Goal: Task Accomplishment & Management: Manage account settings

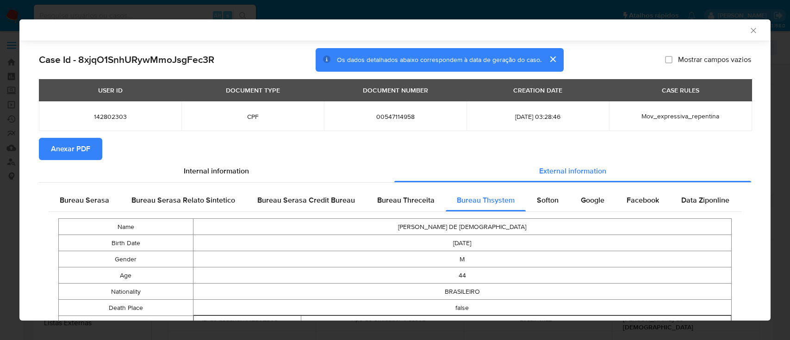
select select "10"
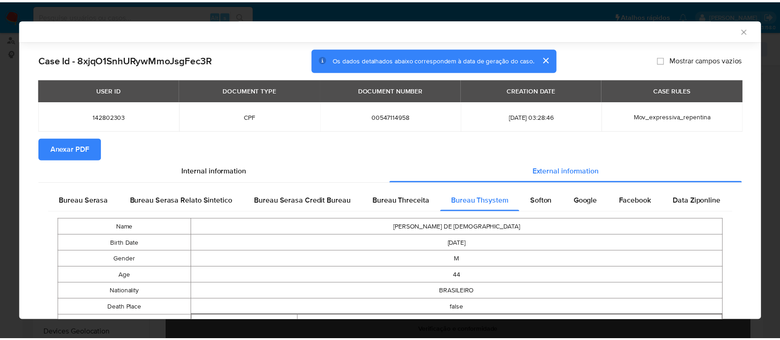
scroll to position [62, 0]
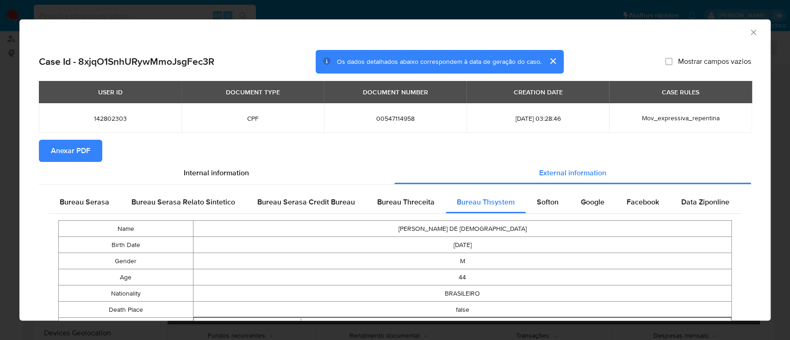
click at [749, 31] on icon "Fechar a janela" at bounding box center [753, 32] width 9 height 9
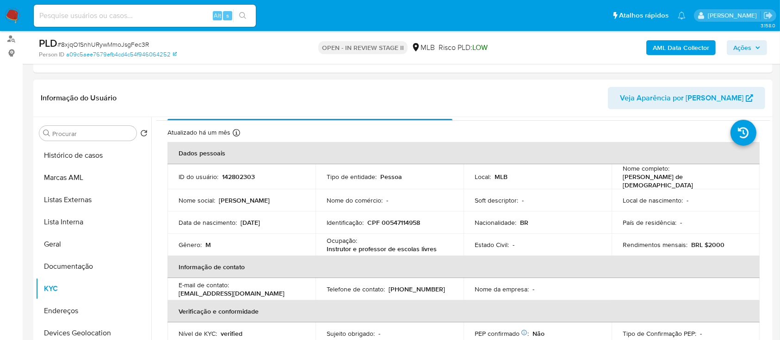
scroll to position [0, 0]
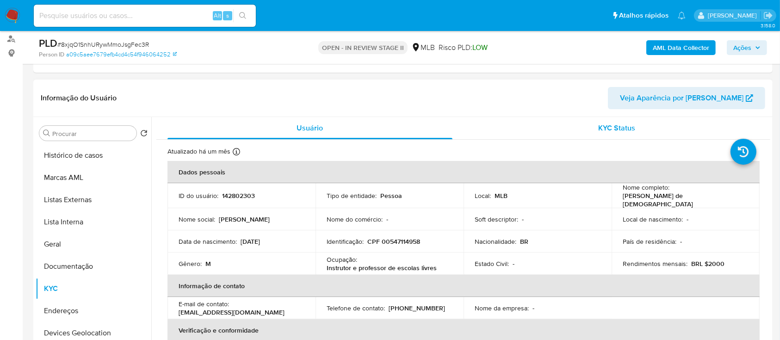
click at [563, 126] on div "KYC Status" at bounding box center [617, 128] width 285 height 22
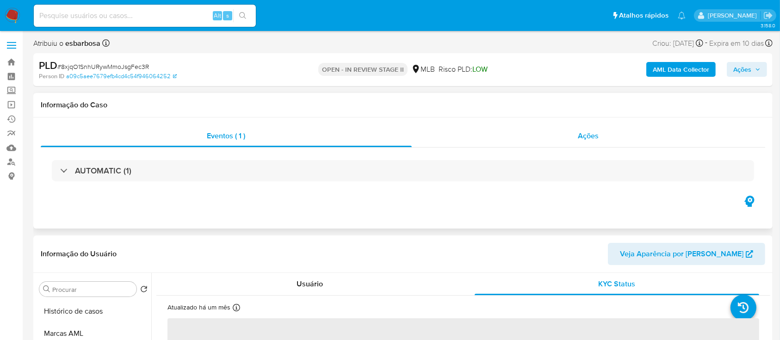
drag, startPoint x: 545, startPoint y: 131, endPoint x: 540, endPoint y: 134, distance: 6.2
click at [545, 132] on div "Ações" at bounding box center [589, 136] width 354 height 22
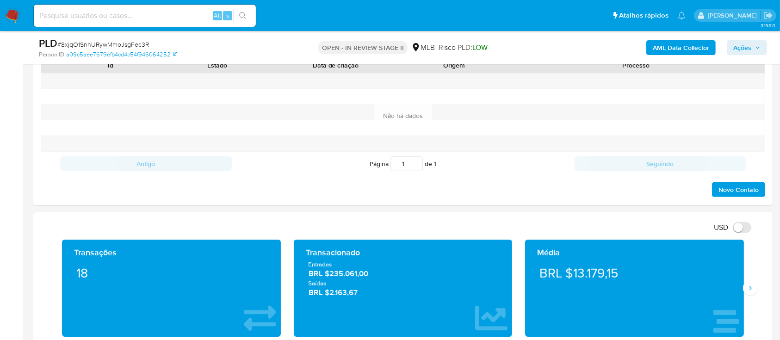
scroll to position [555, 0]
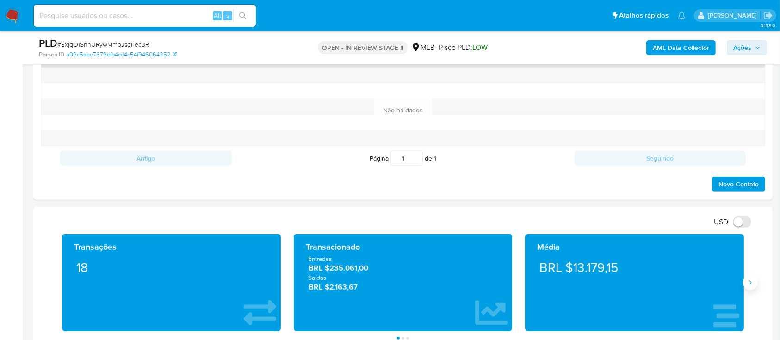
click at [751, 284] on icon "Siguiente" at bounding box center [750, 282] width 7 height 7
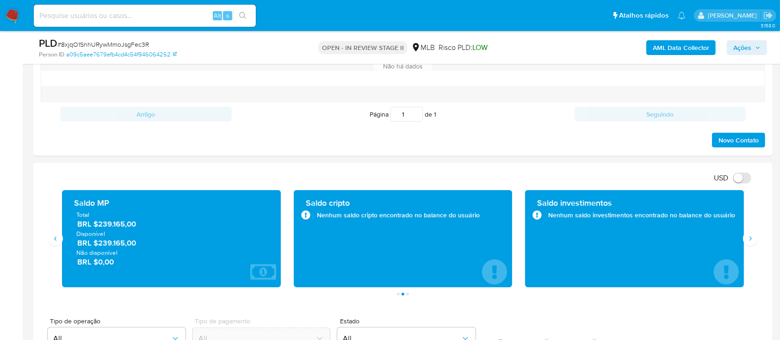
scroll to position [617, 0]
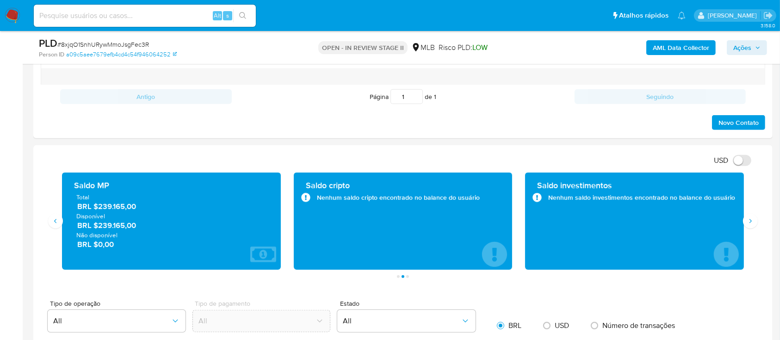
click at [760, 224] on div "Transações 18 Transacionado Entradas BRL $235.061,00 Saídas BRL $2.163,67 Média…" at bounding box center [403, 225] width 725 height 105
click at [751, 220] on icon "Siguiente" at bounding box center [750, 220] width 7 height 7
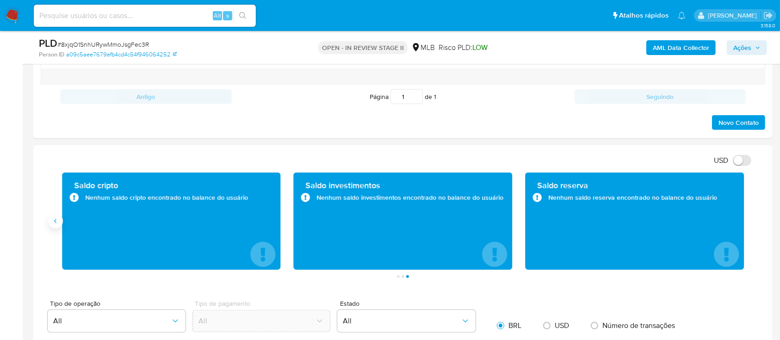
click at [52, 221] on button "Anterior" at bounding box center [55, 221] width 15 height 15
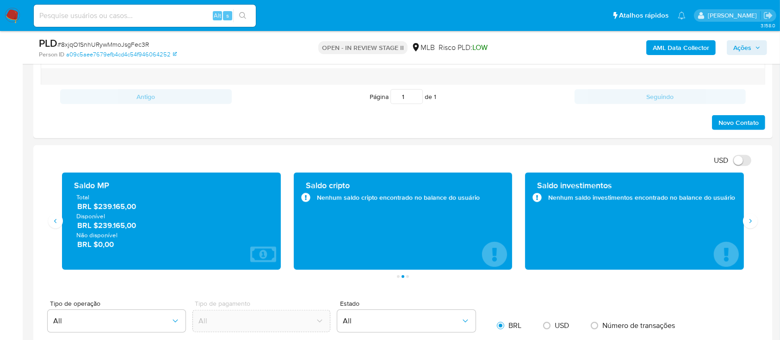
click at [738, 47] on span "Ações" at bounding box center [742, 47] width 18 height 15
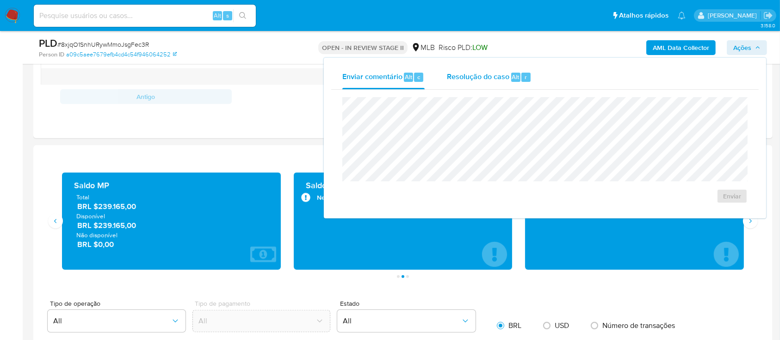
click at [481, 76] on span "Resolução do caso" at bounding box center [478, 76] width 62 height 11
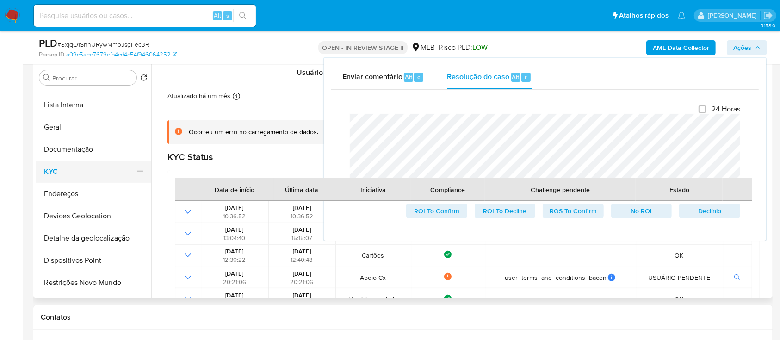
scroll to position [123, 0]
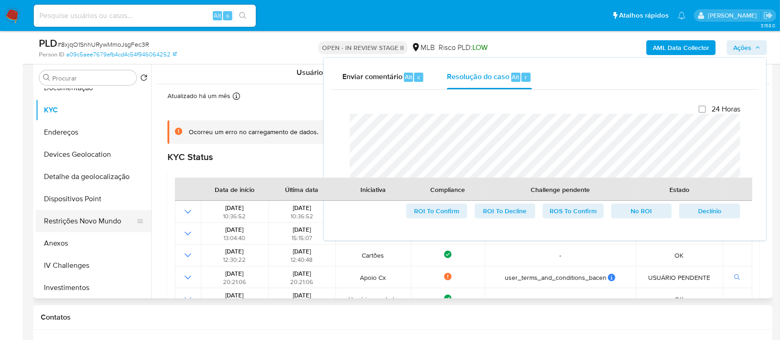
click at [83, 224] on button "Restrições Novo Mundo" at bounding box center [90, 221] width 108 height 22
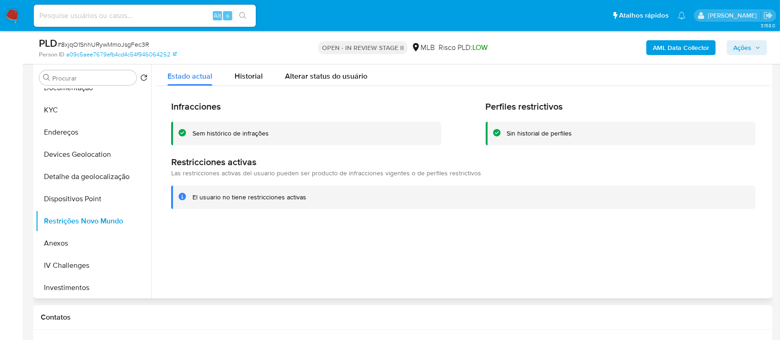
click at [258, 132] on div "Sem histórico de infrações" at bounding box center [230, 133] width 76 height 9
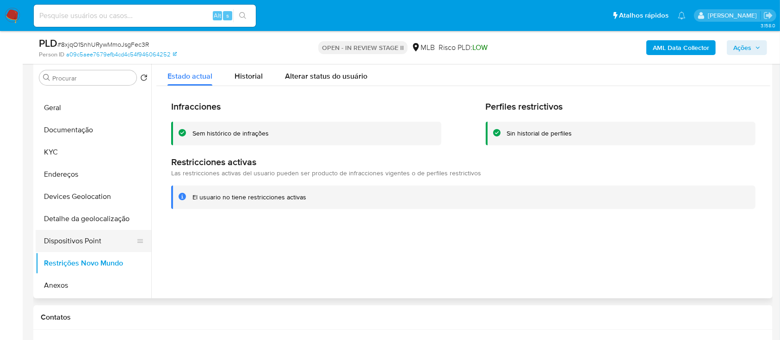
scroll to position [62, 0]
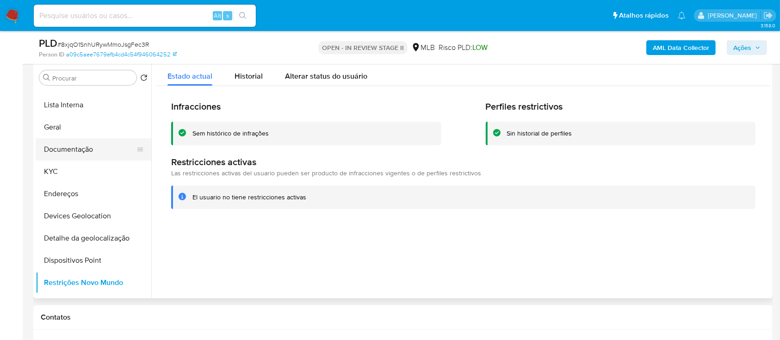
click at [82, 151] on button "Documentação" at bounding box center [90, 149] width 108 height 22
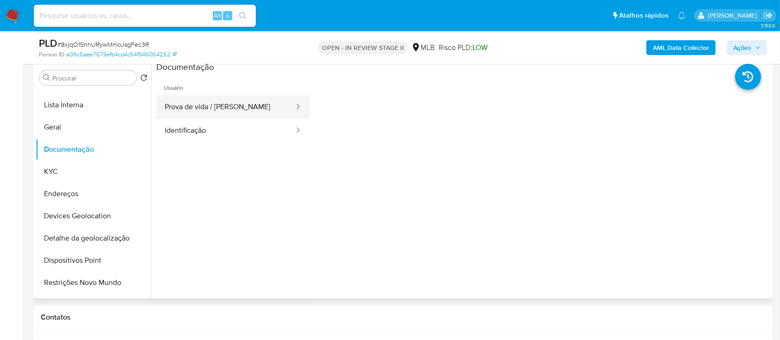
click at [255, 112] on button "Prova de vida / Selfie" at bounding box center [225, 107] width 139 height 24
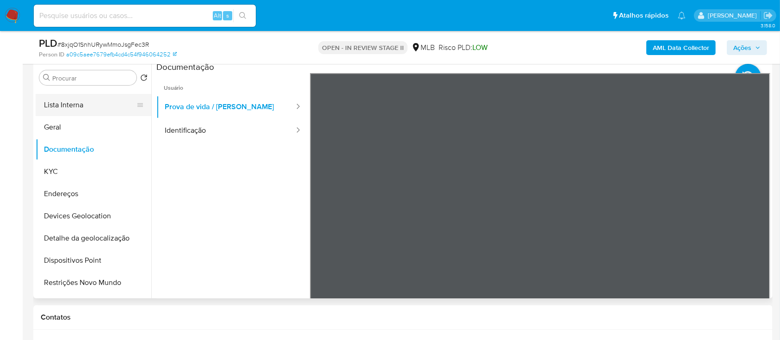
click at [88, 110] on button "Lista Interna" at bounding box center [90, 105] width 108 height 22
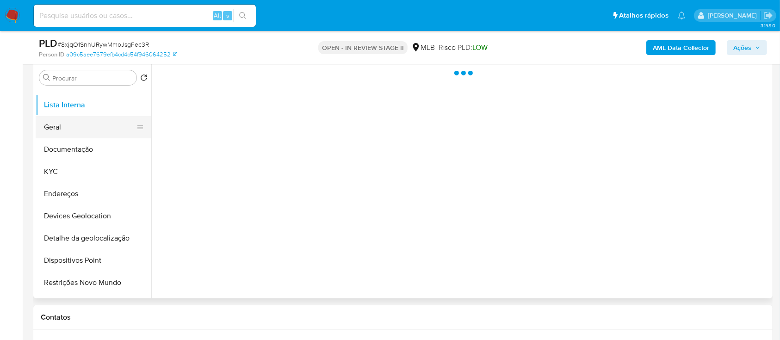
click at [88, 130] on button "Geral" at bounding box center [90, 127] width 108 height 22
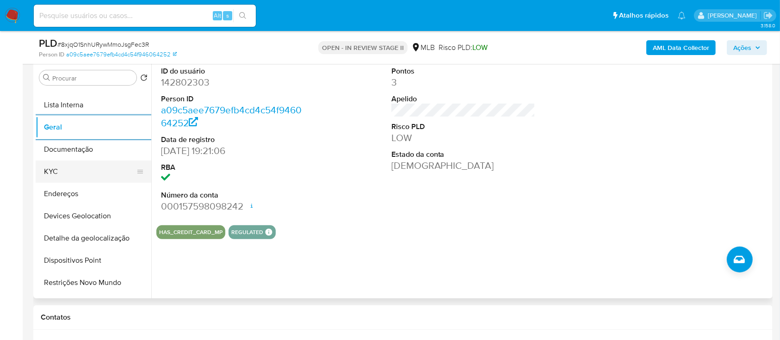
click at [70, 168] on button "KYC" at bounding box center [90, 172] width 108 height 22
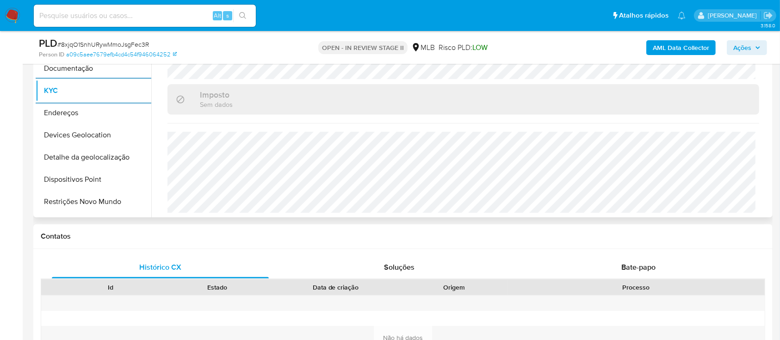
scroll to position [308, 0]
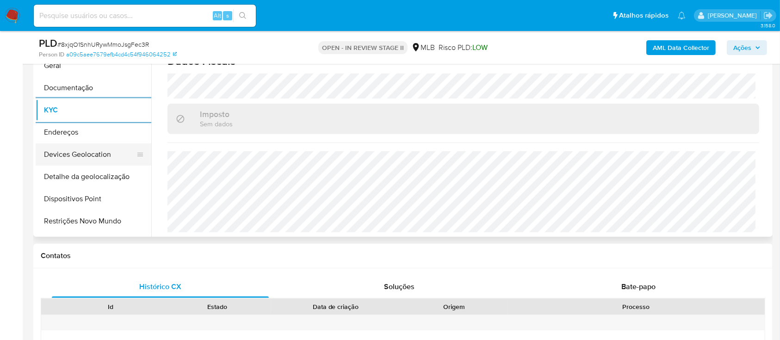
click at [104, 153] on button "Devices Geolocation" at bounding box center [90, 154] width 108 height 22
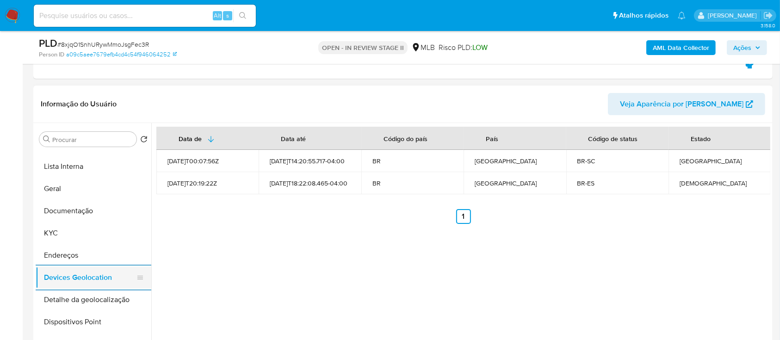
scroll to position [123, 0]
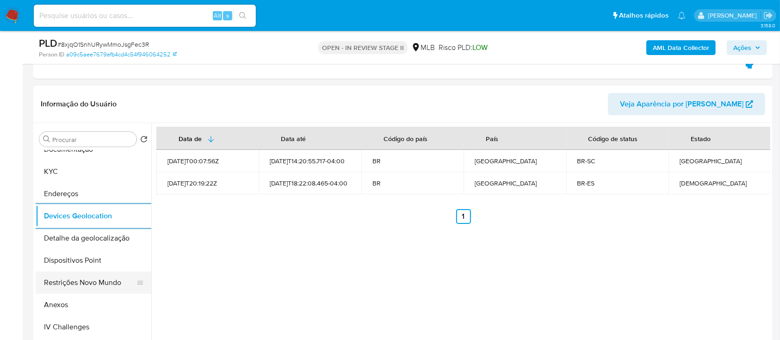
click at [71, 287] on button "Restrições Novo Mundo" at bounding box center [90, 283] width 108 height 22
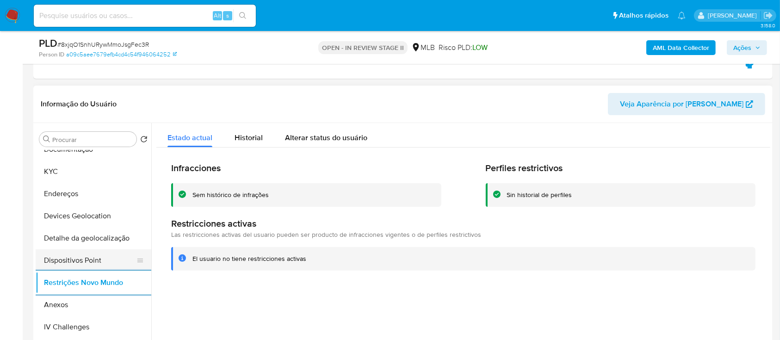
click at [81, 260] on button "Dispositivos Point" at bounding box center [90, 260] width 108 height 22
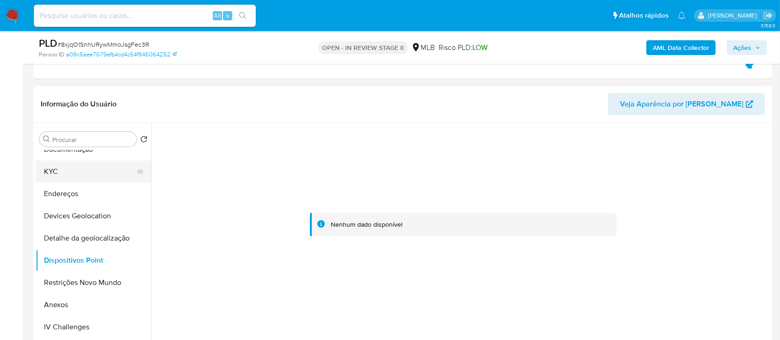
click at [72, 174] on button "KYC" at bounding box center [90, 172] width 108 height 22
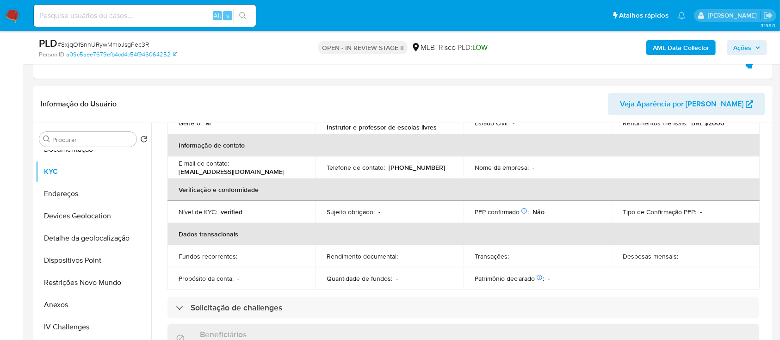
scroll to position [0, 0]
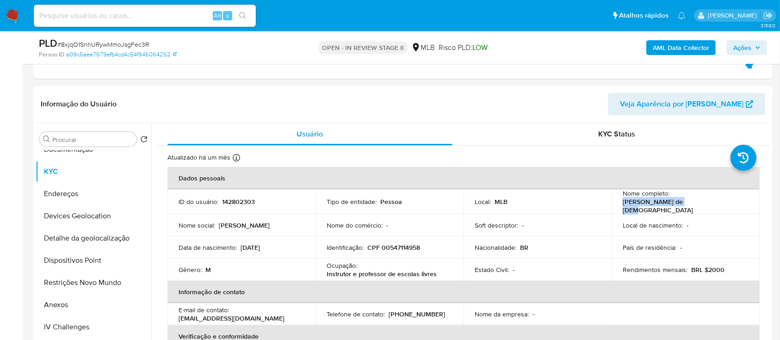
drag, startPoint x: 670, startPoint y: 198, endPoint x: 733, endPoint y: 198, distance: 63.4
click at [733, 198] on p "Flavio Spiess de Deus" at bounding box center [684, 206] width 122 height 17
copy p "Flavio Spiess de Deus"
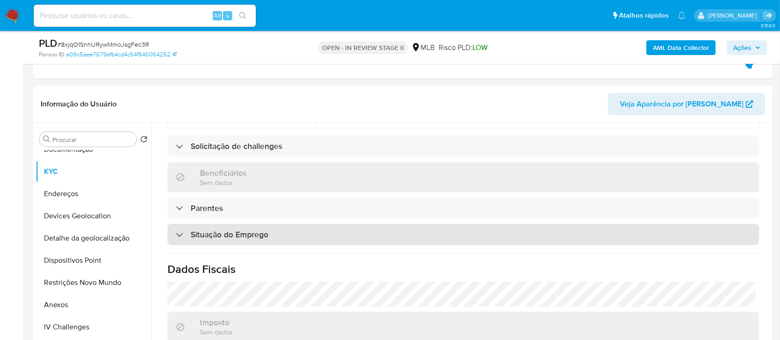
scroll to position [393, 0]
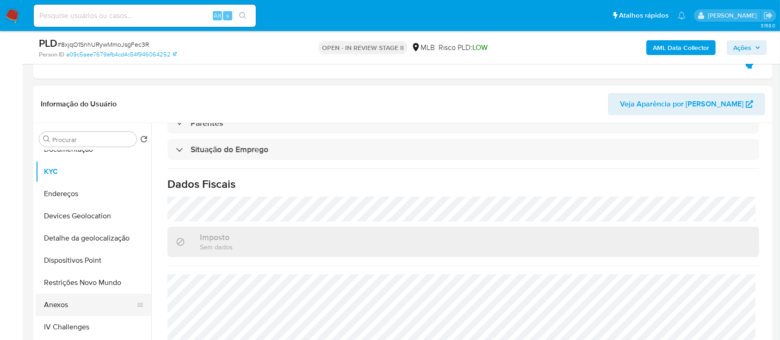
click at [95, 307] on button "Anexos" at bounding box center [90, 305] width 108 height 22
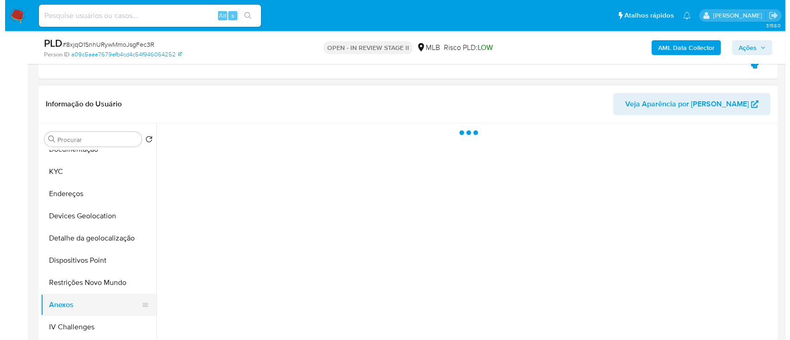
scroll to position [0, 0]
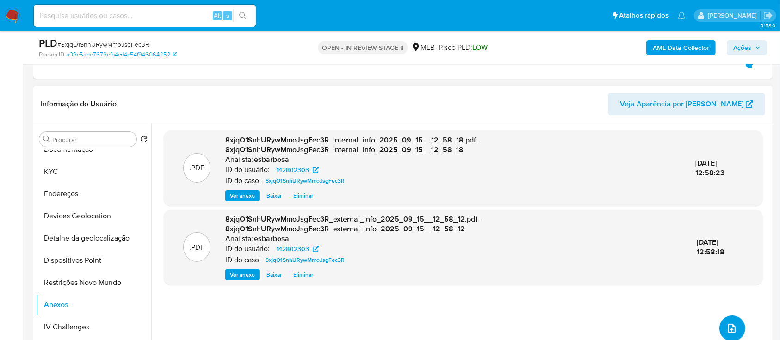
click at [731, 328] on icon "upload-file" at bounding box center [731, 328] width 11 height 11
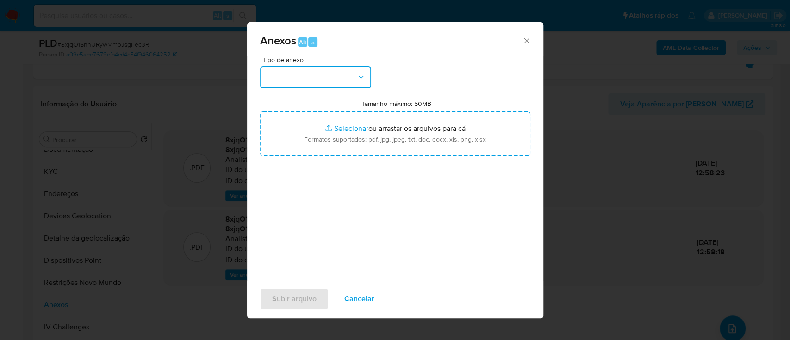
click at [315, 79] on button "button" at bounding box center [315, 77] width 111 height 22
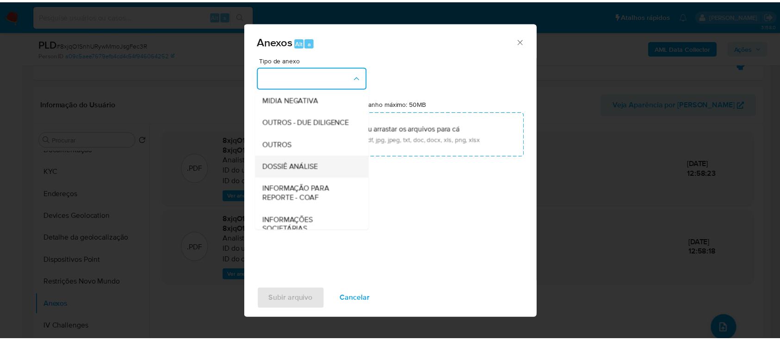
scroll to position [123, 0]
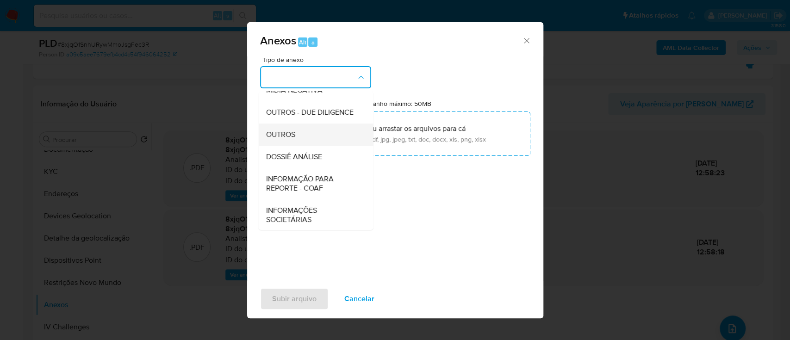
click at [285, 139] on span "OUTROS" at bounding box center [280, 134] width 29 height 9
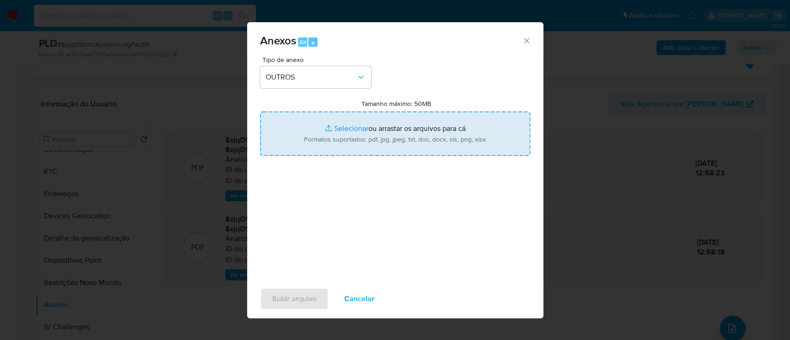
click at [344, 127] on input "Tamanho máximo: 50MB Selecionar arquivos" at bounding box center [395, 134] width 270 height 44
type input "C:\fakepath\Mulan 142802303_2025_09_12_06_08_07.xlsx"
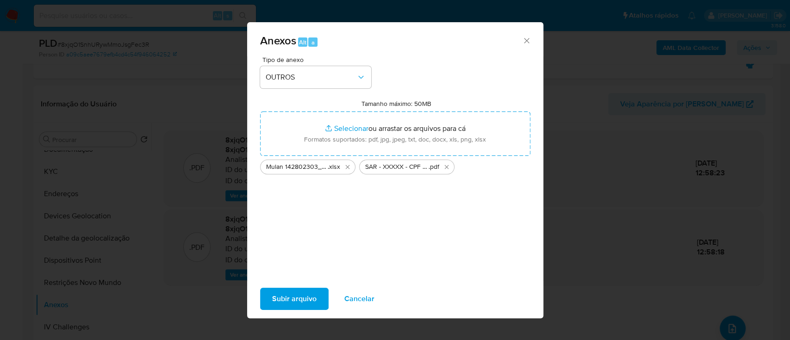
click at [295, 304] on span "Subir arquivo" at bounding box center [294, 299] width 44 height 20
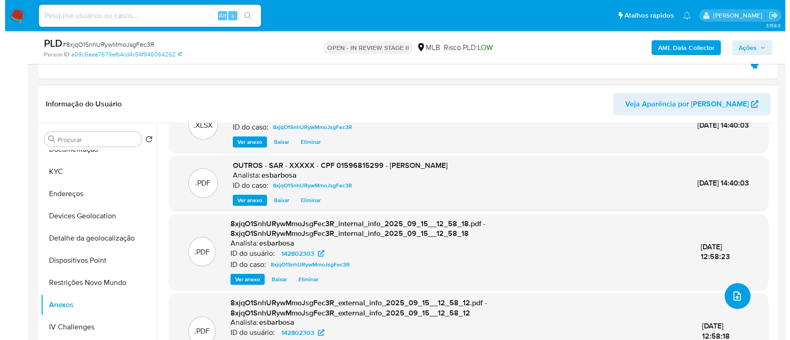
scroll to position [50, 0]
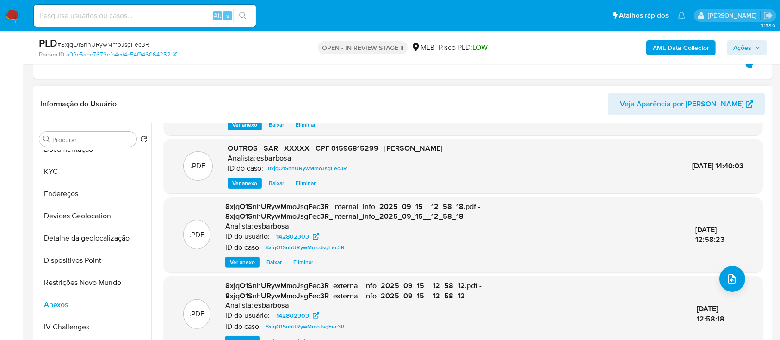
click at [306, 185] on span "Eliminar" at bounding box center [306, 183] width 20 height 9
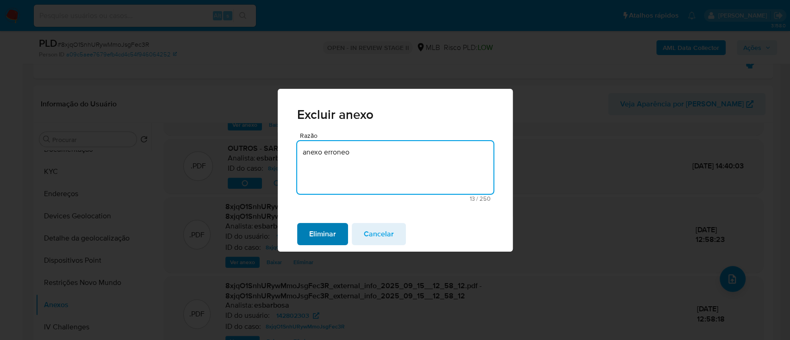
type textarea "anexo erroneo"
click at [320, 230] on span "Eliminar" at bounding box center [322, 234] width 27 height 20
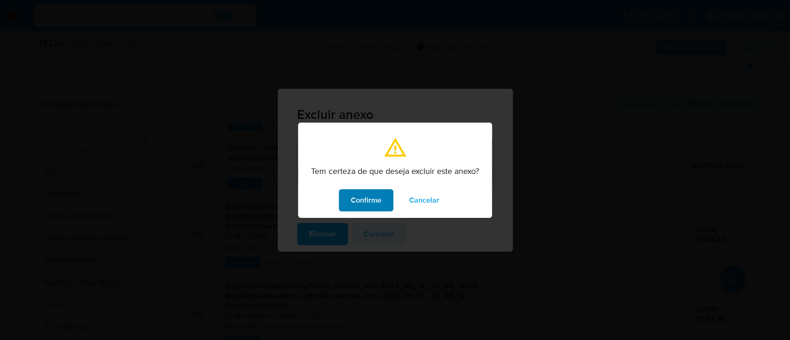
click at [365, 200] on span "Confirme" at bounding box center [366, 200] width 31 height 20
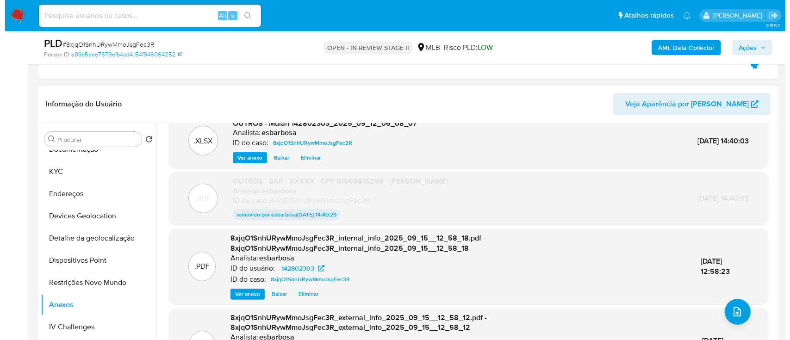
scroll to position [0, 0]
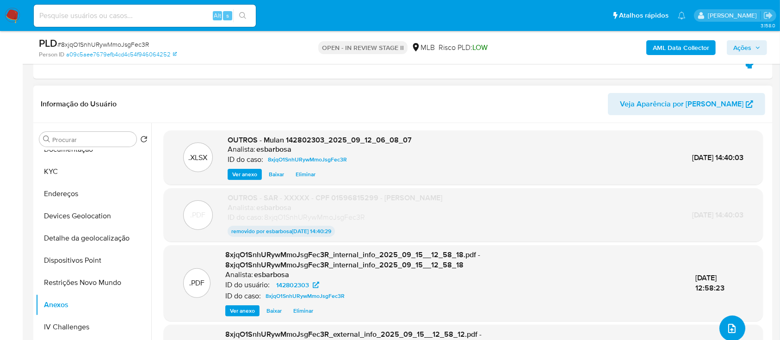
click at [726, 327] on icon "upload-file" at bounding box center [731, 328] width 11 height 11
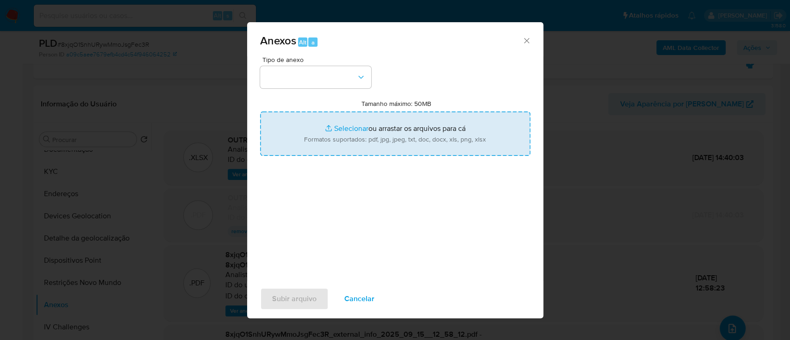
type input "C:\fakepath\Declinio - SAR - 8xjqO1SnhURywMmoJsgFec3R - CPF 00547114958 - FLAVI…"
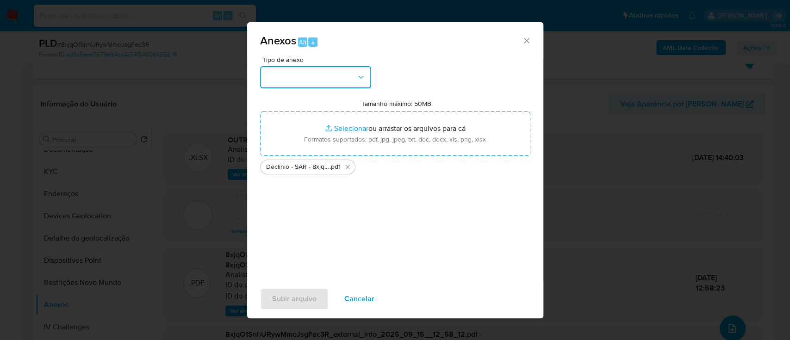
click at [322, 84] on button "button" at bounding box center [315, 77] width 111 height 22
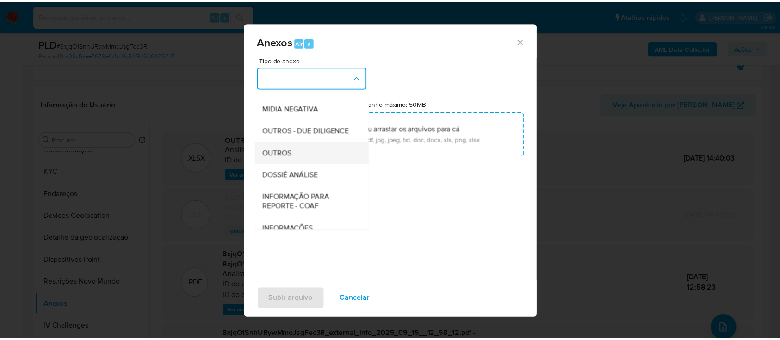
scroll to position [142, 0]
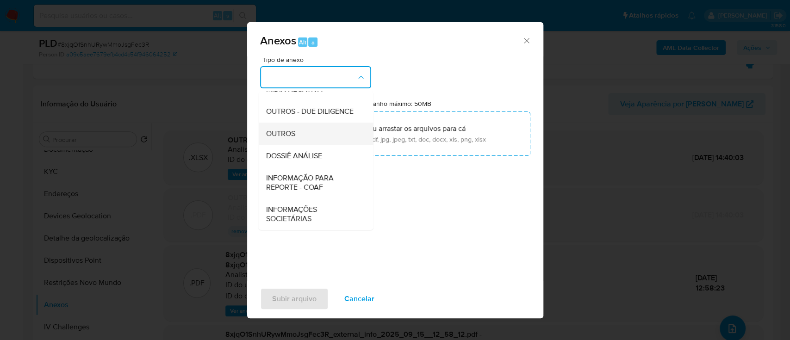
click at [284, 137] on span "OUTROS" at bounding box center [280, 133] width 29 height 9
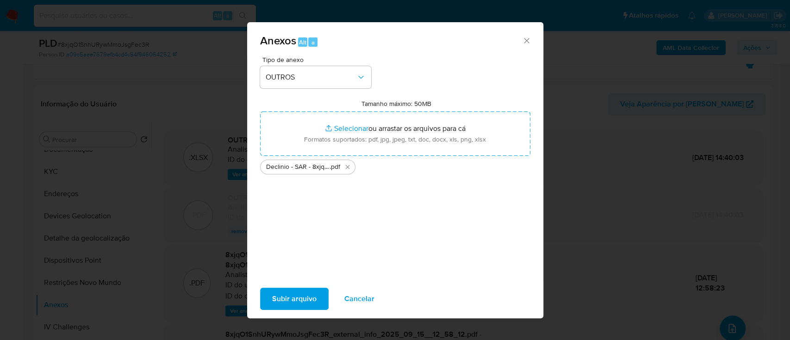
click at [294, 301] on span "Subir arquivo" at bounding box center [294, 299] width 44 height 20
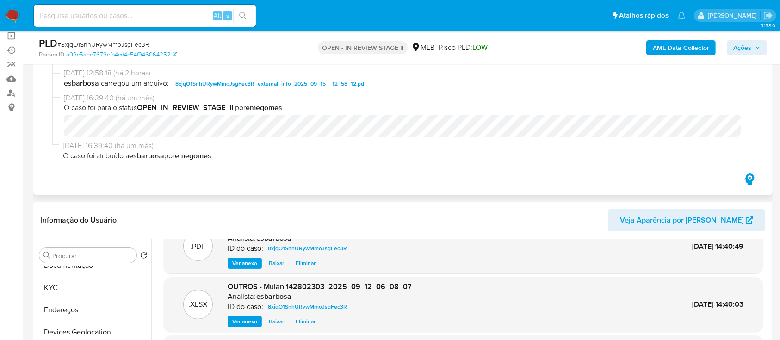
scroll to position [0, 0]
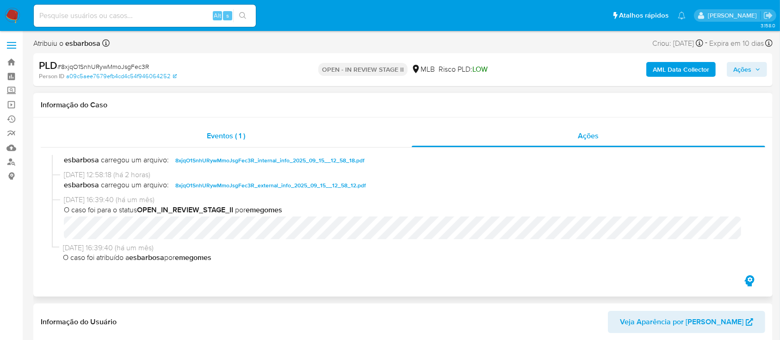
click at [280, 137] on div "Eventos ( 1 )" at bounding box center [226, 136] width 371 height 22
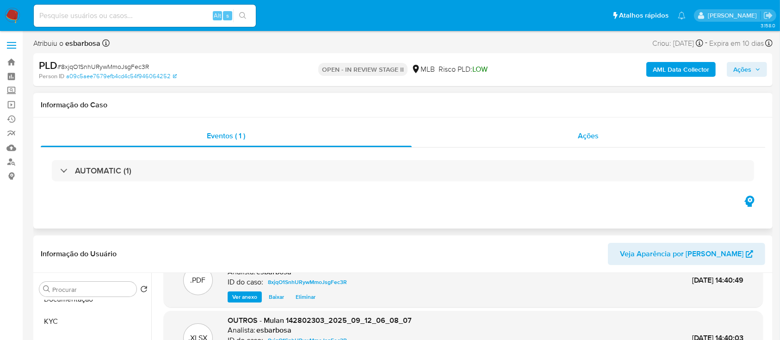
click at [491, 136] on div "Ações" at bounding box center [589, 136] width 354 height 22
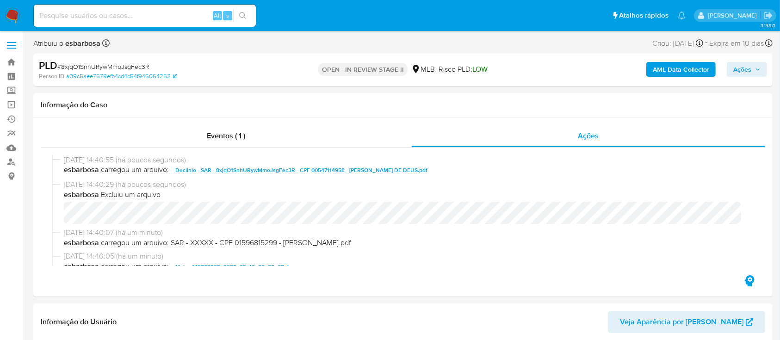
click at [737, 72] on span "Ações" at bounding box center [742, 69] width 18 height 15
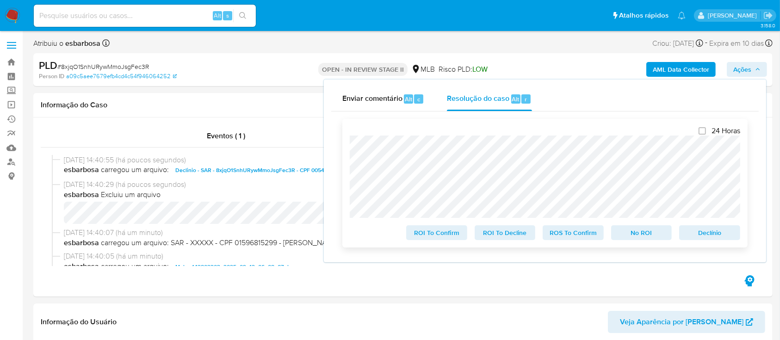
click at [651, 233] on span "No ROI" at bounding box center [642, 232] width 48 height 13
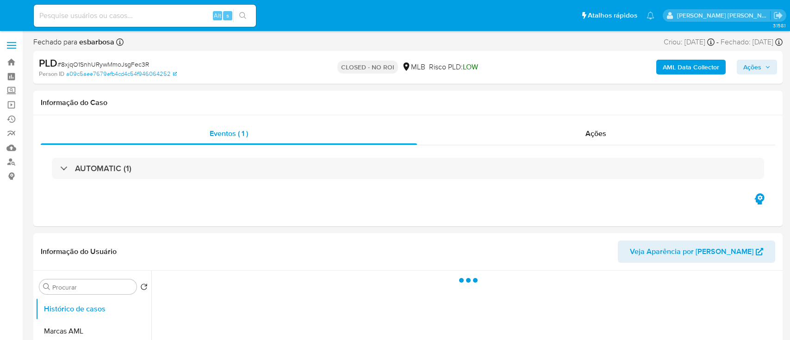
select select "10"
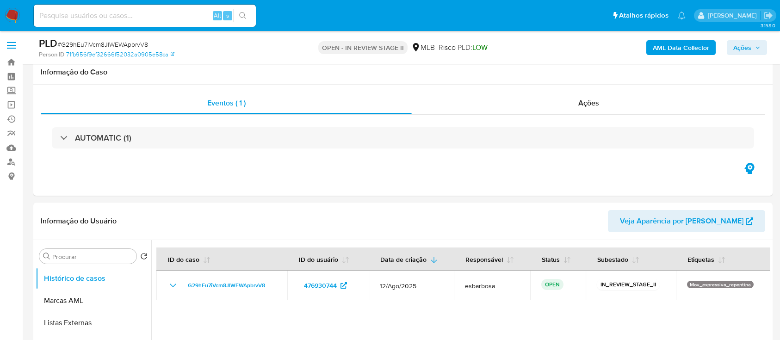
select select "10"
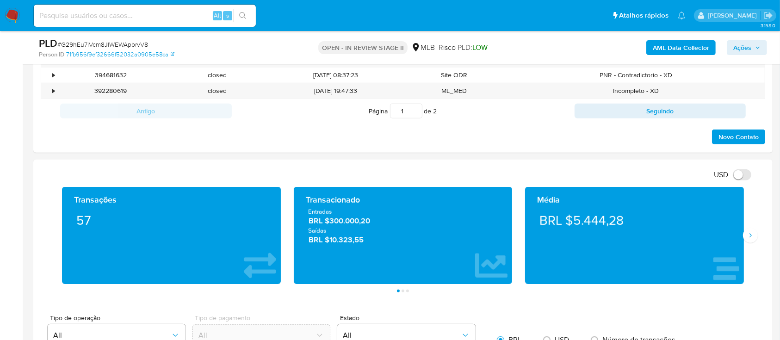
scroll to position [586, 0]
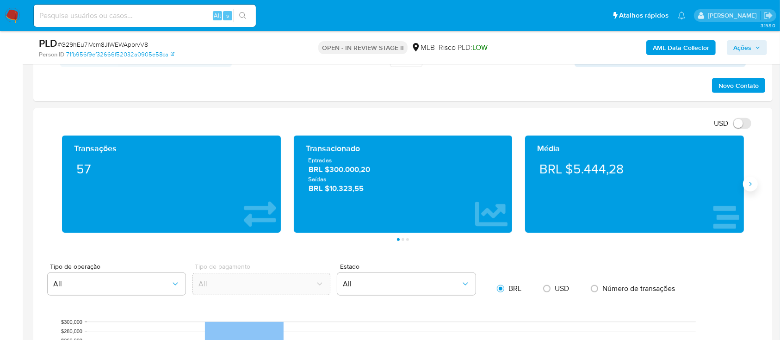
click at [747, 186] on icon "Siguiente" at bounding box center [750, 183] width 7 height 7
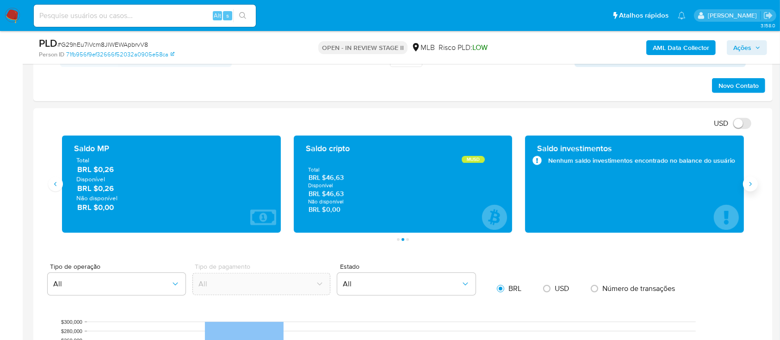
click at [747, 186] on icon "Siguiente" at bounding box center [750, 183] width 7 height 7
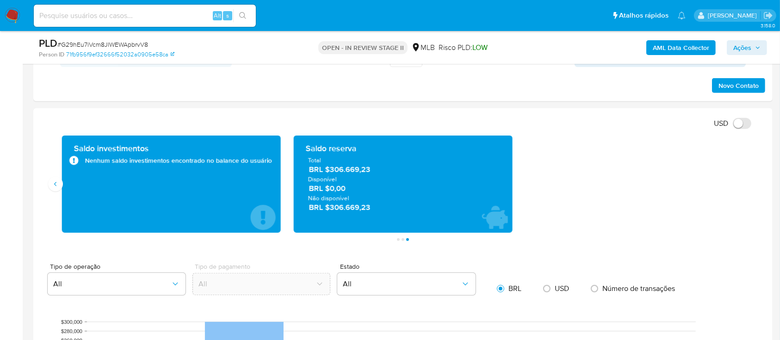
drag, startPoint x: 377, startPoint y: 172, endPoint x: 326, endPoint y: 171, distance: 50.9
click at [326, 171] on span "BRL $306.669,23" at bounding box center [403, 169] width 189 height 11
click at [610, 195] on div "Transações 57 Transacionado Entradas BRL $300.000,20 Saídas BRL $10.323,55 Médi…" at bounding box center [403, 184] width 695 height 97
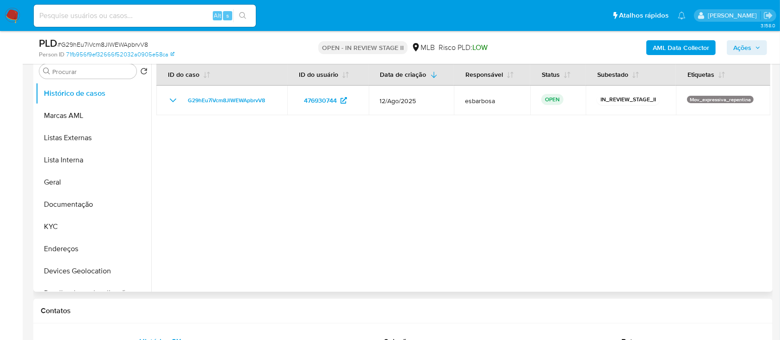
scroll to position [93, 0]
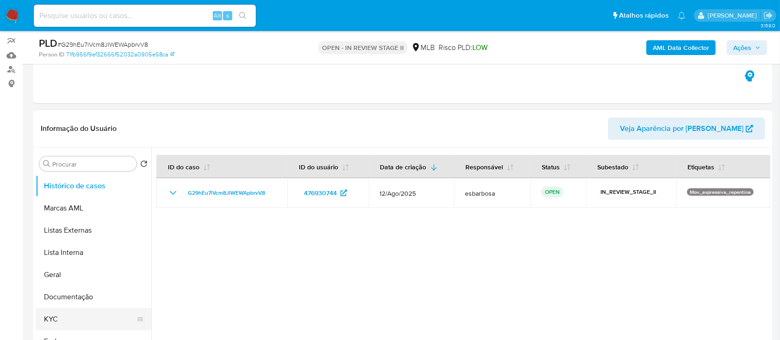
click at [70, 314] on button "KYC" at bounding box center [90, 319] width 108 height 22
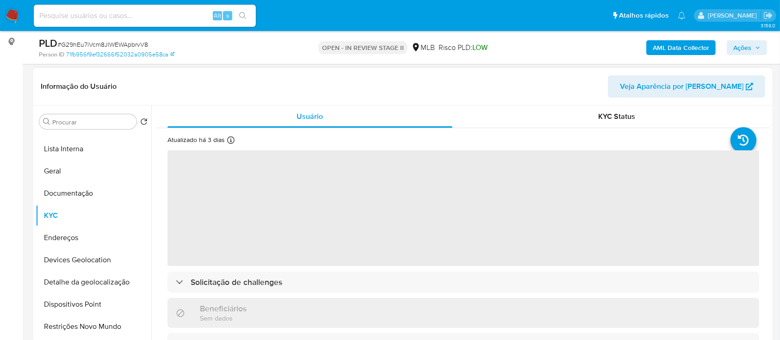
scroll to position [154, 0]
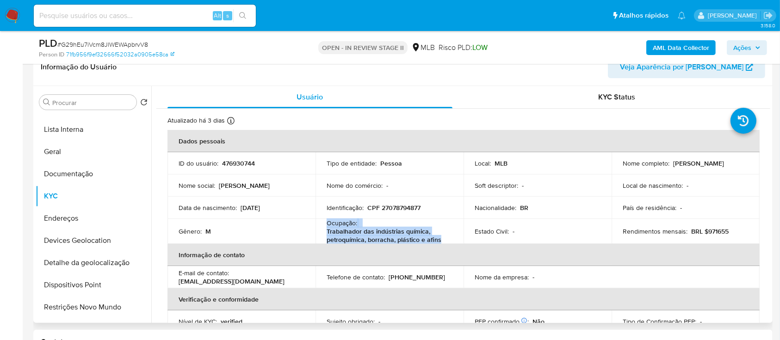
drag, startPoint x: 429, startPoint y: 242, endPoint x: 324, endPoint y: 224, distance: 107.0
click at [324, 224] on td "Ocupação : Trabalhador das indústrias química, petroquímica, borracha, plástico…" at bounding box center [390, 231] width 148 height 25
copy div "Ocupação : Trabalhador das indústrias química, petroquímica, borracha, plástico…"
click at [740, 44] on span "Ações" at bounding box center [742, 47] width 18 height 15
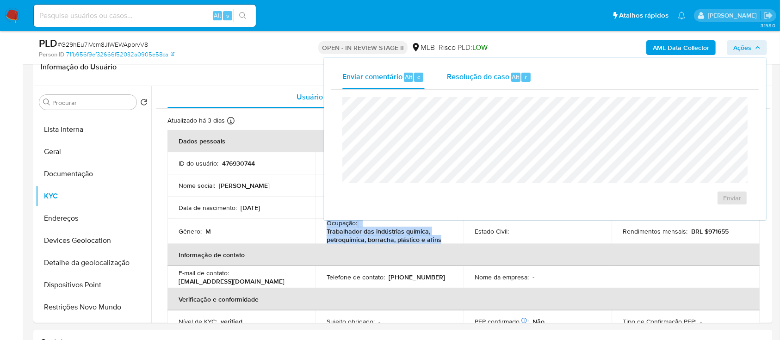
click at [479, 82] on div "Resolução do caso Alt r" at bounding box center [489, 77] width 85 height 24
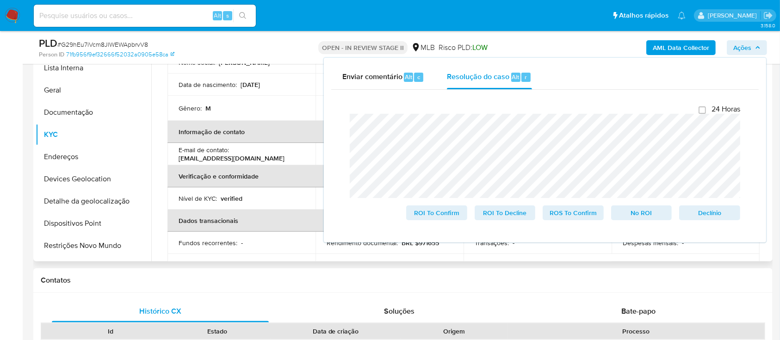
scroll to position [0, 0]
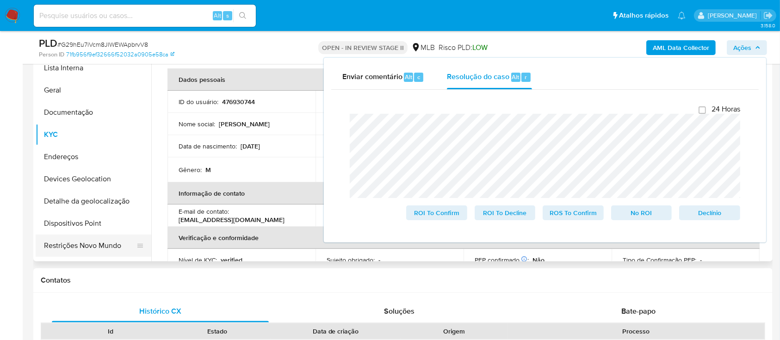
click at [72, 240] on button "Restrições Novo Mundo" at bounding box center [90, 246] width 108 height 22
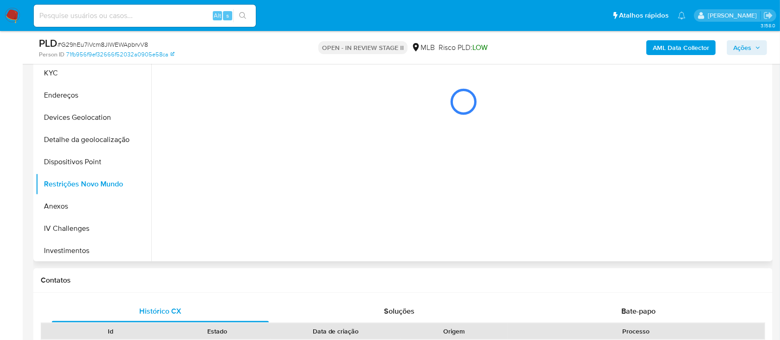
scroll to position [154, 0]
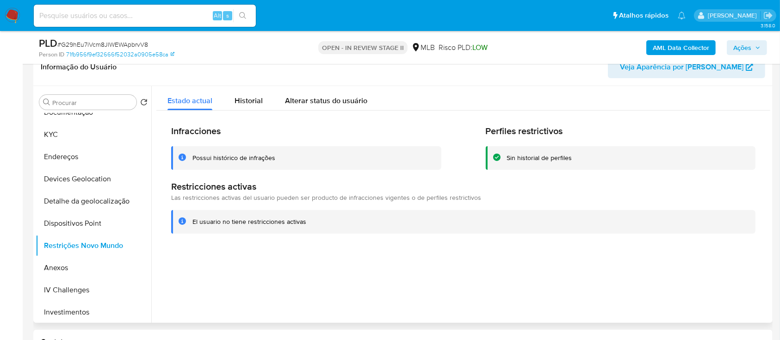
click at [235, 159] on div "Possui histórico de infrações" at bounding box center [233, 158] width 83 height 9
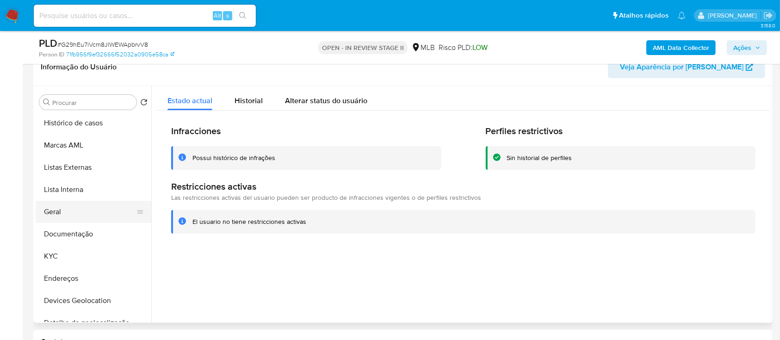
scroll to position [0, 0]
click at [77, 232] on button "Documentação" at bounding box center [90, 235] width 108 height 22
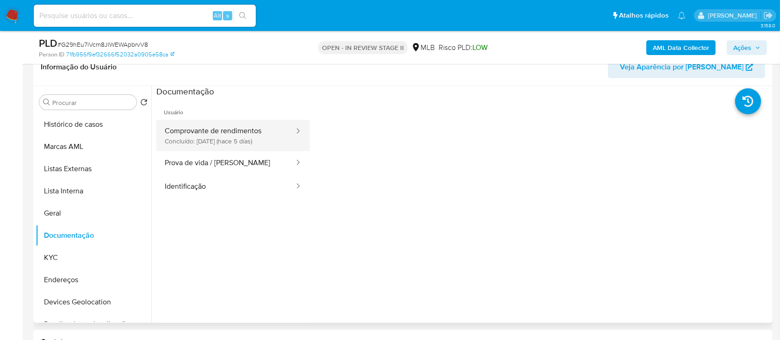
click at [206, 134] on button "Comprovante de rendimentos Concluído: 10/09/2025 (hace 5 días)" at bounding box center [225, 135] width 139 height 31
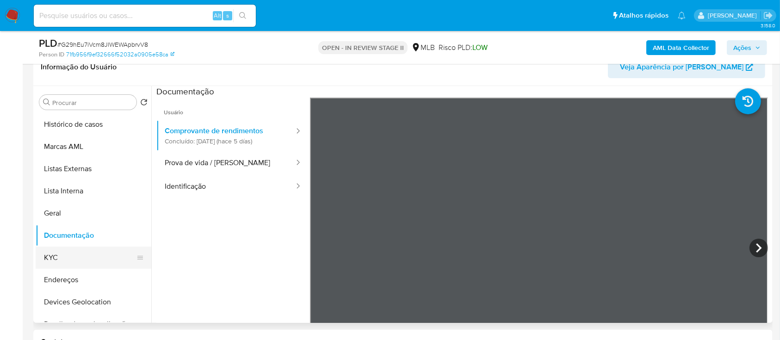
click at [56, 262] on button "KYC" at bounding box center [90, 258] width 108 height 22
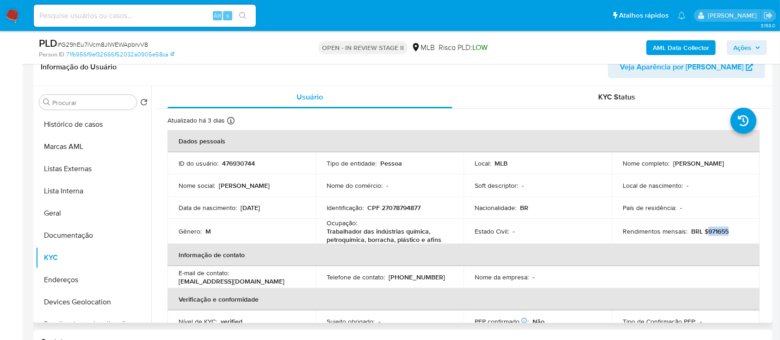
drag, startPoint x: 730, startPoint y: 231, endPoint x: 705, endPoint y: 235, distance: 25.3
click at [705, 235] on div "Rendimentos mensais : BRL $971655" at bounding box center [686, 231] width 126 height 8
copy p "971655"
click at [57, 213] on button "Geral" at bounding box center [90, 213] width 108 height 22
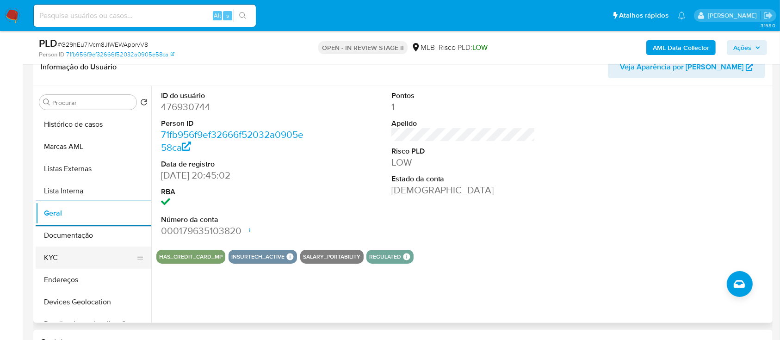
click at [53, 262] on button "KYC" at bounding box center [90, 258] width 108 height 22
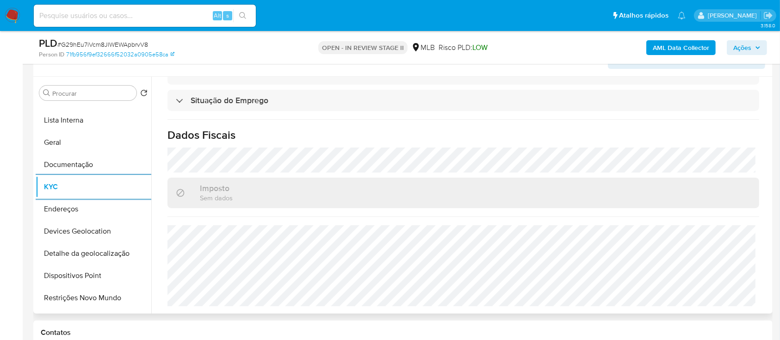
scroll to position [154, 0]
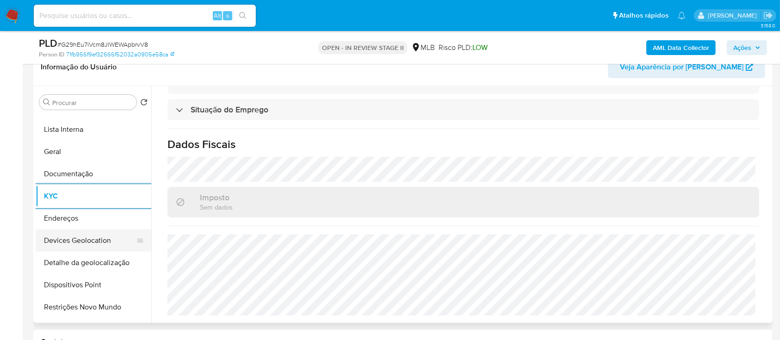
click at [89, 243] on button "Devices Geolocation" at bounding box center [90, 241] width 108 height 22
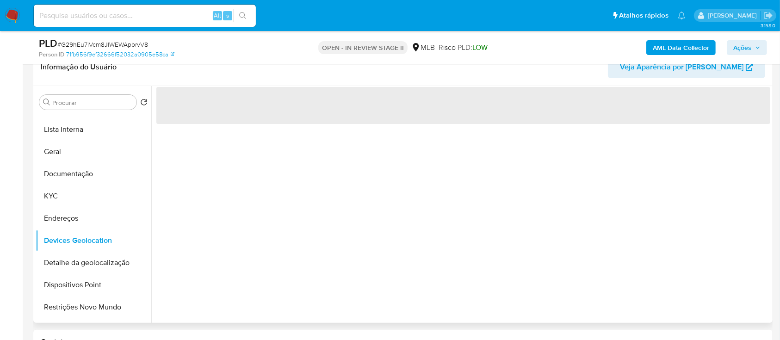
scroll to position [0, 0]
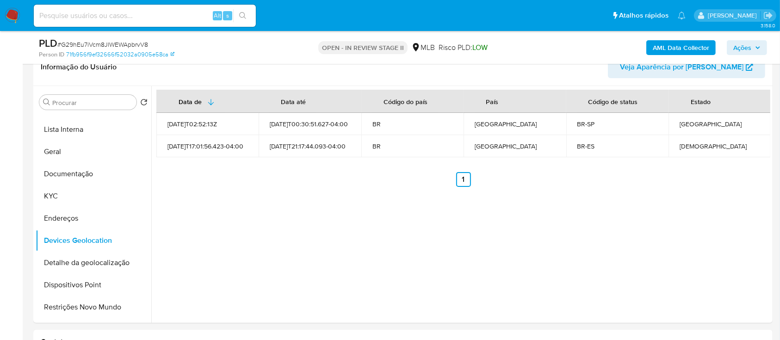
click at [735, 44] on span "Ações" at bounding box center [742, 47] width 18 height 15
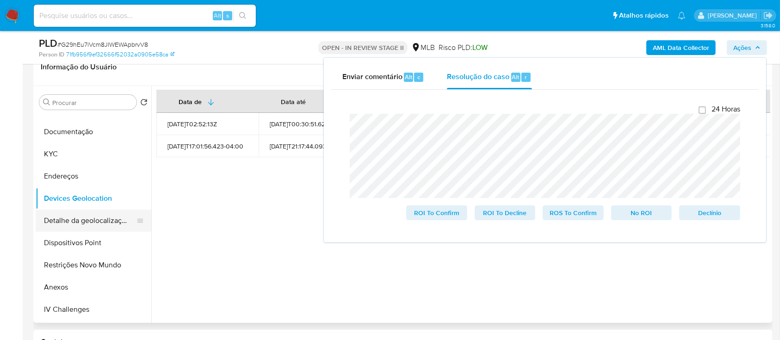
scroll to position [123, 0]
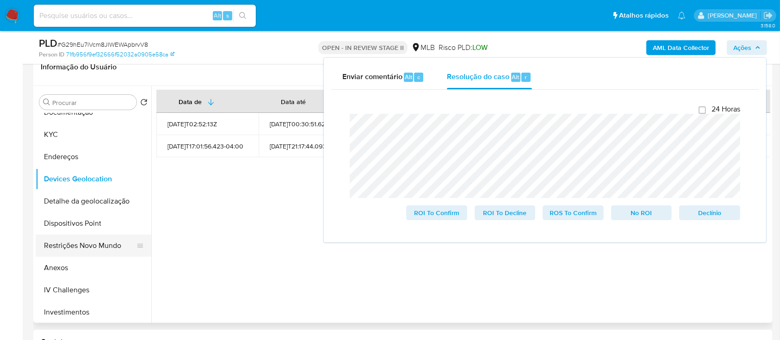
click at [85, 252] on button "Restrições Novo Mundo" at bounding box center [90, 246] width 108 height 22
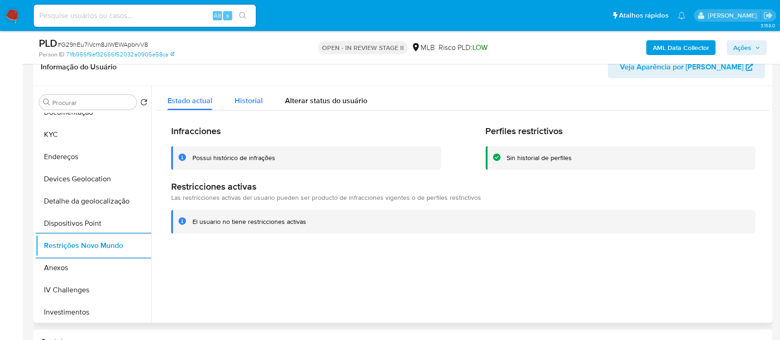
click at [253, 100] on span "Historial" at bounding box center [249, 100] width 28 height 11
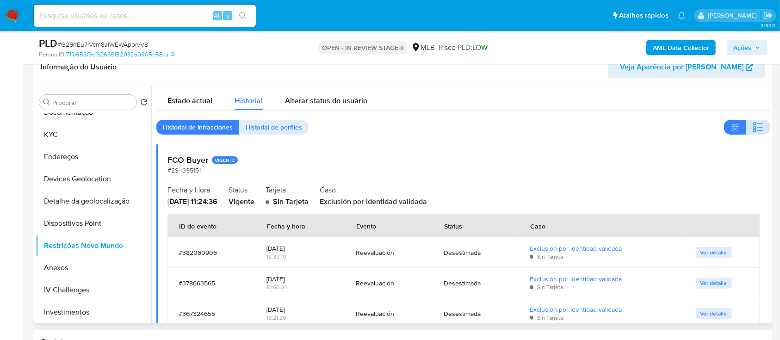
click at [753, 124] on icon "button" at bounding box center [758, 127] width 11 height 11
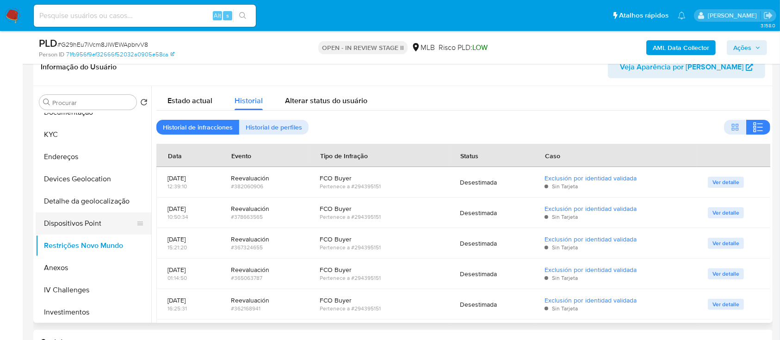
click at [90, 221] on button "Dispositivos Point" at bounding box center [90, 223] width 108 height 22
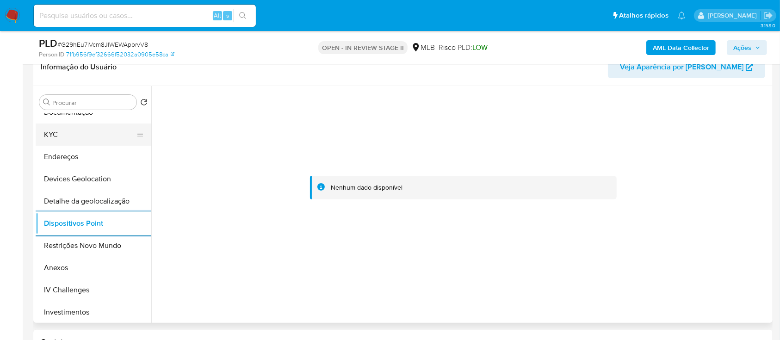
click at [65, 134] on button "KYC" at bounding box center [90, 135] width 108 height 22
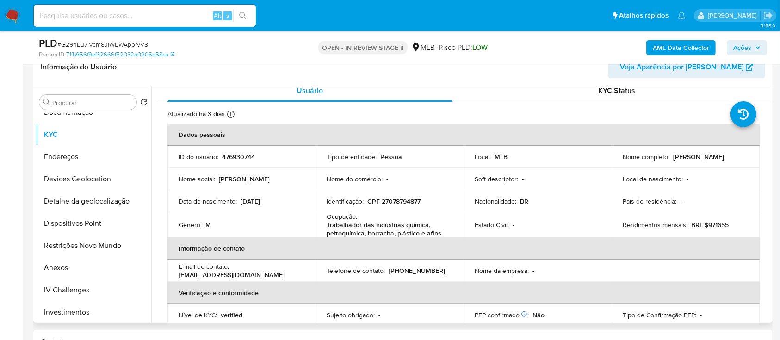
scroll to position [0, 0]
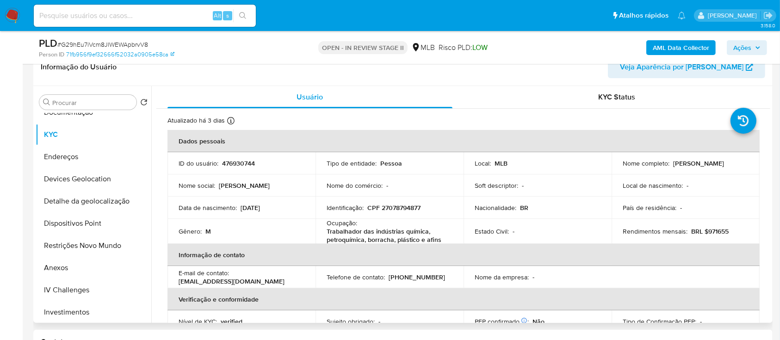
click at [411, 208] on p "CPF 27078794877" at bounding box center [393, 208] width 53 height 8
copy p "27078794877"
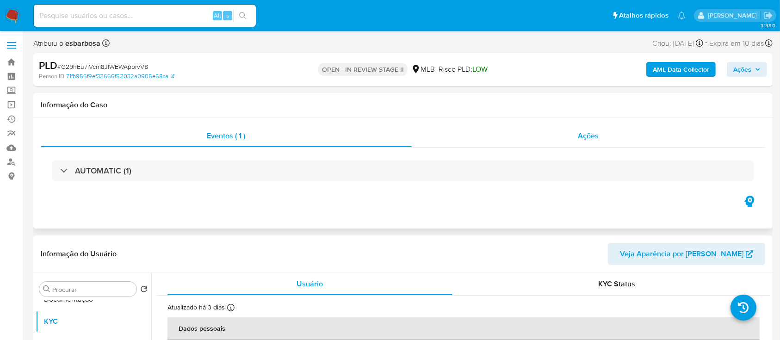
click at [519, 144] on div "Ações" at bounding box center [589, 136] width 354 height 22
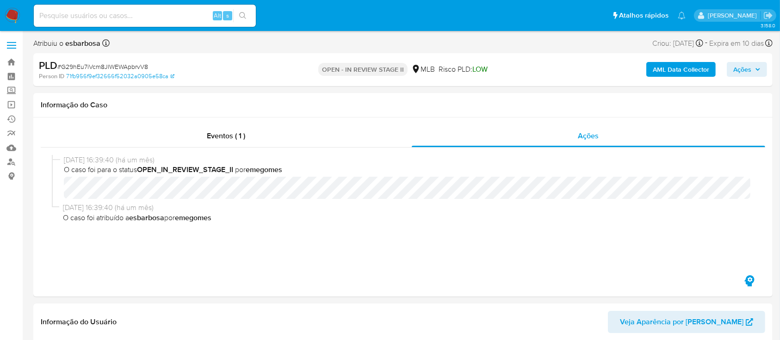
click at [669, 72] on b "AML Data Collector" at bounding box center [681, 69] width 56 height 15
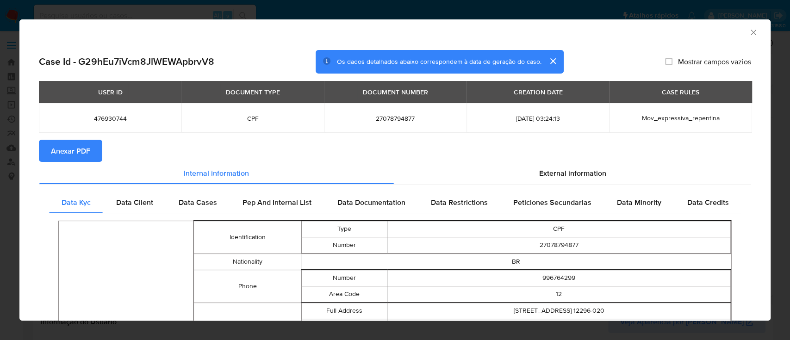
click at [65, 152] on span "Anexar PDF" at bounding box center [70, 151] width 39 height 20
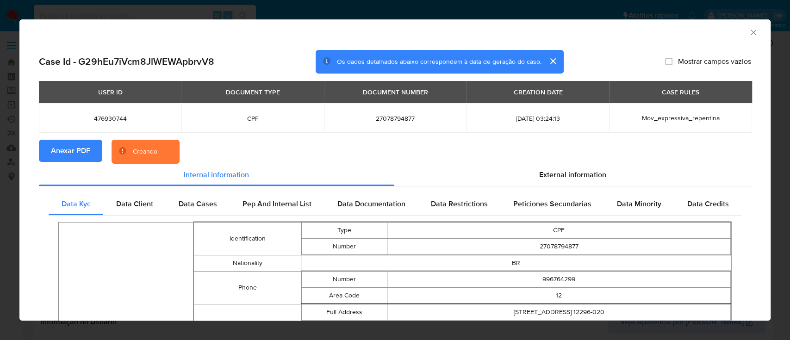
click at [749, 35] on icon "Fechar a janela" at bounding box center [753, 32] width 9 height 9
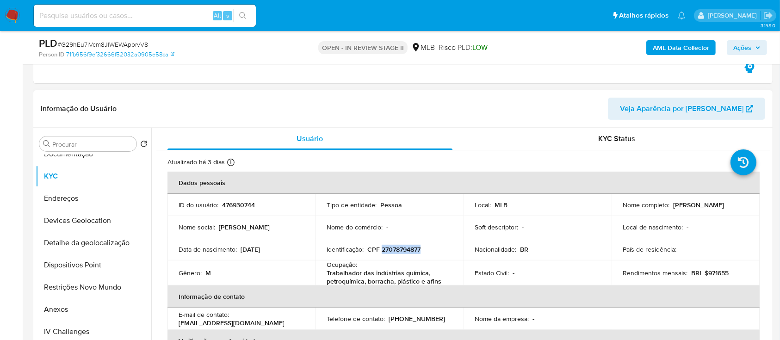
scroll to position [185, 0]
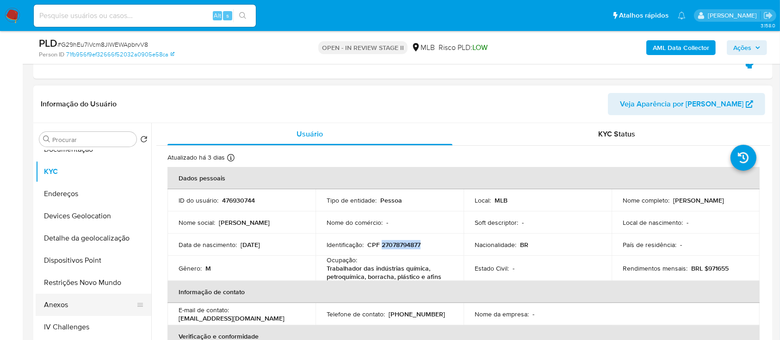
click at [67, 308] on button "Anexos" at bounding box center [90, 305] width 108 height 22
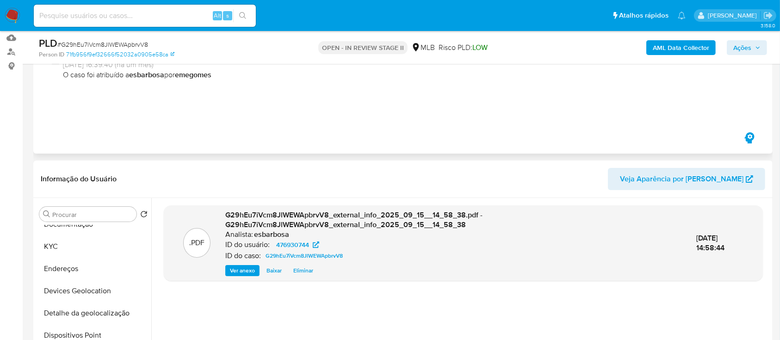
scroll to position [0, 0]
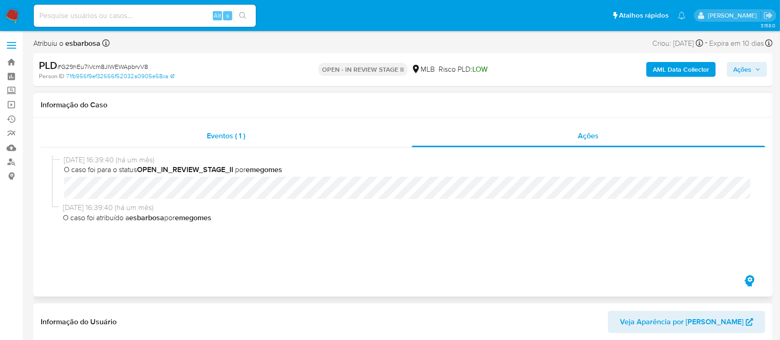
drag, startPoint x: 335, startPoint y: 131, endPoint x: 342, endPoint y: 131, distance: 6.9
click at [335, 131] on div "Eventos ( 1 )" at bounding box center [226, 136] width 371 height 22
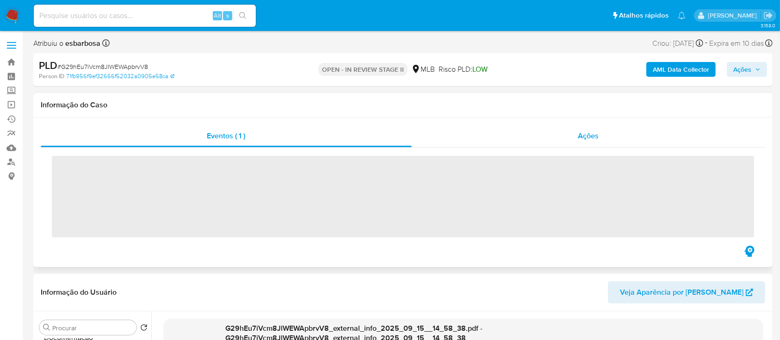
click at [452, 138] on div "Ações" at bounding box center [589, 136] width 354 height 22
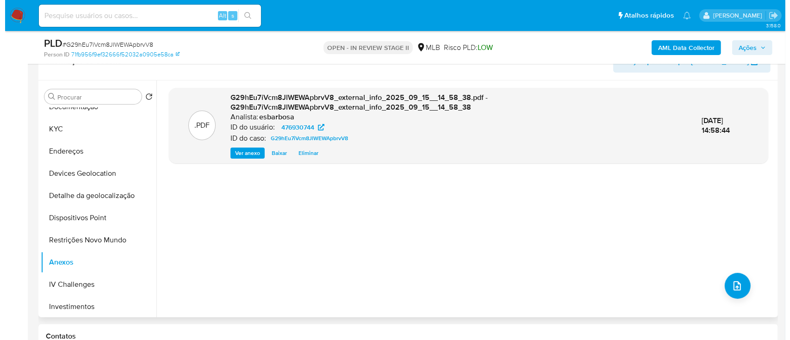
scroll to position [247, 0]
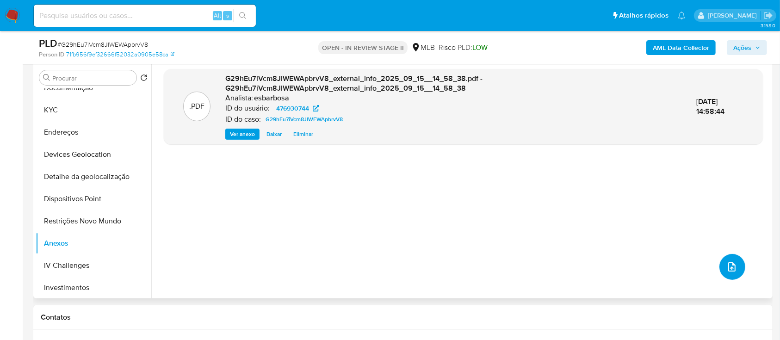
click at [731, 266] on icon "upload-file" at bounding box center [731, 266] width 11 height 11
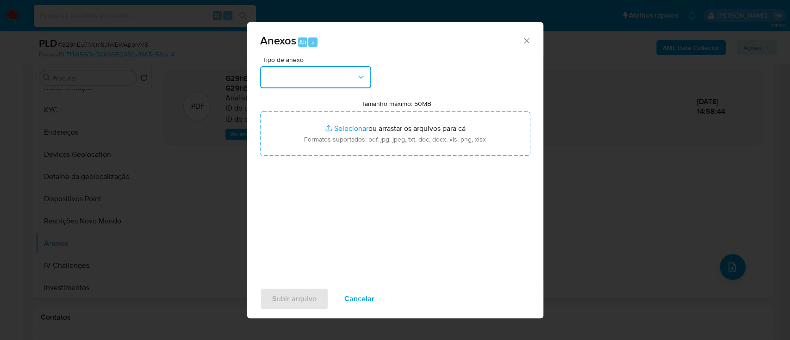
click at [318, 77] on button "button" at bounding box center [315, 77] width 111 height 22
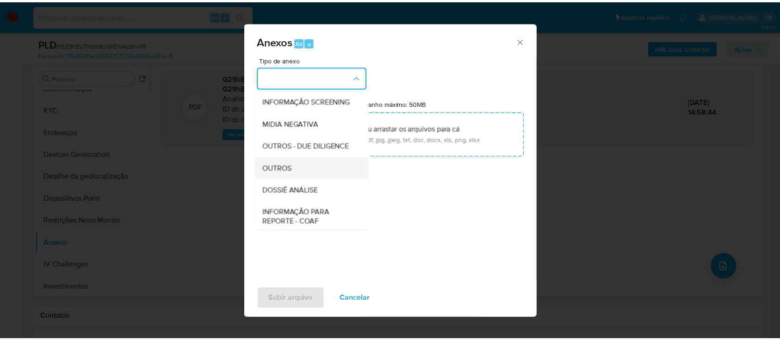
scroll to position [123, 0]
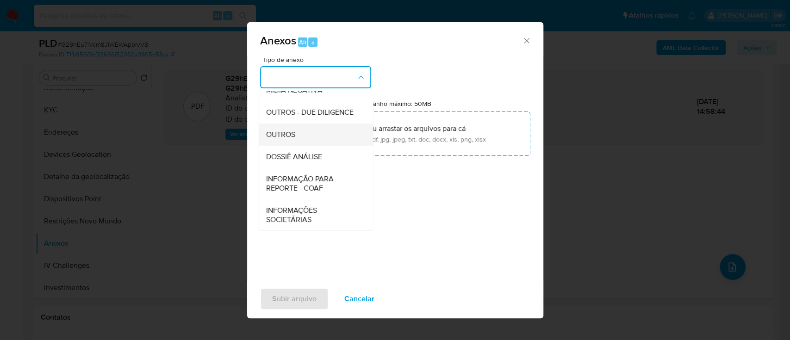
click at [293, 139] on span "OUTROS" at bounding box center [280, 134] width 29 height 9
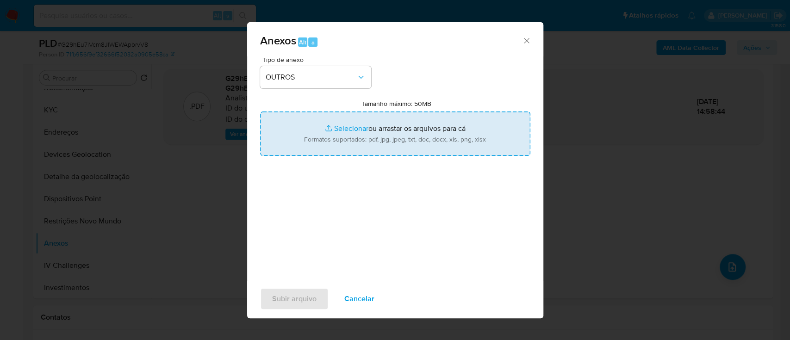
click at [350, 129] on input "Tamanho máximo: 50MB Selecionar arquivos" at bounding box center [395, 134] width 270 height 44
type input "C:\fakepath\Declinio SAR - G29hEu7iVcm8JlWEWApbrvV8 - CPF 27078794877 - ANDRE M…"
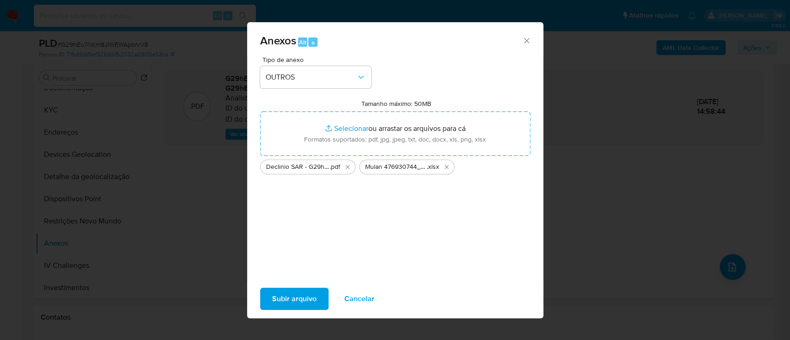
click at [299, 295] on span "Subir arquivo" at bounding box center [294, 299] width 44 height 20
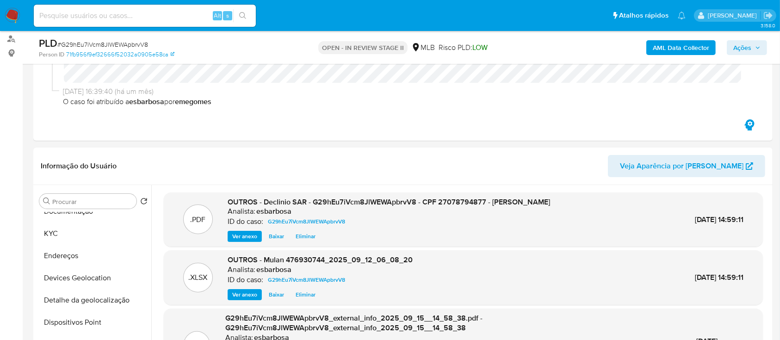
click at [741, 44] on span "Ações" at bounding box center [742, 47] width 18 height 15
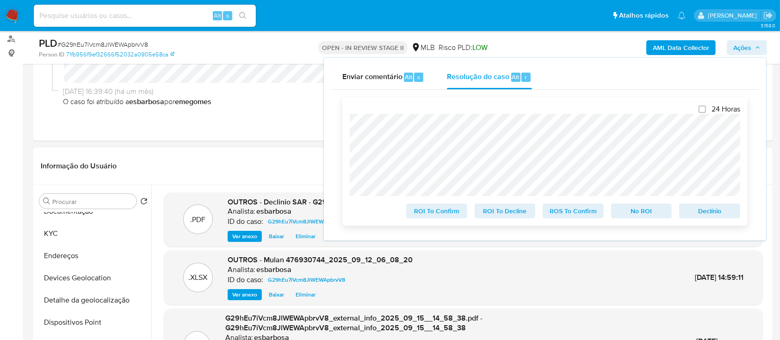
click at [651, 209] on span "No ROI" at bounding box center [642, 211] width 48 height 13
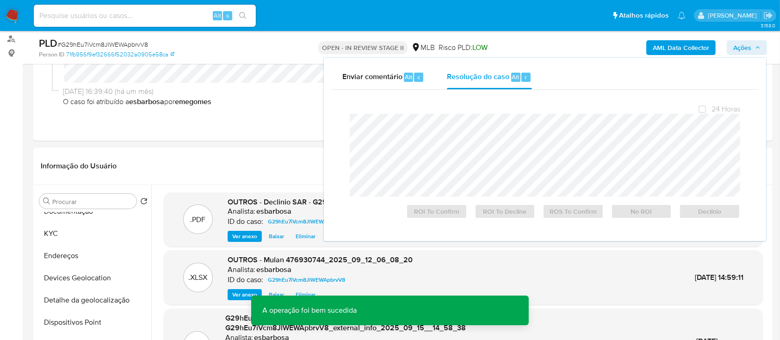
click at [108, 43] on span "# G29hEu7iVcm8JlWEWApbrvV8" at bounding box center [102, 44] width 91 height 9
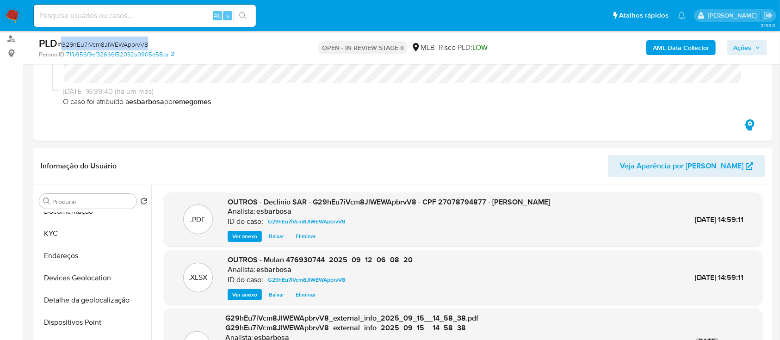
copy span "G29hEu7iVcm8JlWEWApbrvV8"
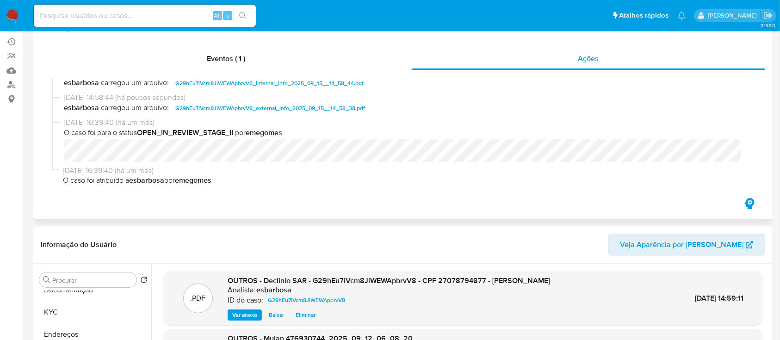
scroll to position [0, 0]
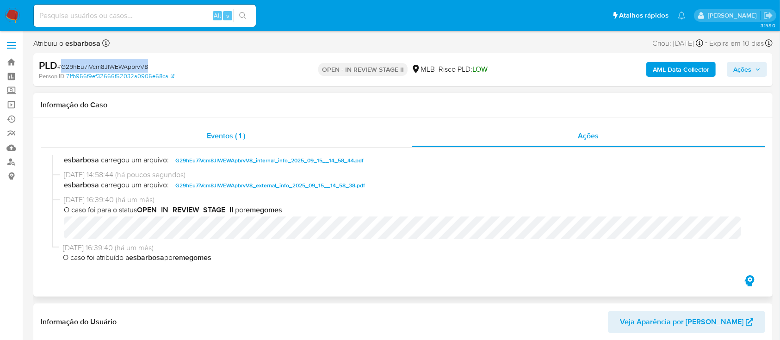
click at [341, 142] on div "Eventos ( 1 )" at bounding box center [226, 136] width 371 height 22
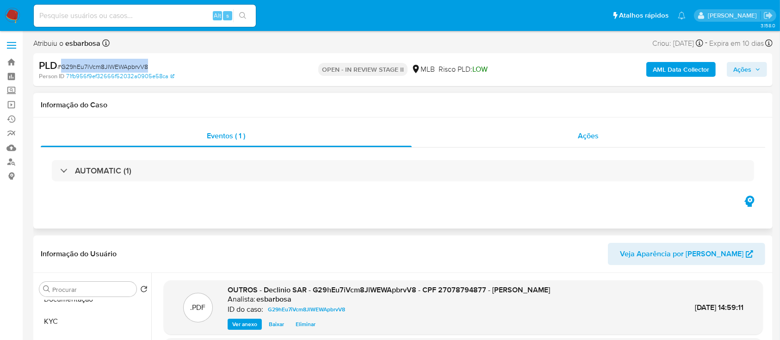
click at [458, 137] on div "Ações" at bounding box center [589, 136] width 354 height 22
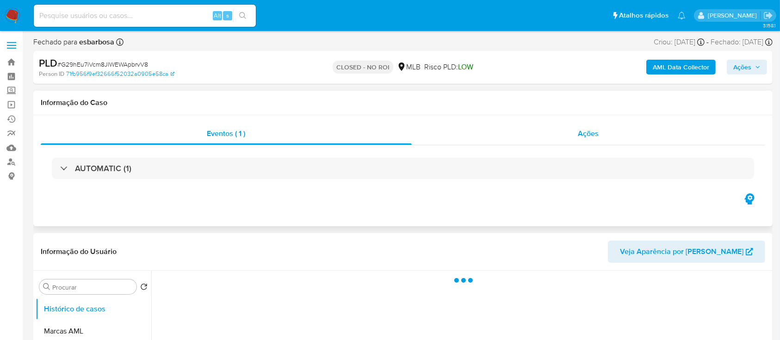
click at [438, 139] on div "Ações" at bounding box center [589, 134] width 354 height 22
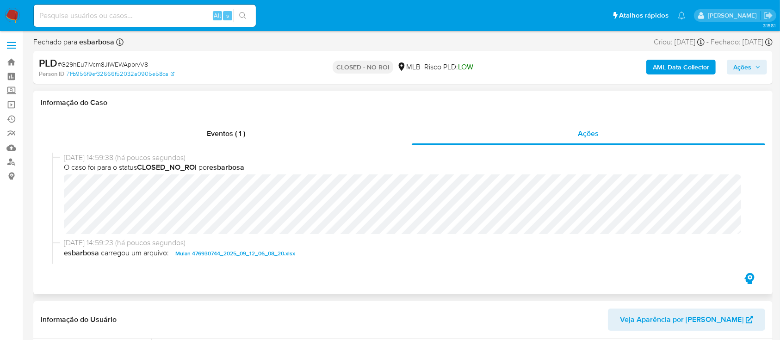
select select "10"
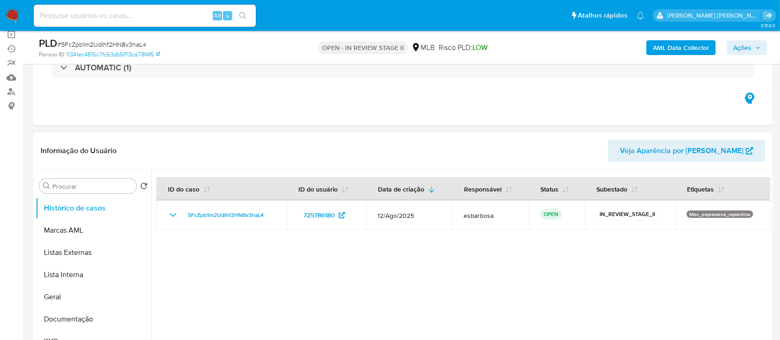
scroll to position [185, 0]
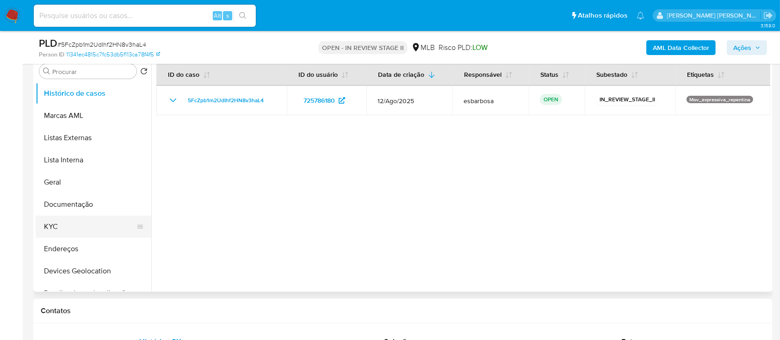
click at [93, 92] on button "KYC" at bounding box center [90, 227] width 108 height 22
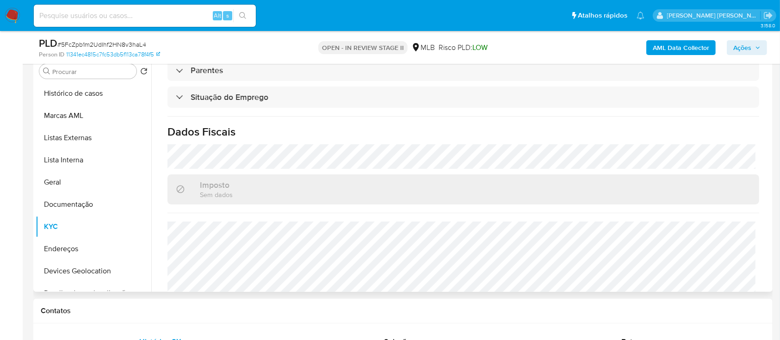
scroll to position [404, 0]
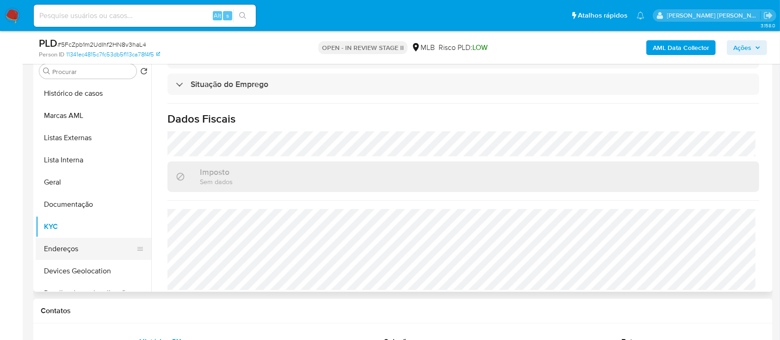
click at [76, 92] on button "Endereços" at bounding box center [90, 249] width 108 height 22
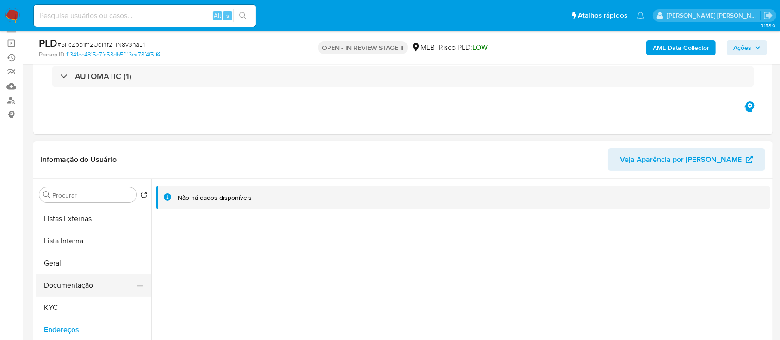
scroll to position [62, 0]
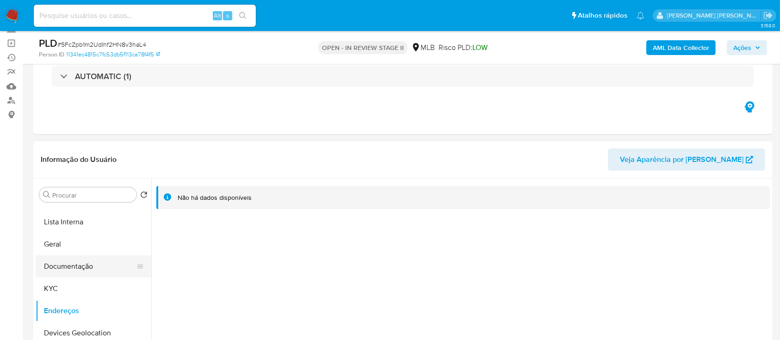
click at [86, 92] on button "Documentação" at bounding box center [90, 266] width 108 height 22
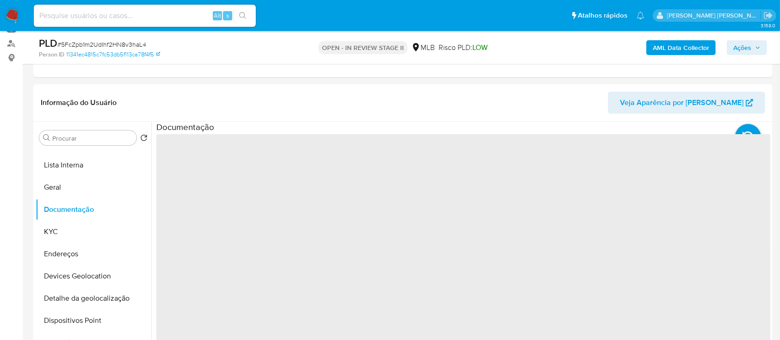
scroll to position [185, 0]
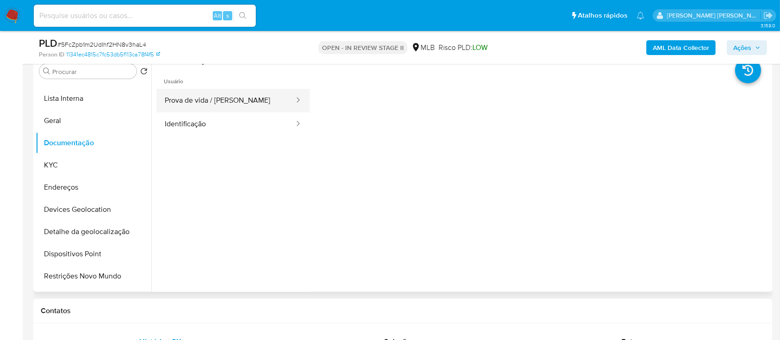
click at [240, 92] on button "Prova de vida / [PERSON_NAME]" at bounding box center [225, 101] width 139 height 24
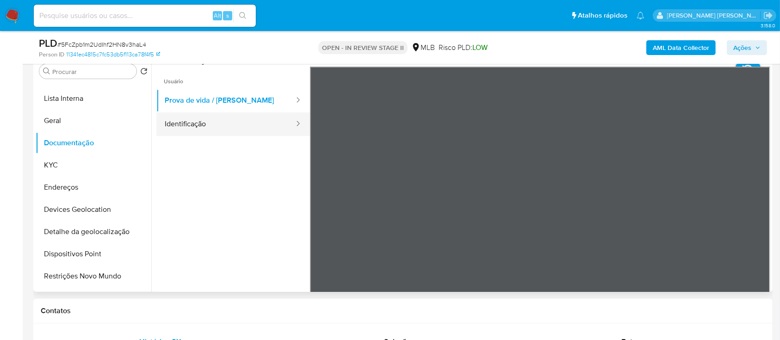
click at [217, 92] on button "Identificação" at bounding box center [225, 124] width 139 height 24
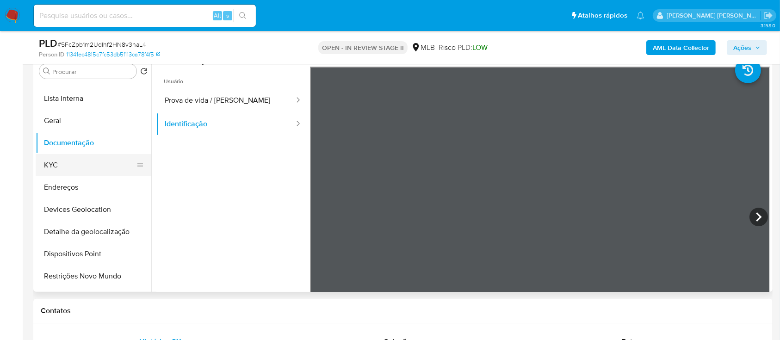
click at [80, 92] on button "KYC" at bounding box center [90, 165] width 108 height 22
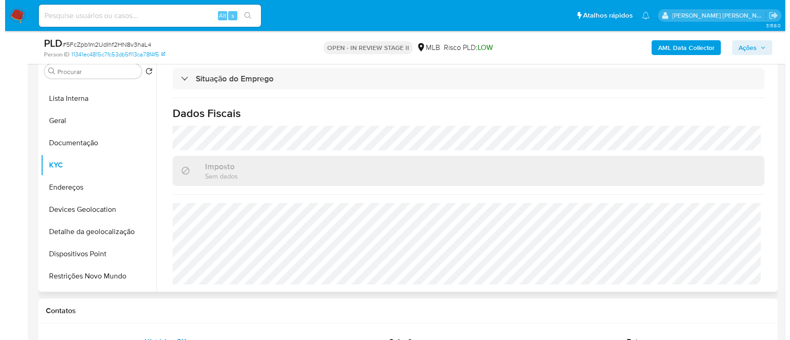
scroll to position [404, 0]
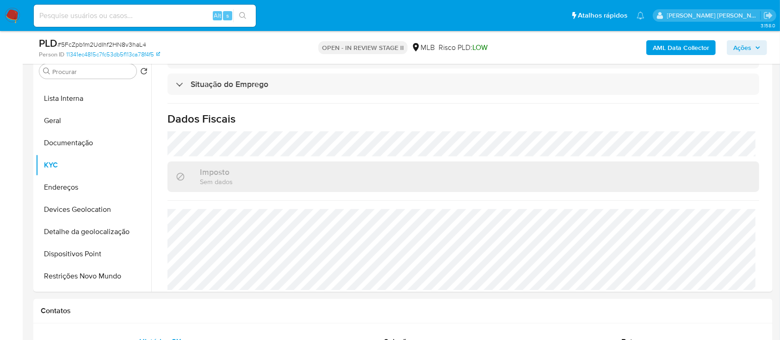
click at [669, 44] on b "AML Data Collector" at bounding box center [681, 47] width 56 height 15
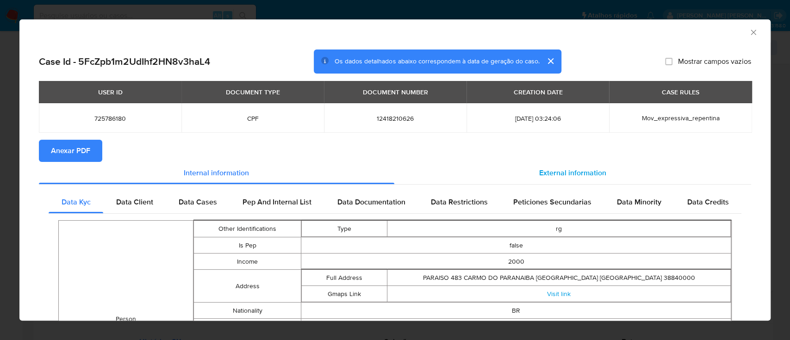
click at [558, 92] on span "External information" at bounding box center [572, 173] width 67 height 11
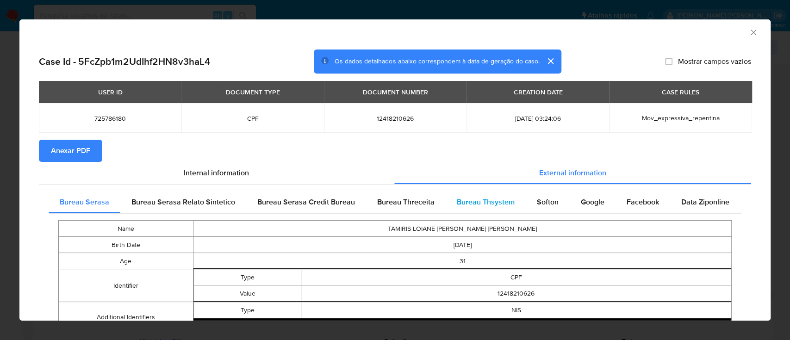
click at [476, 92] on span "Bureau Thsystem" at bounding box center [486, 202] width 58 height 11
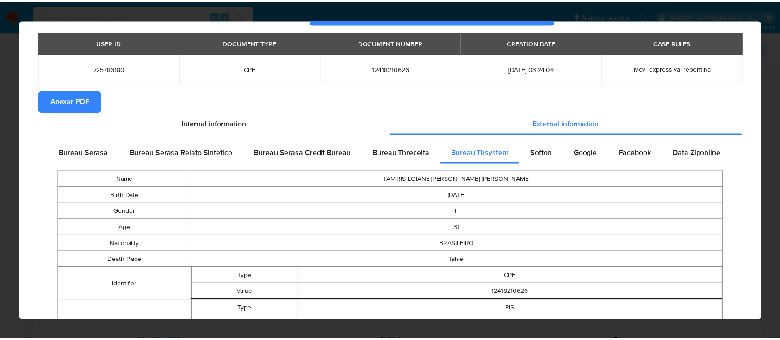
scroll to position [0, 0]
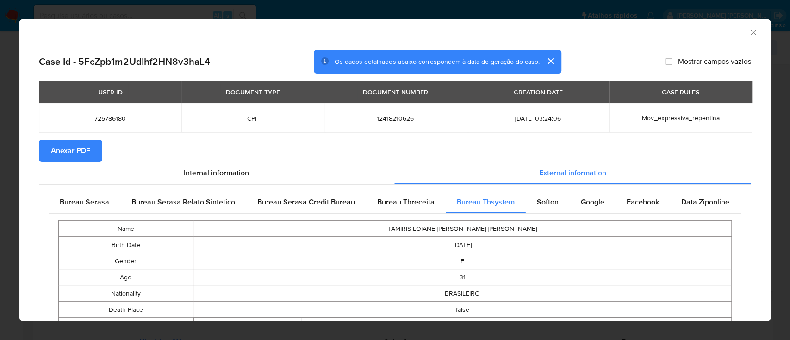
click at [75, 92] on span "Anexar PDF" at bounding box center [70, 151] width 39 height 20
click at [749, 30] on icon "Fechar a janela" at bounding box center [753, 32] width 9 height 9
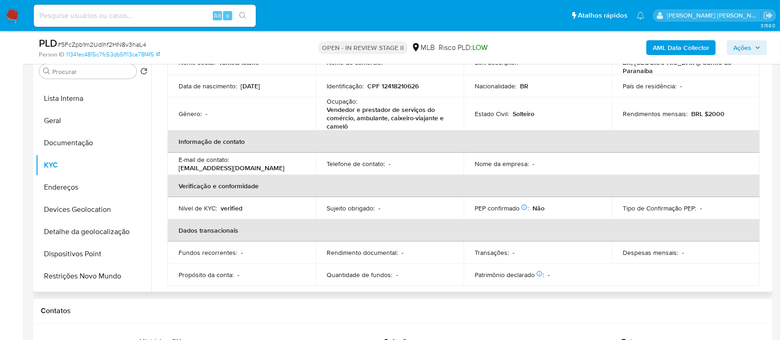
scroll to position [34, 0]
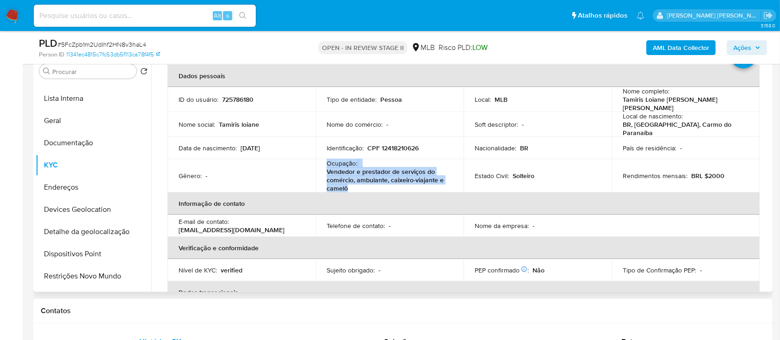
drag, startPoint x: 339, startPoint y: 179, endPoint x: 327, endPoint y: 158, distance: 23.6
click at [327, 92] on div "Ocupação : Vendedor e prestador de serviços do comércio, ambulante, caixeiro-vi…" at bounding box center [390, 175] width 126 height 33
copy div "Ocupação : Vendedor e prestador de serviços do comércio, ambulante, caixeiro-vi…"
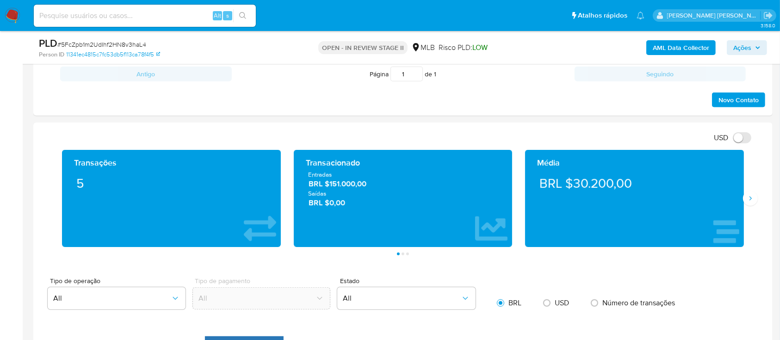
scroll to position [493, 0]
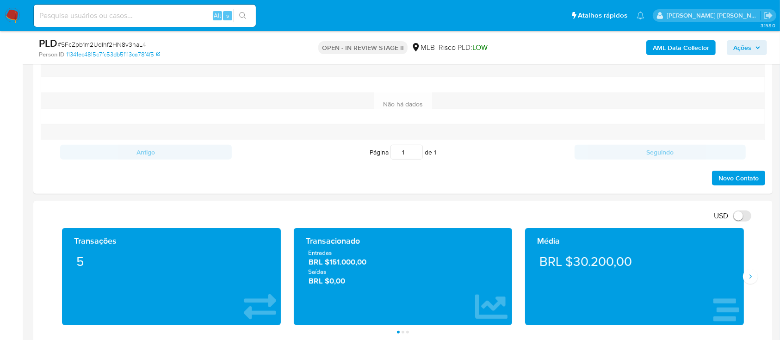
click at [731, 48] on button "Ações" at bounding box center [747, 47] width 40 height 15
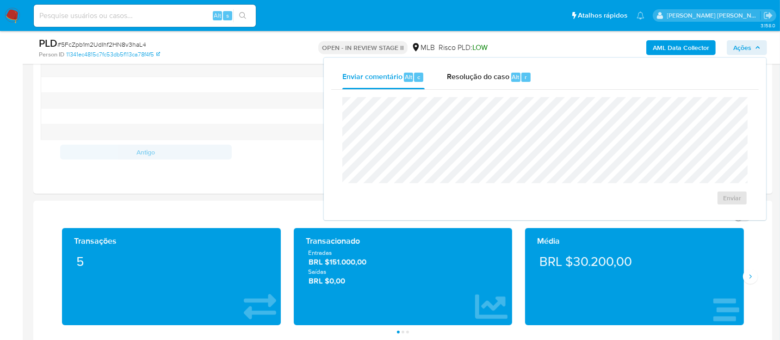
drag, startPoint x: 470, startPoint y: 77, endPoint x: 476, endPoint y: 95, distance: 18.4
click at [471, 77] on span "Resolução do caso" at bounding box center [478, 76] width 62 height 11
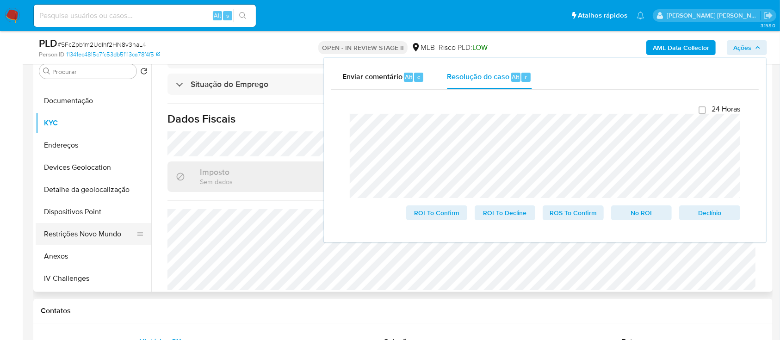
scroll to position [123, 0]
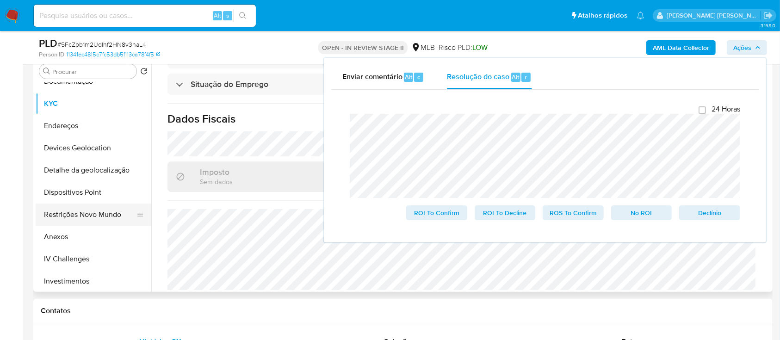
click at [76, 92] on button "Restrições Novo Mundo" at bounding box center [90, 215] width 108 height 22
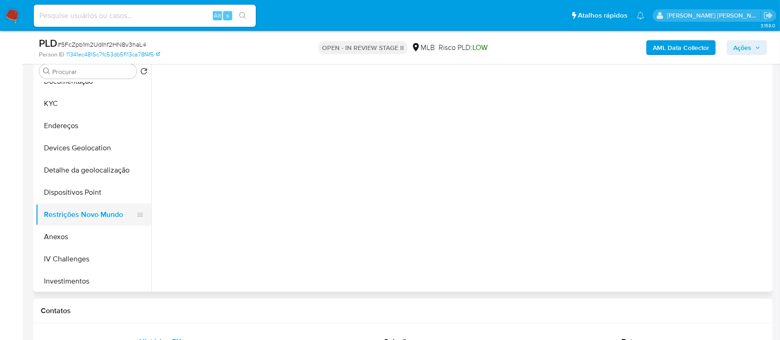
scroll to position [0, 0]
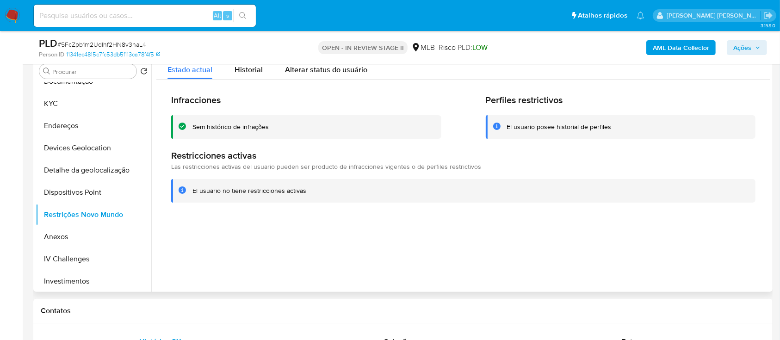
click at [235, 92] on div "Sem histórico de infrações" at bounding box center [230, 127] width 76 height 9
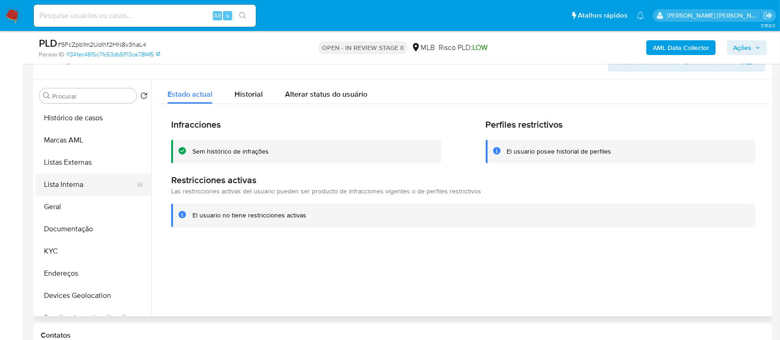
scroll to position [123, 0]
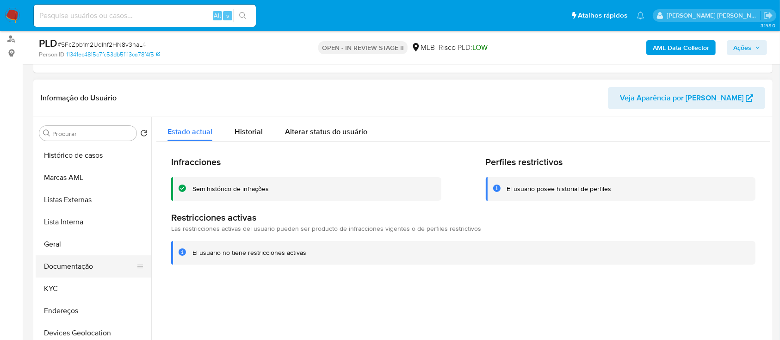
click at [78, 92] on button "Documentação" at bounding box center [90, 266] width 108 height 22
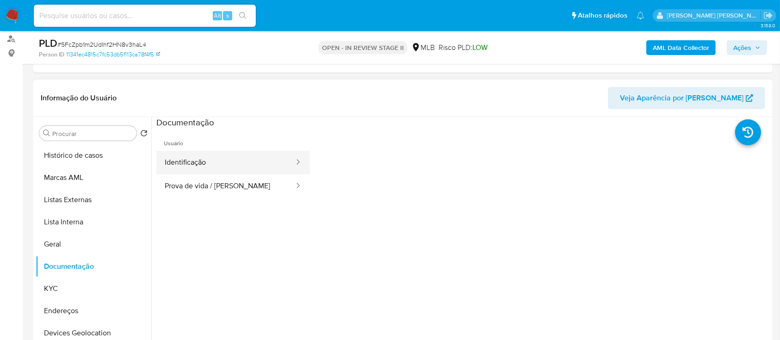
click at [219, 92] on button "Identificação" at bounding box center [225, 163] width 139 height 24
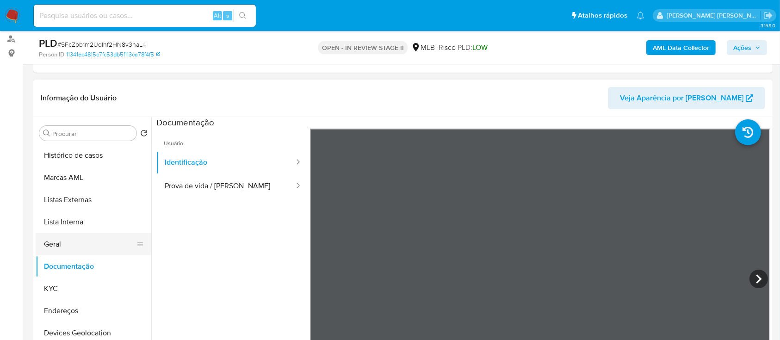
click at [60, 92] on button "Geral" at bounding box center [90, 244] width 108 height 22
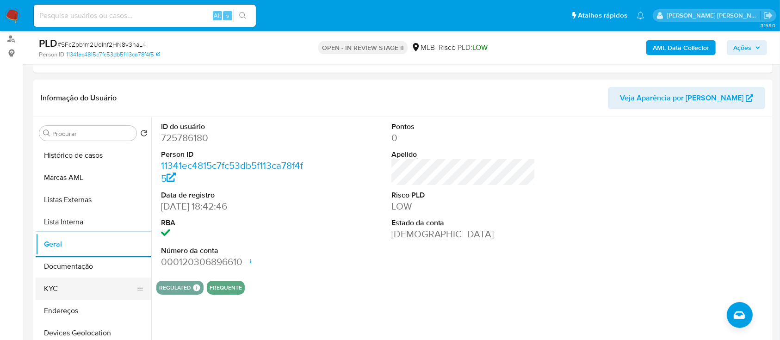
click at [67, 92] on button "KYC" at bounding box center [90, 289] width 108 height 22
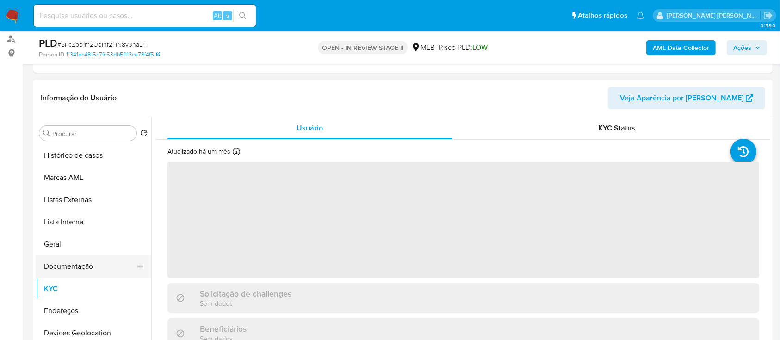
scroll to position [62, 0]
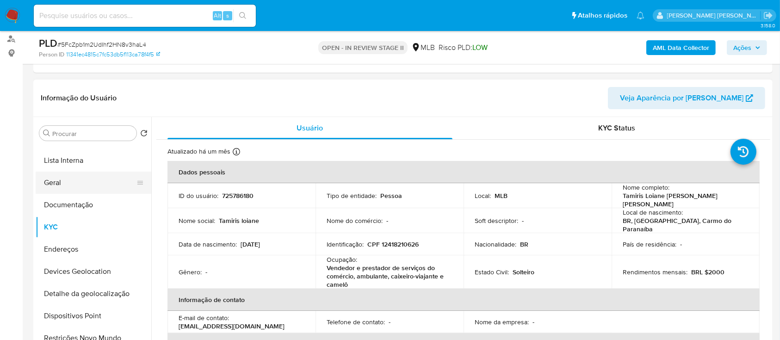
click at [77, 92] on button "Geral" at bounding box center [90, 183] width 108 height 22
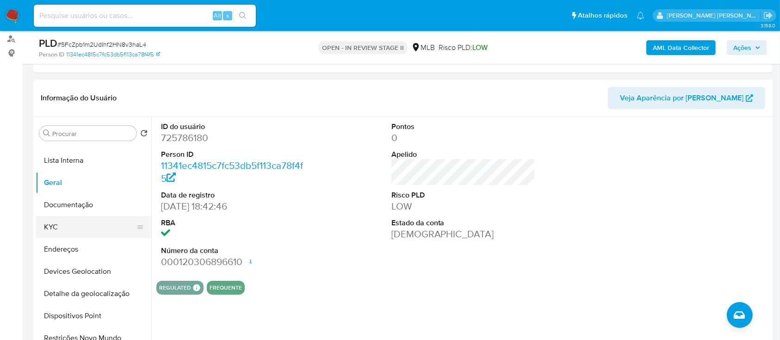
click at [65, 92] on button "KYC" at bounding box center [90, 227] width 108 height 22
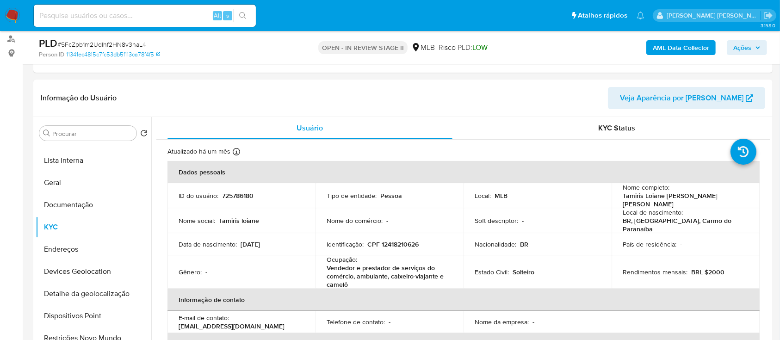
click at [687, 44] on b "AML Data Collector" at bounding box center [681, 47] width 56 height 15
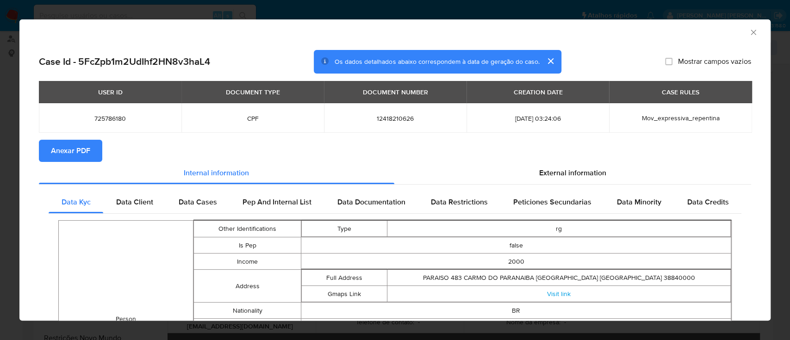
click at [748, 33] on div "AML Data Collector" at bounding box center [394, 30] width 751 height 23
click at [749, 32] on icon "Fechar a janela" at bounding box center [753, 32] width 9 height 9
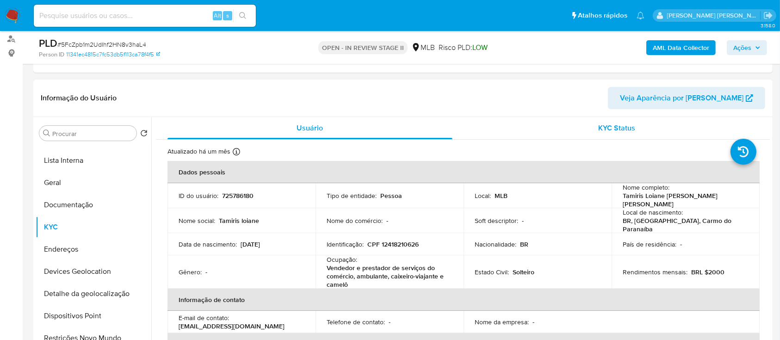
scroll to position [0, 0]
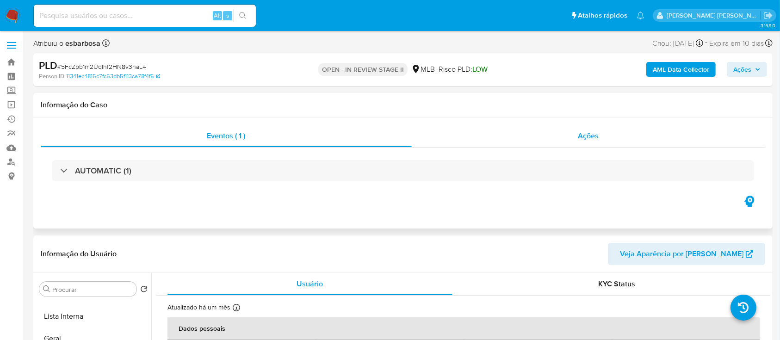
click at [509, 92] on div "Ações" at bounding box center [589, 136] width 354 height 22
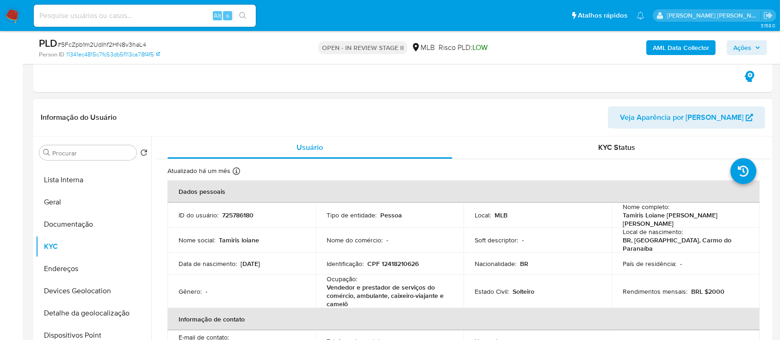
scroll to position [247, 0]
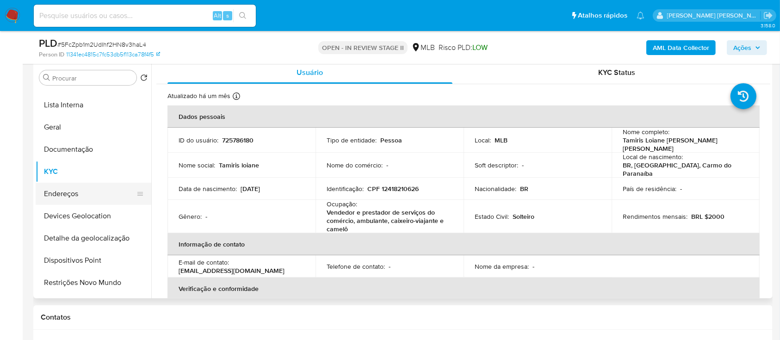
click at [76, 92] on button "Endereços" at bounding box center [90, 194] width 108 height 22
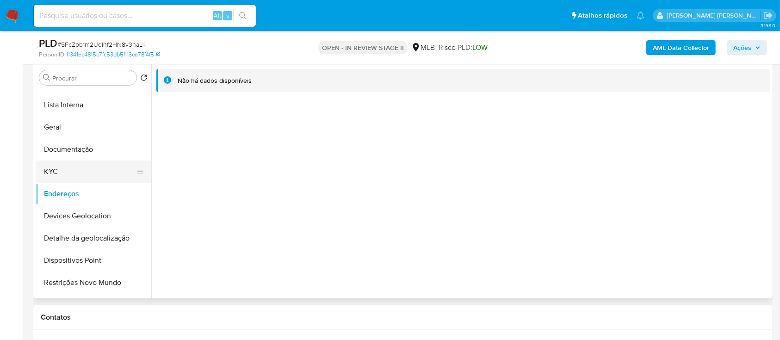
click at [77, 92] on button "KYC" at bounding box center [90, 172] width 108 height 22
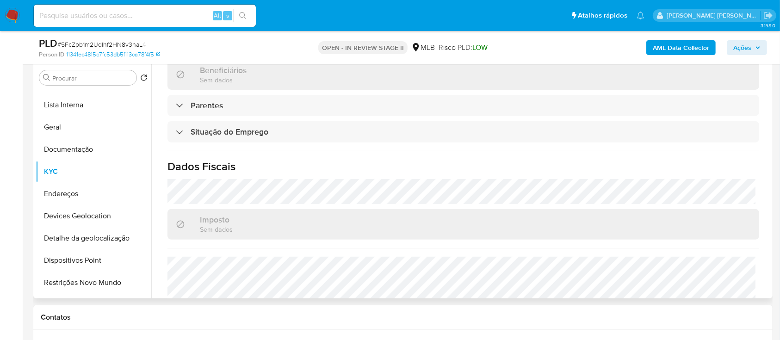
scroll to position [404, 0]
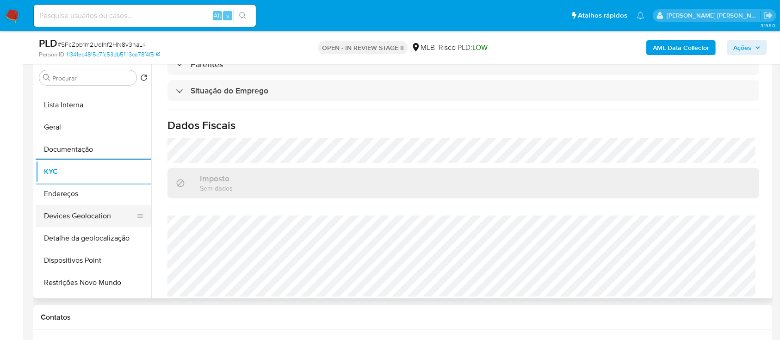
click at [90, 92] on button "Devices Geolocation" at bounding box center [90, 216] width 108 height 22
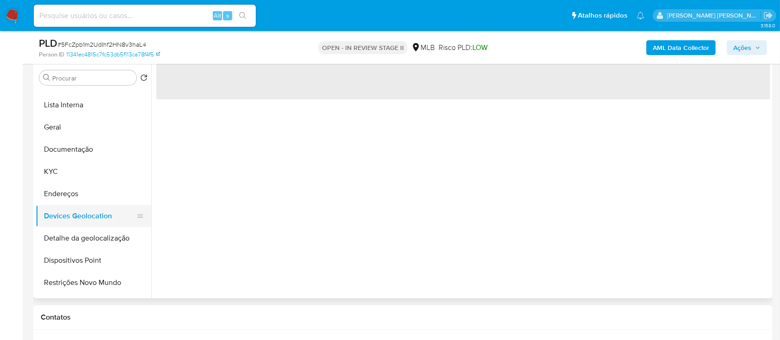
scroll to position [0, 0]
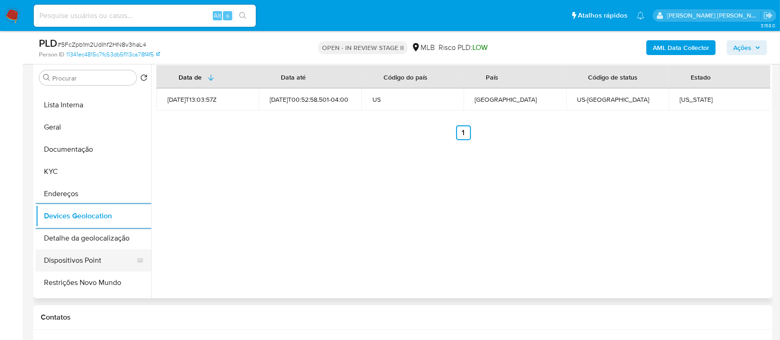
click at [80, 92] on button "Dispositivos Point" at bounding box center [90, 260] width 108 height 22
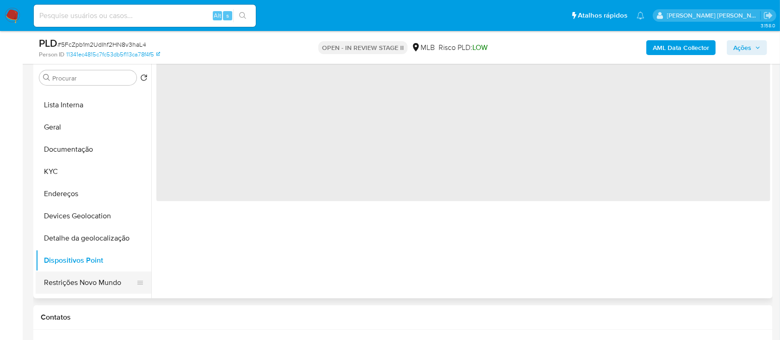
click at [81, 92] on button "Restrições Novo Mundo" at bounding box center [90, 283] width 108 height 22
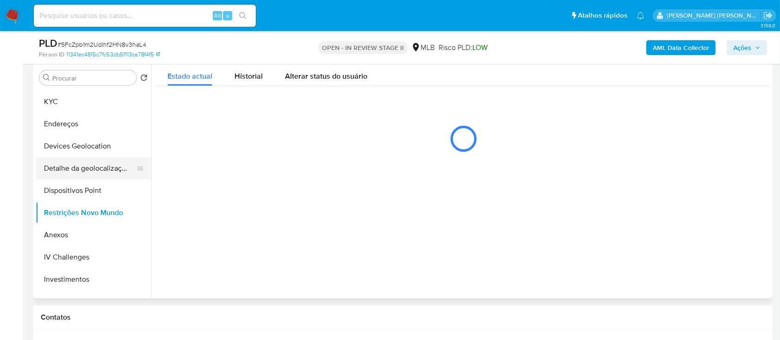
scroll to position [185, 0]
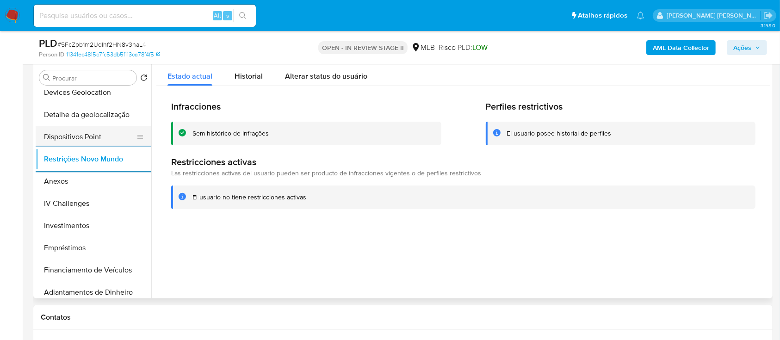
click at [105, 92] on button "Dispositivos Point" at bounding box center [90, 137] width 108 height 22
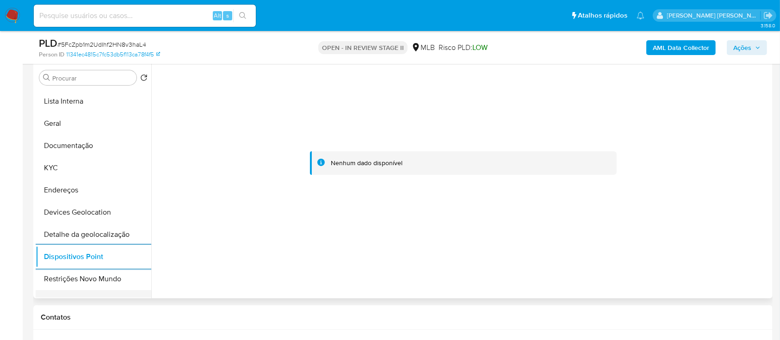
scroll to position [62, 0]
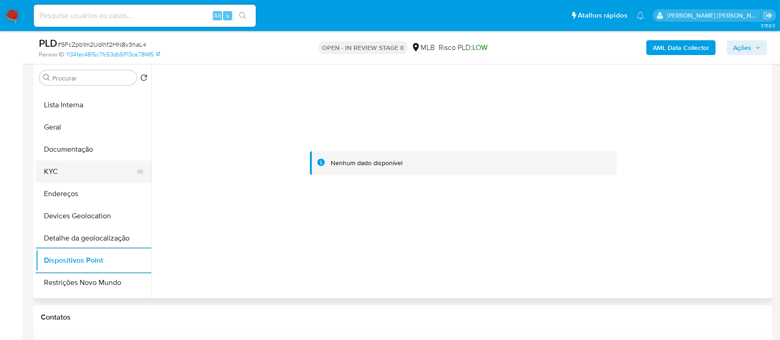
click at [77, 92] on button "KYC" at bounding box center [90, 172] width 108 height 22
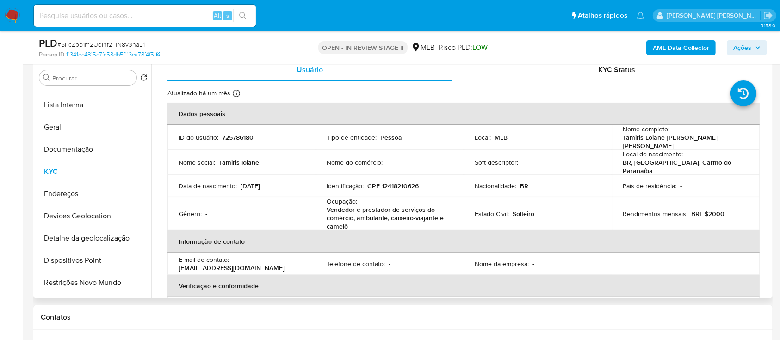
scroll to position [0, 0]
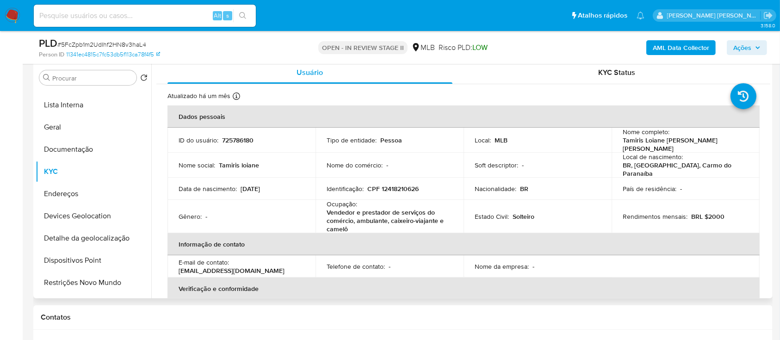
click at [407, 92] on p "CPF 12418210626" at bounding box center [392, 189] width 51 height 8
copy p "12418210626"
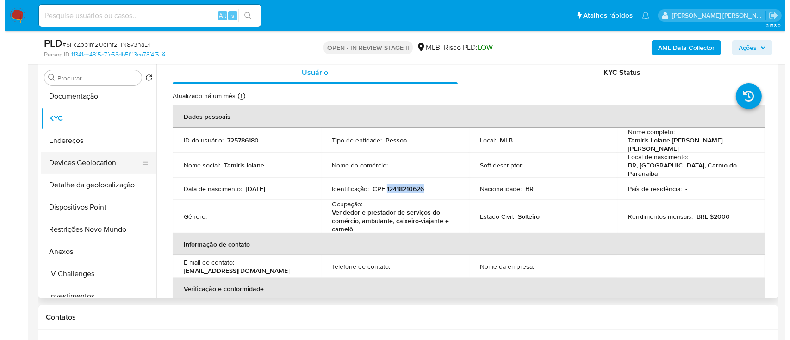
scroll to position [247, 0]
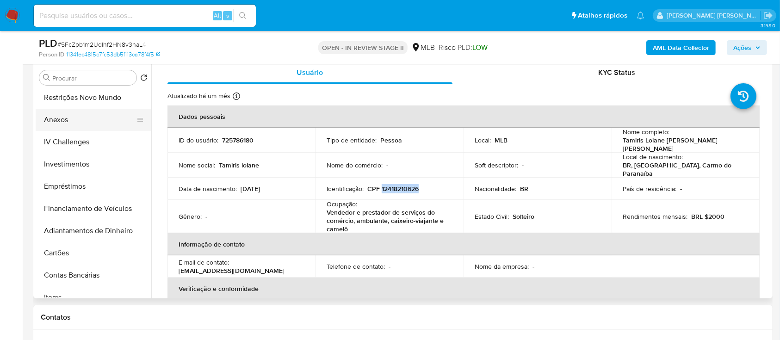
click at [70, 92] on button "Anexos" at bounding box center [90, 120] width 108 height 22
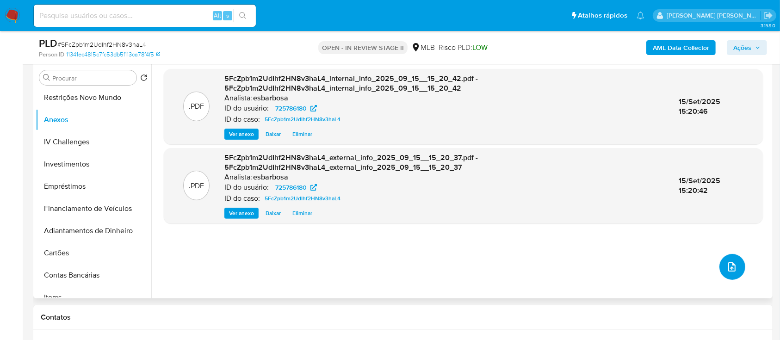
click at [728, 92] on icon "upload-file" at bounding box center [731, 266] width 11 height 11
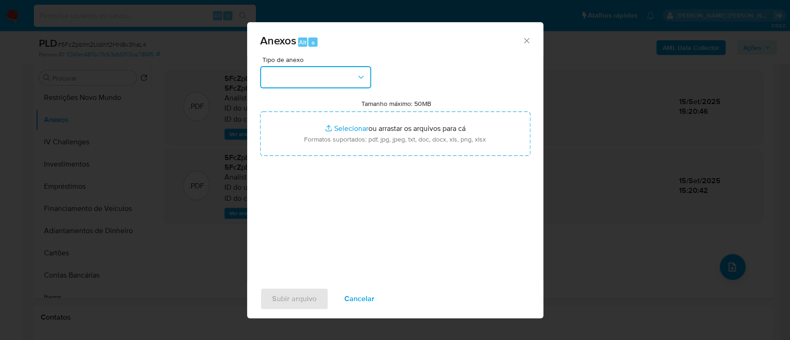
click at [329, 76] on button "button" at bounding box center [315, 77] width 111 height 22
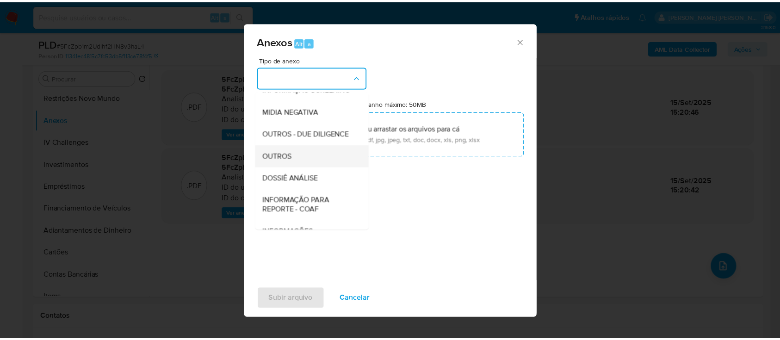
scroll to position [142, 0]
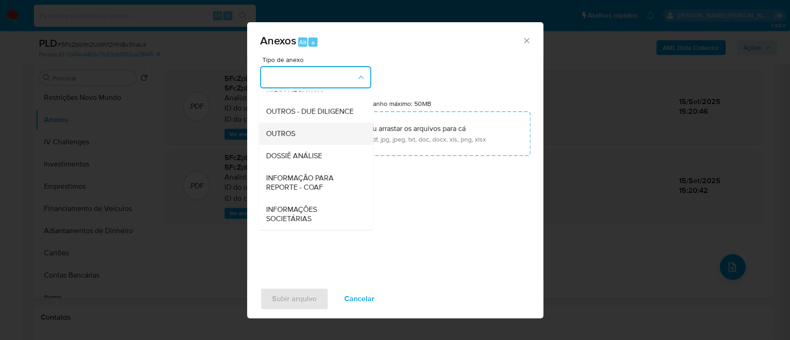
click at [292, 92] on span "OUTROS" at bounding box center [280, 133] width 29 height 9
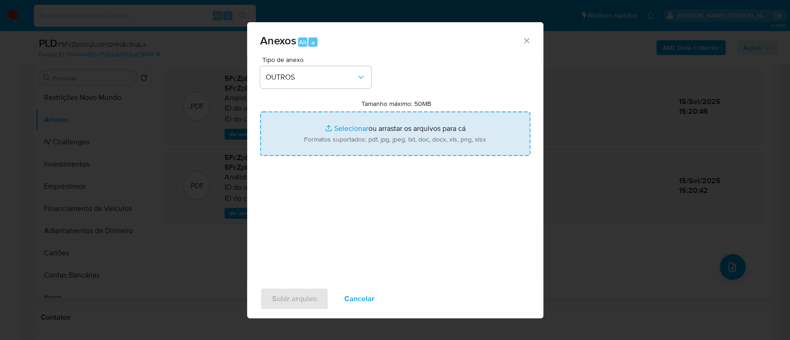
click at [349, 92] on input "Tamanho máximo: 50MB Selecionar arquivos" at bounding box center [395, 134] width 270 height 44
type input "C:\fakepath\SAR - XXXXX - CPF 12418210626 - TAMIRIS LOIANE MEDEIROS PEREIRA.pdf"
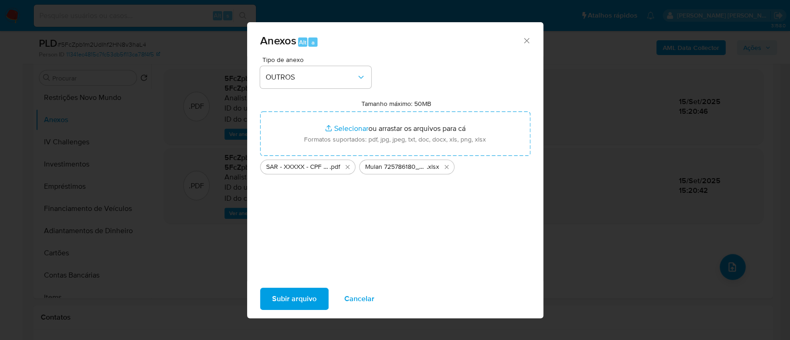
drag, startPoint x: 349, startPoint y: 130, endPoint x: 284, endPoint y: 299, distance: 181.3
click at [284, 92] on span "Subir arquivo" at bounding box center [294, 299] width 44 height 20
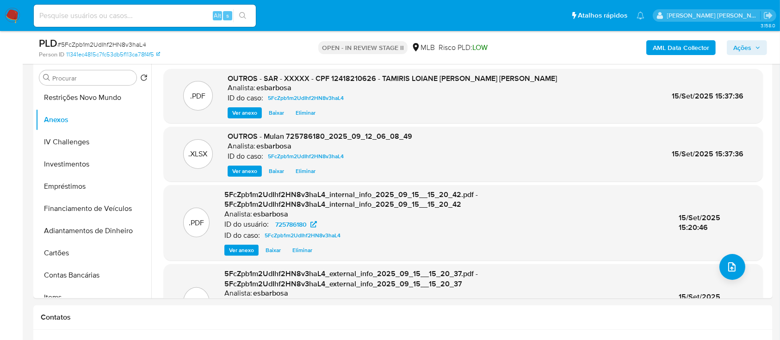
click at [740, 50] on span "Ações" at bounding box center [742, 47] width 18 height 15
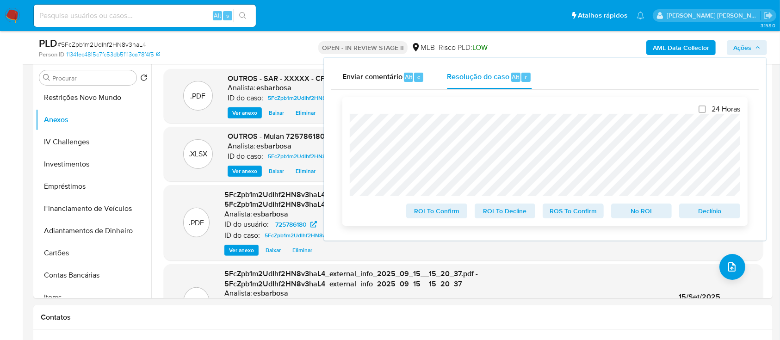
click at [571, 92] on span "ROS To Confirm" at bounding box center [573, 211] width 48 height 13
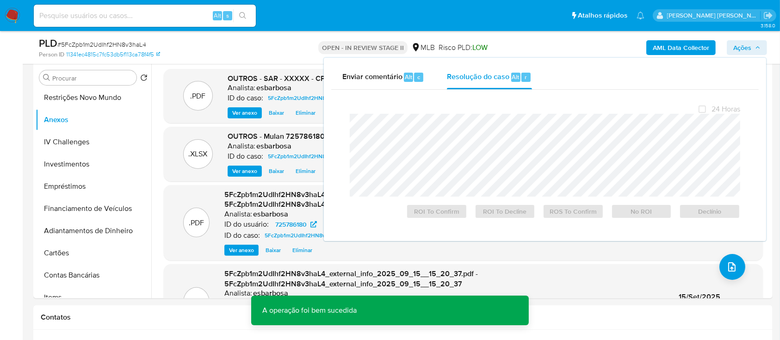
click at [138, 46] on span "# 5FcZpb1m2UdIhf2HN8v3haL4" at bounding box center [101, 44] width 89 height 9
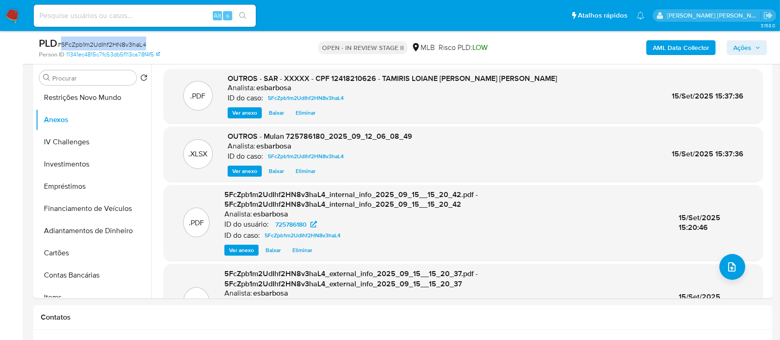
copy span "5FcZpb1m2UdIhf2HN8v3haL4"
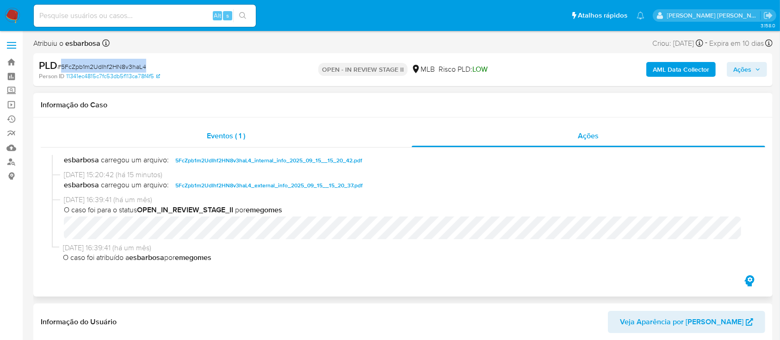
click at [355, 92] on div "Eventos ( 1 )" at bounding box center [226, 136] width 371 height 22
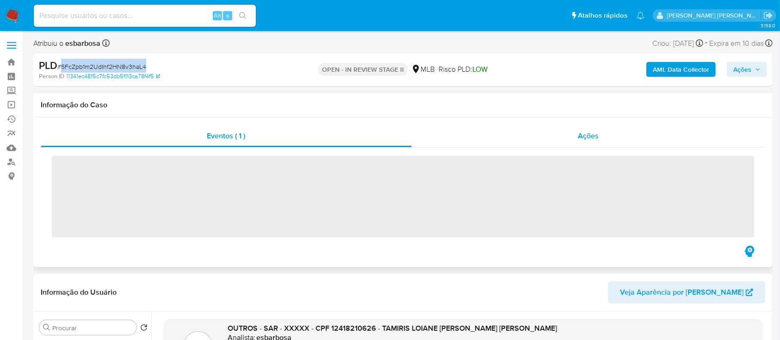
click at [465, 92] on div "Ações" at bounding box center [589, 136] width 354 height 22
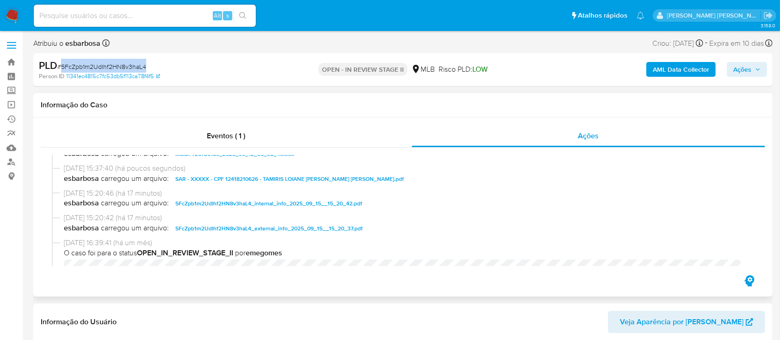
scroll to position [61, 0]
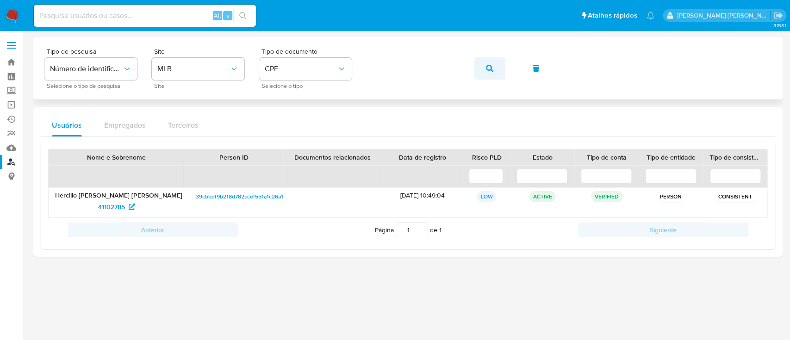
click at [496, 71] on button "button" at bounding box center [489, 68] width 31 height 22
click at [107, 207] on span "54140777" at bounding box center [111, 206] width 27 height 15
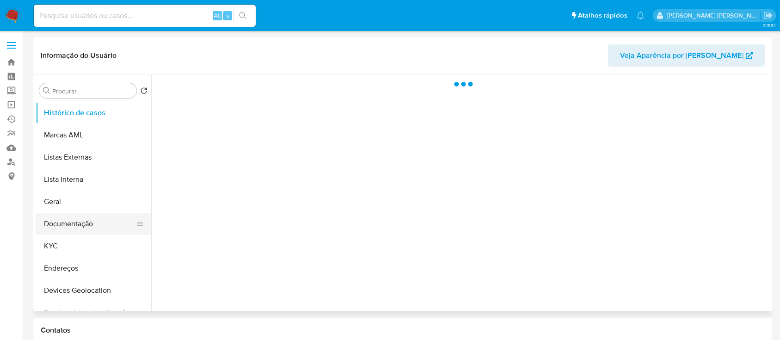
select select "10"
click at [81, 220] on button "Documentação" at bounding box center [90, 224] width 108 height 22
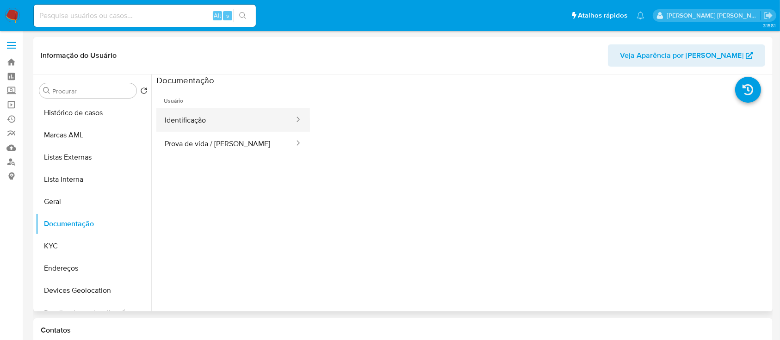
click at [211, 110] on button "Identificação" at bounding box center [225, 120] width 139 height 24
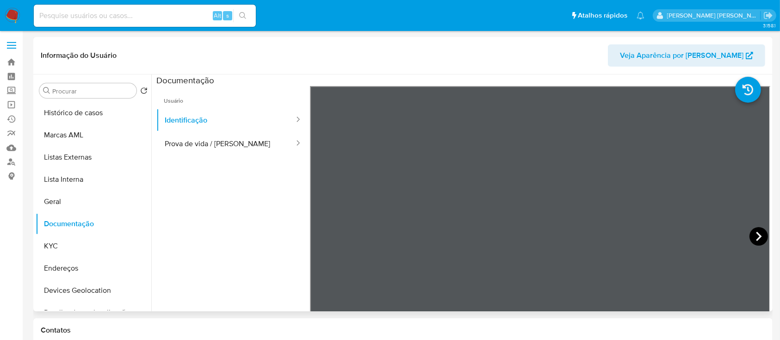
click at [760, 235] on icon at bounding box center [759, 236] width 19 height 19
click at [178, 139] on button "Prova de vida / [PERSON_NAME]" at bounding box center [225, 144] width 139 height 24
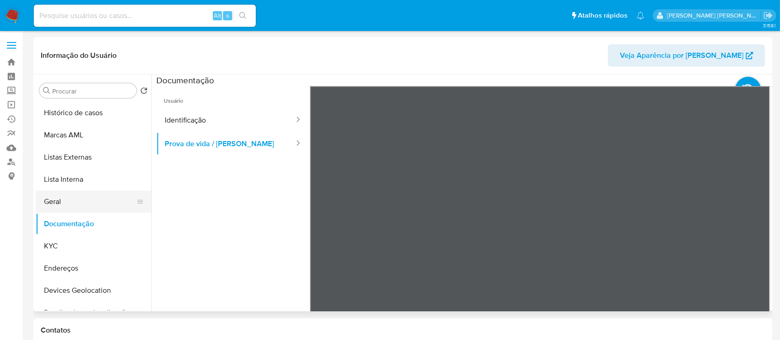
click at [70, 200] on button "Geral" at bounding box center [90, 202] width 108 height 22
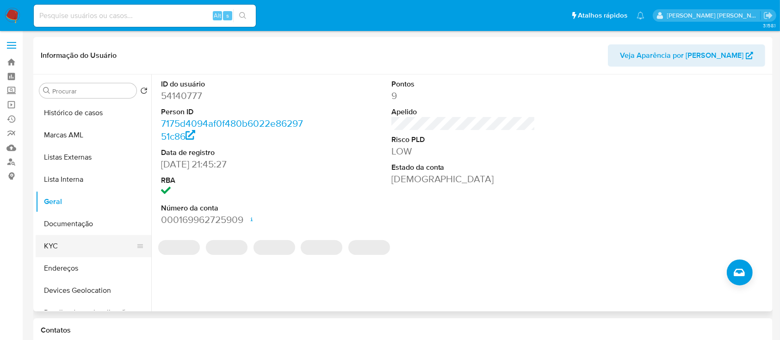
click at [69, 250] on button "KYC" at bounding box center [90, 246] width 108 height 22
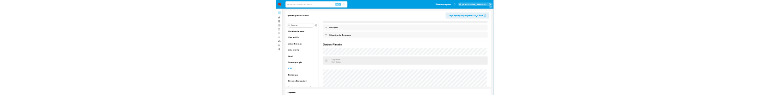
scroll to position [393, 0]
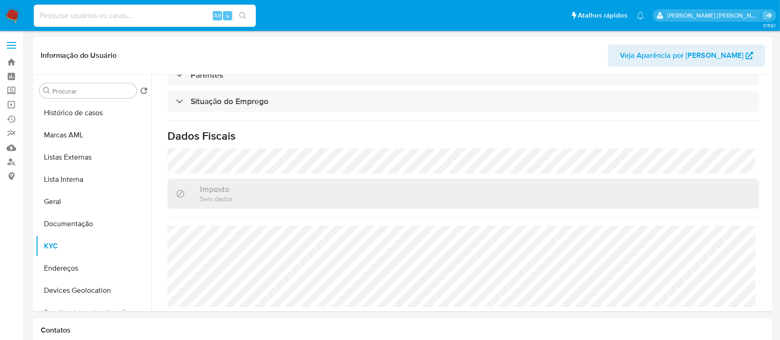
click at [164, 19] on input at bounding box center [145, 16] width 222 height 12
paste input "5FcZpb1m2UdIhf2HN8v3haL4"
type input "5FcZpb1m2UdIhf2HN8v3haL4"
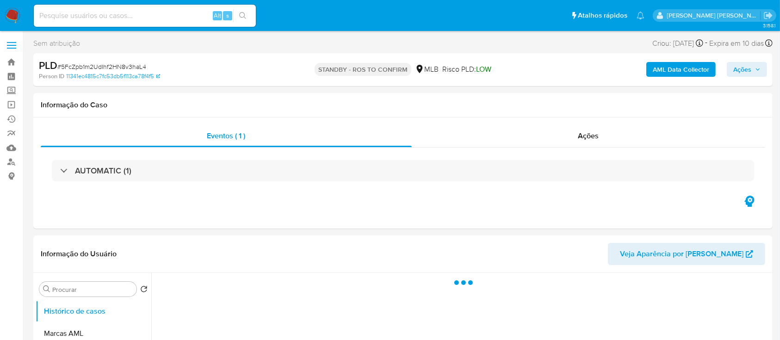
select select "10"
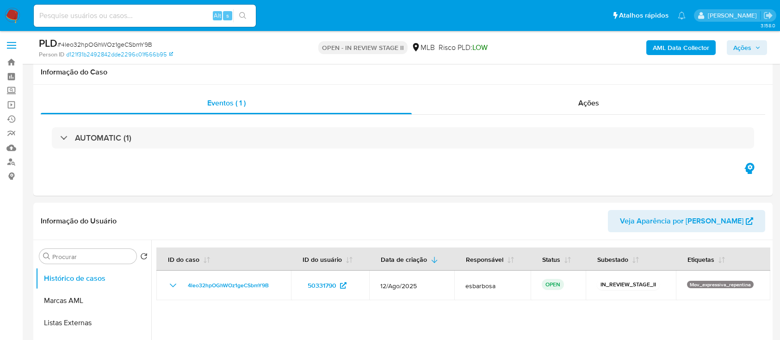
select select "10"
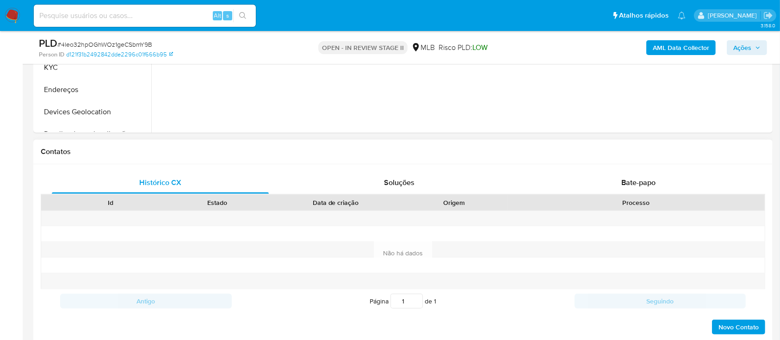
scroll to position [493, 0]
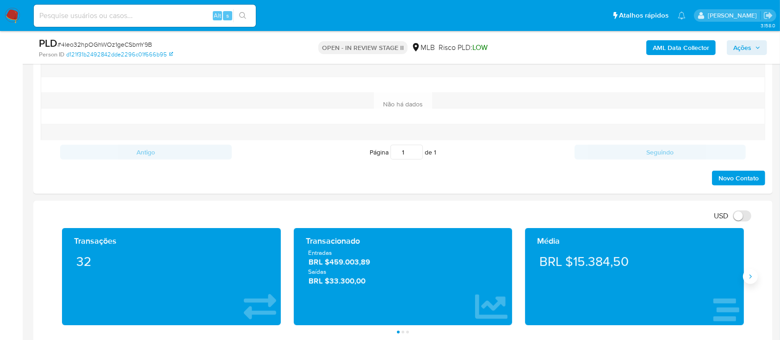
click at [751, 279] on icon "Siguiente" at bounding box center [750, 276] width 7 height 7
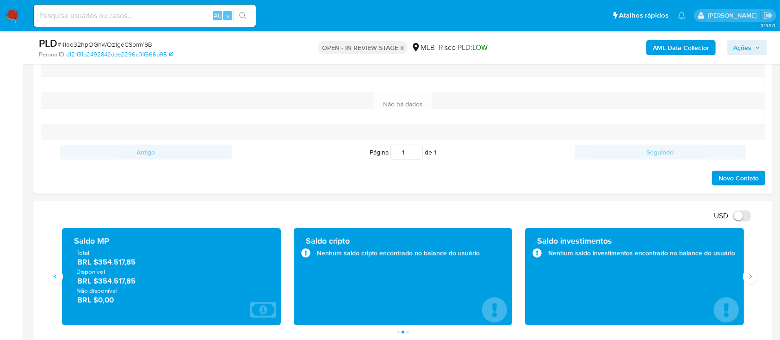
drag, startPoint x: 144, startPoint y: 263, endPoint x: 99, endPoint y: 261, distance: 45.8
click at [99, 261] on span "BRL $354.517,85" at bounding box center [171, 262] width 189 height 11
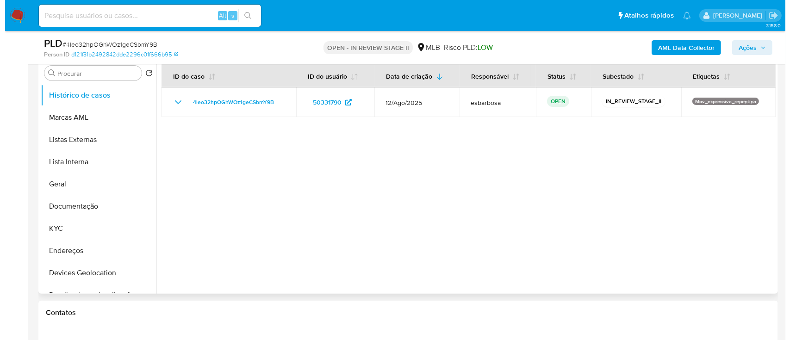
scroll to position [123, 0]
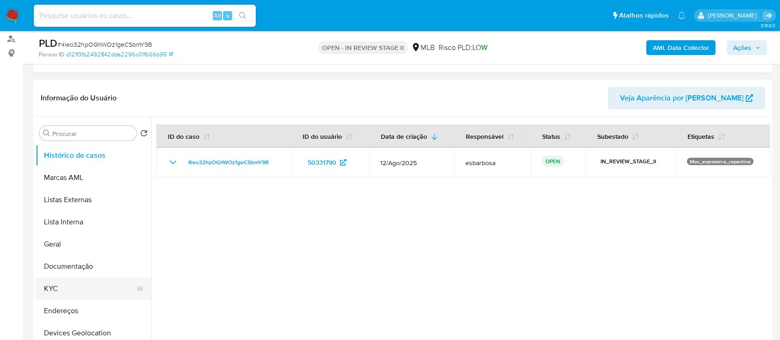
click at [73, 289] on button "KYC" at bounding box center [90, 289] width 108 height 22
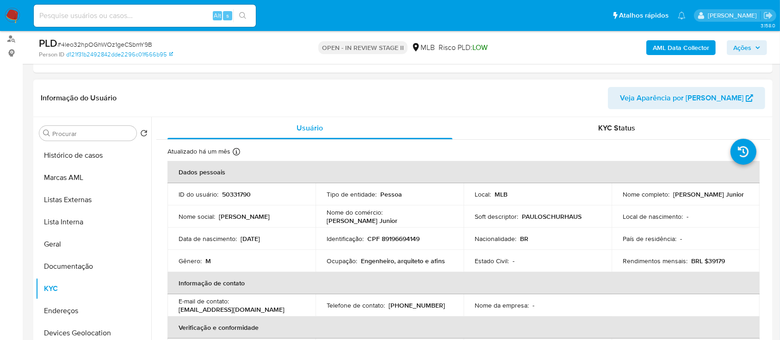
click at [407, 242] on p "CPF 89196694149" at bounding box center [393, 239] width 52 height 8
copy p "89196694149"
drag, startPoint x: 454, startPoint y: 265, endPoint x: 326, endPoint y: 260, distance: 128.7
click at [326, 260] on td "Ocupação : [PERSON_NAME], arquiteto e afins" at bounding box center [390, 261] width 148 height 22
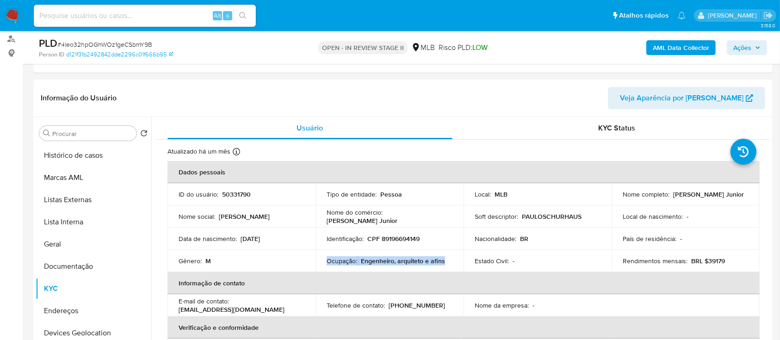
copy div "Ocupação : [PERSON_NAME], arquiteto e afins"
click at [668, 39] on div "AML Data Collector Ações" at bounding box center [647, 48] width 240 height 22
click at [678, 49] on b "AML Data Collector" at bounding box center [681, 47] width 56 height 15
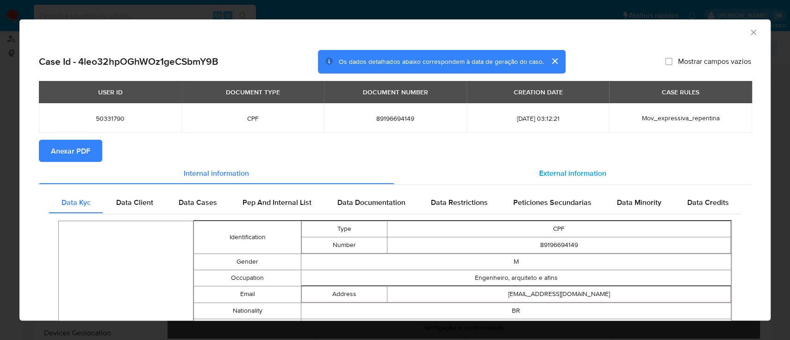
click at [548, 172] on span "External information" at bounding box center [572, 173] width 67 height 11
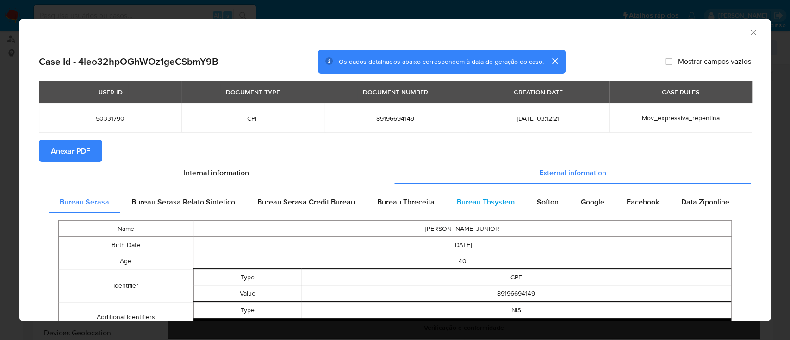
click at [485, 205] on span "Bureau Thsystem" at bounding box center [486, 202] width 58 height 11
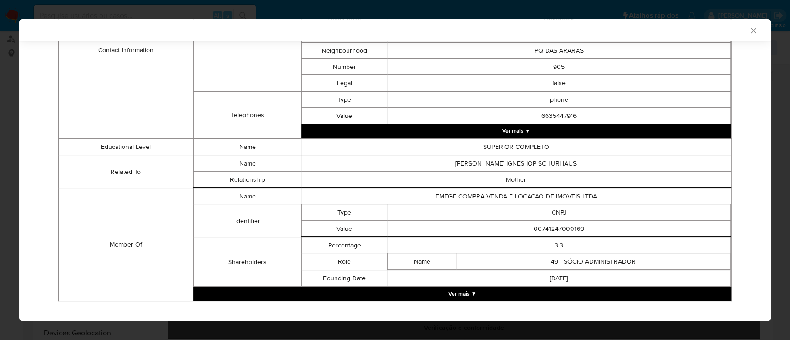
scroll to position [461, 0]
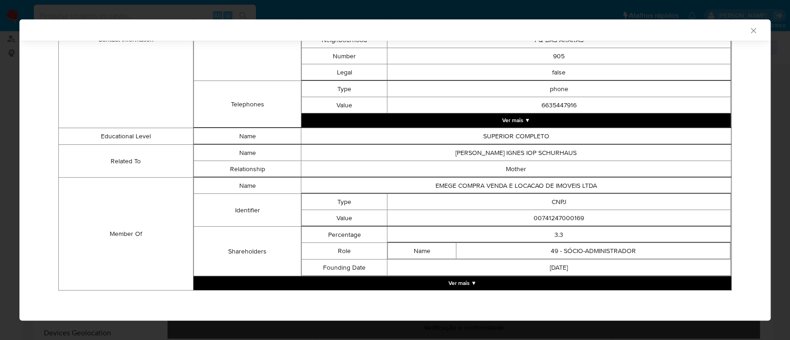
click at [459, 280] on button "Ver mais ▼" at bounding box center [462, 283] width 538 height 14
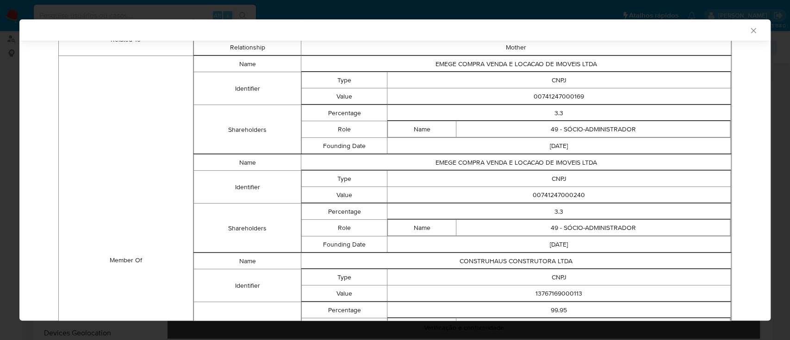
scroll to position [585, 0]
click at [555, 97] on td "00741247000169" at bounding box center [558, 95] width 343 height 16
copy td "00741247000169"
click at [540, 189] on td "00741247000240" at bounding box center [558, 193] width 343 height 16
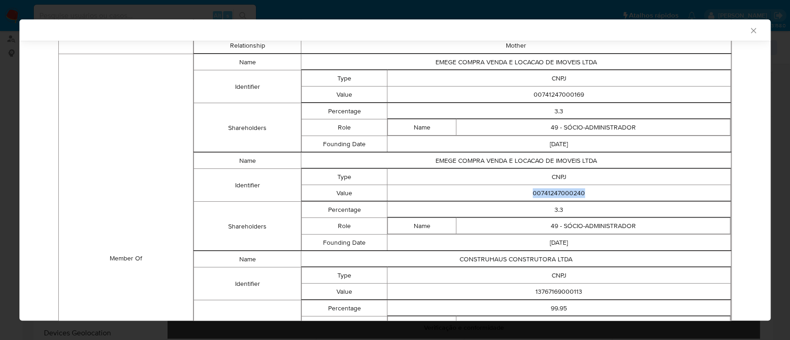
click at [540, 189] on td "00741247000240" at bounding box center [558, 193] width 343 height 16
copy td "00741247000240"
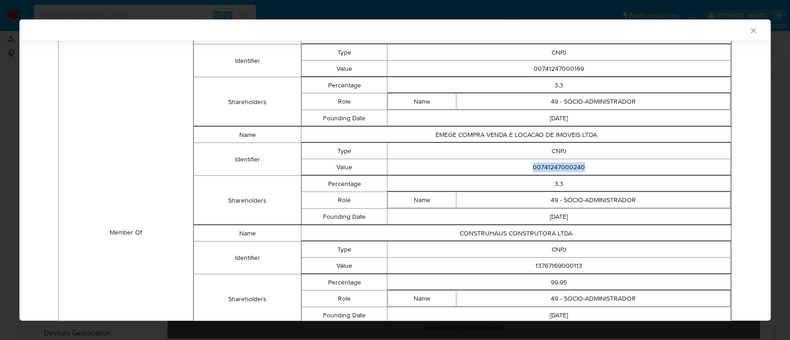
scroll to position [646, 0]
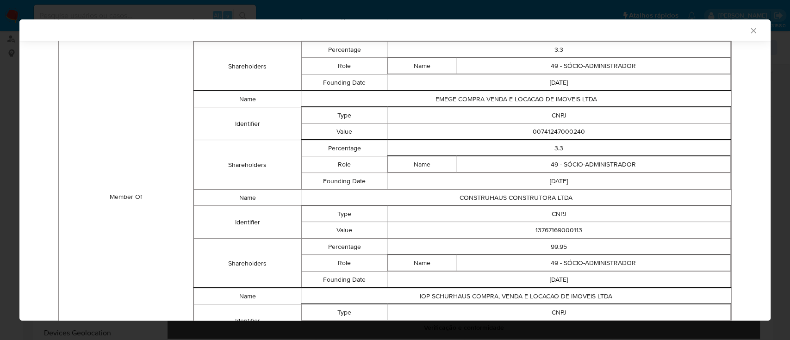
click at [549, 229] on td "13767169000113" at bounding box center [558, 230] width 343 height 16
copy td "13767169000113"
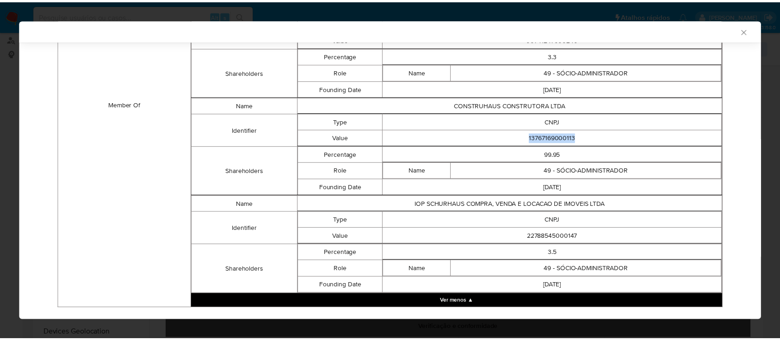
scroll to position [755, 0]
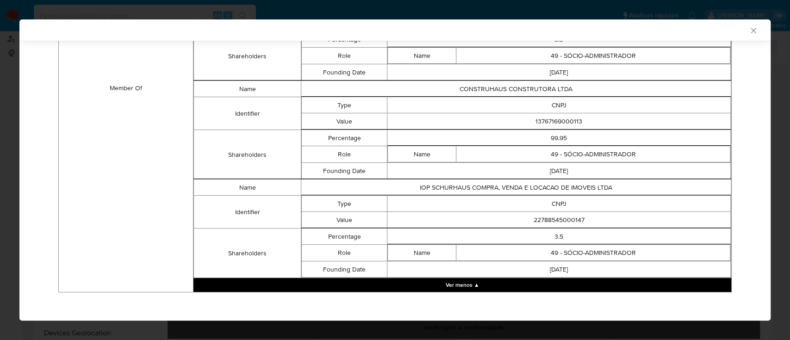
click at [562, 212] on td "22788545000147" at bounding box center [558, 220] width 343 height 16
copy td "22788545000147"
click at [749, 30] on icon "Fechar a janela" at bounding box center [753, 30] width 9 height 9
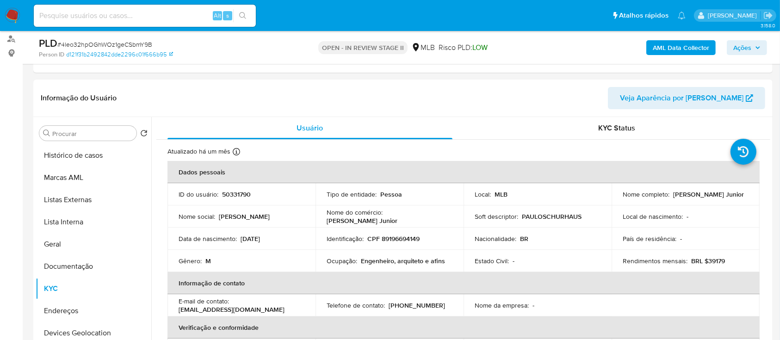
click at [747, 48] on span "Ações" at bounding box center [742, 47] width 18 height 15
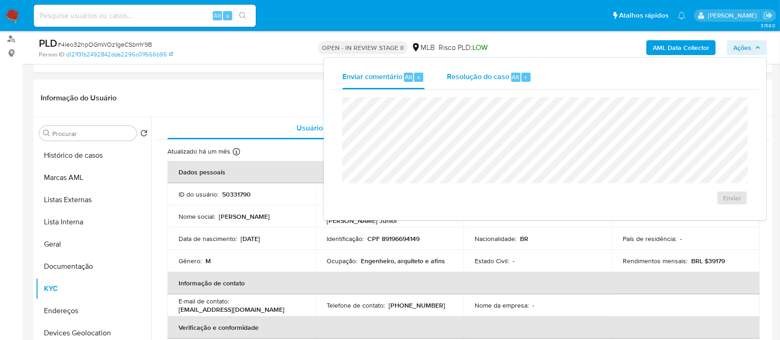
click at [489, 79] on span "Resolução do caso" at bounding box center [478, 76] width 62 height 11
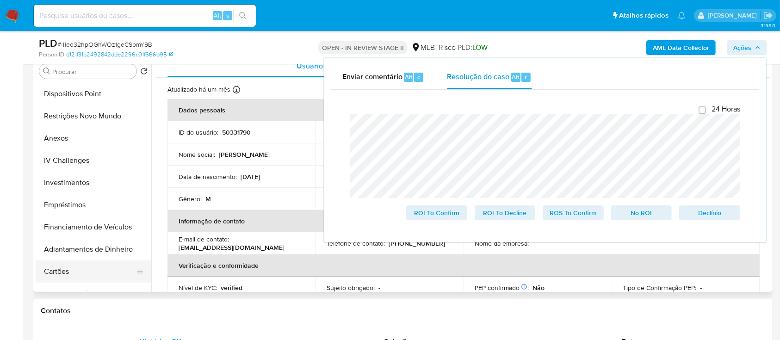
scroll to position [189, 0]
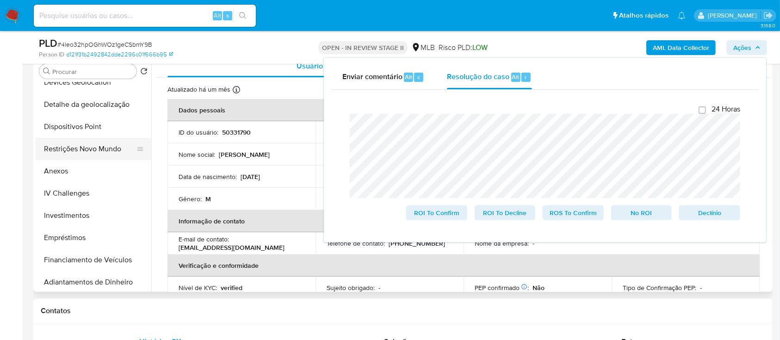
click at [96, 150] on button "Restrições Novo Mundo" at bounding box center [90, 149] width 108 height 22
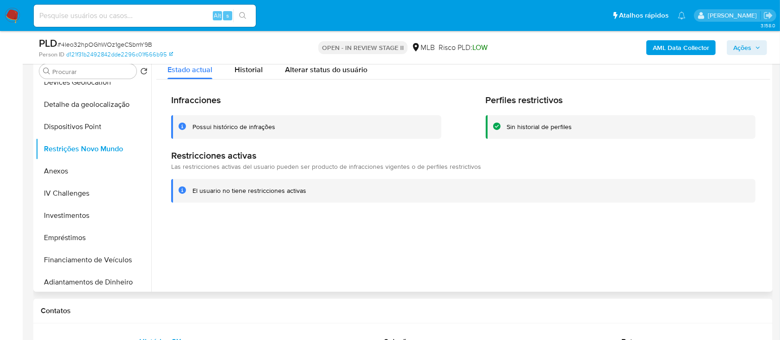
click at [257, 127] on div "Possui histórico de infrações" at bounding box center [233, 127] width 83 height 9
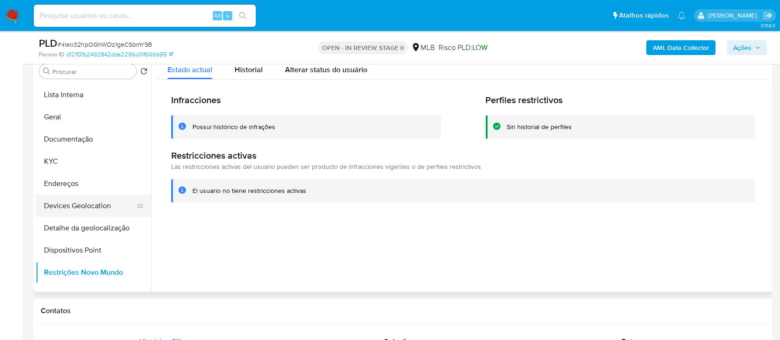
scroll to position [4, 0]
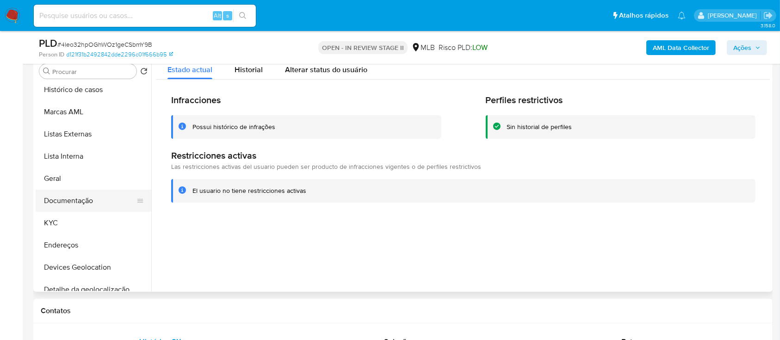
click at [63, 197] on button "Documentação" at bounding box center [90, 201] width 108 height 22
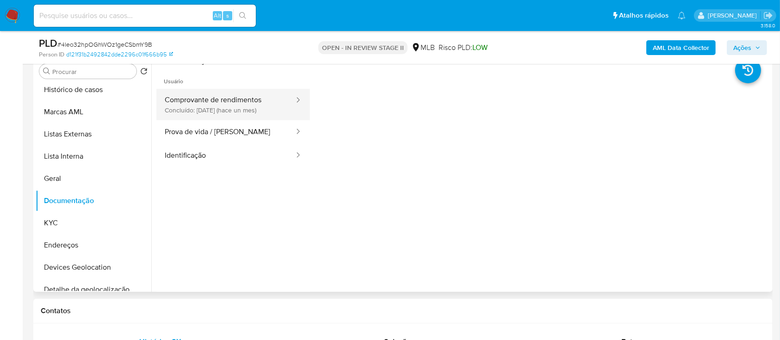
click at [235, 109] on button "Comprovante de rendimentos Concluído: 19/08/2025 (hace un mes)" at bounding box center [225, 104] width 139 height 31
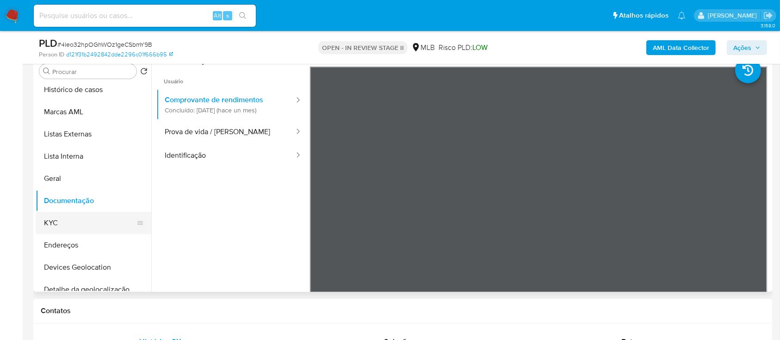
click at [79, 223] on button "KYC" at bounding box center [90, 223] width 108 height 22
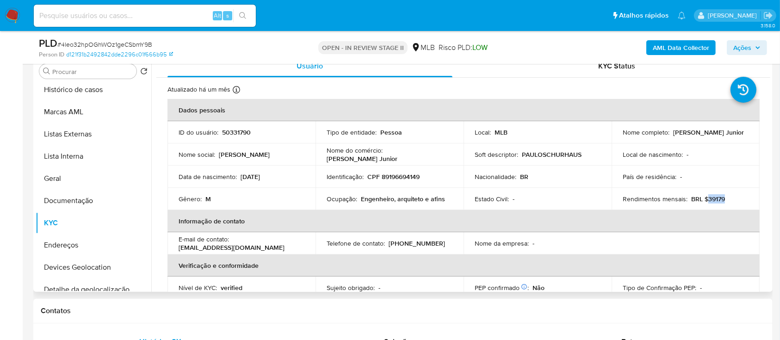
drag, startPoint x: 722, startPoint y: 199, endPoint x: 705, endPoint y: 200, distance: 17.2
click at [705, 200] on div "Rendimentos mensais : BRL $39179" at bounding box center [686, 199] width 126 height 8
copy p "39179"
click at [79, 176] on button "Geral" at bounding box center [90, 179] width 108 height 22
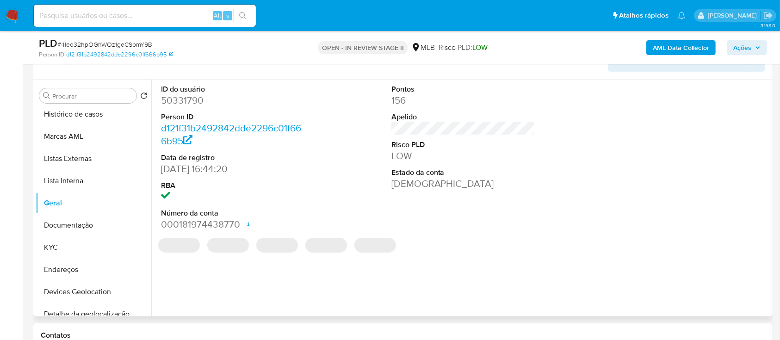
scroll to position [123, 0]
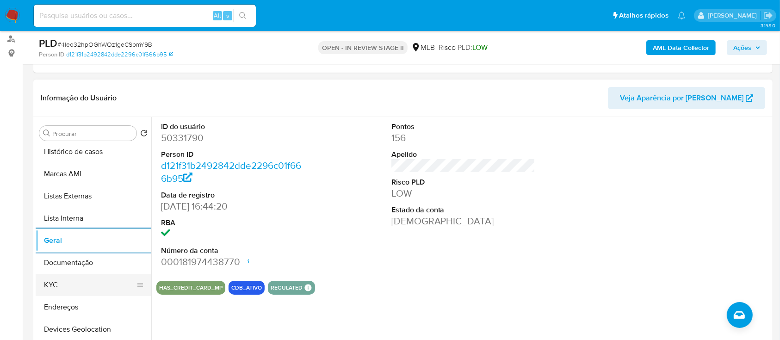
click at [62, 282] on button "KYC" at bounding box center [90, 285] width 108 height 22
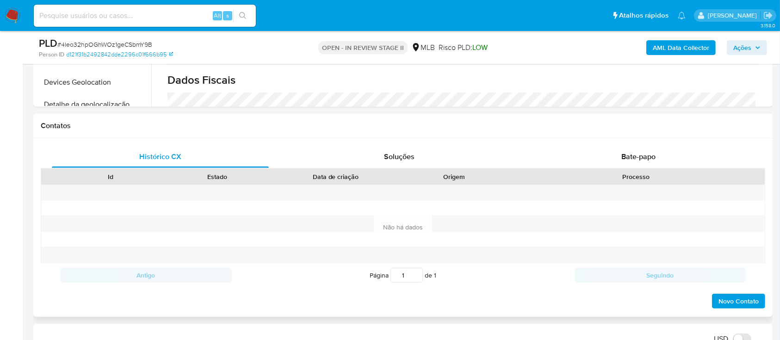
scroll to position [393, 0]
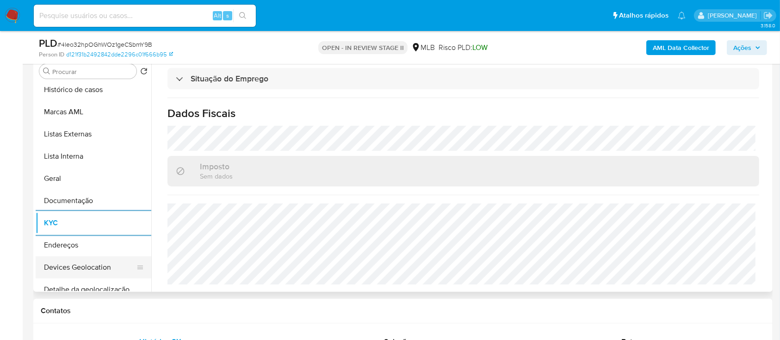
click at [95, 267] on button "Devices Geolocation" at bounding box center [90, 267] width 108 height 22
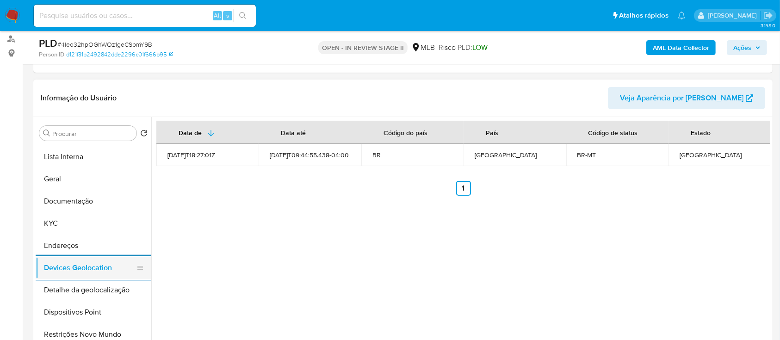
scroll to position [127, 0]
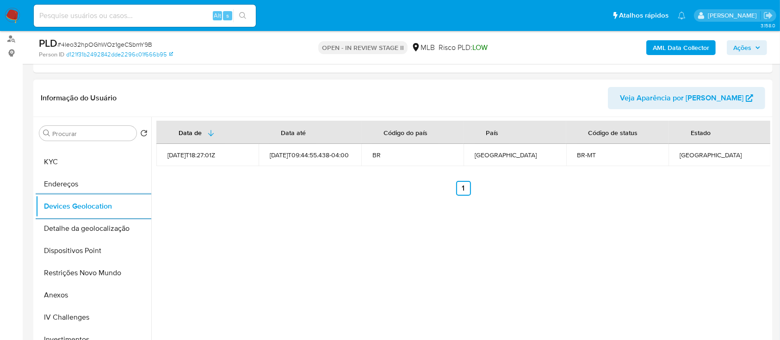
click at [296, 212] on div "Data de Data até Código do país País Código de status Estado 2021-09-17T18:27:0…" at bounding box center [460, 235] width 619 height 237
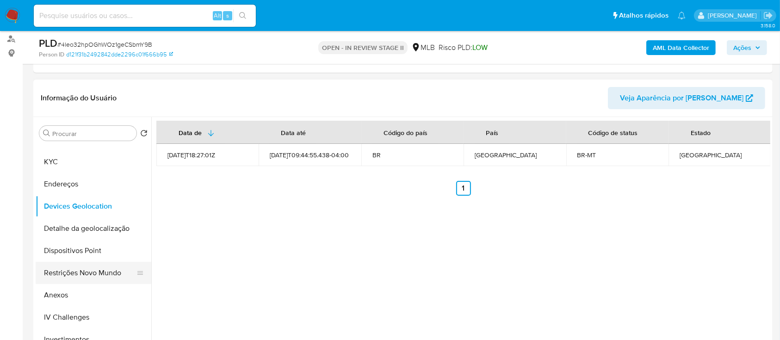
click at [70, 272] on button "Restrições Novo Mundo" at bounding box center [90, 273] width 108 height 22
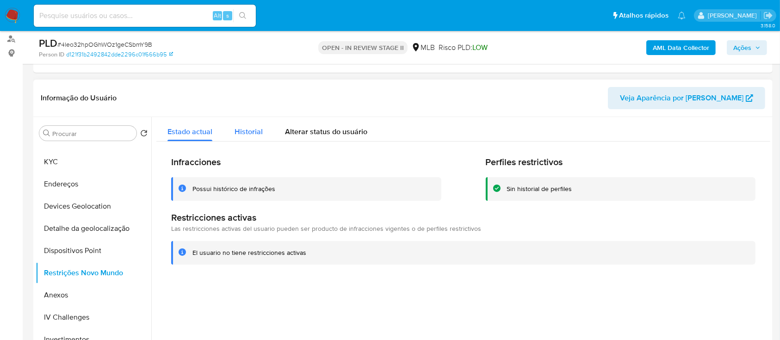
drag, startPoint x: 238, startPoint y: 135, endPoint x: 251, endPoint y: 130, distance: 13.8
click at [240, 134] on span "Historial" at bounding box center [249, 131] width 28 height 11
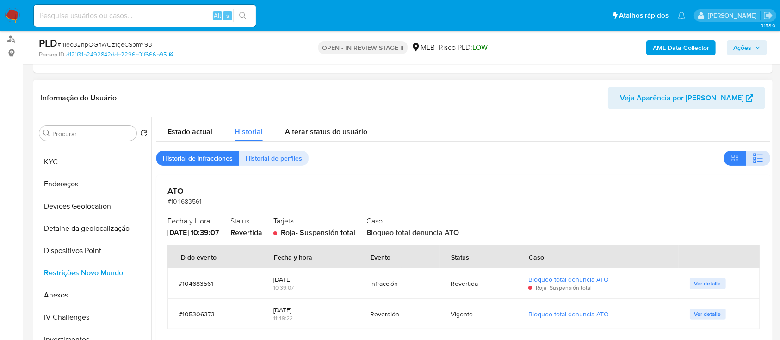
click at [755, 159] on icon "button" at bounding box center [758, 158] width 11 height 11
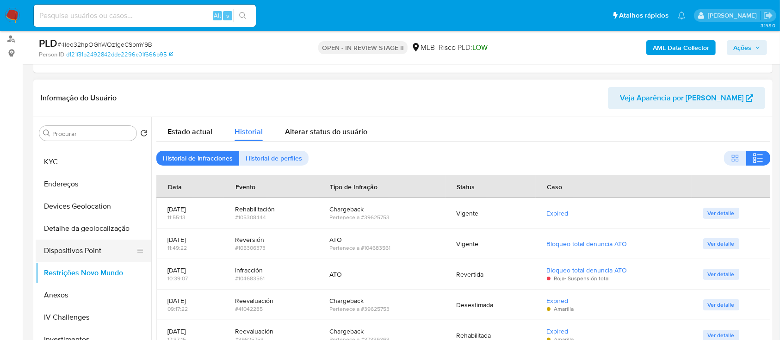
click at [109, 253] on button "Dispositivos Point" at bounding box center [90, 251] width 108 height 22
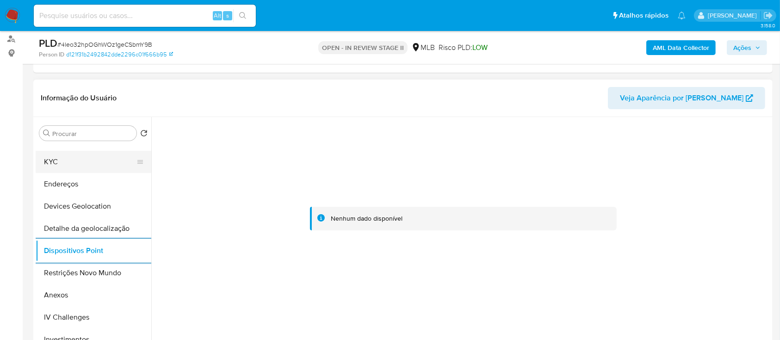
click at [79, 164] on button "KYC" at bounding box center [90, 162] width 108 height 22
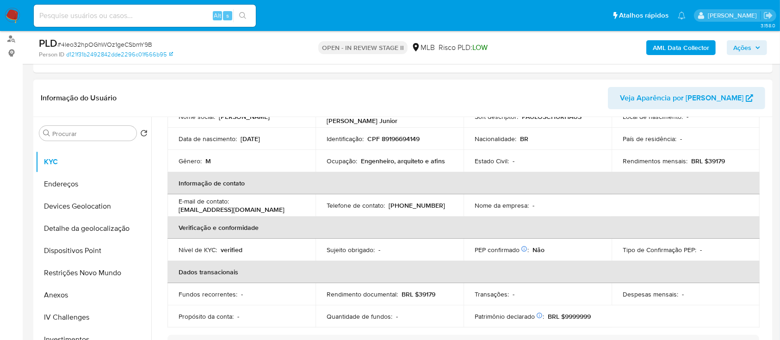
scroll to position [23, 0]
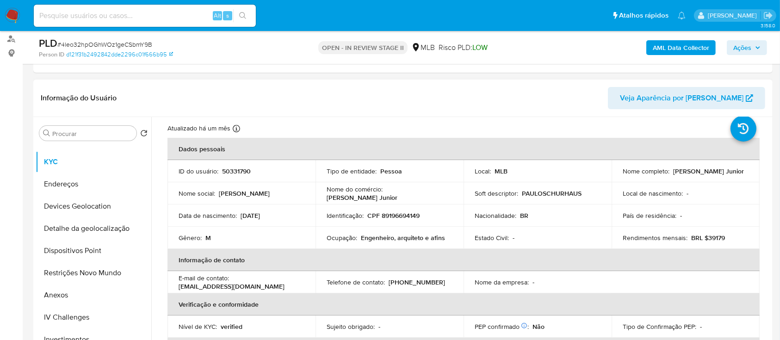
click at [410, 216] on p "CPF 89196694149" at bounding box center [393, 215] width 52 height 8
copy p "89196694149"
drag, startPoint x: 714, startPoint y: 176, endPoint x: 620, endPoint y: 176, distance: 93.9
click at [623, 175] on div "Nome completo : Paulo Cesar Schurhaus Junior" at bounding box center [686, 171] width 126 height 8
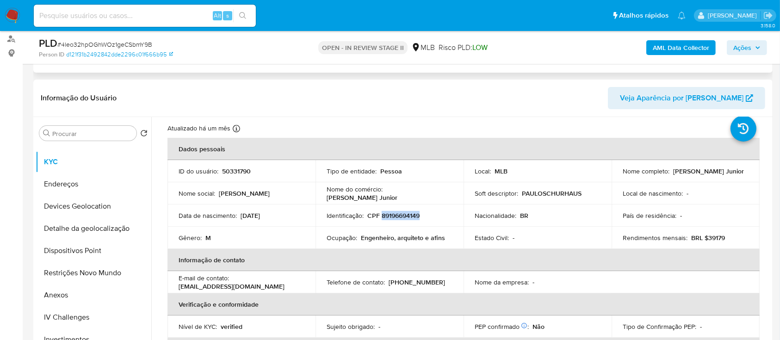
copy p "Paulo Cesar Schurhaus Junior"
click at [399, 215] on p "CPF 89196694149" at bounding box center [393, 215] width 52 height 8
copy p "89196694149"
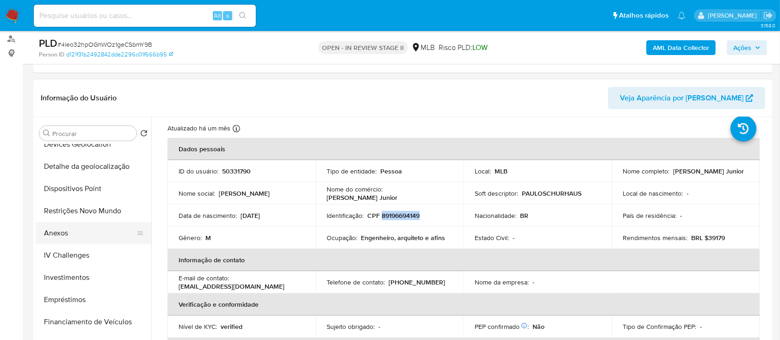
click at [82, 238] on button "Anexos" at bounding box center [90, 233] width 108 height 22
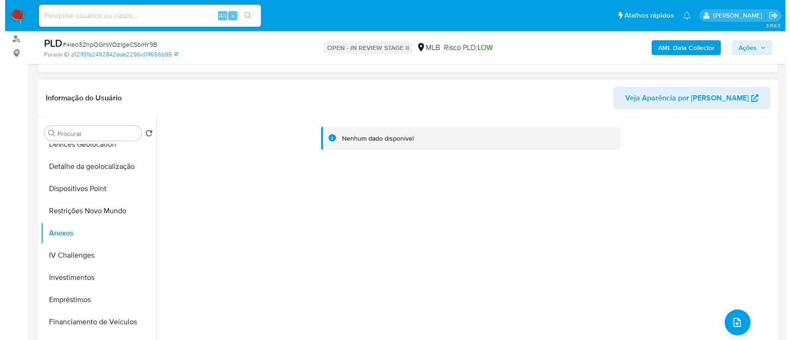
scroll to position [0, 0]
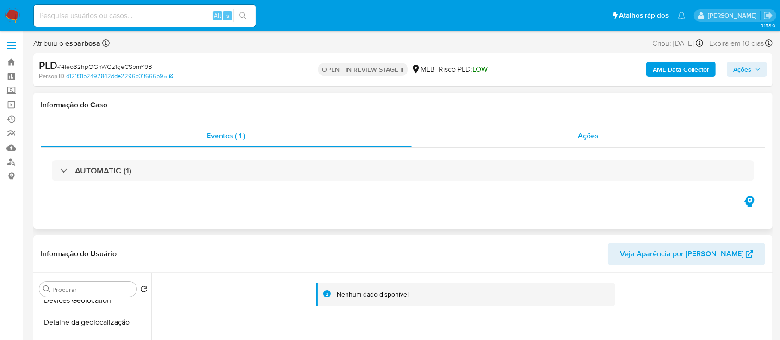
click at [493, 138] on div "Ações" at bounding box center [589, 136] width 354 height 22
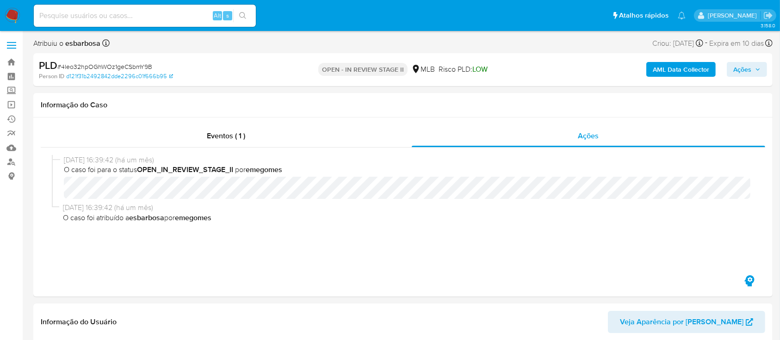
click at [670, 71] on b "AML Data Collector" at bounding box center [681, 69] width 56 height 15
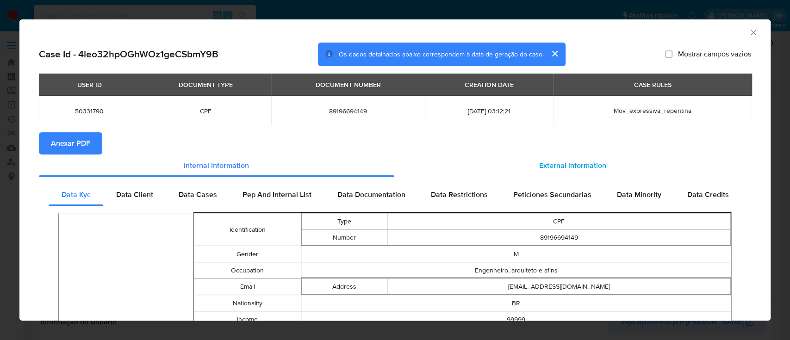
click at [583, 166] on span "External information" at bounding box center [572, 165] width 67 height 11
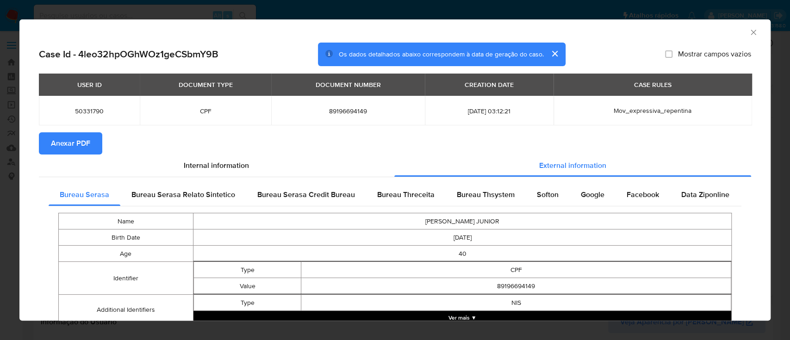
click at [751, 31] on icon "Fechar a janela" at bounding box center [753, 32] width 5 height 5
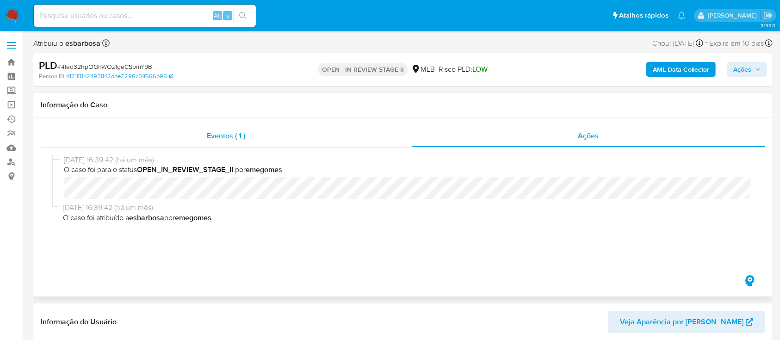
click at [292, 140] on div "Eventos ( 1 )" at bounding box center [226, 136] width 371 height 22
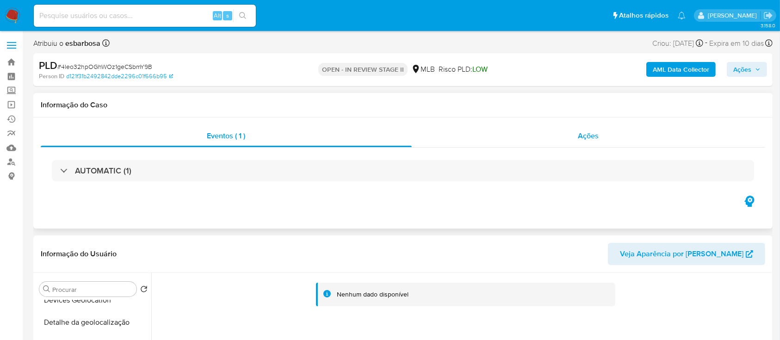
click at [522, 139] on div "Ações" at bounding box center [589, 136] width 354 height 22
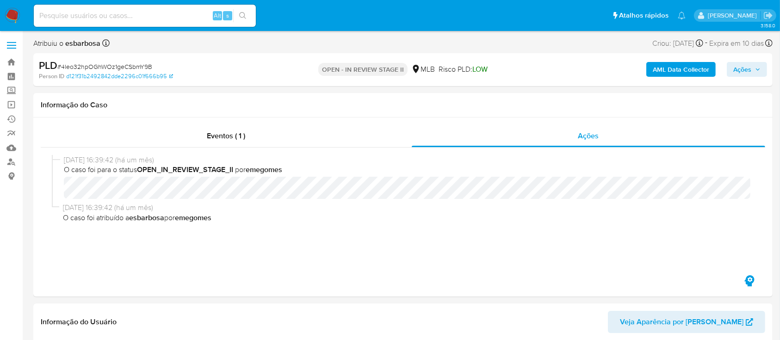
click at [682, 68] on b "AML Data Collector" at bounding box center [681, 69] width 56 height 15
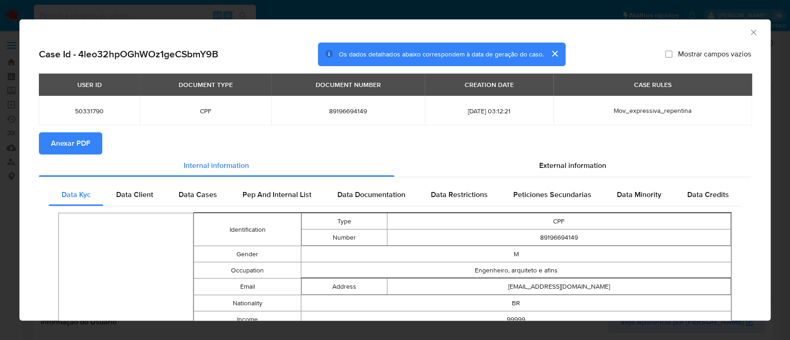
click at [81, 149] on span "Anexar PDF" at bounding box center [70, 143] width 39 height 20
click at [749, 29] on div "AML Data Collector" at bounding box center [394, 30] width 751 height 23
click at [751, 32] on icon "Fechar a janela" at bounding box center [753, 32] width 5 height 5
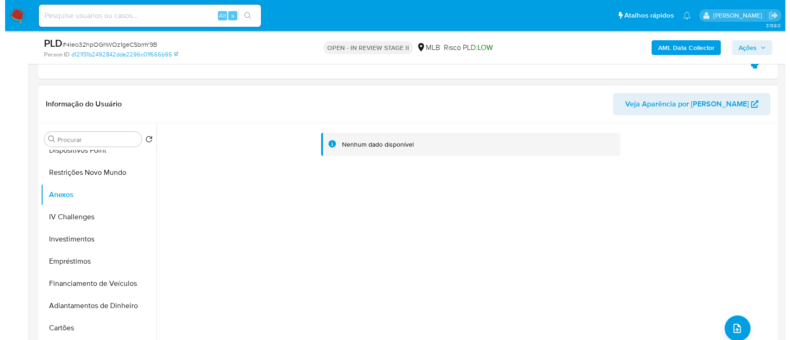
scroll to position [250, 0]
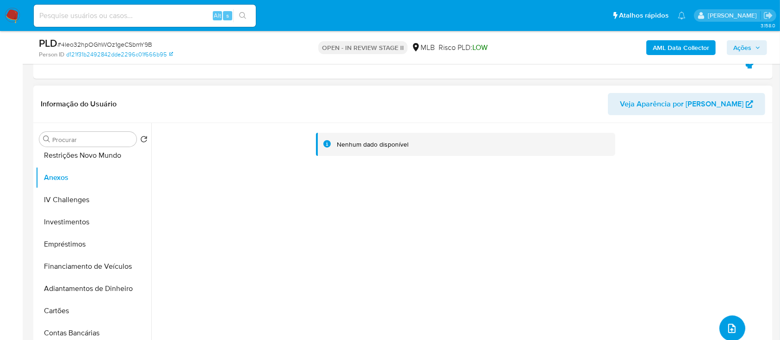
click at [726, 325] on icon "upload-file" at bounding box center [731, 328] width 11 height 11
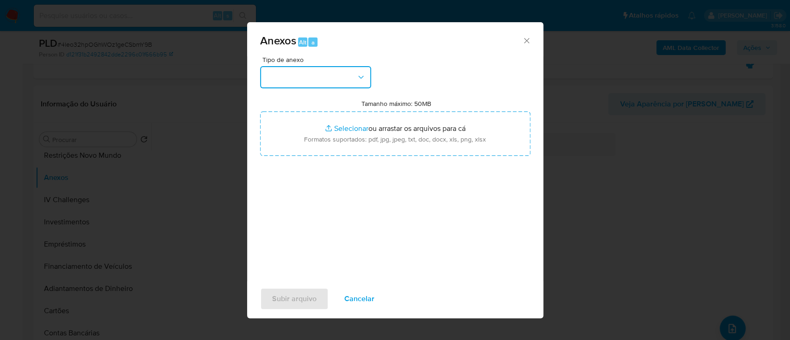
click at [331, 77] on button "button" at bounding box center [315, 77] width 111 height 22
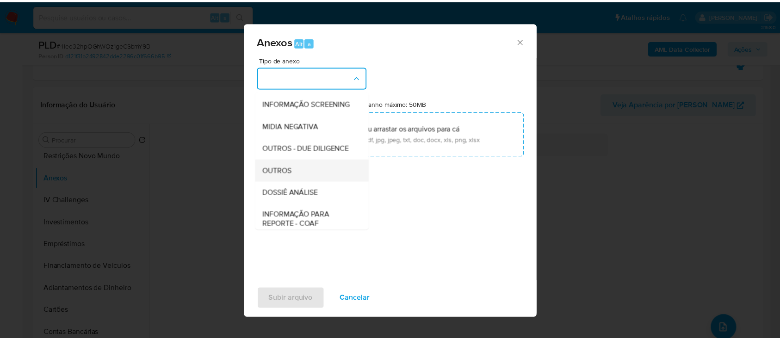
scroll to position [123, 0]
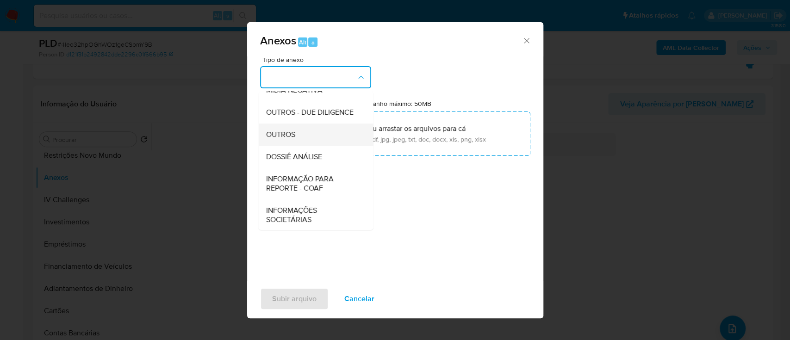
click at [287, 139] on span "OUTROS" at bounding box center [280, 134] width 29 height 9
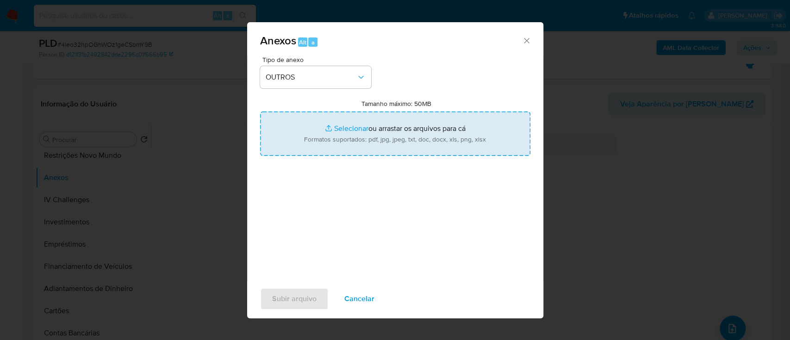
click at [337, 128] on input "Tamanho máximo: 50MB Selecionar arquivos" at bounding box center [395, 134] width 270 height 44
type input "C:\fakepath\Mulan 50331790_2025_09_12_06_10_31.xlsx"
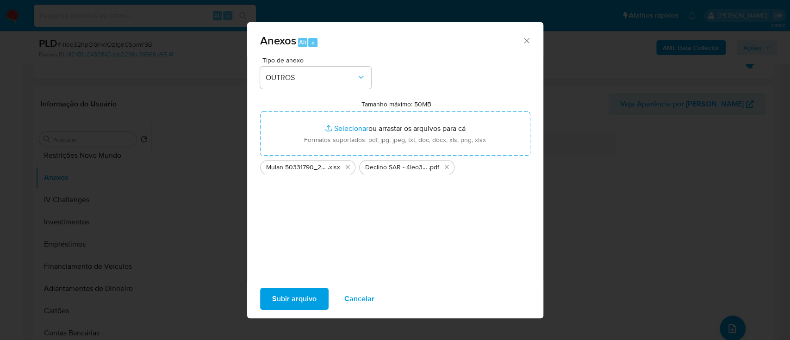
click at [283, 299] on span "Subir arquivo" at bounding box center [294, 299] width 44 height 20
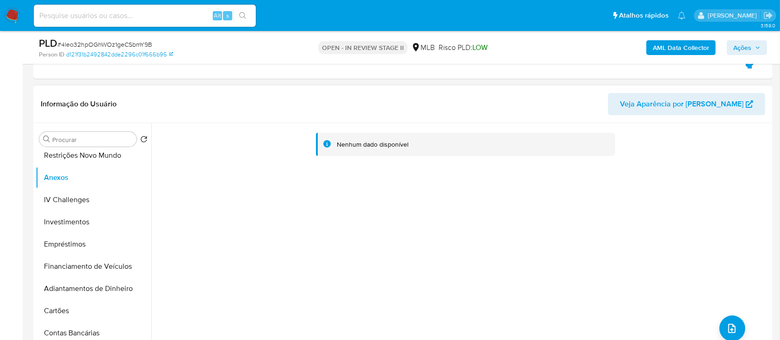
click at [91, 149] on div "Procurar Retornar ao pedido padrão Histórico de casos Marcas AML Listas Externa…" at bounding box center [94, 242] width 116 height 236
click at [93, 155] on button "Restrições Novo Mundo" at bounding box center [90, 155] width 108 height 22
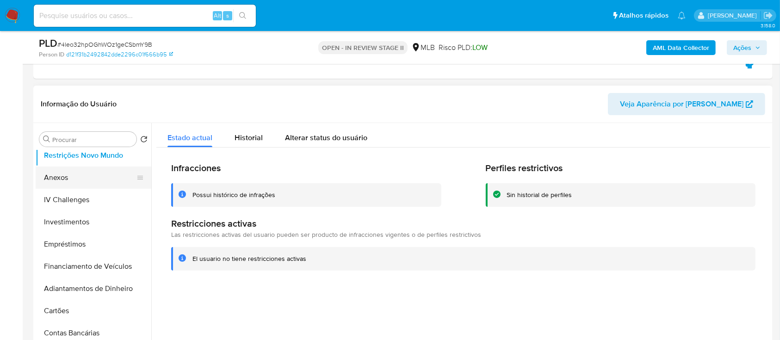
click at [88, 177] on button "Anexos" at bounding box center [90, 178] width 108 height 22
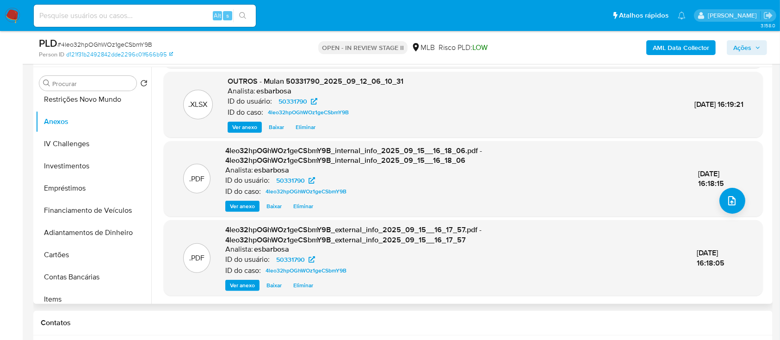
scroll to position [185, 0]
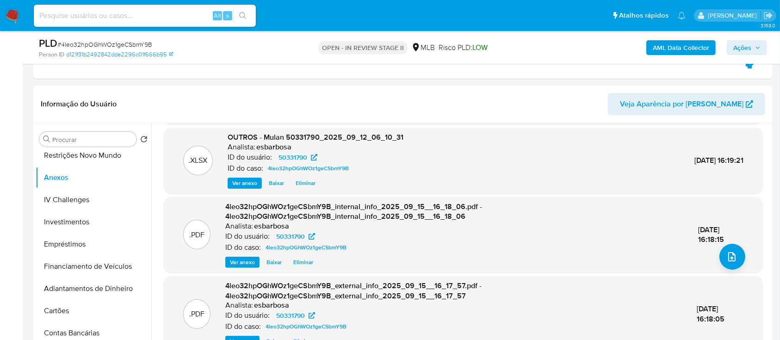
click at [736, 50] on span "Ações" at bounding box center [742, 47] width 18 height 15
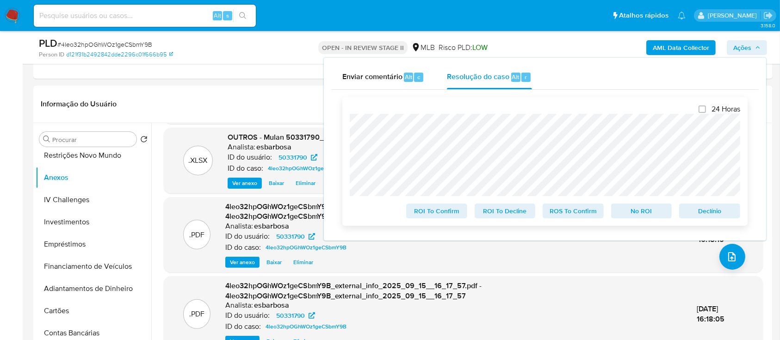
click at [642, 213] on span "No ROI" at bounding box center [642, 211] width 48 height 13
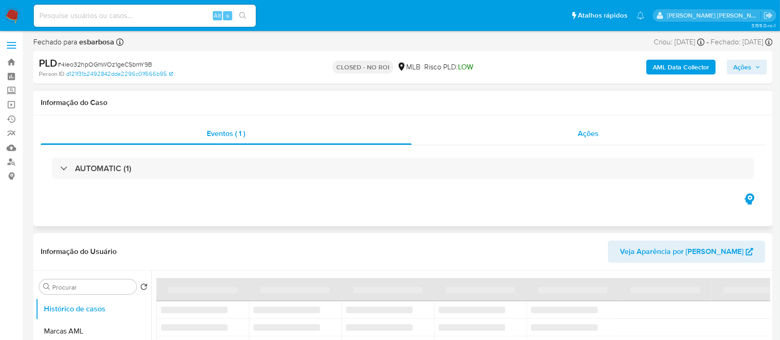
click at [451, 137] on div "Ações" at bounding box center [589, 134] width 354 height 22
select select "10"
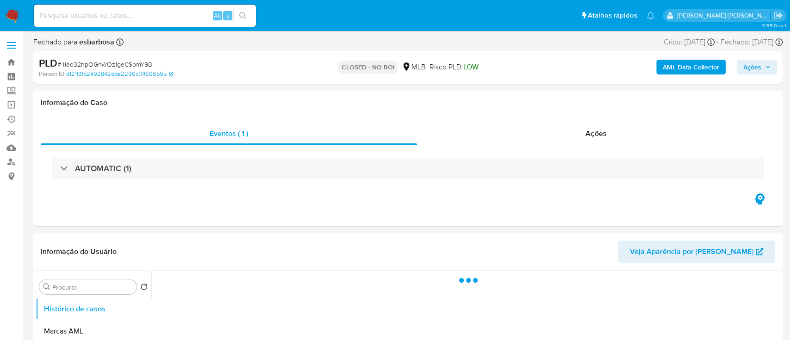
select select "10"
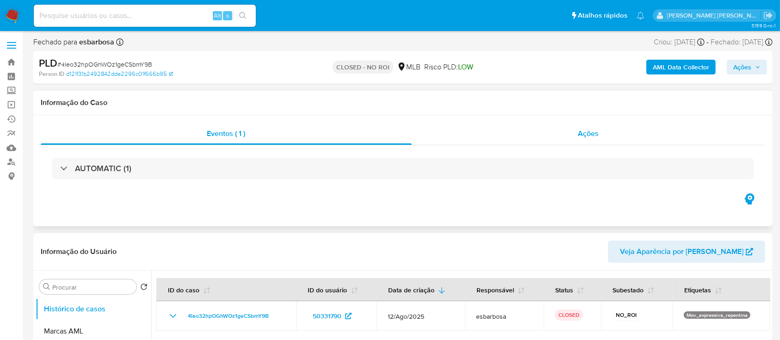
click at [467, 142] on div "Ações" at bounding box center [589, 134] width 354 height 22
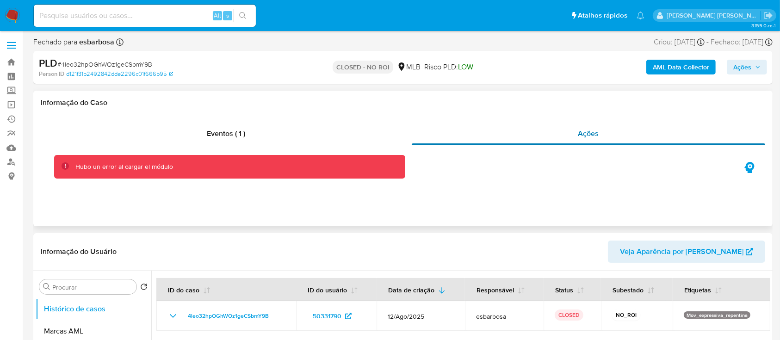
drag, startPoint x: 500, startPoint y: 137, endPoint x: 470, endPoint y: 136, distance: 29.6
click at [500, 137] on div "Ações" at bounding box center [589, 134] width 354 height 22
click at [319, 134] on div "Eventos ( 1 )" at bounding box center [226, 134] width 371 height 22
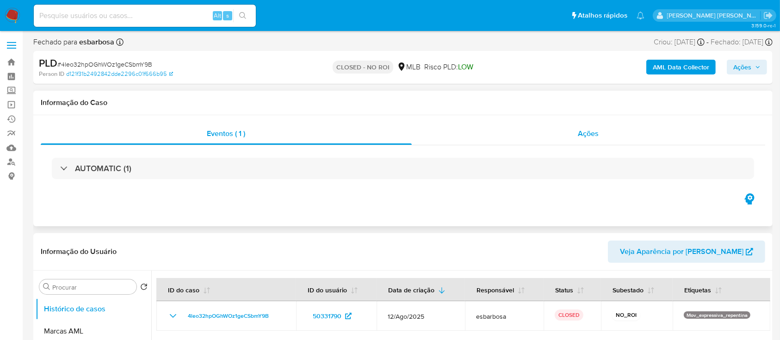
click at [475, 134] on div "Ações" at bounding box center [589, 134] width 354 height 22
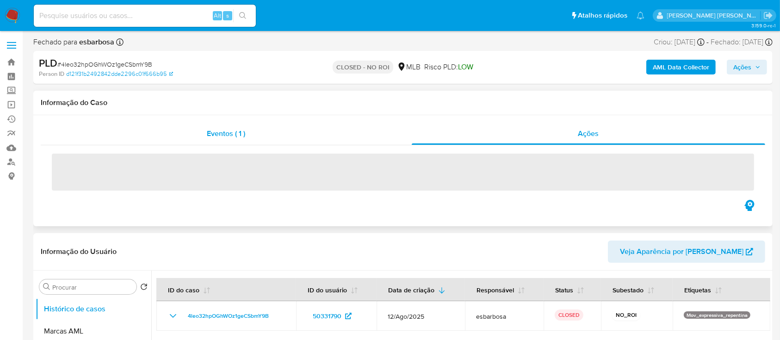
click at [332, 134] on div "Eventos ( 1 )" at bounding box center [226, 134] width 371 height 22
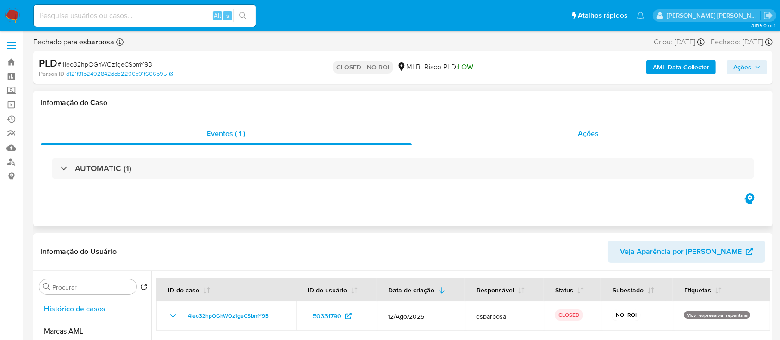
click at [457, 136] on div "Ações" at bounding box center [589, 134] width 354 height 22
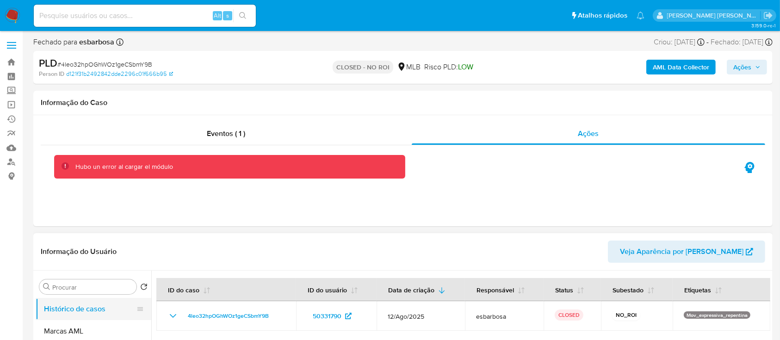
click at [78, 308] on button "Histórico de casos" at bounding box center [90, 309] width 108 height 22
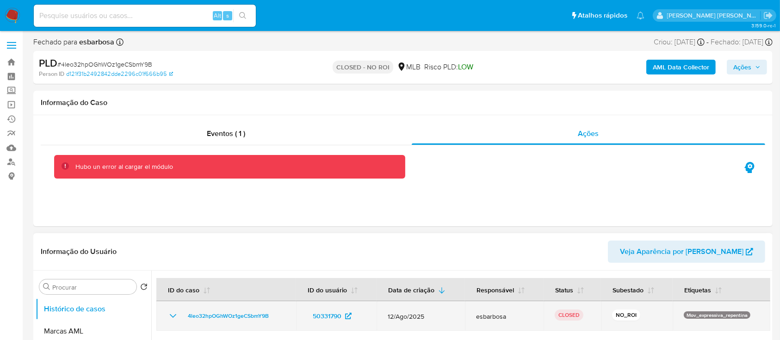
scroll to position [62, 0]
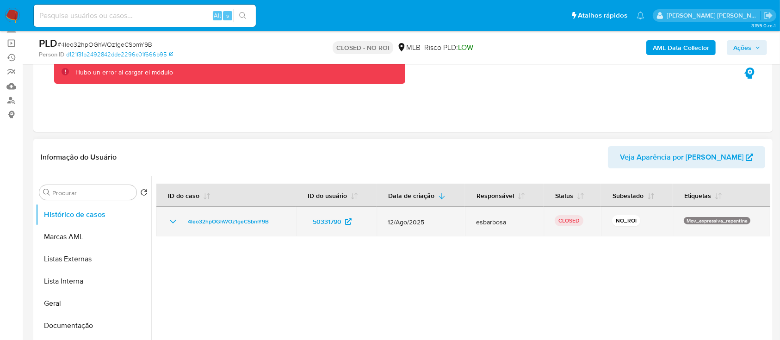
click at [178, 222] on icon "Mostrar/Ocultar" at bounding box center [173, 221] width 11 height 11
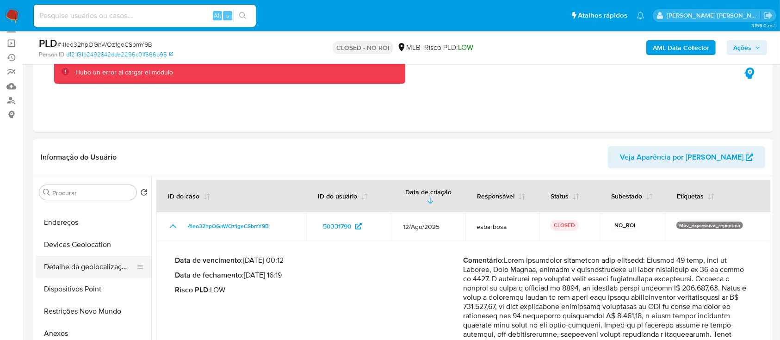
scroll to position [185, 0]
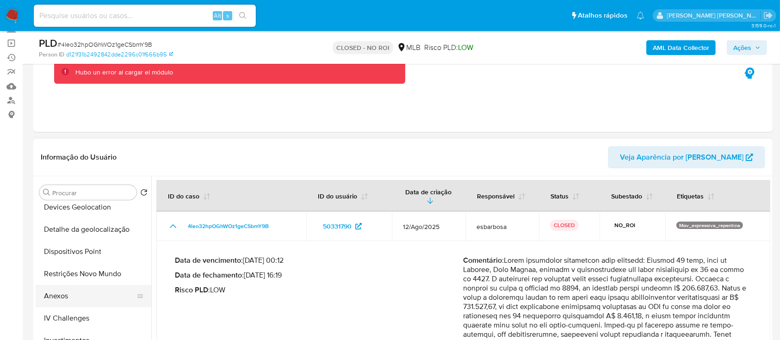
click at [76, 292] on button "Anexos" at bounding box center [90, 296] width 108 height 22
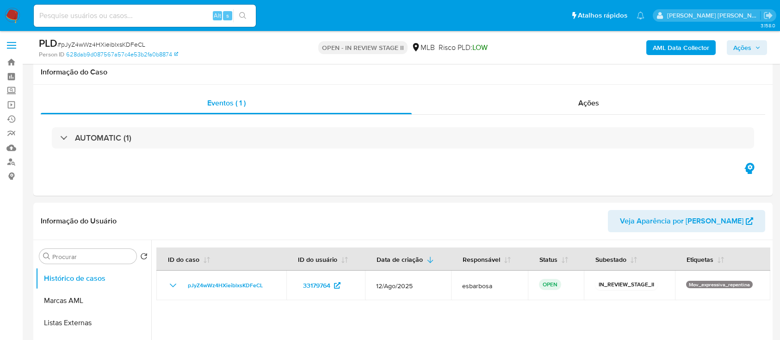
select select "10"
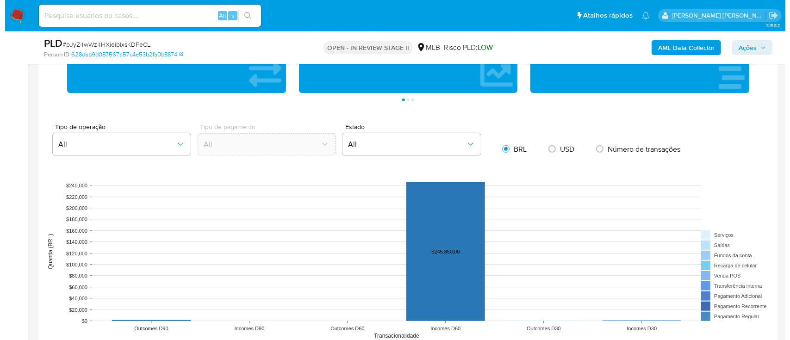
scroll to position [493, 0]
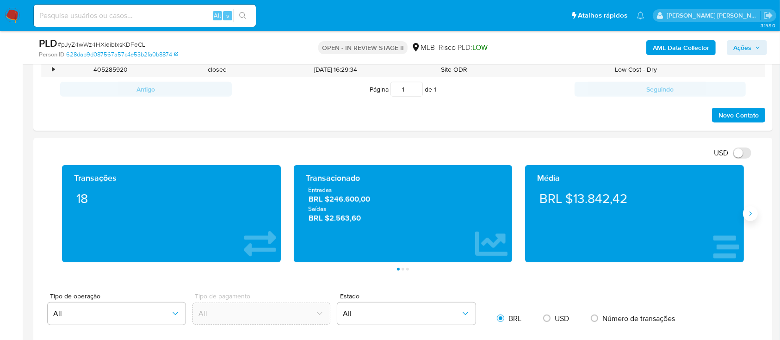
click at [752, 210] on icon "Siguiente" at bounding box center [750, 213] width 7 height 7
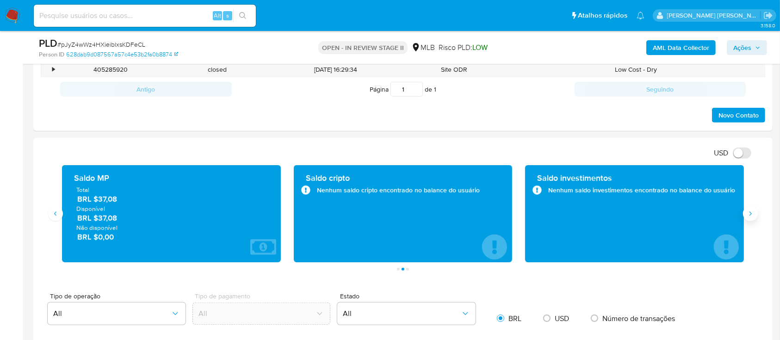
click at [751, 211] on icon "Siguiente" at bounding box center [750, 213] width 7 height 7
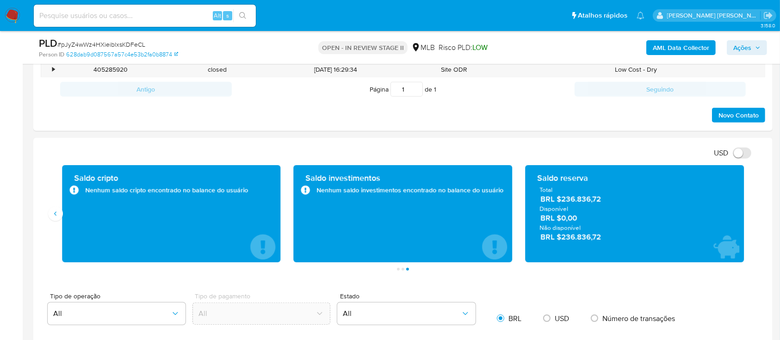
click at [663, 48] on b "AML Data Collector" at bounding box center [681, 47] width 56 height 15
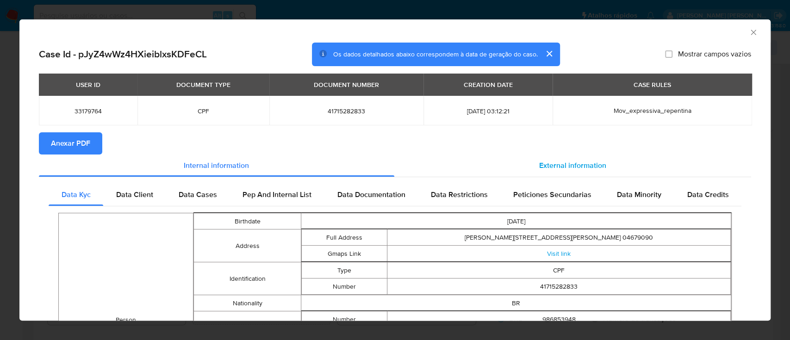
click at [556, 167] on span "External information" at bounding box center [572, 165] width 67 height 11
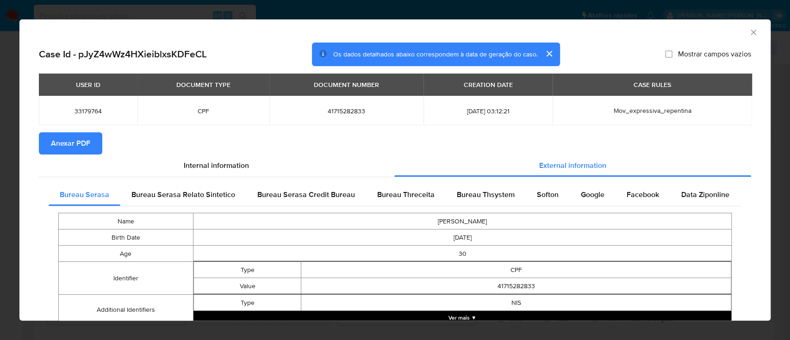
click at [78, 145] on span "Anexar PDF" at bounding box center [70, 143] width 39 height 20
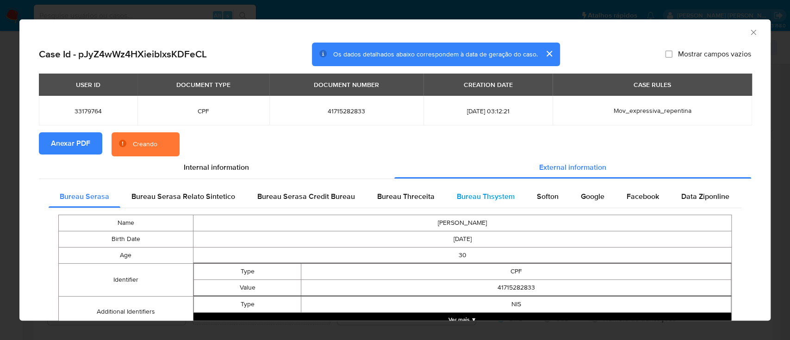
click at [474, 194] on span "Bureau Thsystem" at bounding box center [486, 196] width 58 height 11
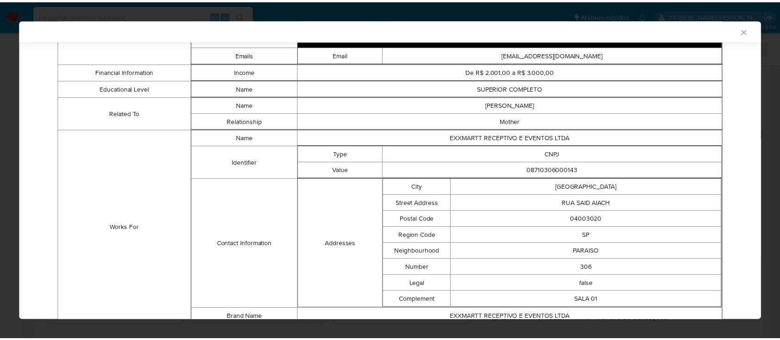
scroll to position [669, 0]
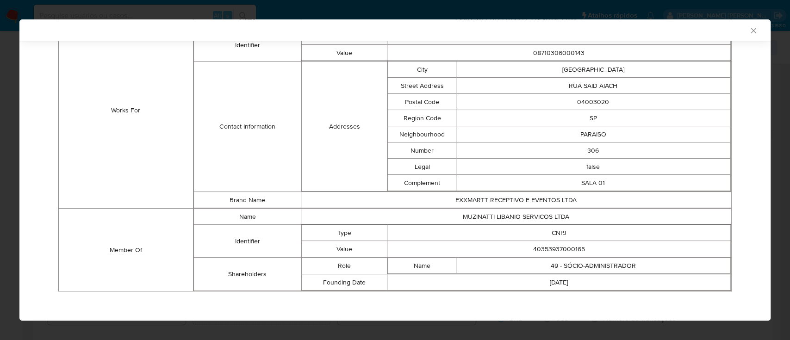
click at [547, 248] on td "40353937000165" at bounding box center [558, 249] width 343 height 16
copy td "40353937000165"
click at [749, 28] on icon "Fechar a janela" at bounding box center [753, 30] width 9 height 9
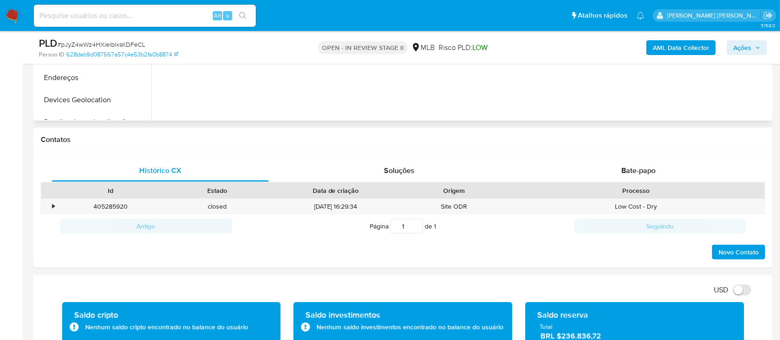
scroll to position [247, 0]
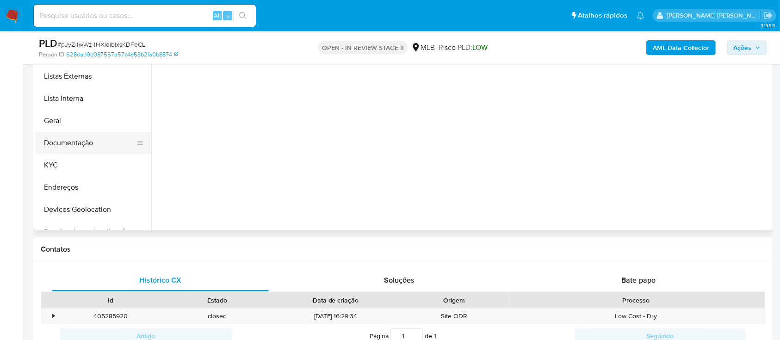
click at [97, 149] on button "Documentação" at bounding box center [90, 143] width 108 height 22
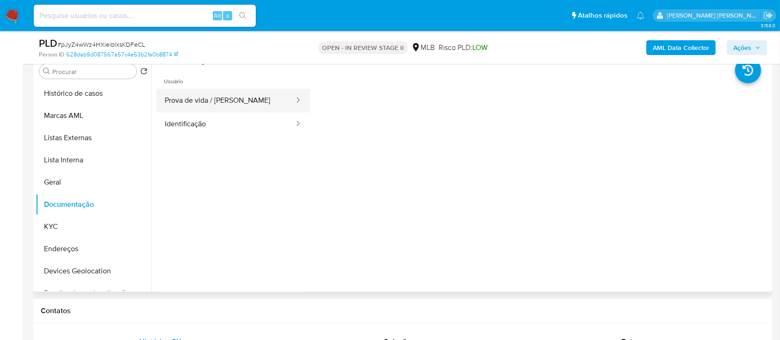
click at [231, 98] on button "Prova de vida / Selfie" at bounding box center [225, 101] width 139 height 24
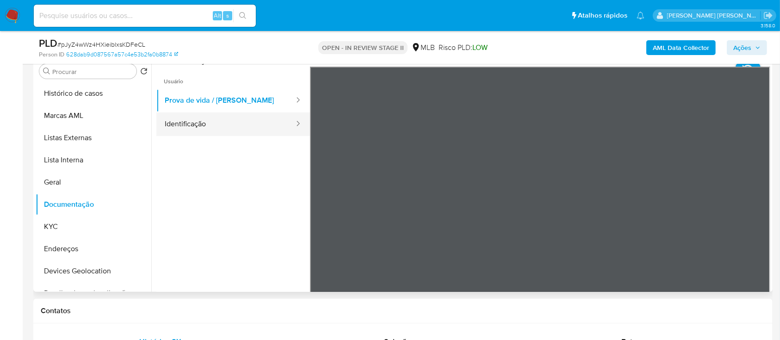
click at [215, 121] on button "Identificação" at bounding box center [225, 124] width 139 height 24
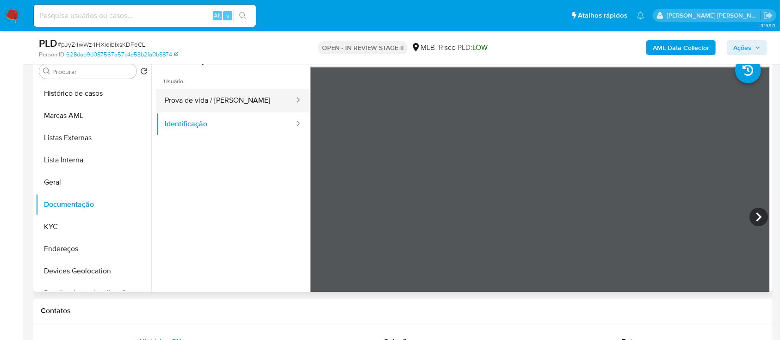
click at [239, 103] on button "Prova de vida / Selfie" at bounding box center [225, 101] width 139 height 24
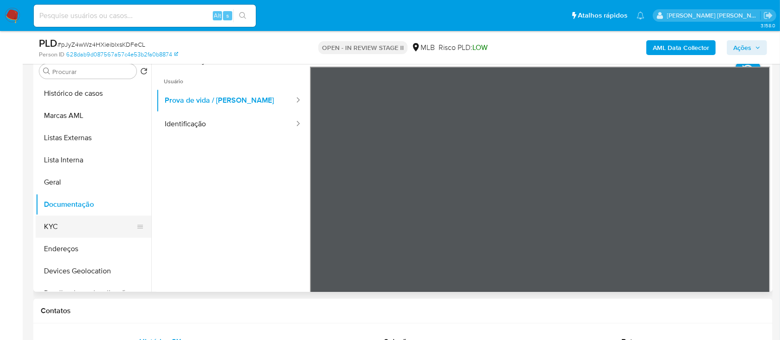
click at [58, 226] on button "KYC" at bounding box center [90, 227] width 108 height 22
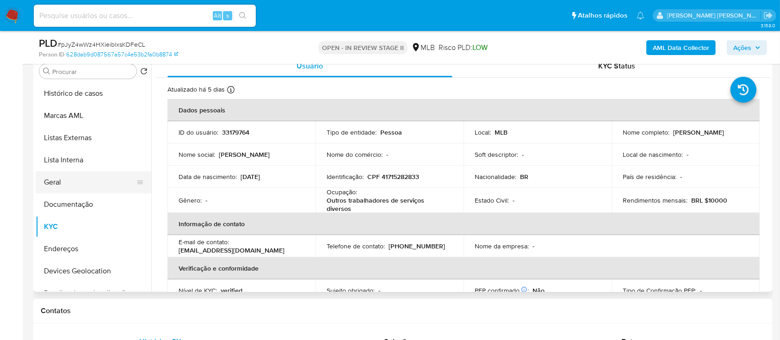
click at [59, 186] on button "Geral" at bounding box center [90, 182] width 108 height 22
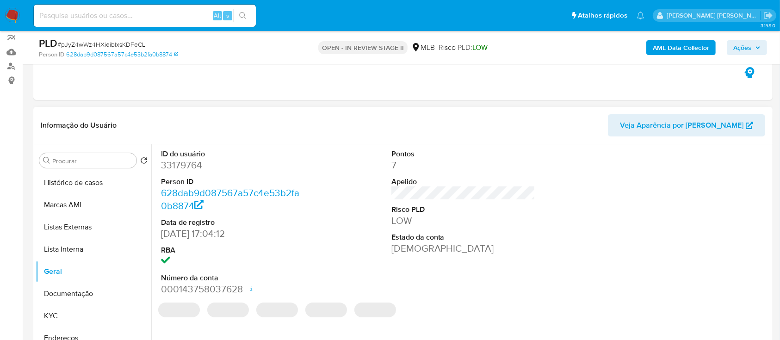
scroll to position [123, 0]
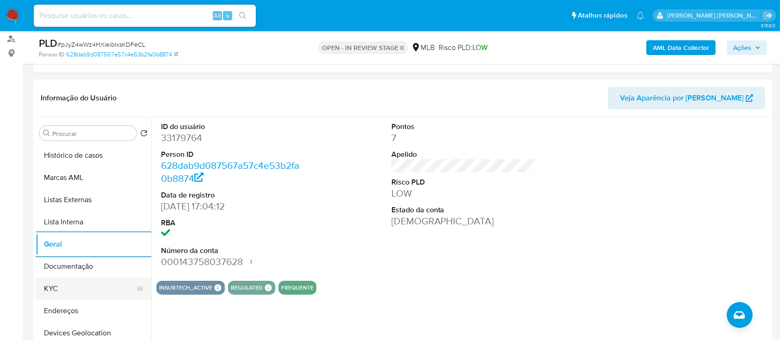
click at [68, 283] on button "KYC" at bounding box center [90, 289] width 108 height 22
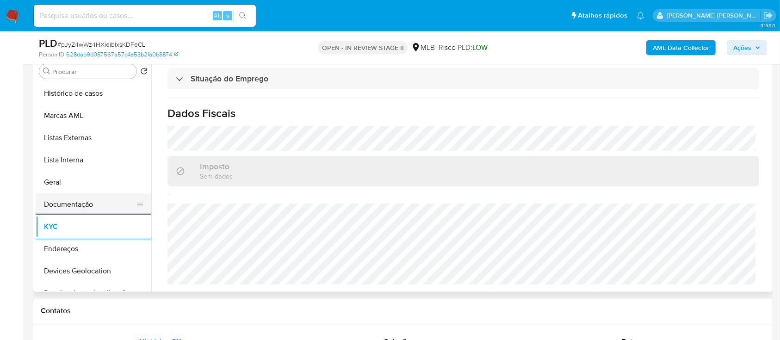
scroll to position [62, 0]
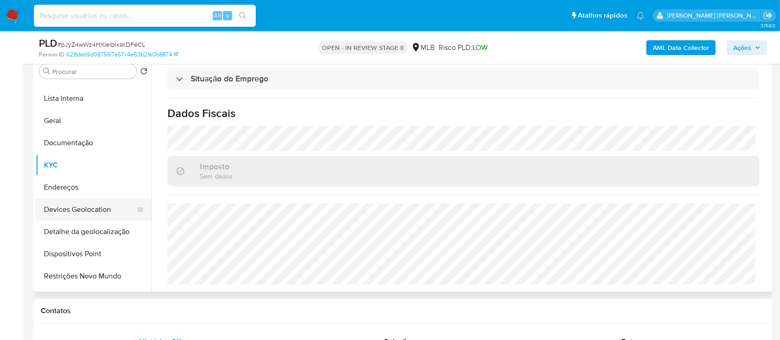
click at [94, 209] on button "Devices Geolocation" at bounding box center [90, 210] width 108 height 22
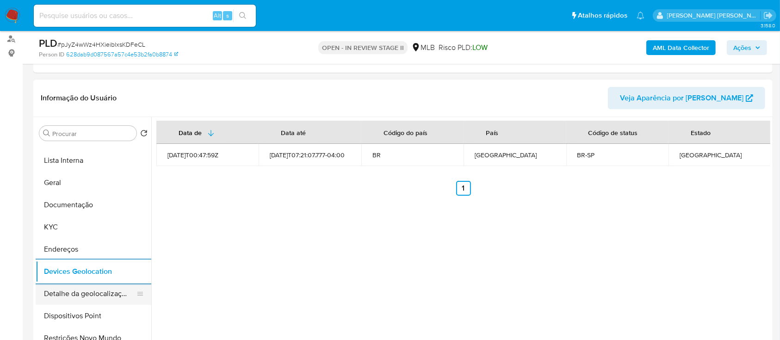
scroll to position [123, 0]
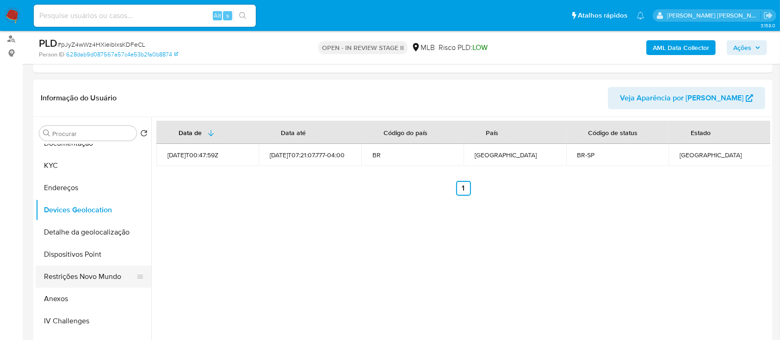
click at [83, 274] on button "Restrições Novo Mundo" at bounding box center [90, 277] width 108 height 22
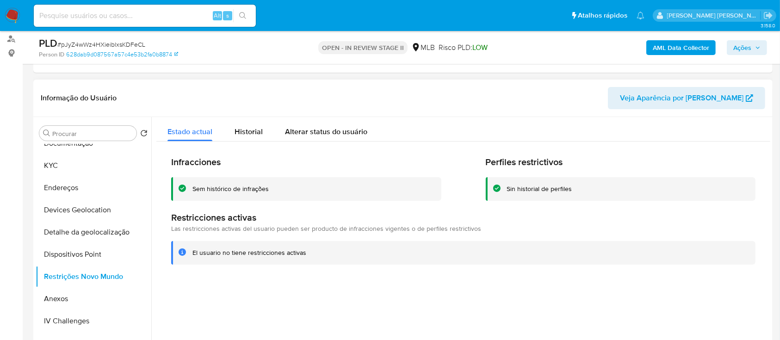
click at [233, 189] on div "Sem histórico de infrações" at bounding box center [230, 189] width 76 height 9
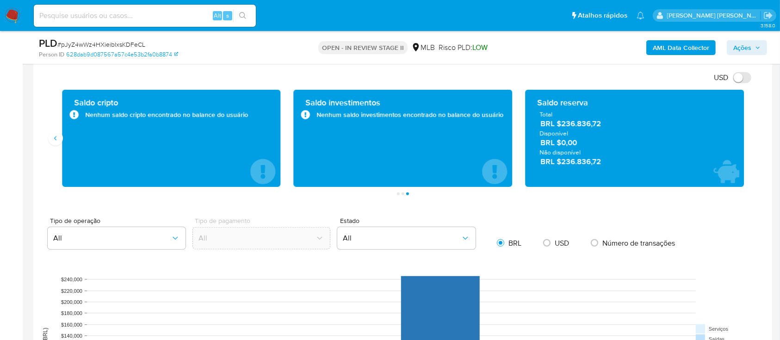
scroll to position [555, 0]
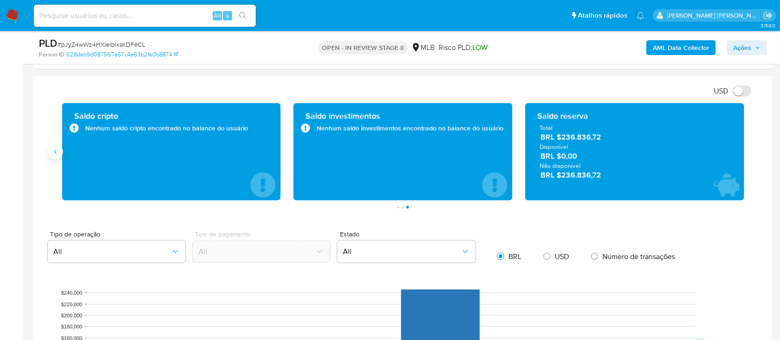
click at [55, 157] on button "Anterior" at bounding box center [55, 151] width 15 height 15
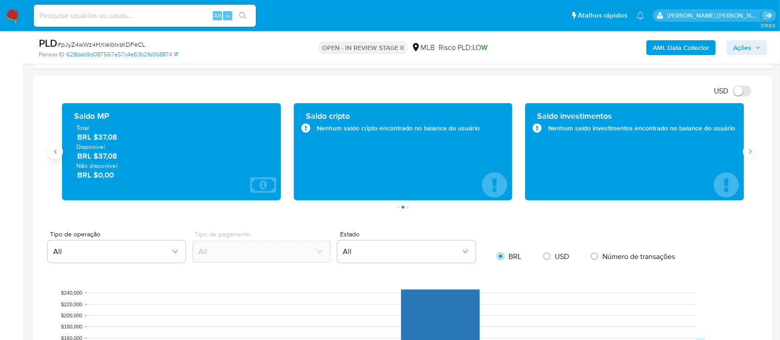
click at [55, 157] on button "Anterior" at bounding box center [55, 151] width 15 height 15
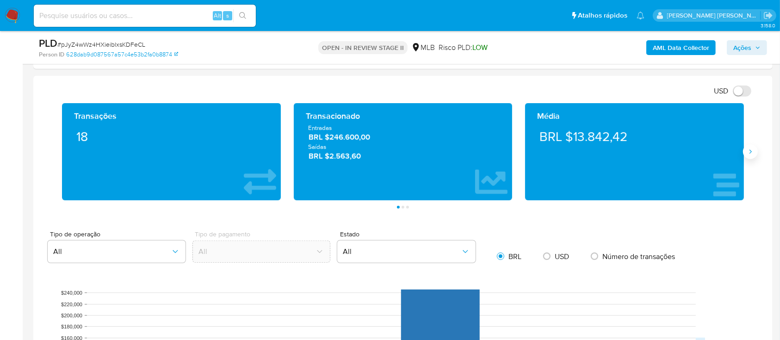
click at [748, 148] on icon "Siguiente" at bounding box center [750, 151] width 7 height 7
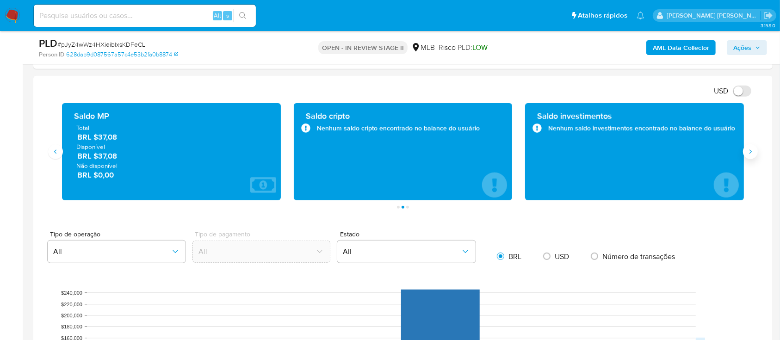
click at [748, 148] on icon "Siguiente" at bounding box center [750, 151] width 7 height 7
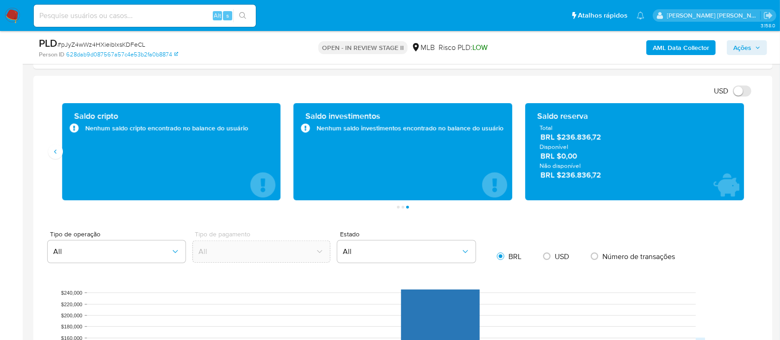
drag, startPoint x: 621, startPoint y: 141, endPoint x: 562, endPoint y: 140, distance: 58.8
click at [562, 140] on span "BRL $236.836,72" at bounding box center [634, 137] width 189 height 11
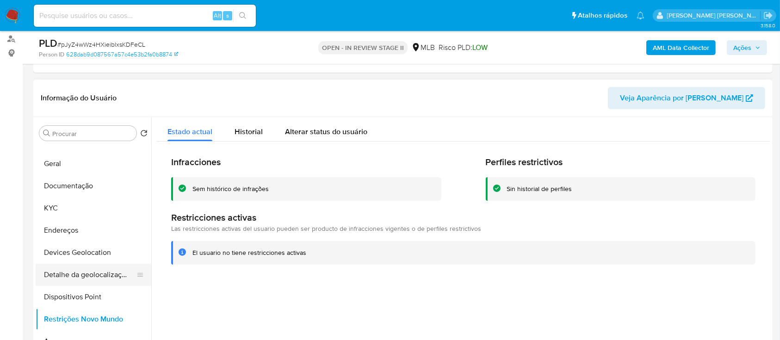
scroll to position [62, 0]
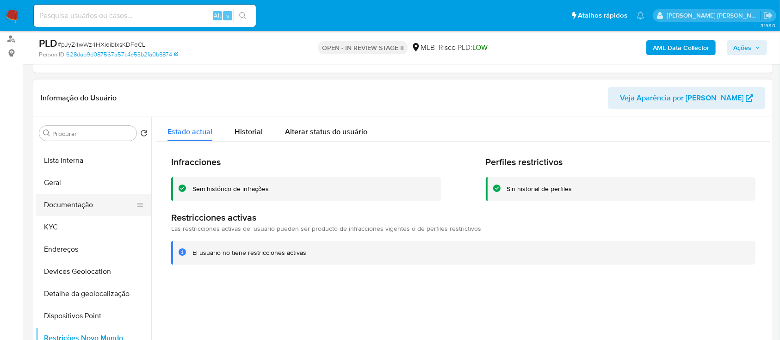
click at [89, 201] on button "Documentação" at bounding box center [90, 205] width 108 height 22
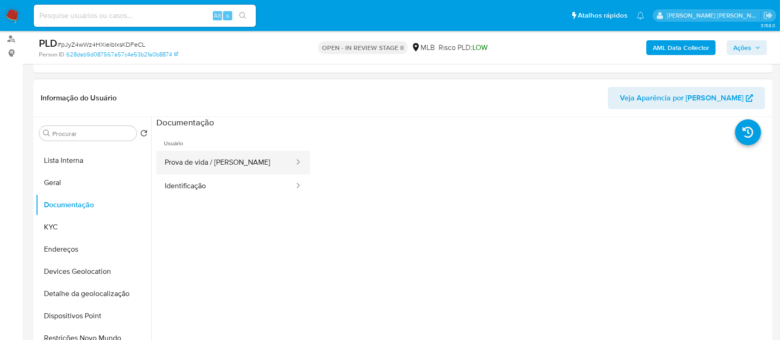
click at [221, 159] on button "Prova de vida / Selfie" at bounding box center [225, 163] width 139 height 24
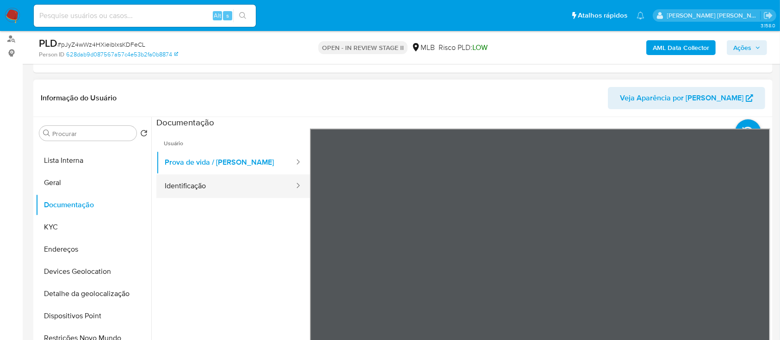
click at [225, 194] on button "Identificação" at bounding box center [225, 186] width 139 height 24
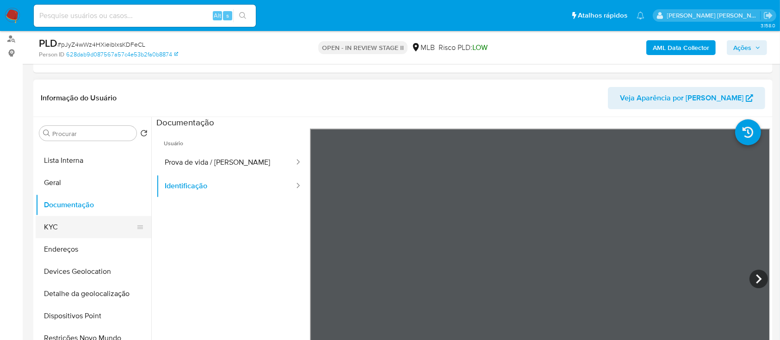
click at [68, 231] on button "KYC" at bounding box center [90, 227] width 108 height 22
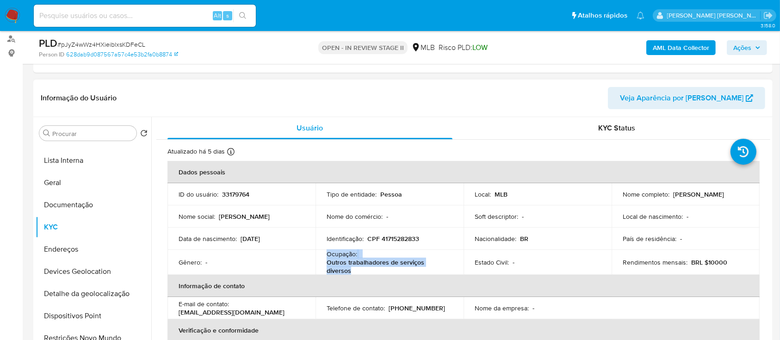
drag, startPoint x: 354, startPoint y: 273, endPoint x: 326, endPoint y: 255, distance: 32.9
click at [327, 255] on div "Ocupação : Outros trabalhadores de serviços diversos" at bounding box center [390, 262] width 126 height 25
copy div "Ocupação : Outros trabalhadores de serviços diversos"
click at [744, 48] on span "Ações" at bounding box center [742, 47] width 18 height 15
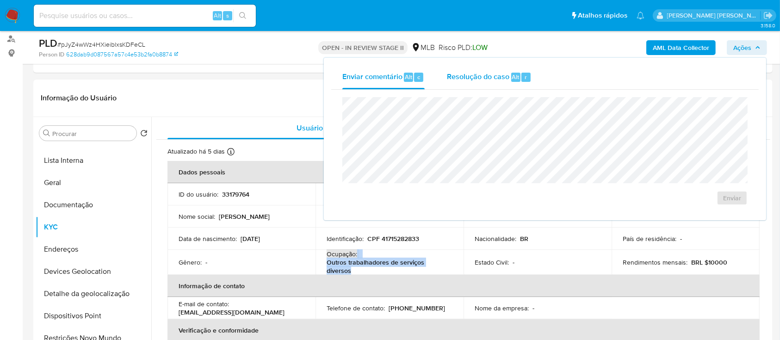
click at [467, 82] on span "Resolução do caso" at bounding box center [478, 76] width 62 height 11
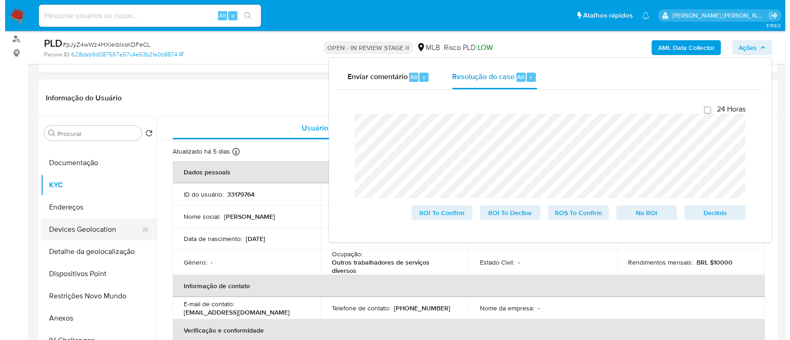
scroll to position [123, 0]
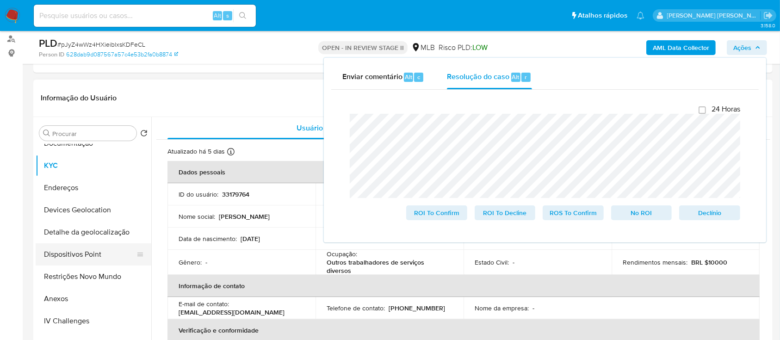
click at [85, 252] on button "Dispositivos Point" at bounding box center [90, 254] width 108 height 22
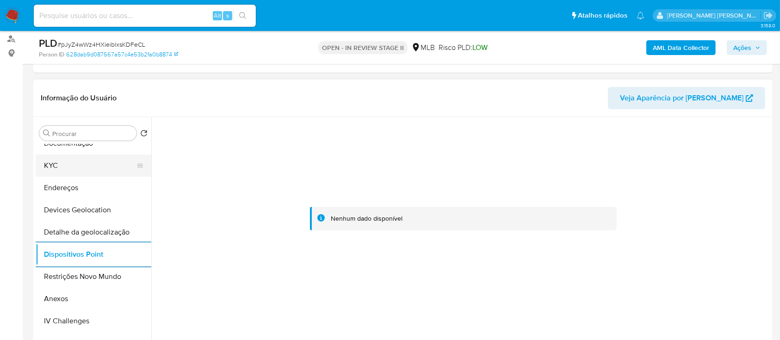
click at [83, 163] on button "KYC" at bounding box center [90, 166] width 108 height 22
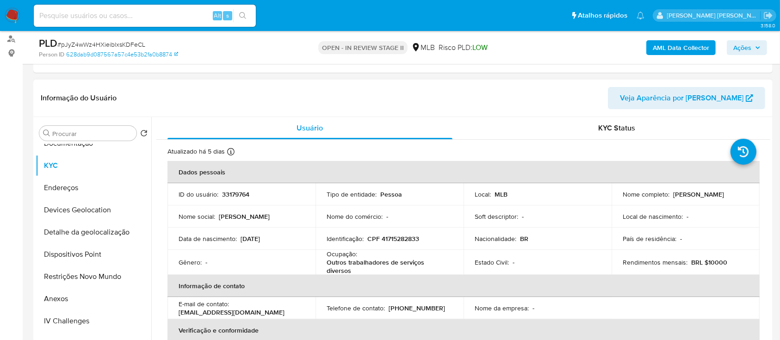
click at [391, 238] on p "CPF 41715282833" at bounding box center [393, 239] width 52 height 8
click at [392, 238] on p "CPF 41715282833" at bounding box center [393, 239] width 52 height 8
copy p "41715282833"
click at [78, 300] on button "Anexos" at bounding box center [90, 299] width 108 height 22
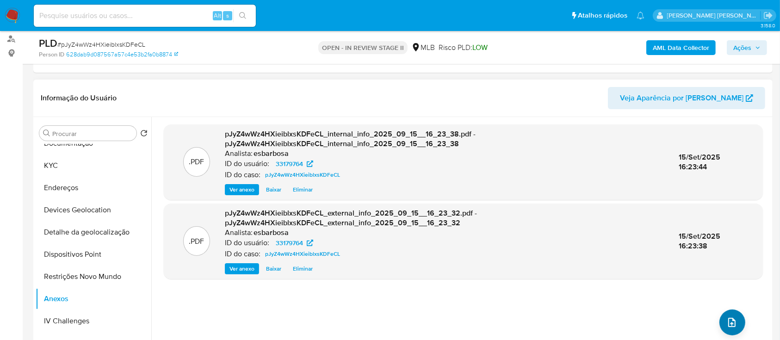
click at [736, 326] on button "upload-file" at bounding box center [733, 323] width 26 height 26
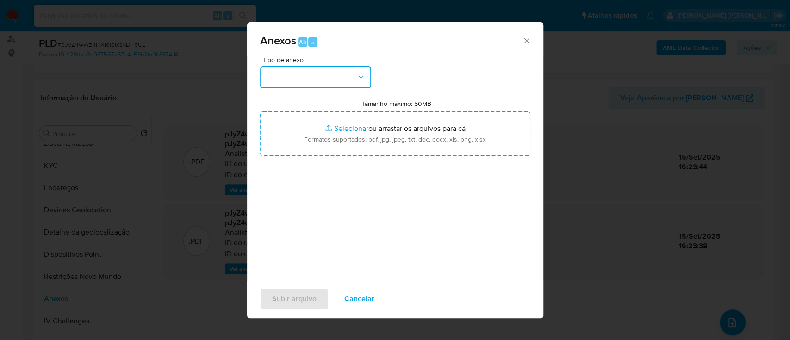
click at [325, 82] on button "button" at bounding box center [315, 77] width 111 height 22
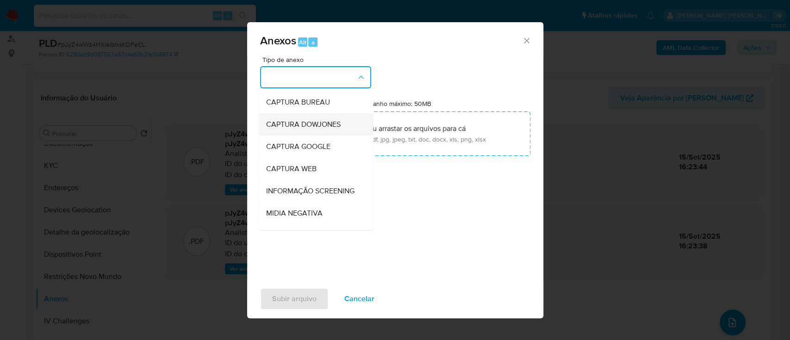
scroll to position [62, 0]
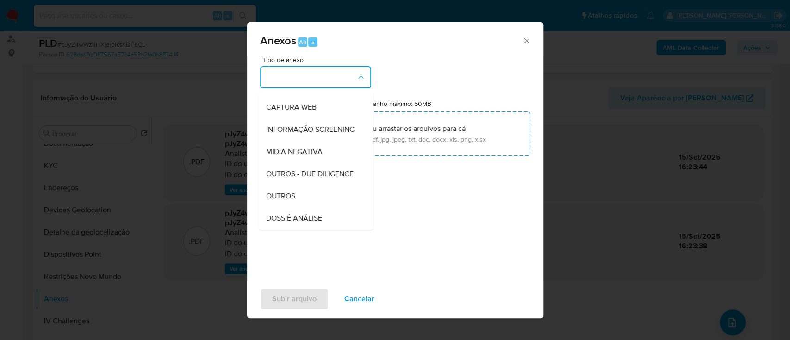
click at [444, 60] on div "Tipo de anexo CAPTURA BUREAU CAPTURA DOWJONES CAPTURA GOOGLE CAPTURA WEB INFORM…" at bounding box center [395, 165] width 270 height 218
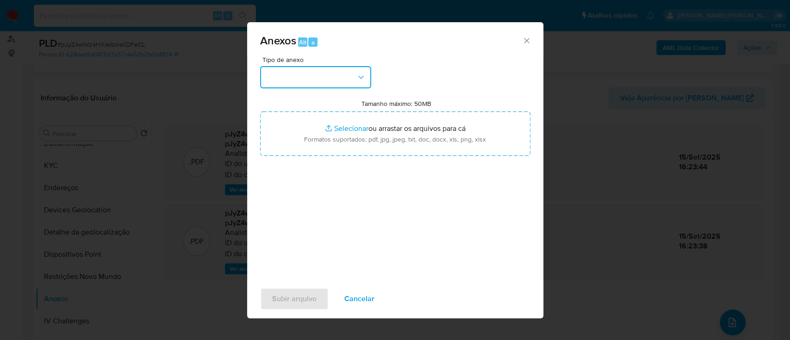
click at [332, 74] on button "button" at bounding box center [315, 77] width 111 height 22
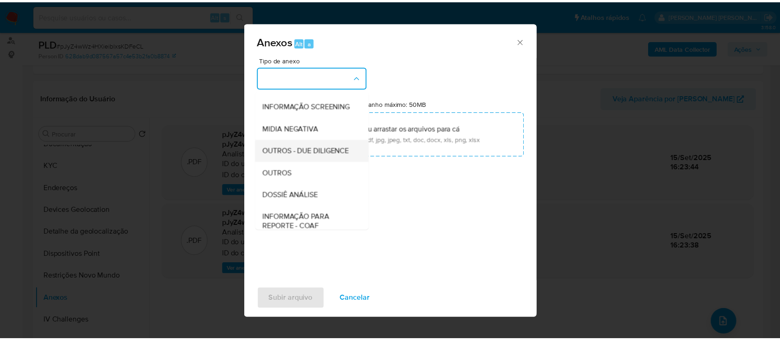
scroll to position [142, 0]
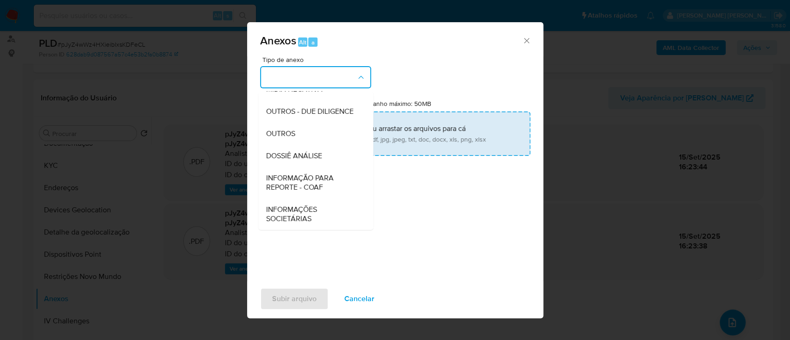
drag, startPoint x: 285, startPoint y: 133, endPoint x: 292, endPoint y: 130, distance: 7.8
click at [285, 132] on span "OUTROS" at bounding box center [280, 133] width 29 height 9
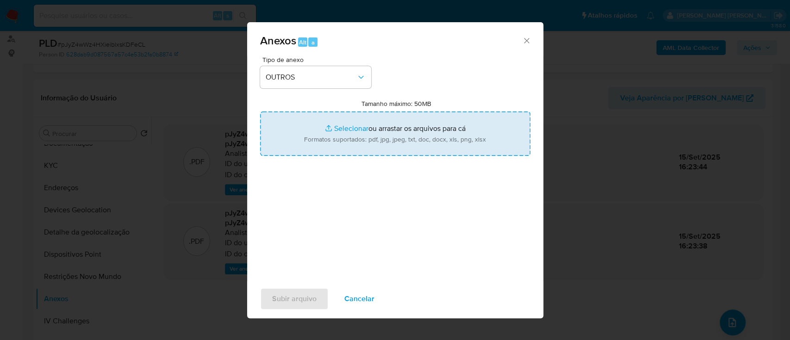
click at [350, 125] on input "Tamanho máximo: 50MB Selecionar arquivos" at bounding box center [395, 134] width 270 height 44
type input "C:\fakepath\Mulan 33179764_2025_09_12_06_11_11.xlsx"
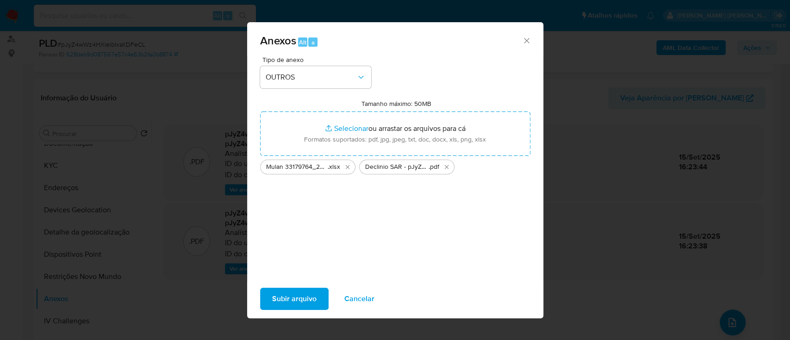
click at [304, 309] on span "Subir arquivo" at bounding box center [294, 299] width 44 height 20
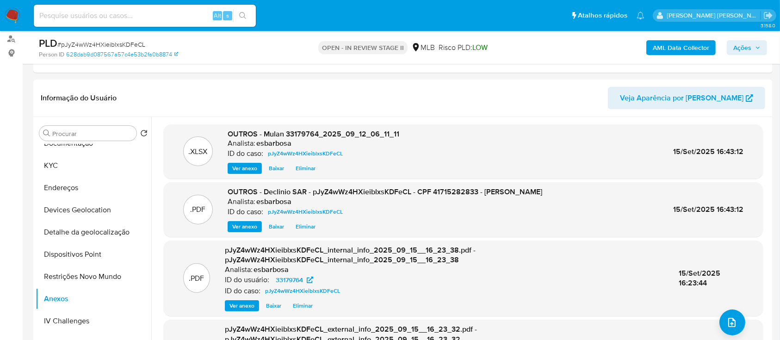
click at [741, 49] on span "Ações" at bounding box center [742, 47] width 18 height 15
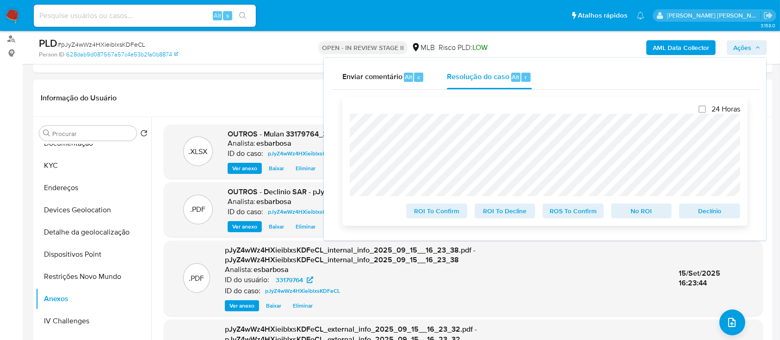
click at [633, 215] on span "No ROI" at bounding box center [642, 211] width 48 height 13
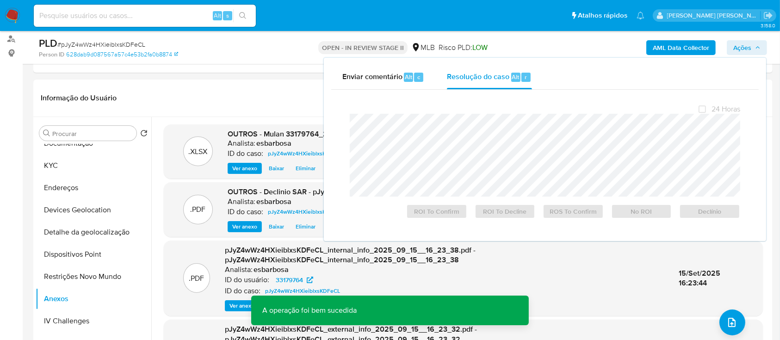
click at [108, 43] on span "# pJyZ4wWz4HXieiblxsKDFeCL" at bounding box center [101, 44] width 88 height 9
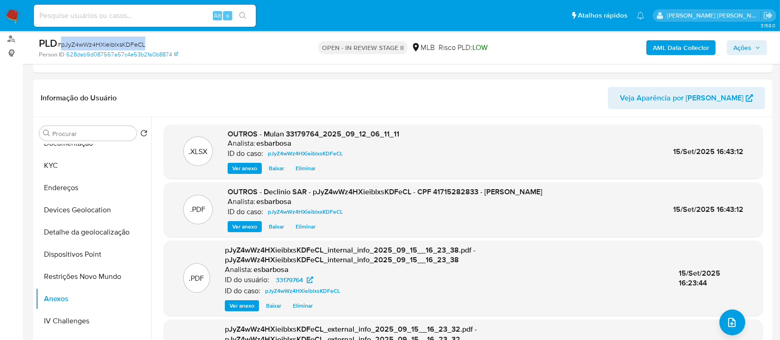
copy span "pJyZ4wWz4HXieiblxsKDFeCL"
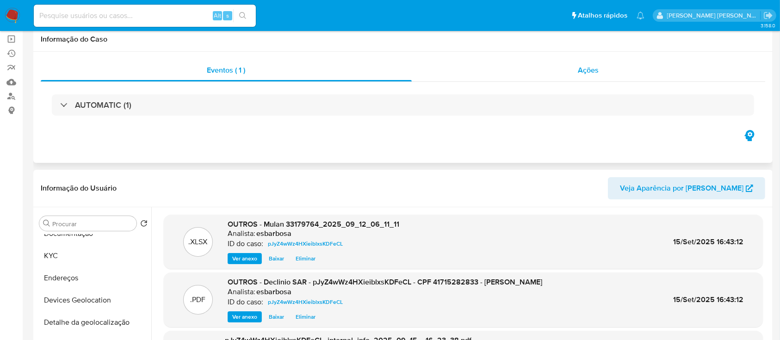
scroll to position [0, 0]
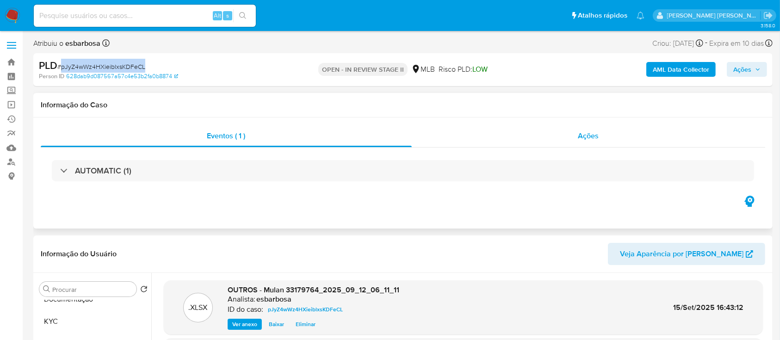
click at [472, 133] on div "Ações" at bounding box center [589, 136] width 354 height 22
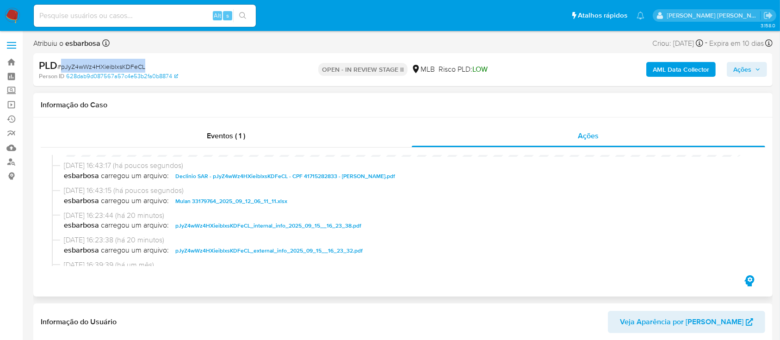
scroll to position [62, 0]
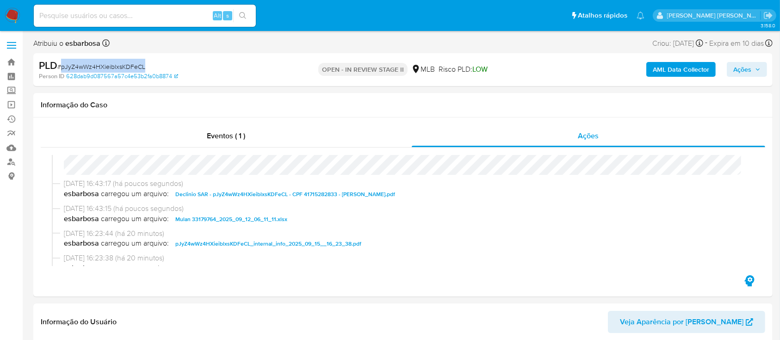
click at [745, 66] on span "Ações" at bounding box center [742, 69] width 18 height 15
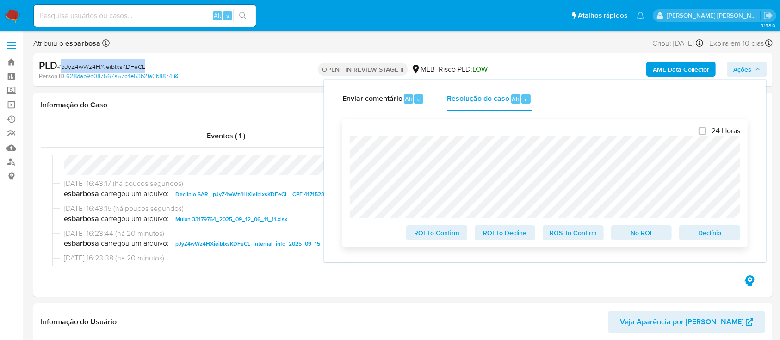
click at [642, 237] on span "No ROI" at bounding box center [642, 232] width 48 height 13
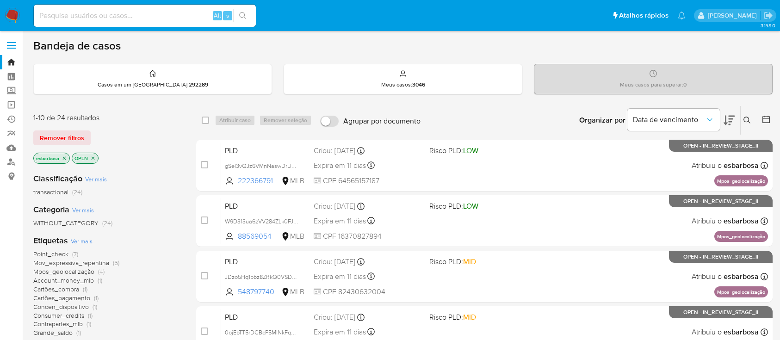
scroll to position [62, 0]
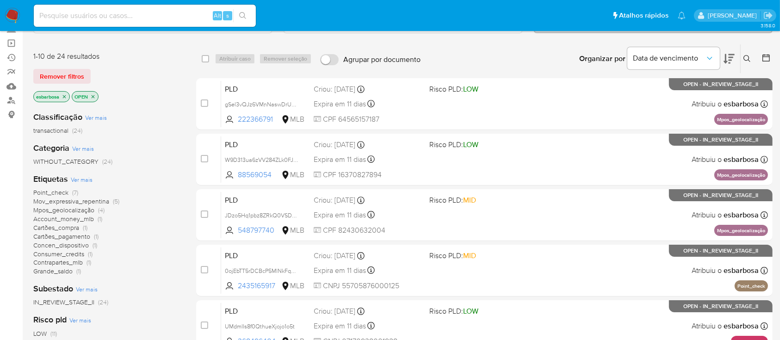
drag, startPoint x: 0, startPoint y: 0, endPoint x: 15, endPoint y: 16, distance: 21.6
click at [15, 16] on img at bounding box center [13, 16] width 16 height 16
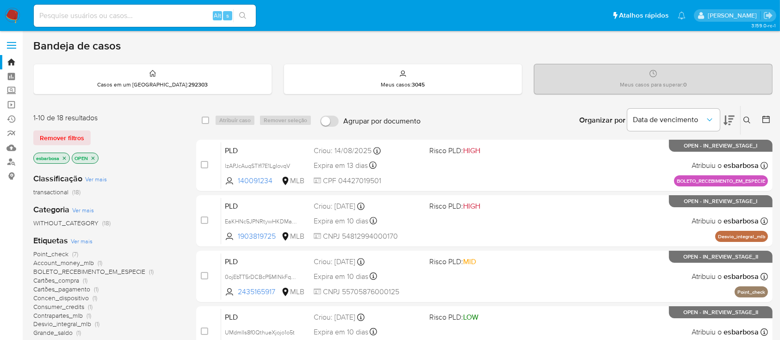
scroll to position [62, 0]
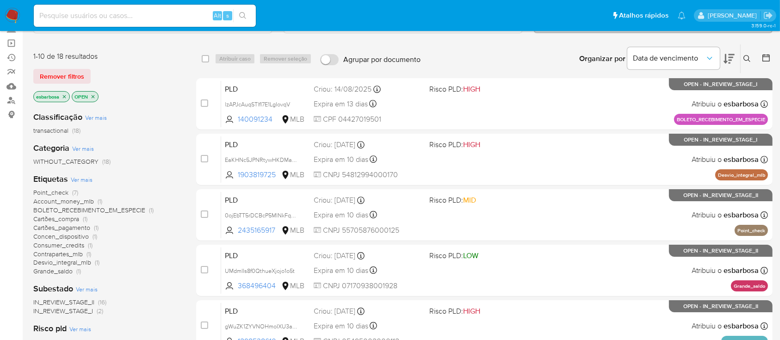
click at [11, 13] on img at bounding box center [13, 16] width 16 height 16
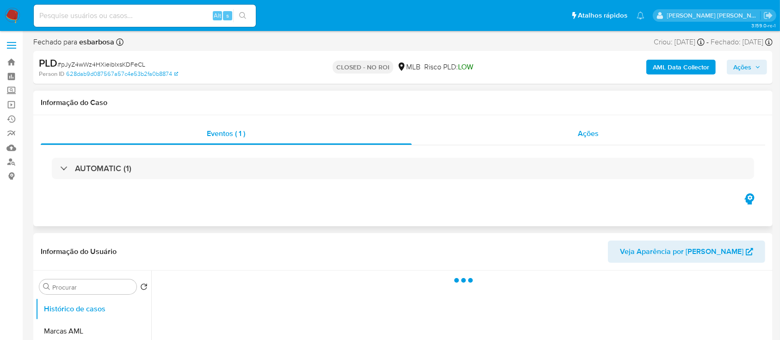
click at [453, 139] on div "Ações" at bounding box center [589, 134] width 354 height 22
select select "10"
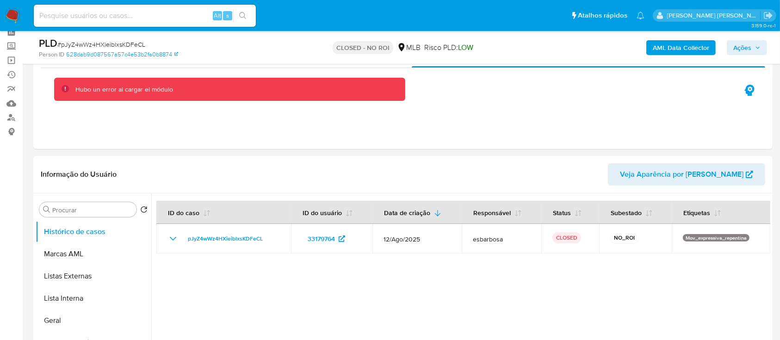
scroll to position [62, 0]
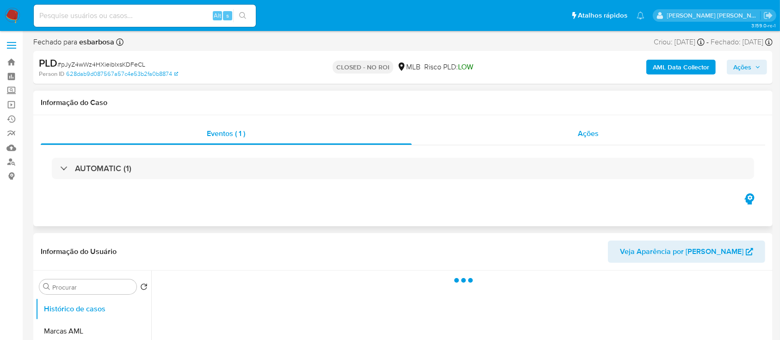
click at [464, 135] on div "Ações" at bounding box center [589, 134] width 354 height 22
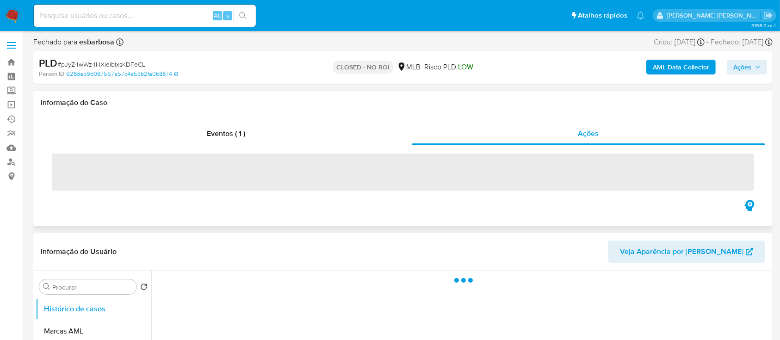
select select "10"
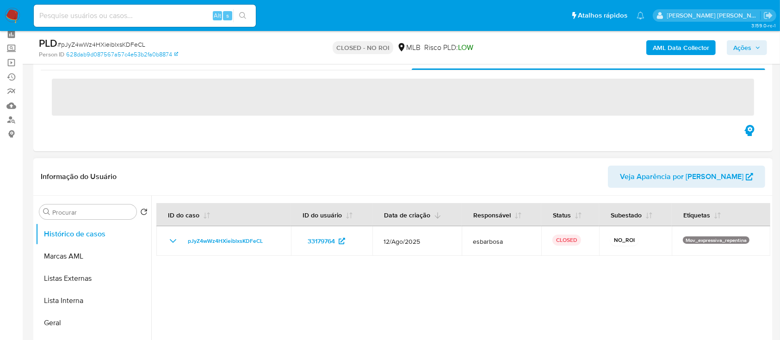
scroll to position [62, 0]
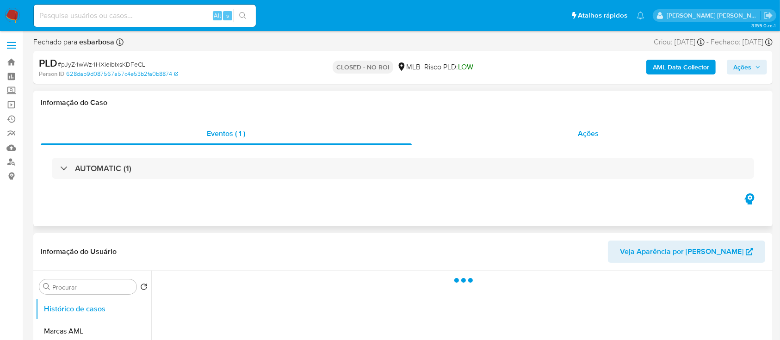
select select "10"
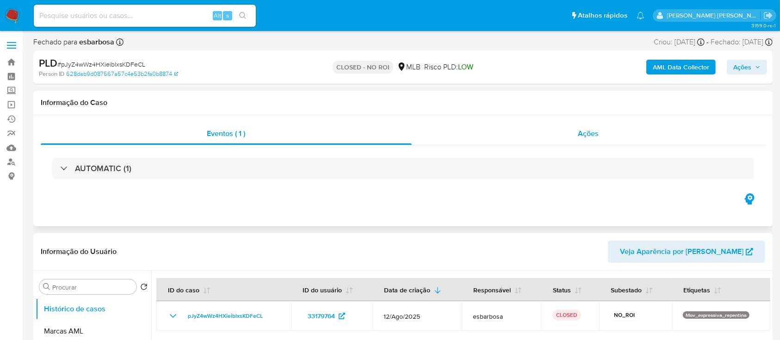
click at [483, 137] on div "Ações" at bounding box center [589, 134] width 354 height 22
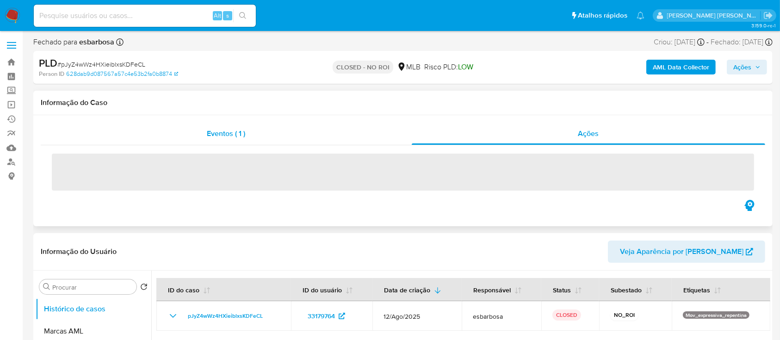
click at [313, 142] on div "Eventos ( 1 )" at bounding box center [226, 134] width 371 height 22
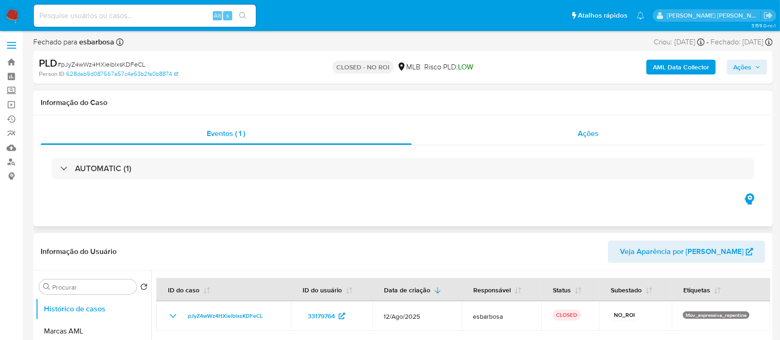
click at [453, 141] on div "Ações" at bounding box center [589, 134] width 354 height 22
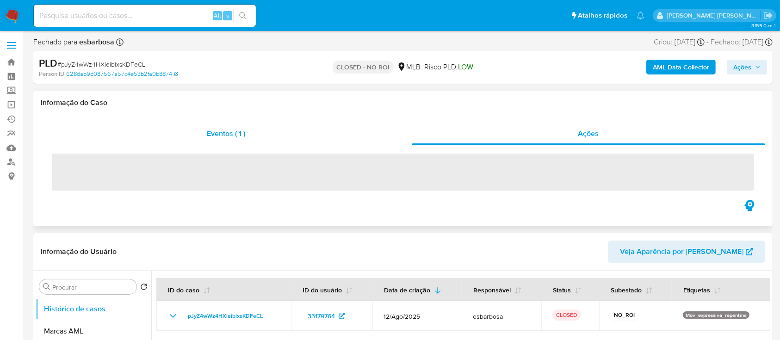
click at [314, 139] on div "Eventos ( 1 )" at bounding box center [226, 134] width 371 height 22
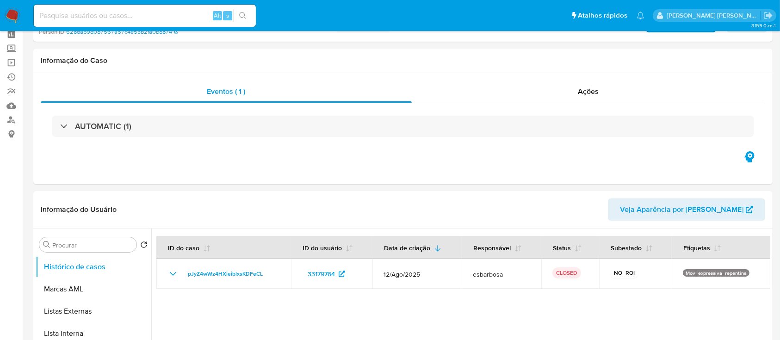
scroll to position [62, 0]
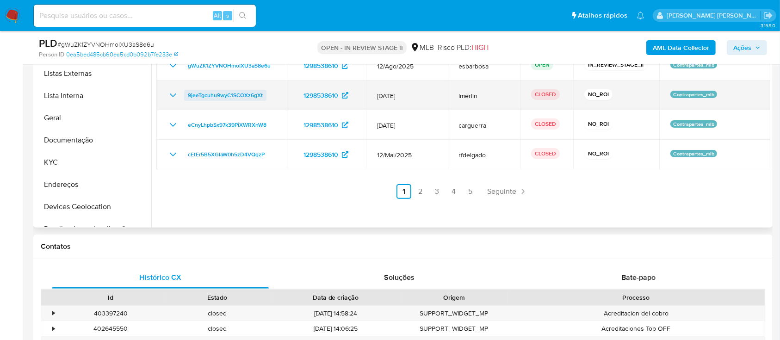
scroll to position [185, 0]
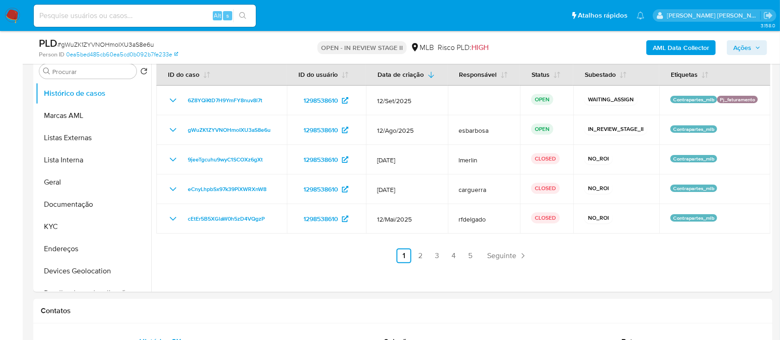
click at [141, 44] on span "# gWuZK1ZYVNOHmoIXU3aS8e6u" at bounding box center [105, 44] width 97 height 9
copy span "gWuZK1ZYVNOHmoIXU3aS8e6u"
click at [72, 180] on button "Geral" at bounding box center [90, 182] width 108 height 22
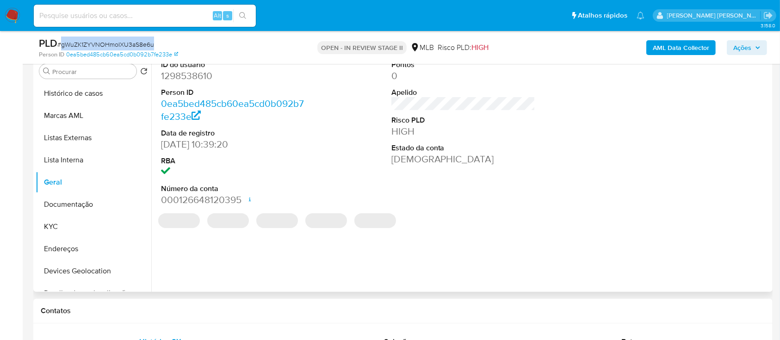
scroll to position [123, 0]
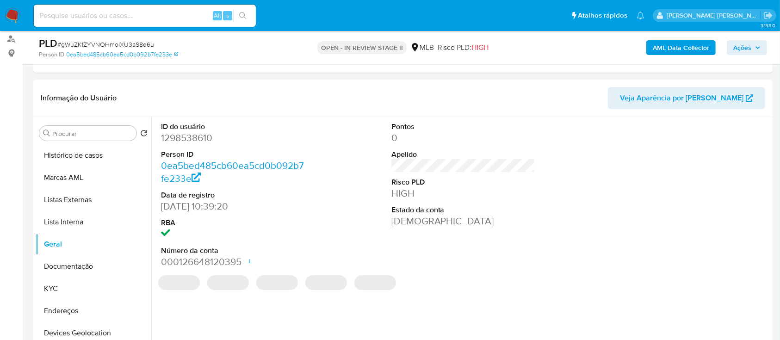
click at [197, 139] on dd "1298538610" at bounding box center [233, 137] width 144 height 13
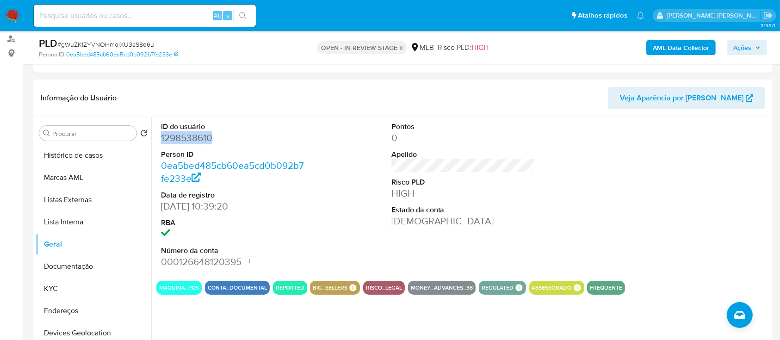
copy dd "1298538610"
click at [133, 40] on span "# gWuZK1ZYVNOHmoIXU3aS8e6u" at bounding box center [105, 44] width 97 height 9
copy span "gWuZK1ZYVNOHmoIXU3aS8e6u"
click at [189, 142] on dd "1298538610" at bounding box center [233, 137] width 144 height 13
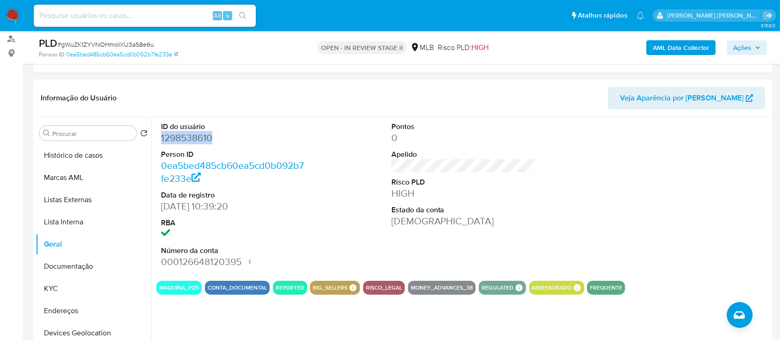
click at [189, 142] on dd "1298538610" at bounding box center [233, 137] width 144 height 13
copy dd "1298538610"
click at [78, 154] on button "Histórico de casos" at bounding box center [90, 155] width 108 height 22
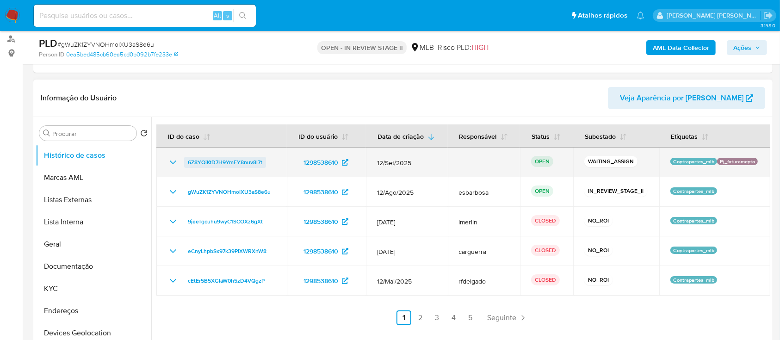
drag, startPoint x: 269, startPoint y: 165, endPoint x: 187, endPoint y: 163, distance: 81.9
click at [187, 163] on div "6Z8YQiKtD7H9YmFY8nuv8l7t" at bounding box center [222, 162] width 108 height 11
click at [212, 161] on span "6Z8YQiKtD7H9YmFY8nuv8l7t" at bounding box center [225, 162] width 74 height 11
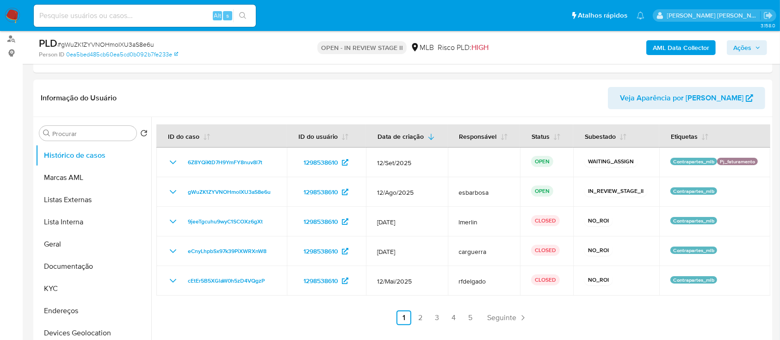
click at [137, 43] on span "# gWuZK1ZYVNOHmoIXU3aS8e6u" at bounding box center [105, 44] width 97 height 9
copy span "gWuZK1ZYVNOHmoIXU3aS8e6u"
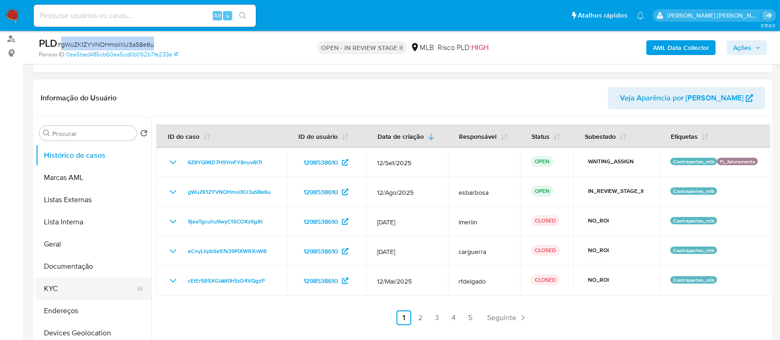
click at [63, 289] on button "KYC" at bounding box center [90, 289] width 108 height 22
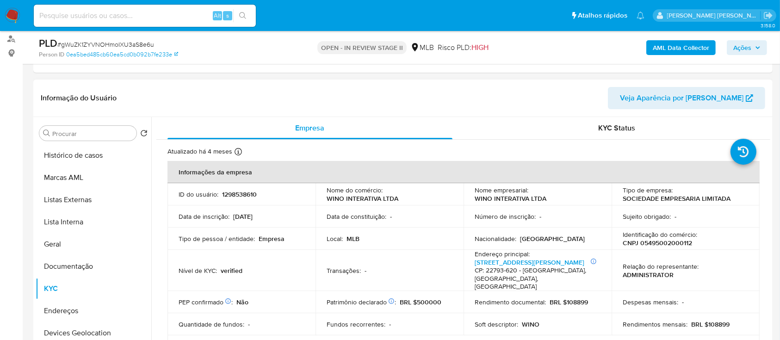
click at [658, 242] on p "CNPJ 05495002000112" at bounding box center [657, 243] width 69 height 8
click at [659, 242] on p "CNPJ 05495002000112" at bounding box center [657, 243] width 69 height 8
copy p "05495002000112"
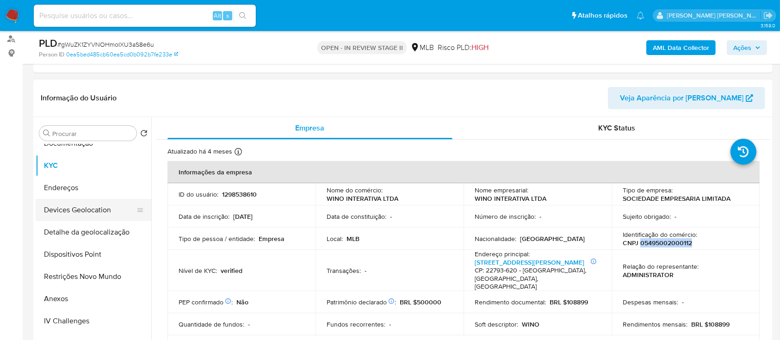
scroll to position [185, 0]
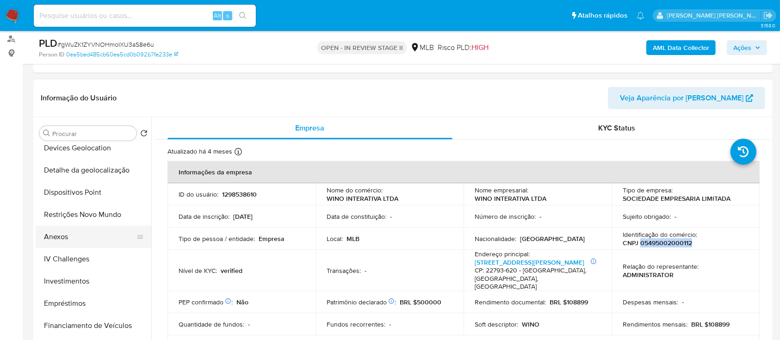
click at [80, 242] on button "Anexos" at bounding box center [90, 237] width 108 height 22
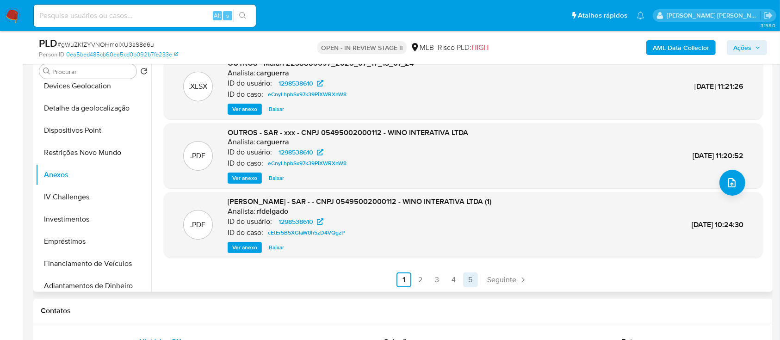
click at [467, 276] on link "5" at bounding box center [470, 280] width 15 height 15
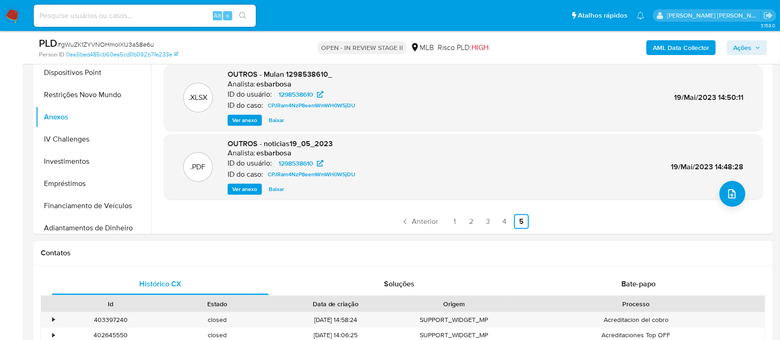
scroll to position [247, 0]
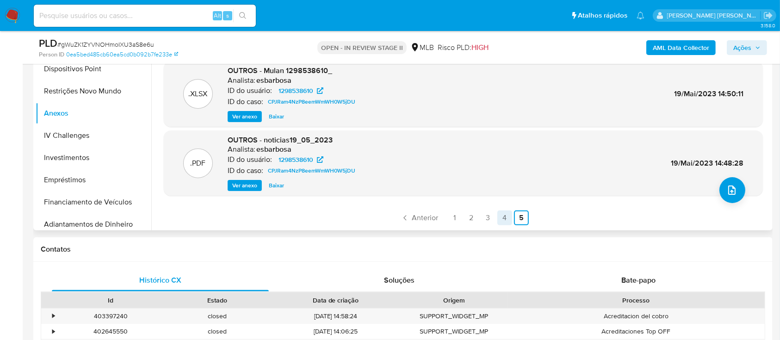
click at [502, 220] on link "4" at bounding box center [504, 218] width 15 height 15
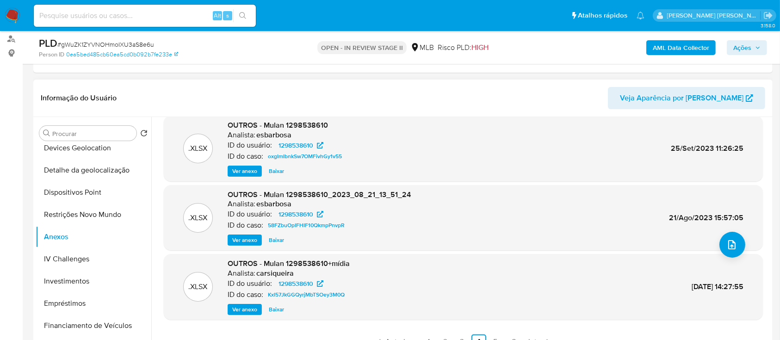
scroll to position [185, 0]
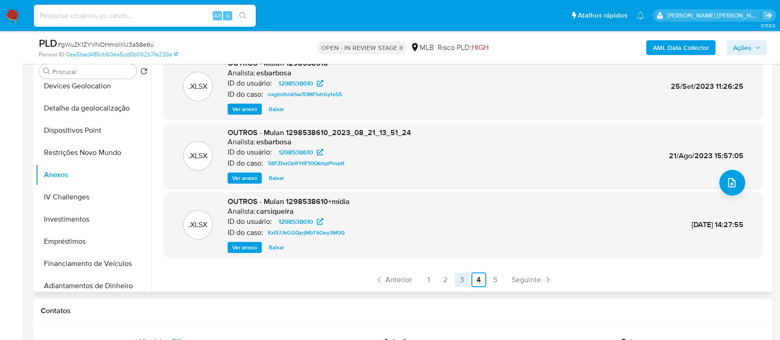
click at [461, 279] on link "3" at bounding box center [462, 280] width 15 height 15
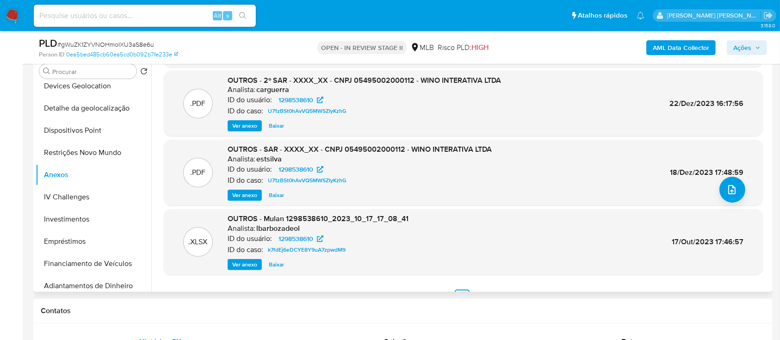
scroll to position [88, 0]
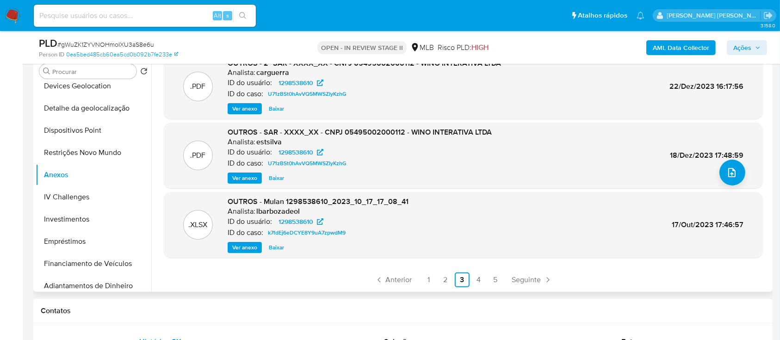
click at [248, 178] on span "Ver anexo" at bounding box center [244, 178] width 25 height 9
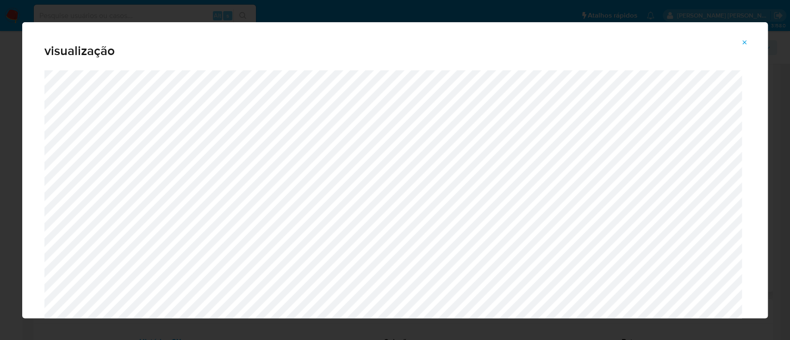
click at [744, 39] on icon "Attachment preview" at bounding box center [744, 42] width 7 height 7
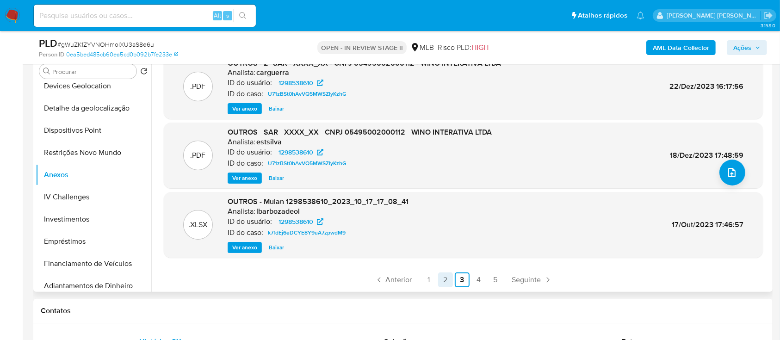
click at [439, 276] on link "2" at bounding box center [445, 280] width 15 height 15
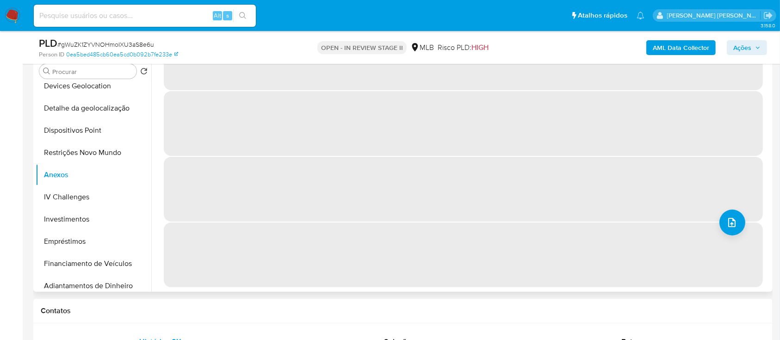
scroll to position [0, 0]
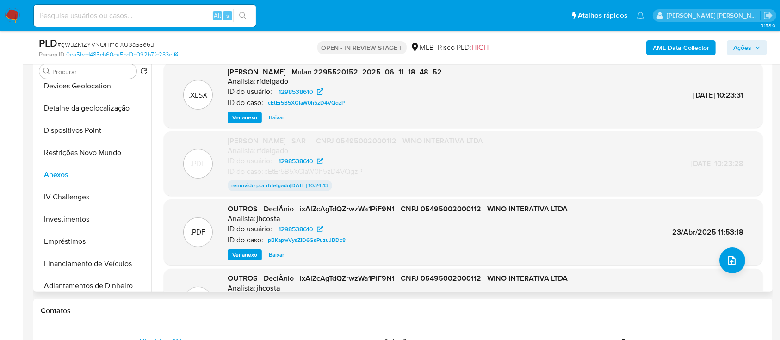
click at [248, 255] on span "Ver anexo" at bounding box center [244, 254] width 25 height 9
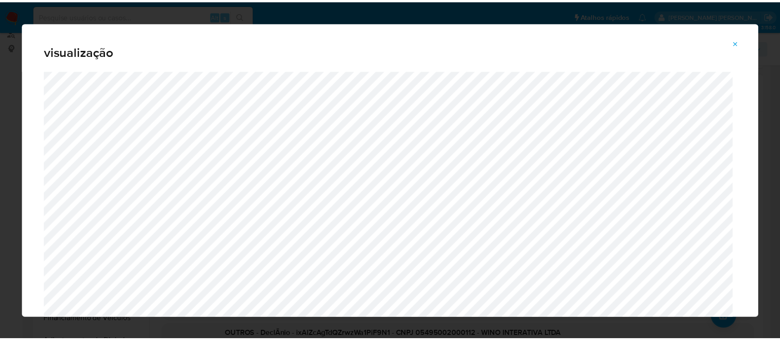
scroll to position [123, 0]
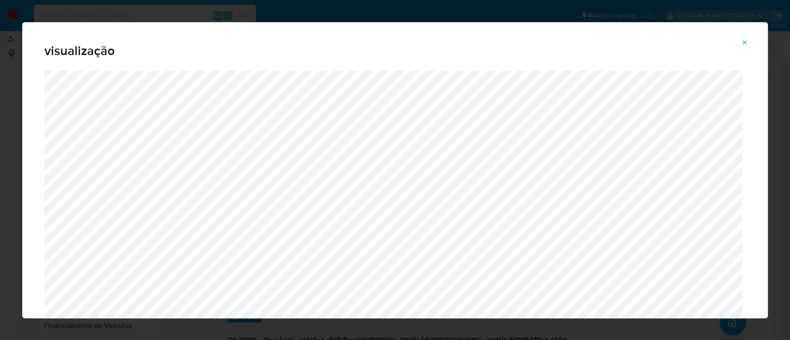
click at [746, 41] on icon "Attachment preview" at bounding box center [744, 42] width 7 height 7
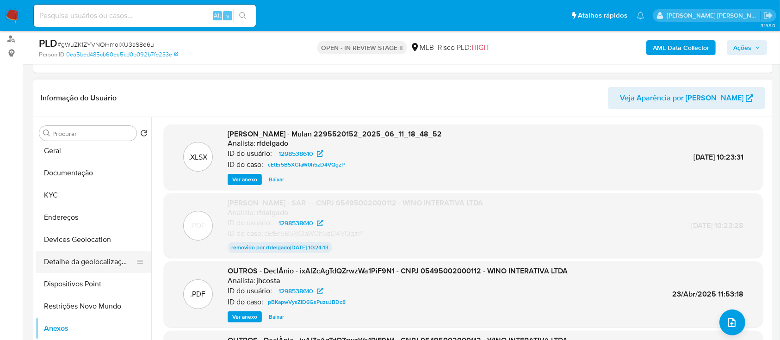
scroll to position [0, 0]
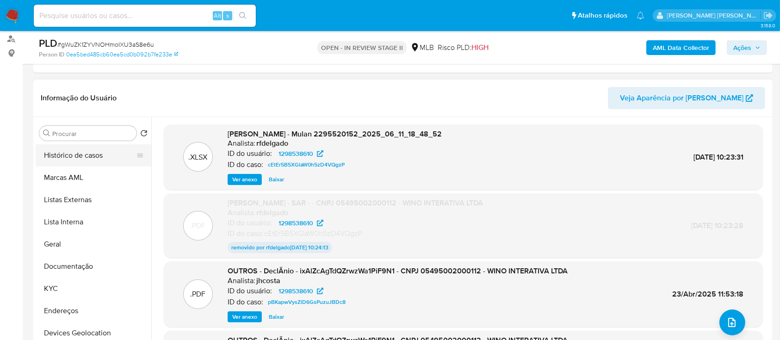
click at [91, 161] on button "Histórico de casos" at bounding box center [90, 155] width 108 height 22
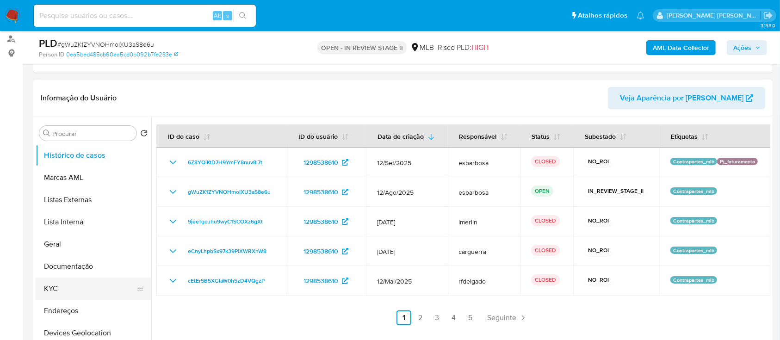
click at [80, 289] on button "KYC" at bounding box center [90, 289] width 108 height 22
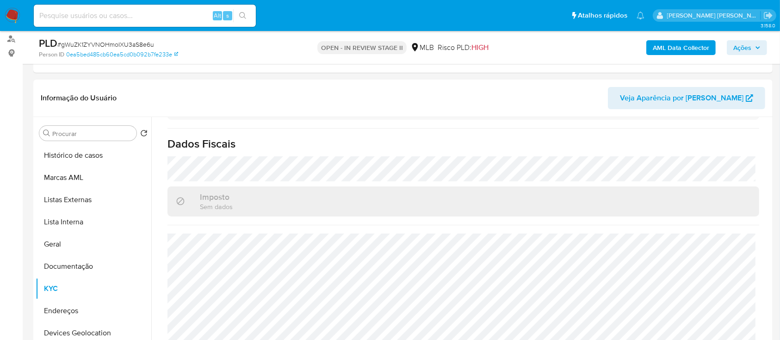
scroll to position [565, 0]
click at [67, 316] on button "Endereços" at bounding box center [90, 311] width 108 height 22
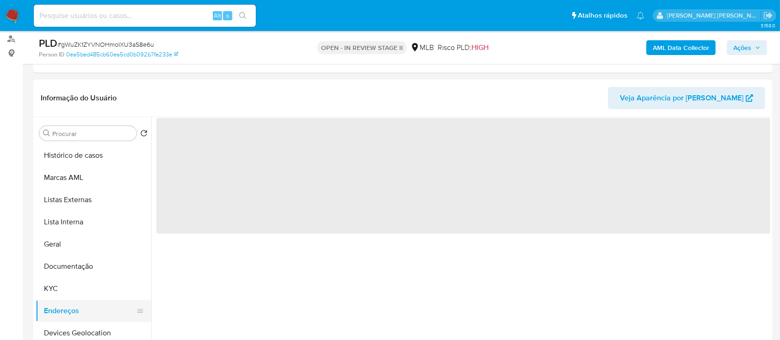
scroll to position [0, 0]
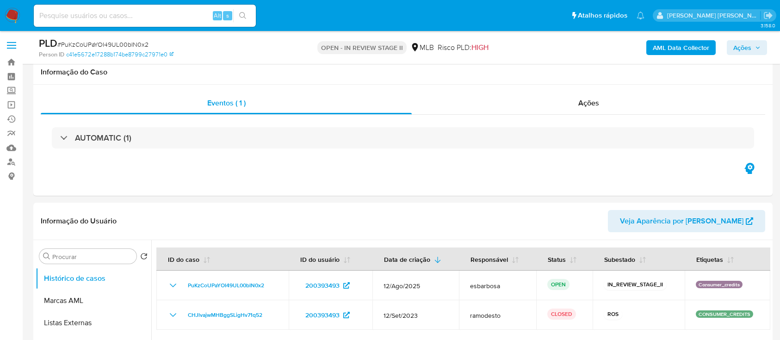
scroll to position [123, 0]
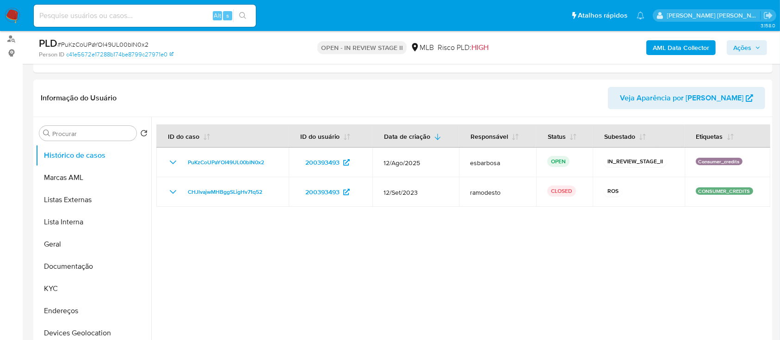
click at [132, 45] on span "# PuKzCoUPaYOI49UL00bIN0x2" at bounding box center [102, 44] width 91 height 9
copy span "PuKzCoUPaYOI49UL00bIN0x2"
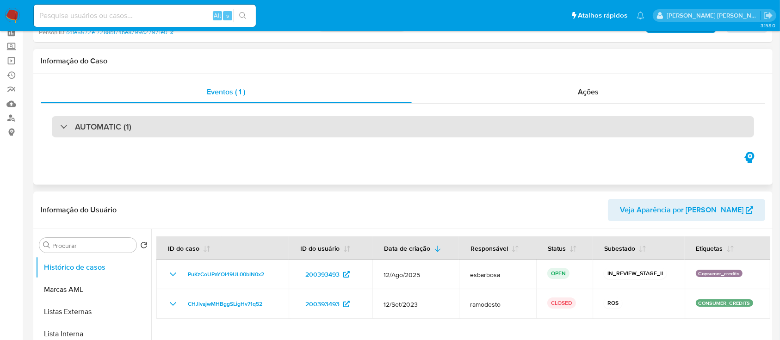
scroll to position [0, 0]
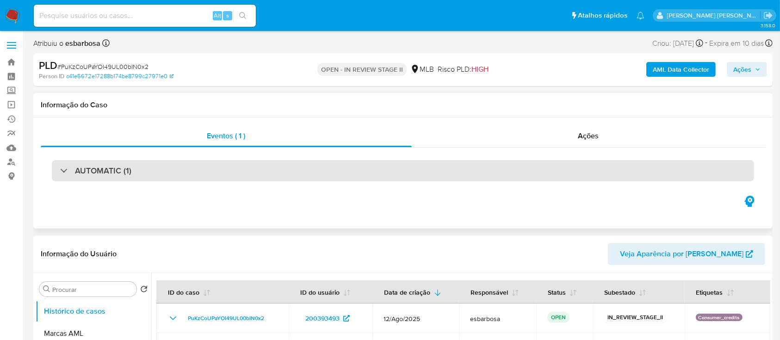
click at [451, 172] on div "AUTOMATIC (1)" at bounding box center [403, 170] width 702 height 21
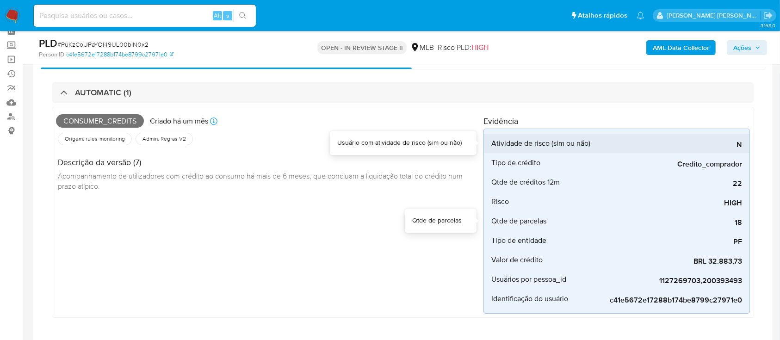
scroll to position [62, 0]
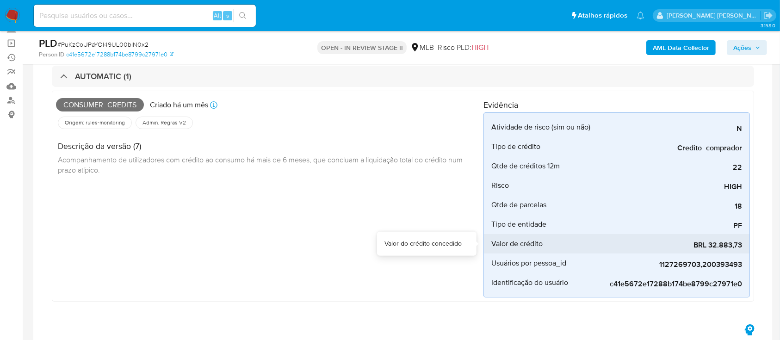
click at [725, 243] on span "BRL 32.883,73" at bounding box center [672, 245] width 139 height 9
drag, startPoint x: 708, startPoint y: 244, endPoint x: 743, endPoint y: 246, distance: 34.8
click at [743, 246] on li "Valor de crédito BRL 32.883,73" at bounding box center [617, 243] width 266 height 19
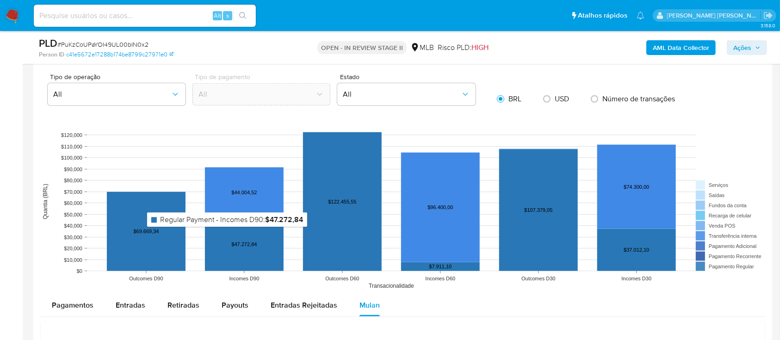
scroll to position [1172, 0]
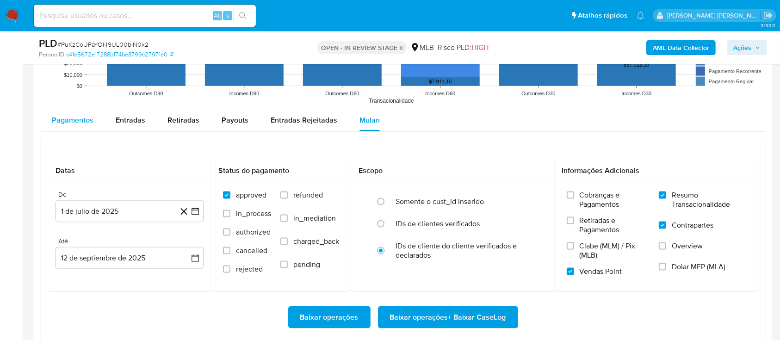
click at [71, 119] on span "Pagamentos" at bounding box center [73, 120] width 42 height 11
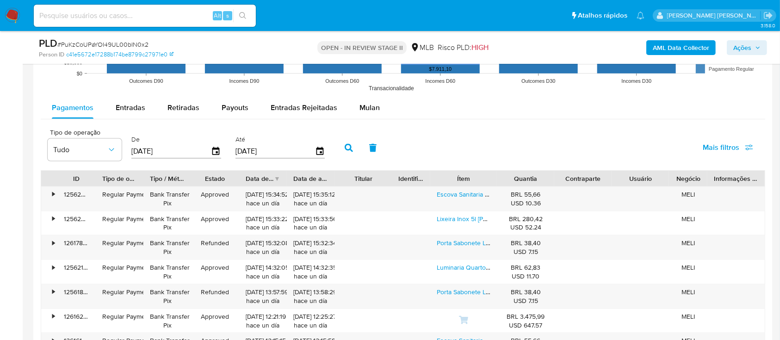
scroll to position [1432, 0]
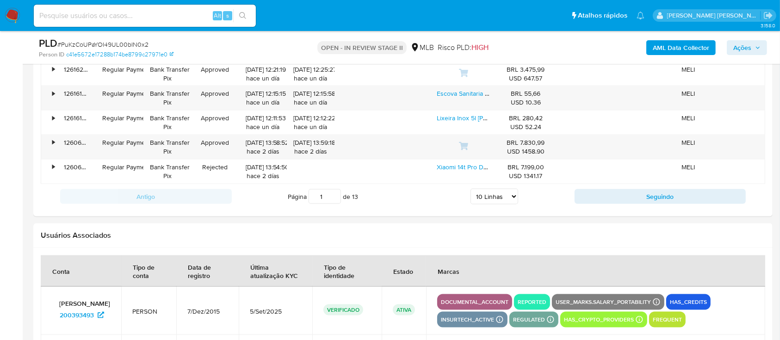
click at [492, 194] on select "5 Linhas 10 Linhas 20 Linhas 25 Linhas 50 Linhas 100 Linhas" at bounding box center [495, 197] width 48 height 16
select select "100"
click at [471, 189] on select "5 Linhas 10 Linhas 20 Linhas 25 Linhas 50 Linhas 100 Linhas" at bounding box center [495, 197] width 48 height 16
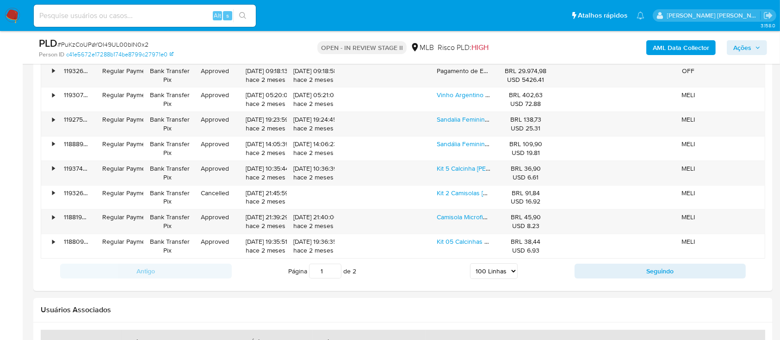
scroll to position [3495, 0]
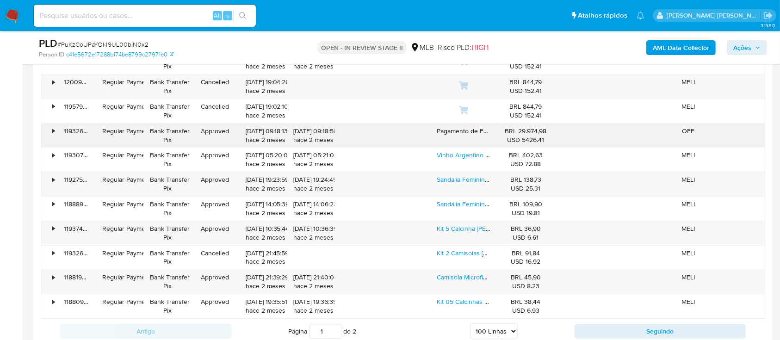
click at [53, 127] on div "•" at bounding box center [53, 131] width 2 height 9
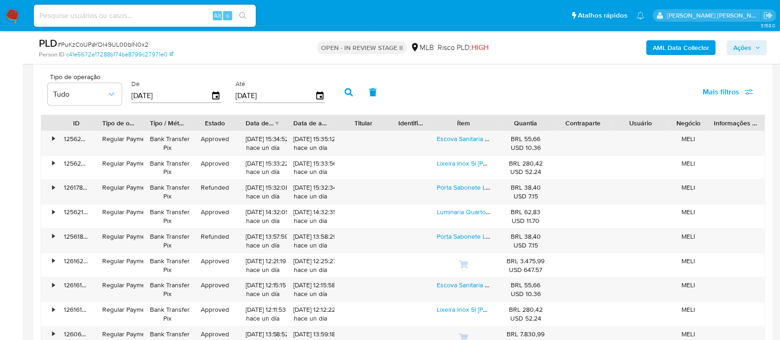
scroll to position [1089, 0]
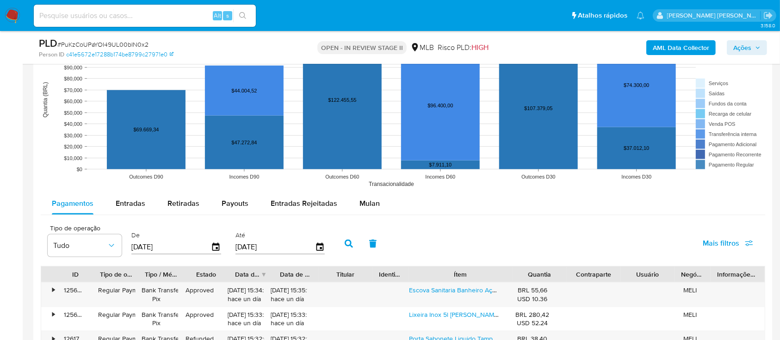
drag, startPoint x: 501, startPoint y: 272, endPoint x: 545, endPoint y: 268, distance: 43.7
click at [545, 268] on div "ID Tipo de operação Tipo / Método Estado Data de criação Data de aprovação Titu…" at bounding box center [403, 275] width 724 height 16
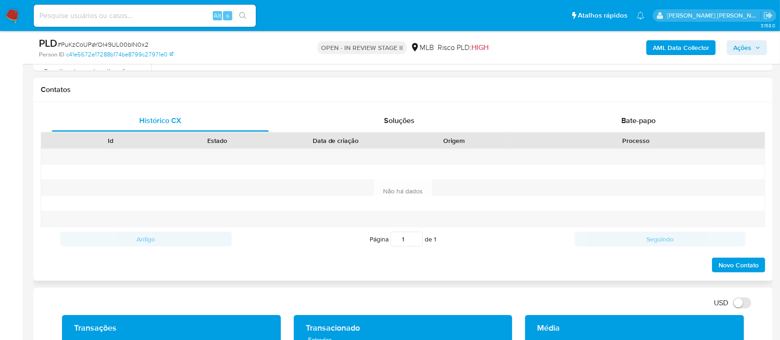
scroll to position [410, 0]
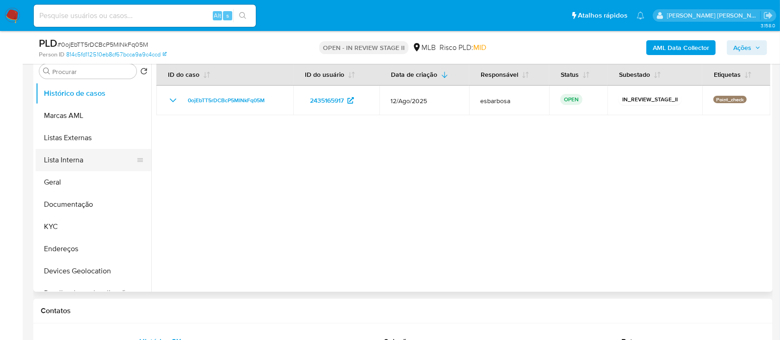
scroll to position [185, 0]
click at [76, 180] on button "Geral" at bounding box center [90, 182] width 108 height 22
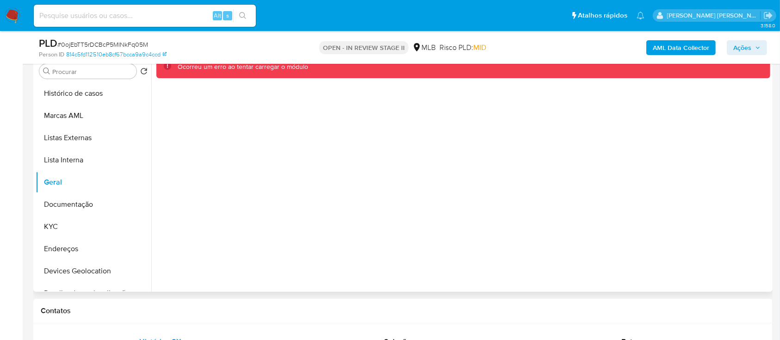
scroll to position [123, 0]
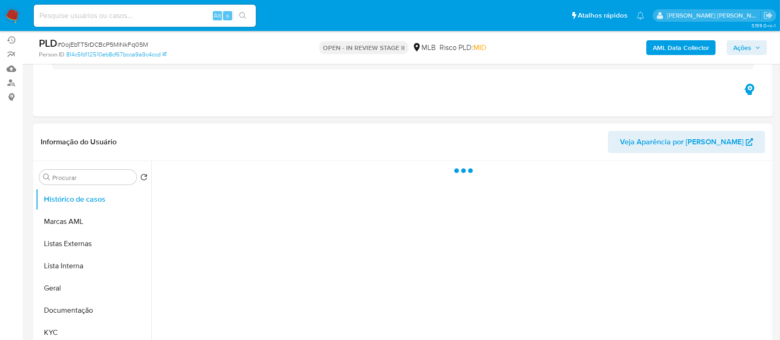
scroll to position [123, 0]
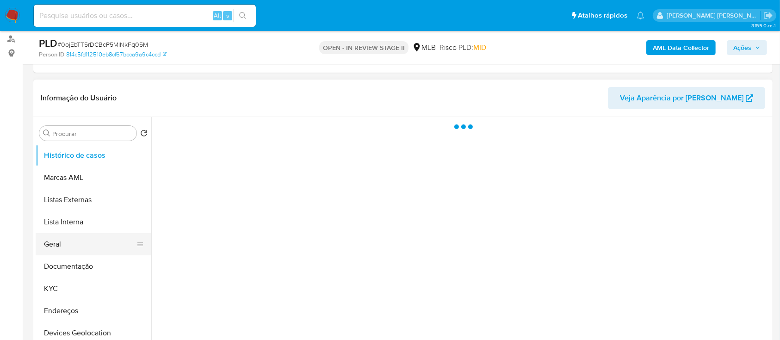
select select "10"
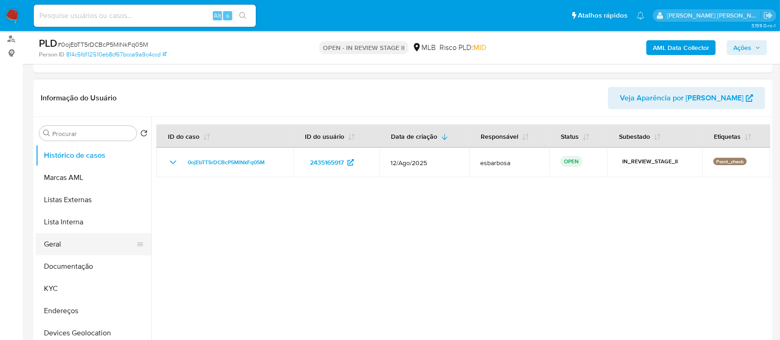
click at [61, 247] on button "Geral" at bounding box center [90, 244] width 108 height 22
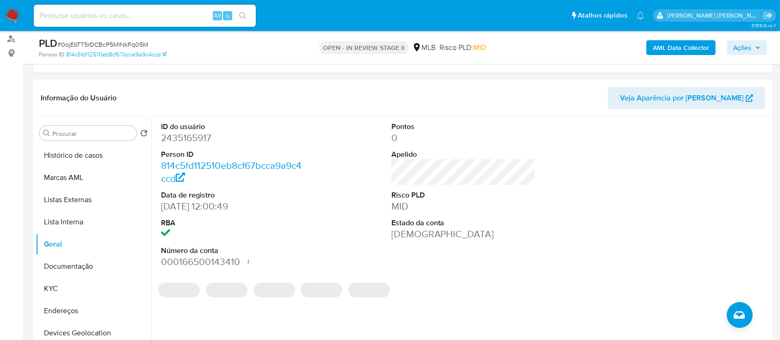
click at [191, 140] on dd "2435165917" at bounding box center [233, 137] width 144 height 13
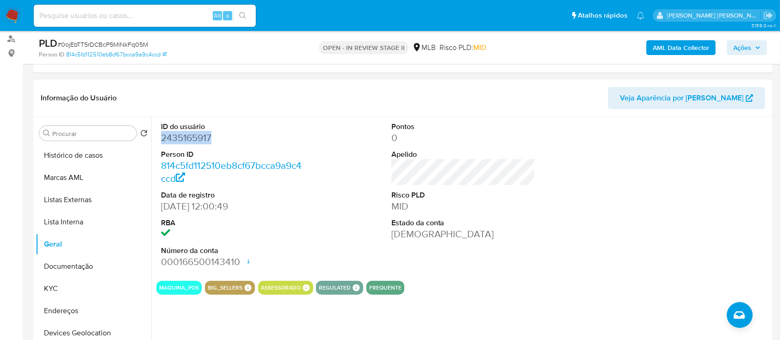
copy dd "2435165917"
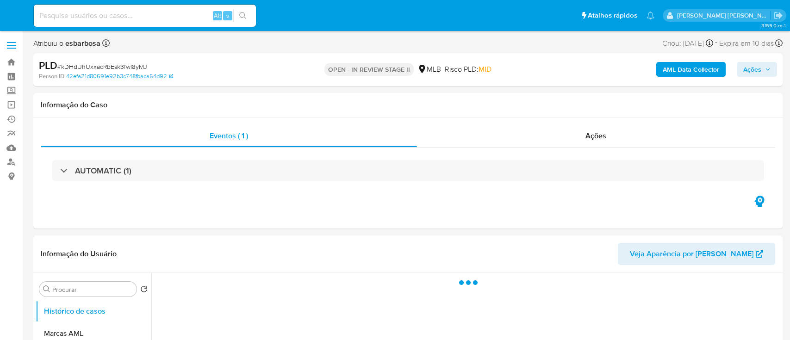
select select "10"
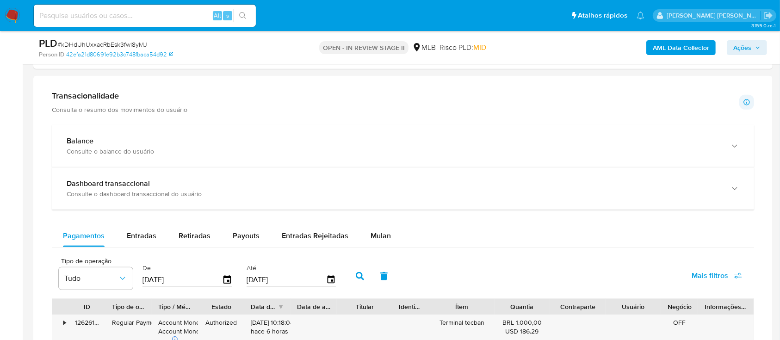
scroll to position [617, 0]
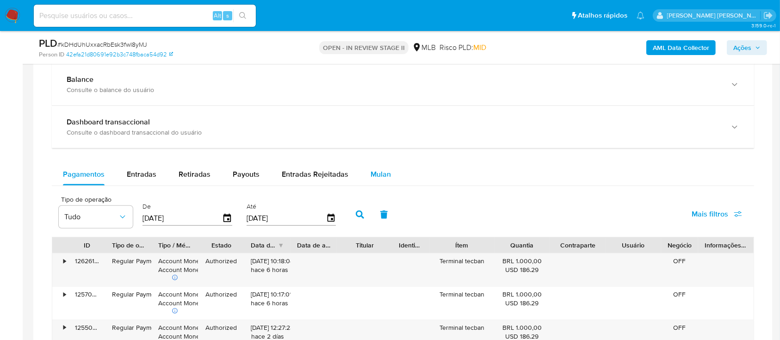
click at [377, 178] on span "Mulan" at bounding box center [381, 174] width 20 height 11
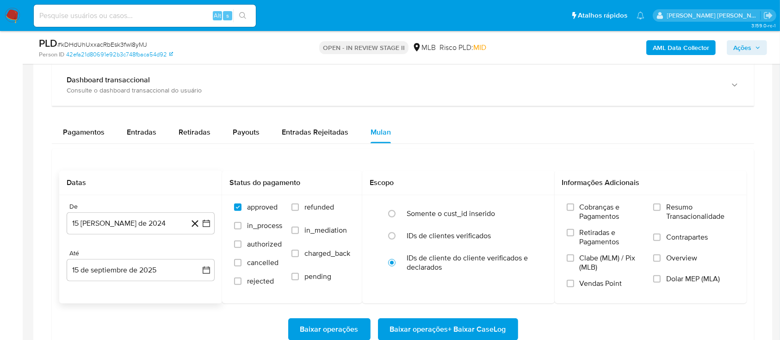
scroll to position [678, 0]
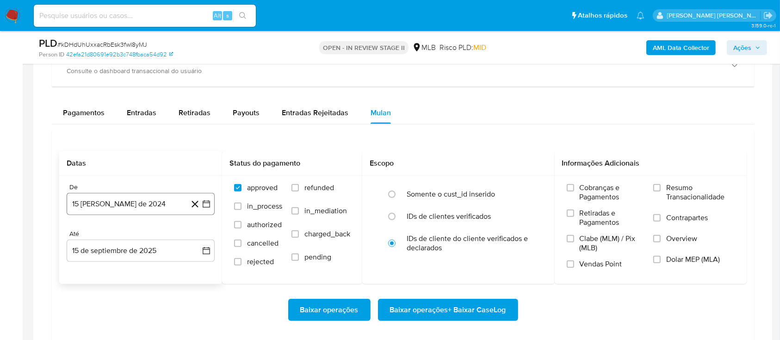
click at [142, 213] on button "15 [PERSON_NAME] de 2024" at bounding box center [141, 204] width 148 height 22
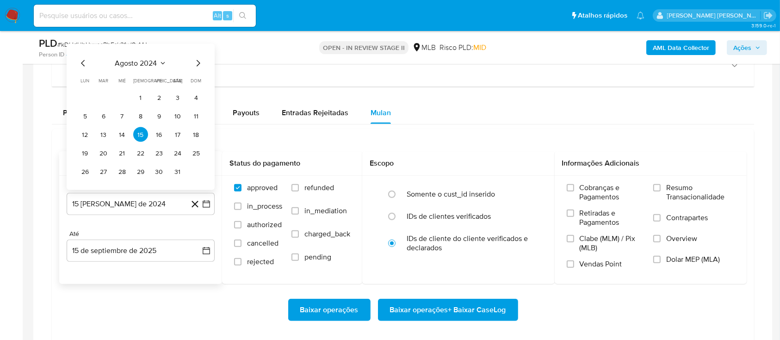
click at [137, 65] on span "agosto 2024" at bounding box center [136, 63] width 42 height 9
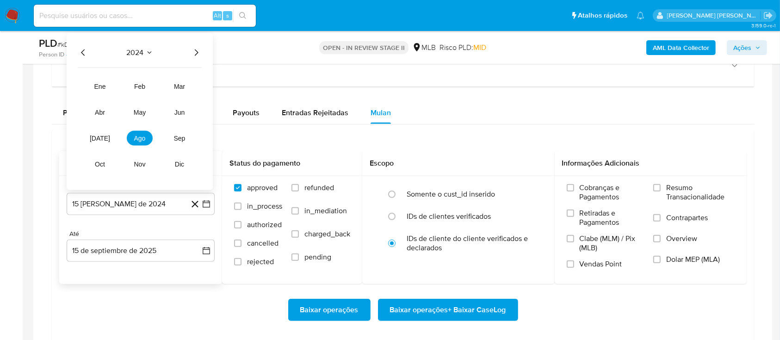
click at [197, 52] on icon "Año siguiente" at bounding box center [196, 52] width 11 height 11
click at [97, 139] on span "[DATE]" at bounding box center [100, 138] width 20 height 7
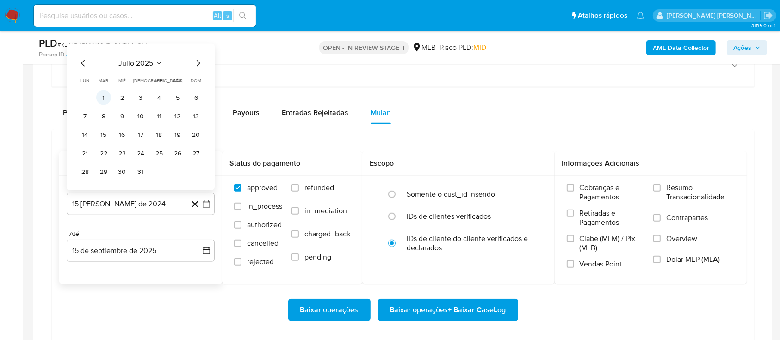
click at [105, 95] on button "1" at bounding box center [103, 97] width 15 height 15
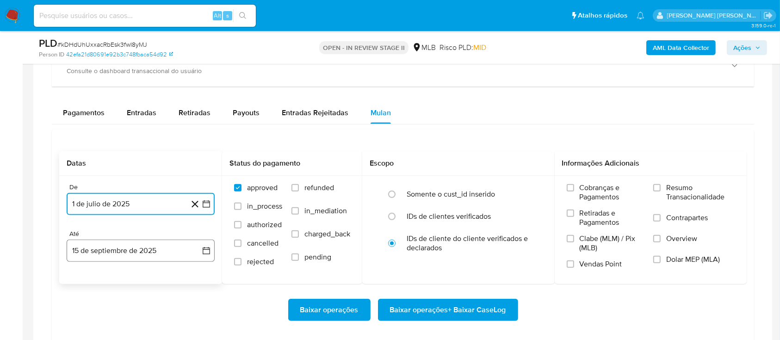
click at [118, 254] on button "15 de septiembre de 2025" at bounding box center [141, 251] width 148 height 22
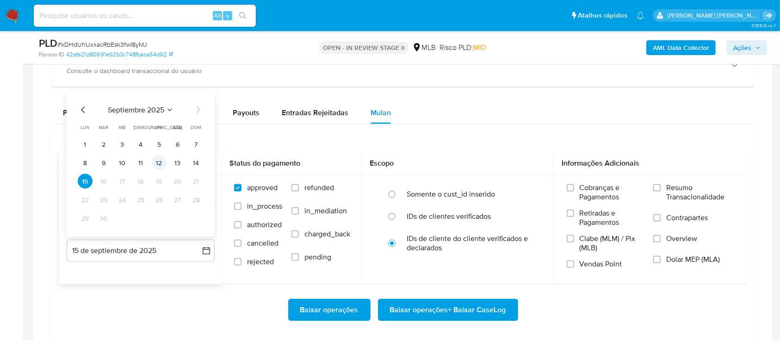
drag, startPoint x: 154, startPoint y: 158, endPoint x: 159, endPoint y: 158, distance: 5.1
click at [155, 158] on button "12" at bounding box center [159, 162] width 15 height 15
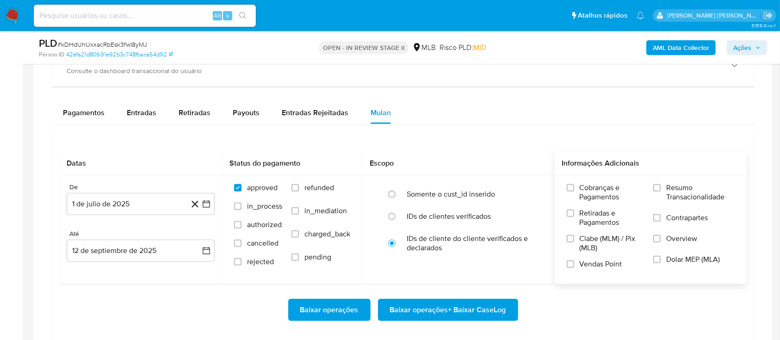
click at [652, 185] on div "Cobranças e Pagamentos Retiradas e Pagamentos Clabe (MLM) / Pix (MLB) Vendas Po…" at bounding box center [651, 229] width 178 height 93
click at [664, 191] on label "Resumo Transacionalidade" at bounding box center [693, 198] width 81 height 30
click at [661, 191] on input "Resumo Transacionalidade" at bounding box center [656, 187] width 7 height 7
click at [660, 220] on input "Contrapartes" at bounding box center [656, 217] width 7 height 7
click at [574, 264] on input "Vendas Point" at bounding box center [570, 264] width 7 height 7
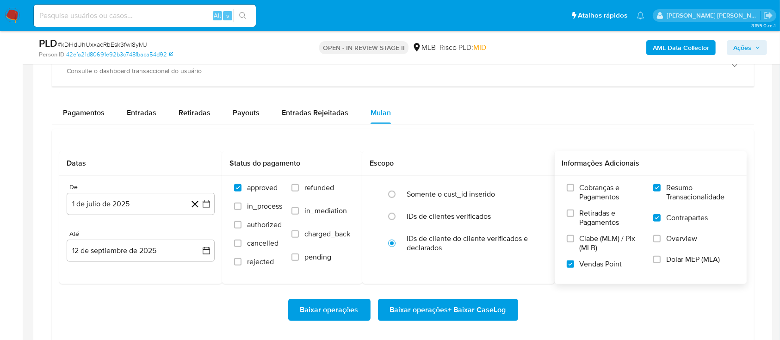
click at [456, 307] on span "Baixar operações + Baixar CaseLog" at bounding box center [448, 310] width 116 height 20
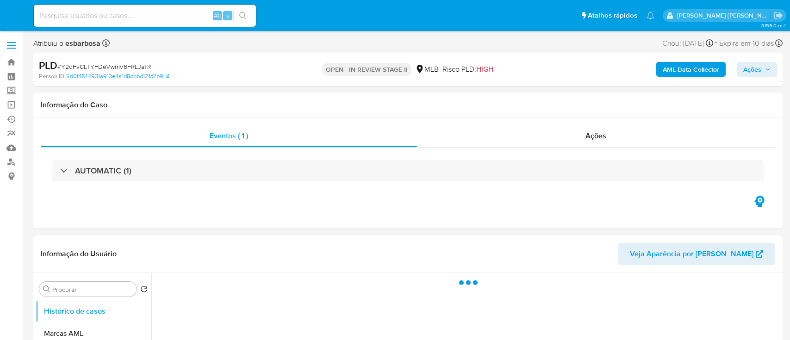
select select "10"
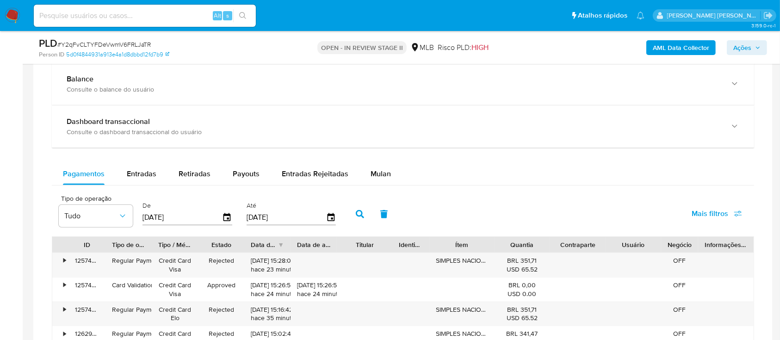
scroll to position [678, 0]
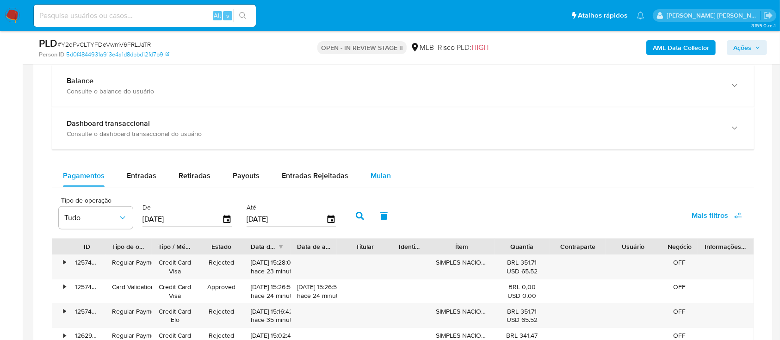
click at [373, 177] on span "Mulan" at bounding box center [381, 175] width 20 height 11
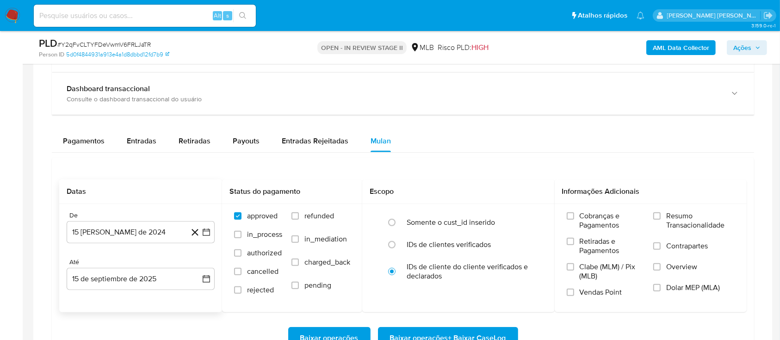
scroll to position [740, 0]
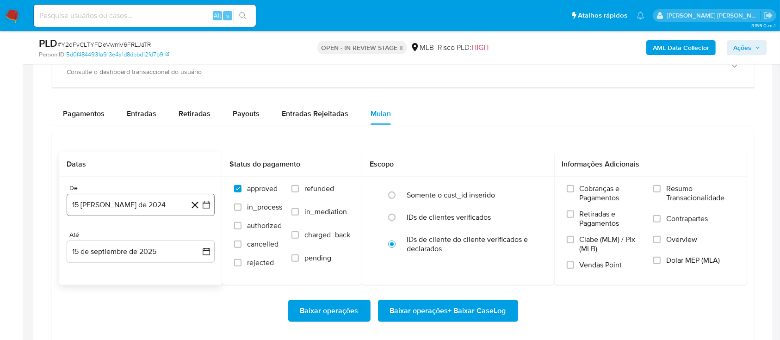
click at [143, 208] on button "15 [PERSON_NAME] de 2024" at bounding box center [141, 205] width 148 height 22
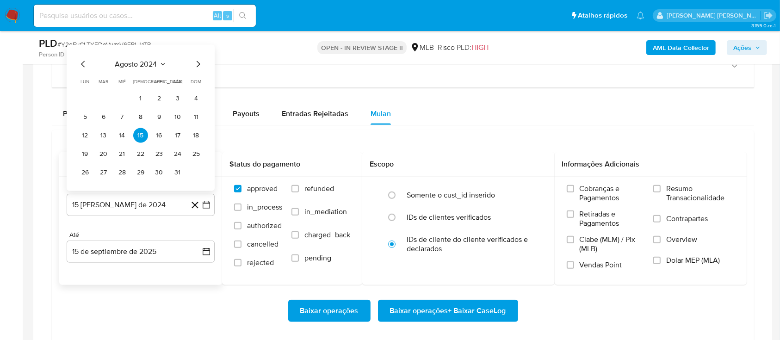
click at [155, 60] on span "agosto 2024" at bounding box center [136, 64] width 42 height 9
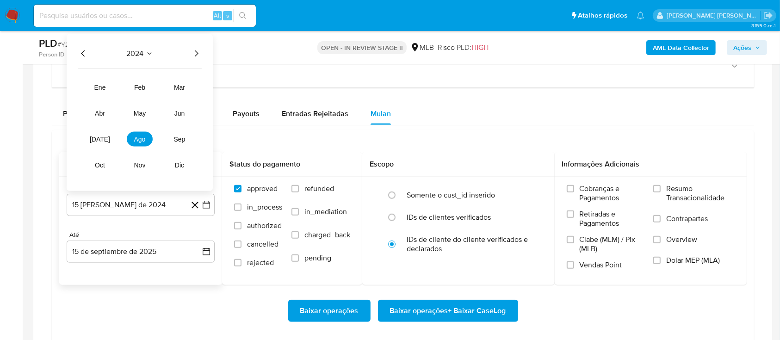
click at [193, 52] on icon "Año siguiente" at bounding box center [196, 53] width 11 height 11
click at [102, 136] on span "[DATE]" at bounding box center [100, 139] width 20 height 7
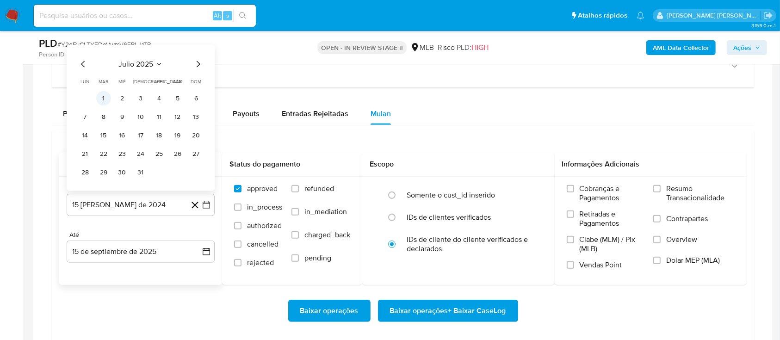
click at [105, 98] on button "1" at bounding box center [103, 98] width 15 height 15
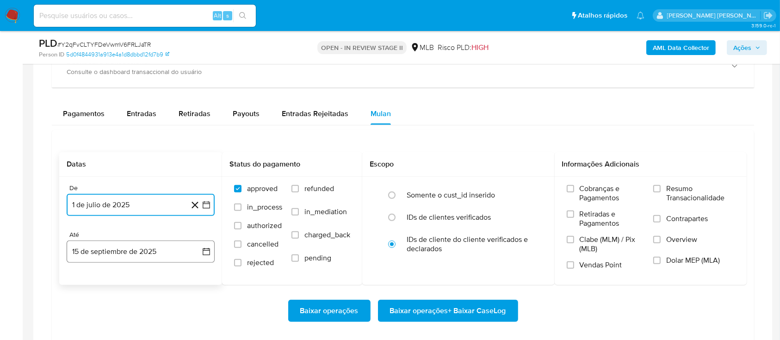
click at [186, 248] on button "15 de septiembre de 2025" at bounding box center [141, 252] width 148 height 22
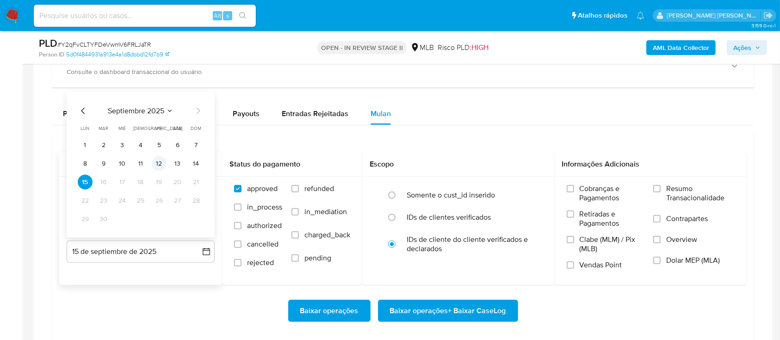
click at [159, 166] on button "12" at bounding box center [159, 163] width 15 height 15
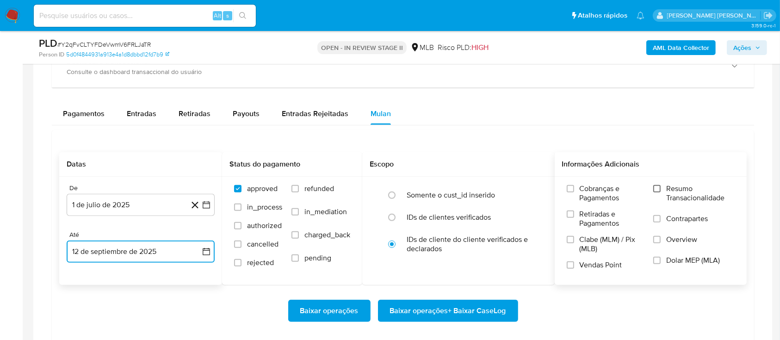
click at [658, 188] on input "Resumo Transacionalidade" at bounding box center [656, 188] width 7 height 7
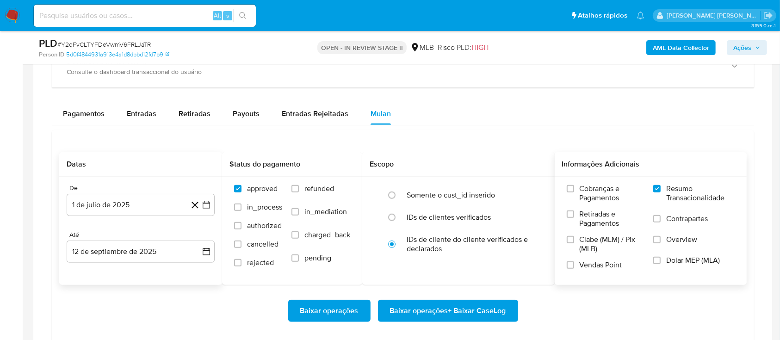
click at [661, 221] on span at bounding box center [656, 218] width 7 height 7
click at [661, 221] on input "Contrapartes" at bounding box center [656, 218] width 7 height 7
click at [569, 264] on input "Vendas Point" at bounding box center [570, 264] width 7 height 7
click at [476, 309] on span "Baixar operações + Baixar CaseLog" at bounding box center [448, 311] width 116 height 20
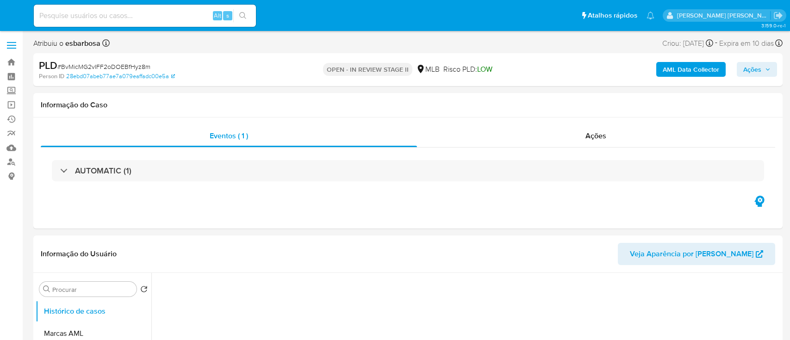
select select "10"
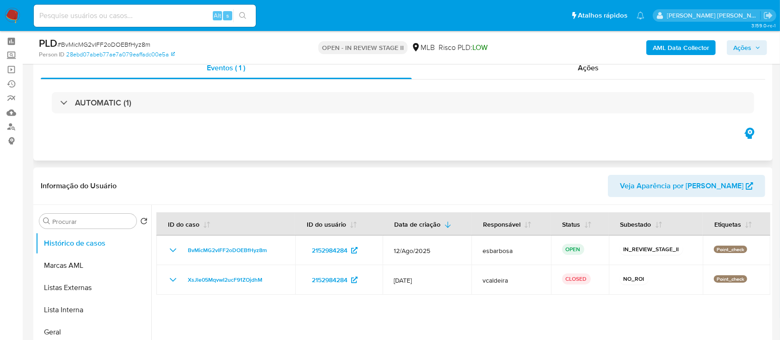
scroll to position [62, 0]
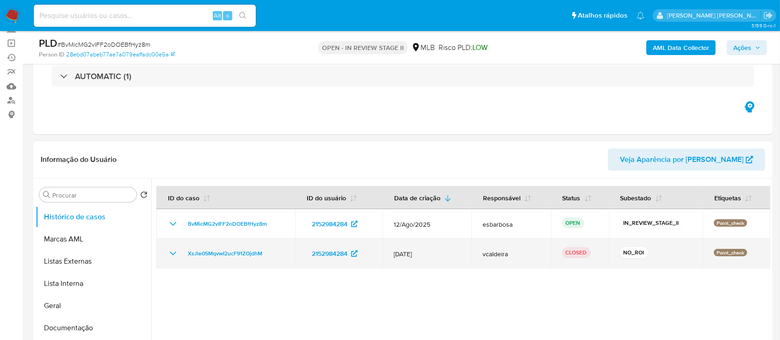
click at [170, 258] on icon "Mostrar/Ocultar" at bounding box center [173, 253] width 11 height 11
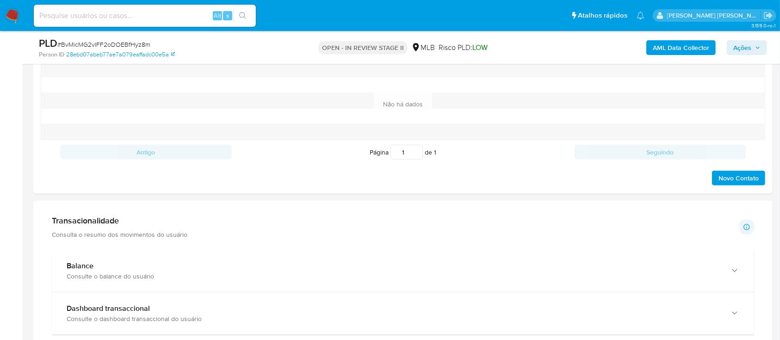
scroll to position [678, 0]
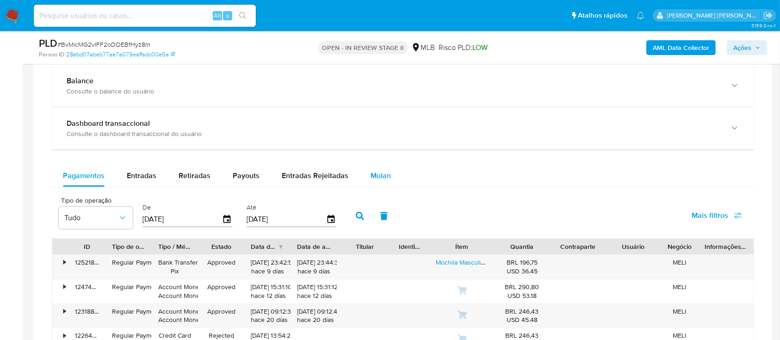
click at [383, 174] on span "Mulan" at bounding box center [381, 175] width 20 height 11
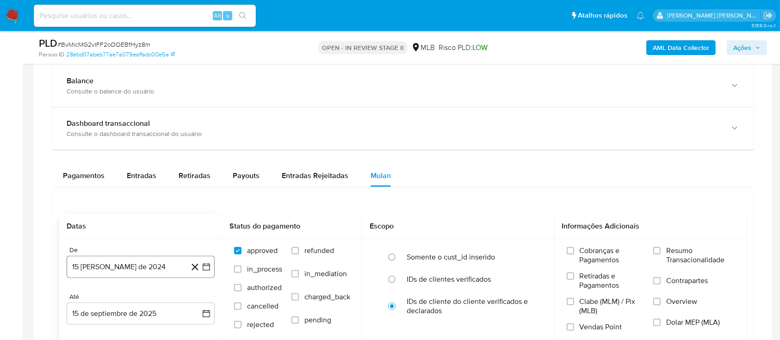
click at [141, 264] on button "15 [PERSON_NAME] de 2024" at bounding box center [141, 267] width 148 height 22
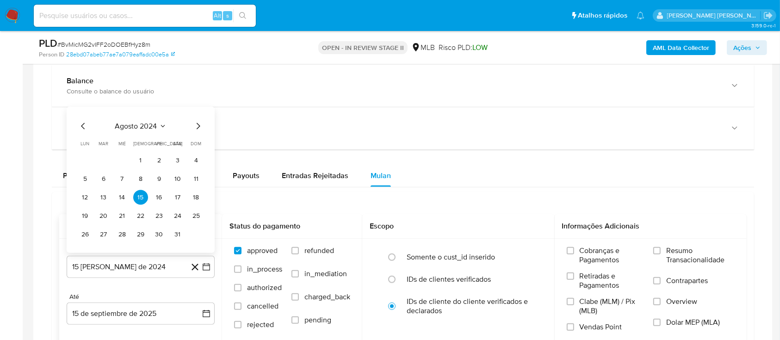
click at [153, 125] on span "agosto 2024" at bounding box center [136, 126] width 42 height 9
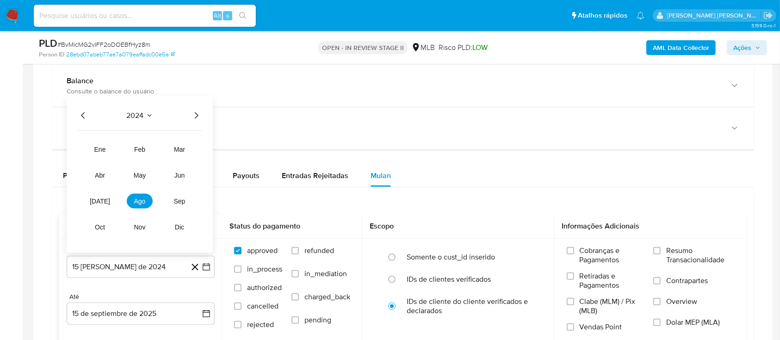
click at [194, 115] on icon "Año siguiente" at bounding box center [196, 115] width 11 height 11
click at [104, 199] on span "[DATE]" at bounding box center [100, 201] width 20 height 7
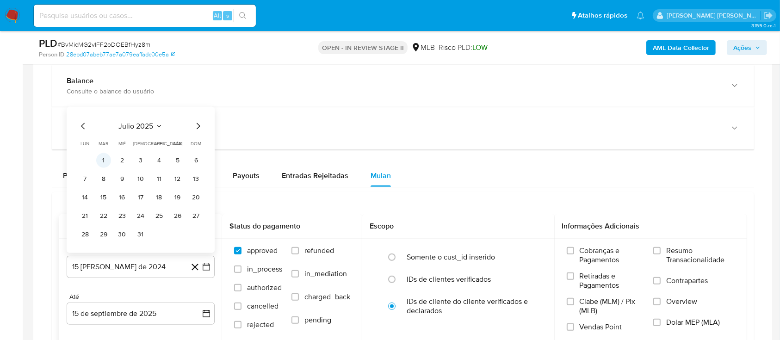
click at [107, 157] on button "1" at bounding box center [103, 160] width 15 height 15
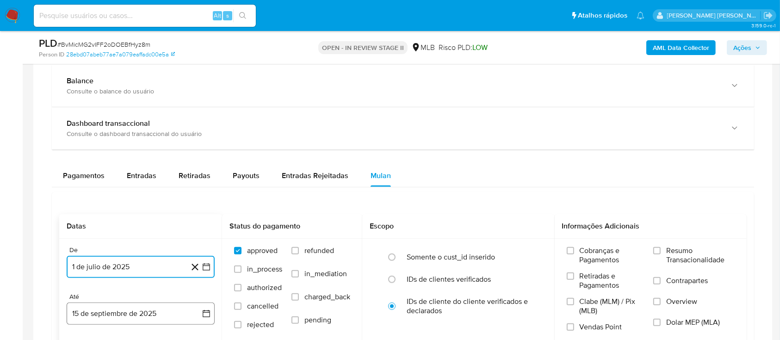
click at [139, 316] on button "15 de septiembre de 2025" at bounding box center [141, 314] width 148 height 22
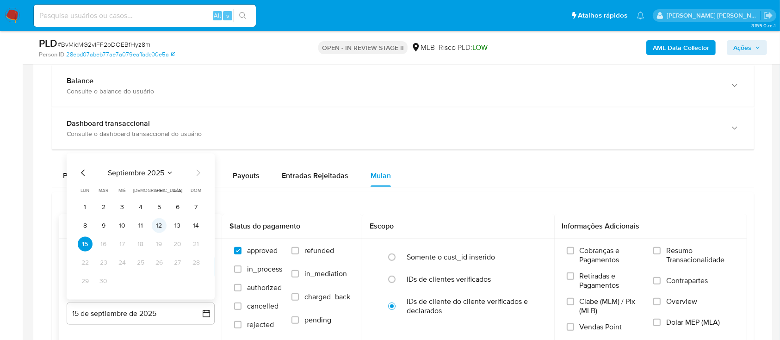
click at [166, 225] on button "12" at bounding box center [159, 225] width 15 height 15
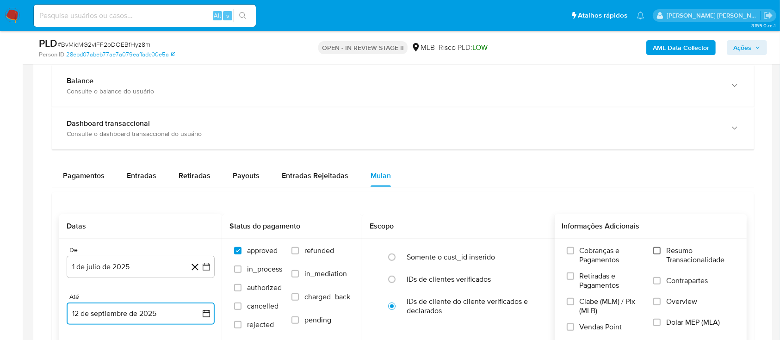
click at [658, 252] on input "Resumo Transacionalidade" at bounding box center [656, 250] width 7 height 7
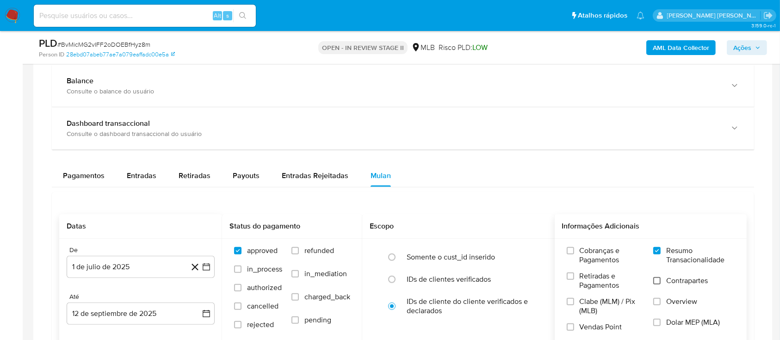
click at [660, 279] on input "Contrapartes" at bounding box center [656, 280] width 7 height 7
click at [574, 324] on input "Vendas Point" at bounding box center [570, 326] width 7 height 7
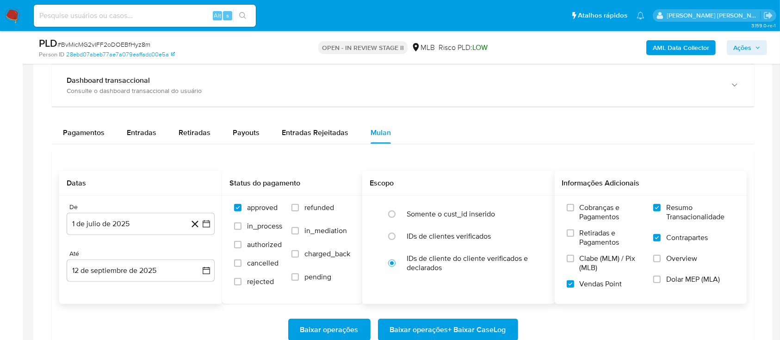
scroll to position [740, 0]
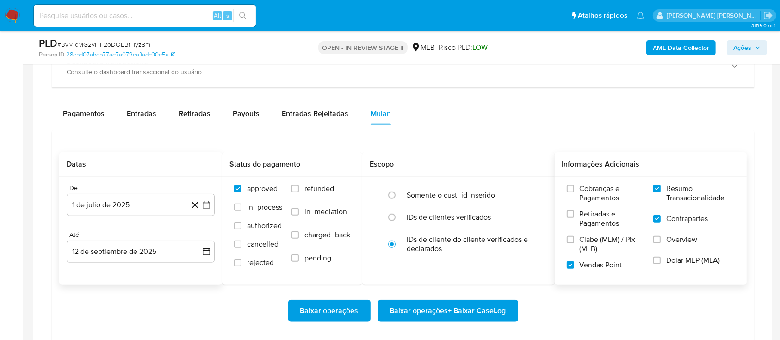
click at [444, 309] on span "Baixar operações + Baixar CaseLog" at bounding box center [448, 311] width 116 height 20
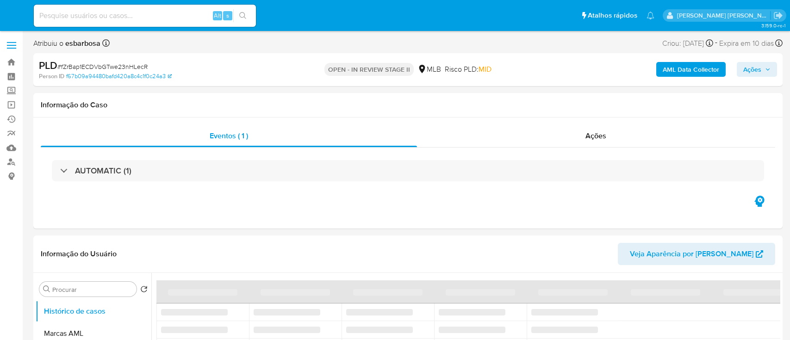
select select "10"
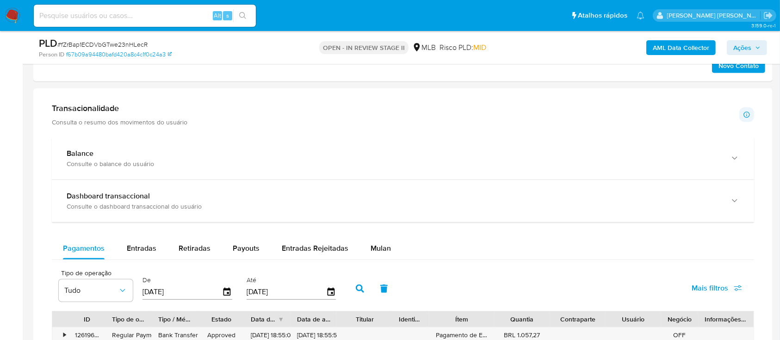
scroll to position [678, 0]
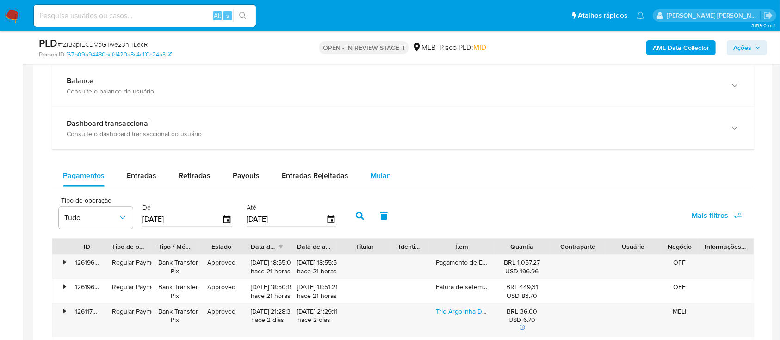
click at [374, 172] on span "Mulan" at bounding box center [381, 175] width 20 height 11
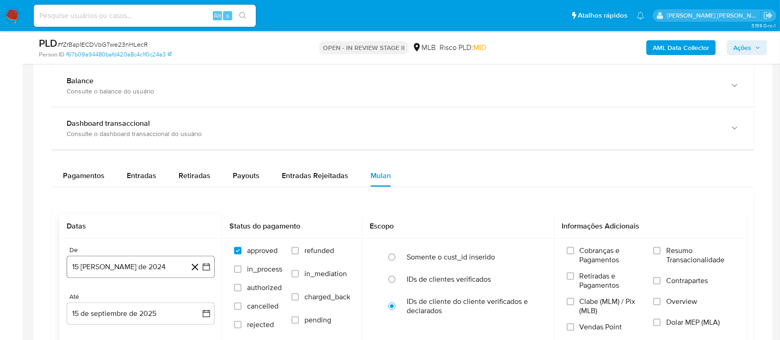
click at [127, 270] on button "15 [PERSON_NAME] de 2024" at bounding box center [141, 267] width 148 height 22
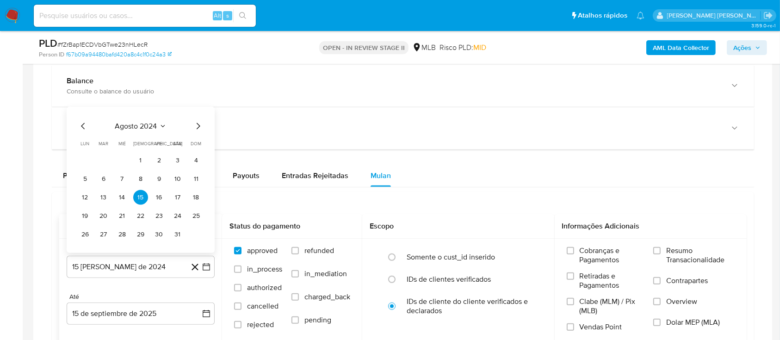
click at [141, 124] on span "agosto 2024" at bounding box center [136, 126] width 42 height 9
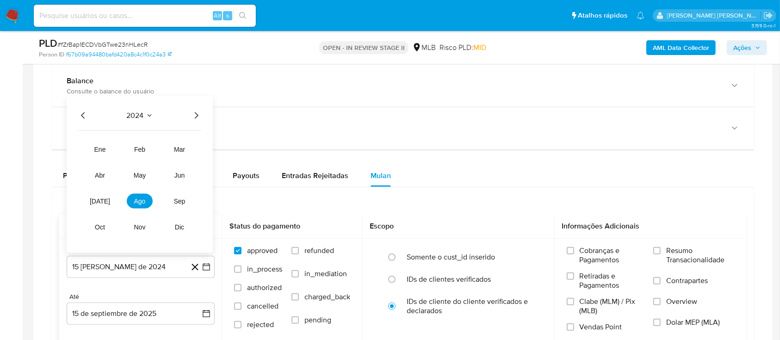
click at [197, 110] on icon "Año siguiente" at bounding box center [196, 115] width 11 height 11
click at [94, 198] on button "[DATE]" at bounding box center [100, 201] width 26 height 15
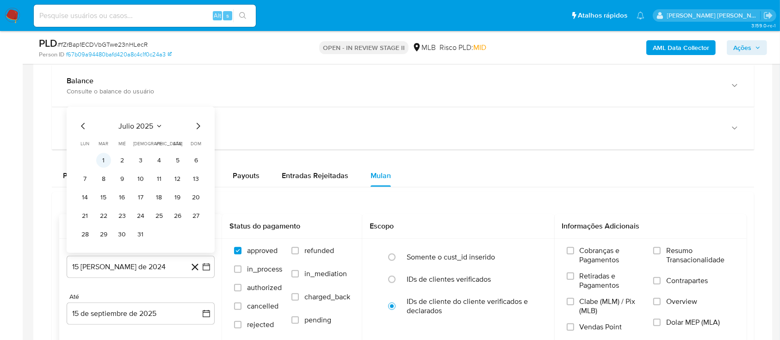
click at [97, 159] on button "1" at bounding box center [103, 160] width 15 height 15
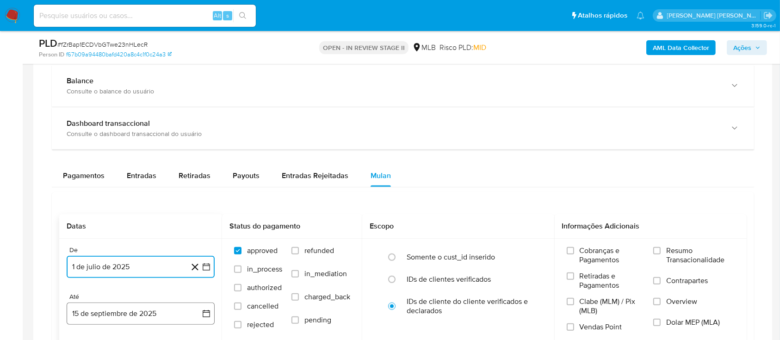
click at [113, 316] on button "15 de septiembre de 2025" at bounding box center [141, 314] width 148 height 22
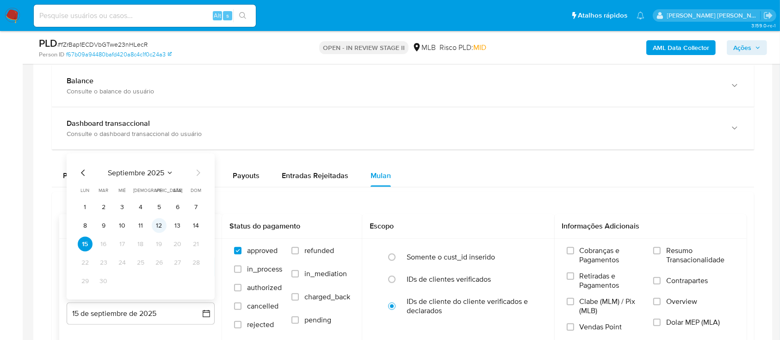
click at [160, 224] on button "12" at bounding box center [159, 225] width 15 height 15
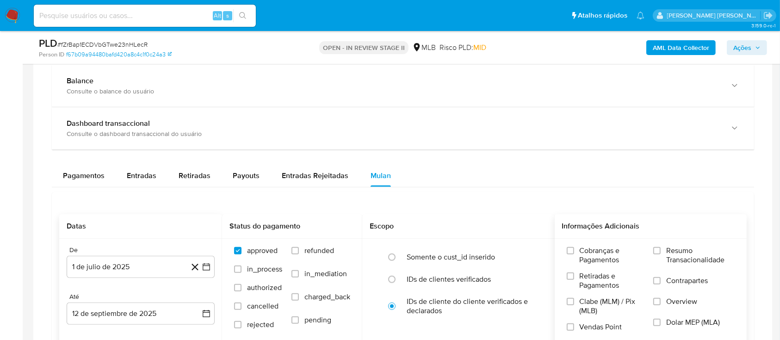
click at [664, 254] on label "Resumo Transacionalidade" at bounding box center [693, 261] width 81 height 30
click at [661, 254] on input "Resumo Transacionalidade" at bounding box center [656, 250] width 7 height 7
click at [659, 279] on input "Contrapartes" at bounding box center [656, 280] width 7 height 7
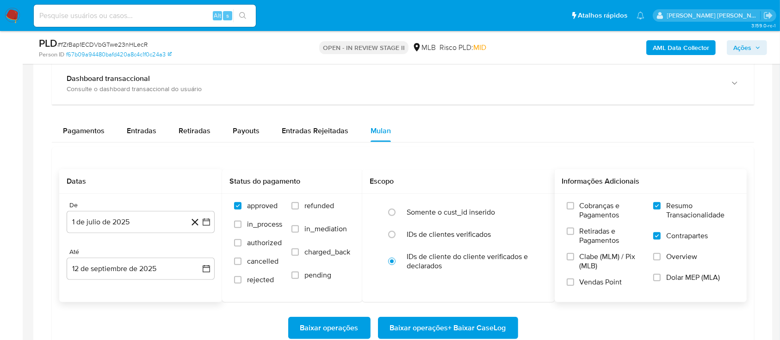
scroll to position [740, 0]
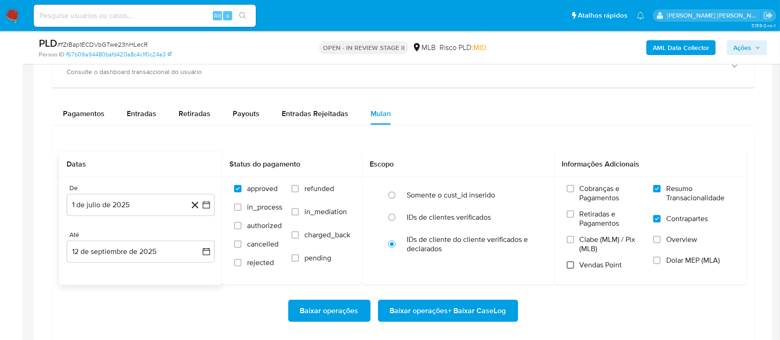
click at [572, 263] on input "Vendas Point" at bounding box center [570, 264] width 7 height 7
click at [419, 315] on span "Baixar operações + Baixar CaseLog" at bounding box center [448, 311] width 116 height 20
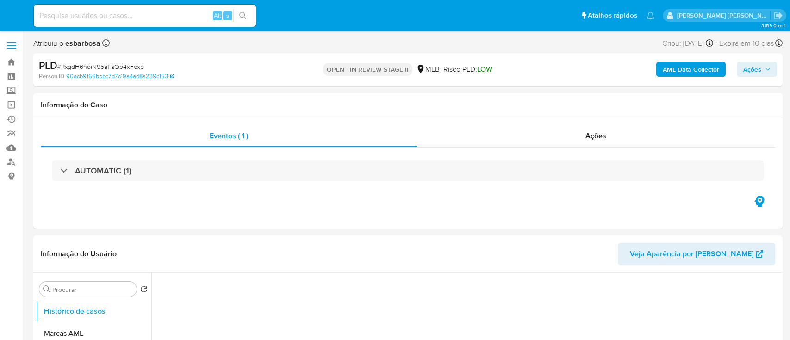
select select "10"
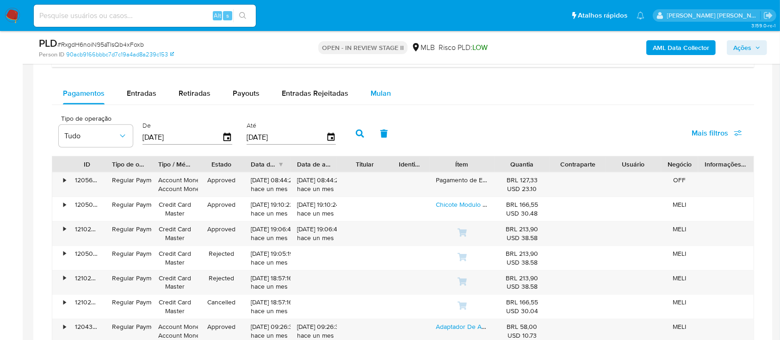
scroll to position [678, 0]
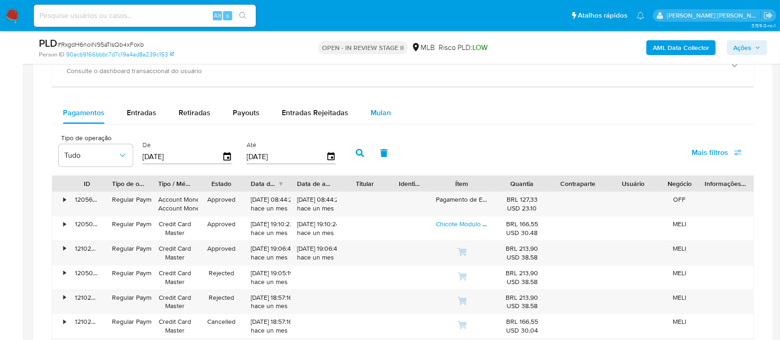
click at [378, 113] on span "Mulan" at bounding box center [381, 112] width 20 height 11
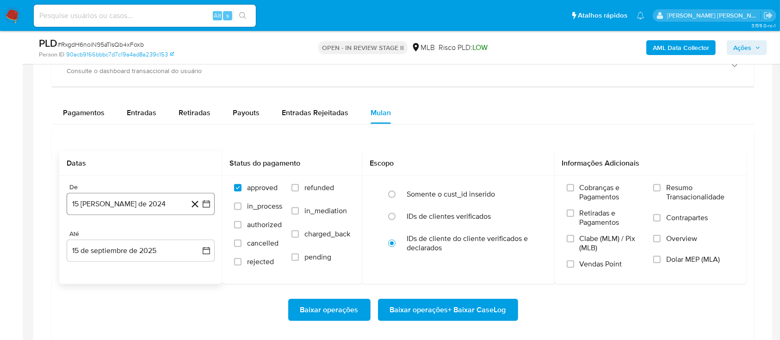
drag, startPoint x: 108, startPoint y: 199, endPoint x: 120, endPoint y: 194, distance: 12.7
click at [110, 199] on button "15 [PERSON_NAME] de 2024" at bounding box center [141, 204] width 148 height 22
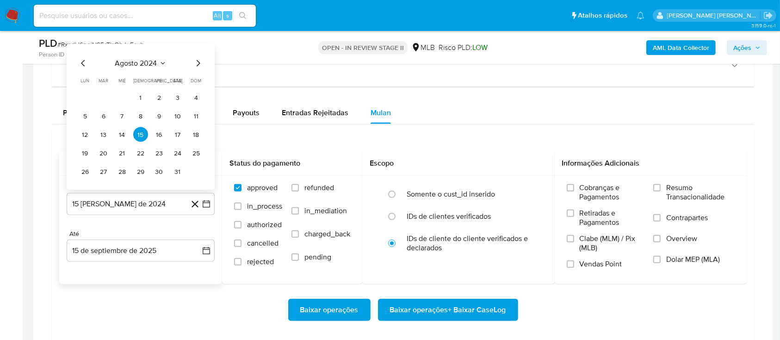
click at [145, 64] on span "agosto 2024" at bounding box center [136, 63] width 42 height 9
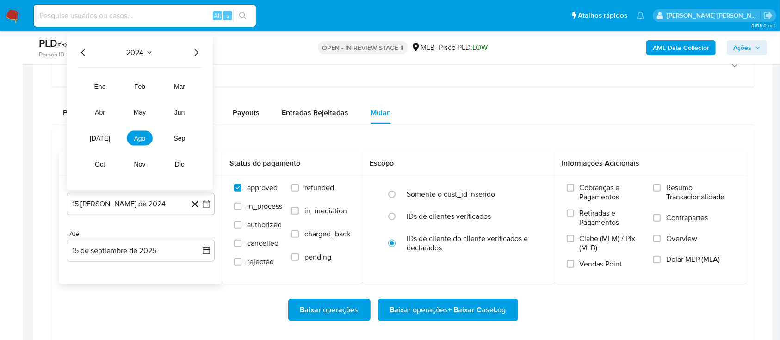
click at [196, 53] on icon "Año siguiente" at bounding box center [196, 52] width 11 height 11
click at [94, 136] on button "[DATE]" at bounding box center [100, 138] width 26 height 15
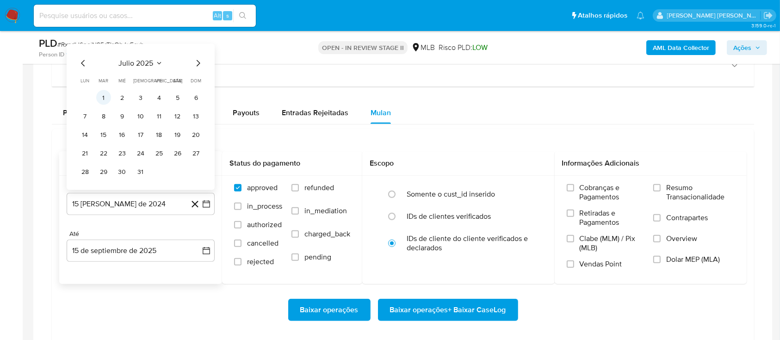
click at [101, 94] on button "1" at bounding box center [103, 97] width 15 height 15
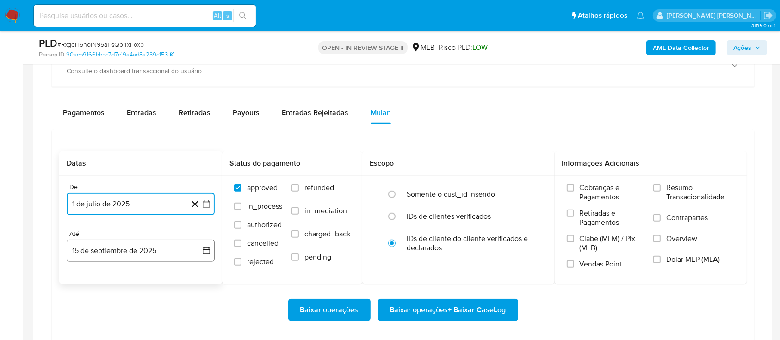
click at [124, 248] on button "15 de septiembre de 2025" at bounding box center [141, 251] width 148 height 22
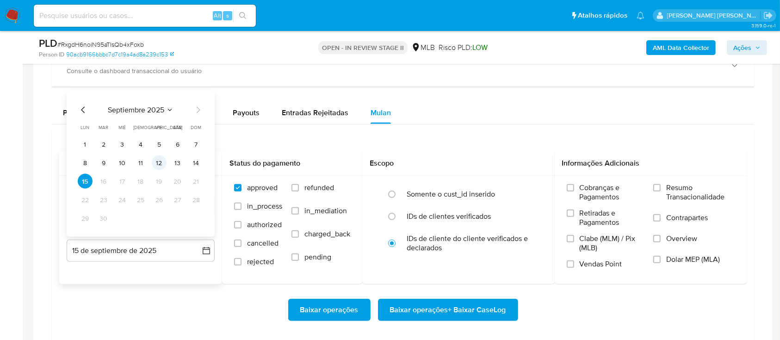
click at [156, 166] on button "12" at bounding box center [159, 162] width 15 height 15
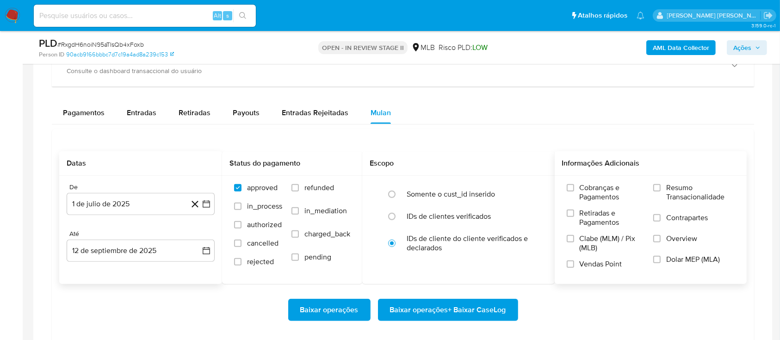
click at [662, 189] on label "Resumo Transacionalidade" at bounding box center [693, 198] width 81 height 30
click at [661, 189] on input "Resumo Transacionalidade" at bounding box center [656, 187] width 7 height 7
click at [658, 217] on input "Contrapartes" at bounding box center [656, 217] width 7 height 7
click at [573, 264] on input "Vendas Point" at bounding box center [570, 264] width 7 height 7
click at [465, 311] on span "Baixar operações + Baixar CaseLog" at bounding box center [448, 310] width 116 height 20
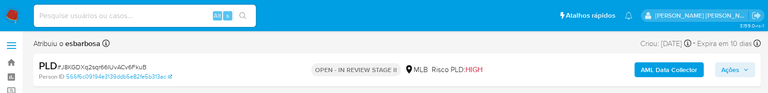
select select "10"
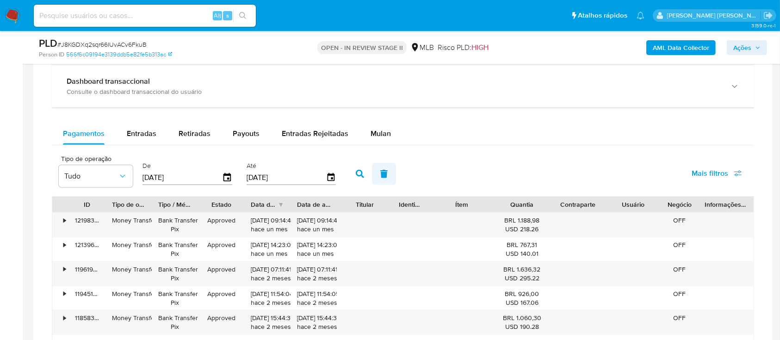
scroll to position [678, 0]
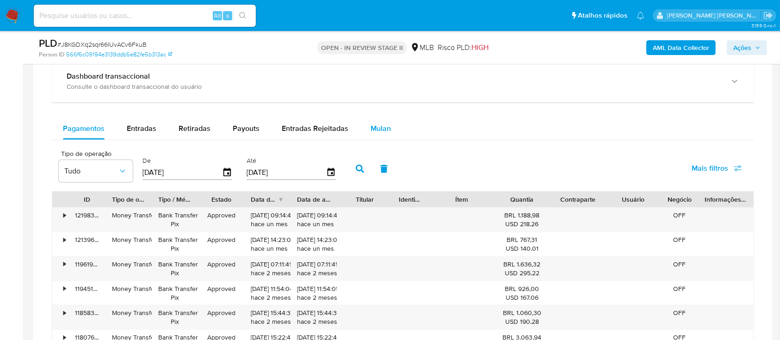
click at [378, 92] on span "Mulan" at bounding box center [381, 128] width 20 height 11
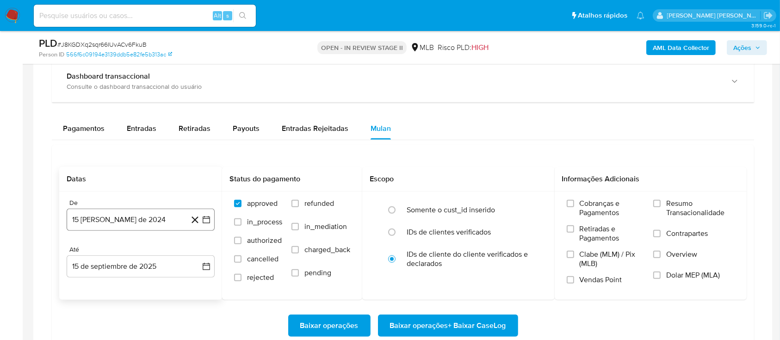
drag, startPoint x: 149, startPoint y: 216, endPoint x: 149, endPoint y: 209, distance: 6.9
click at [149, 92] on button "15 de agosto de 2024" at bounding box center [141, 220] width 148 height 22
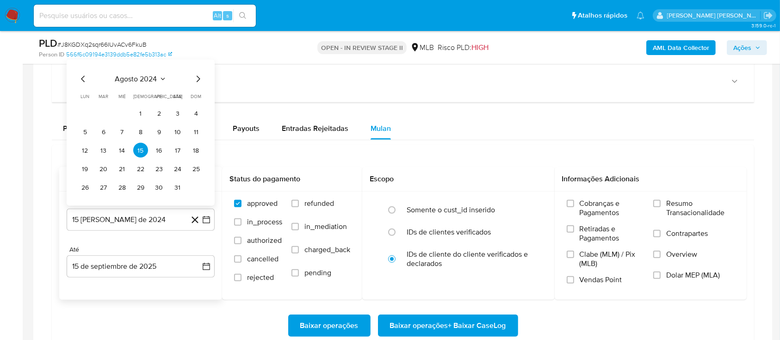
click at [138, 76] on span "agosto 2024" at bounding box center [136, 78] width 42 height 9
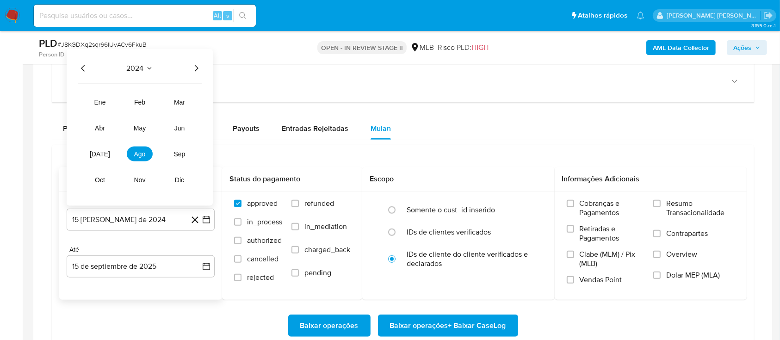
click at [197, 68] on icon "Año siguiente" at bounding box center [196, 68] width 11 height 11
click at [95, 92] on span "[DATE]" at bounding box center [100, 153] width 20 height 7
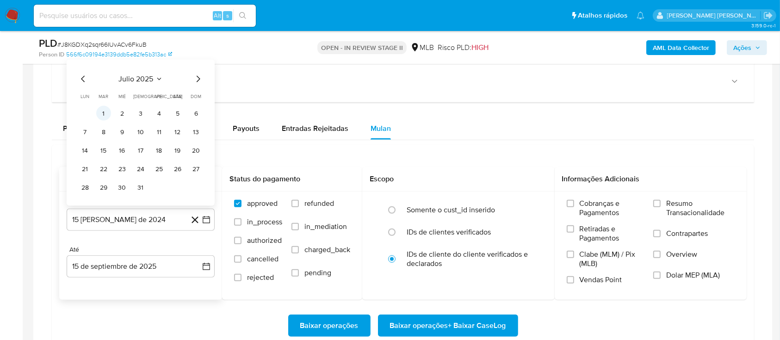
click at [100, 92] on button "1" at bounding box center [103, 113] width 15 height 15
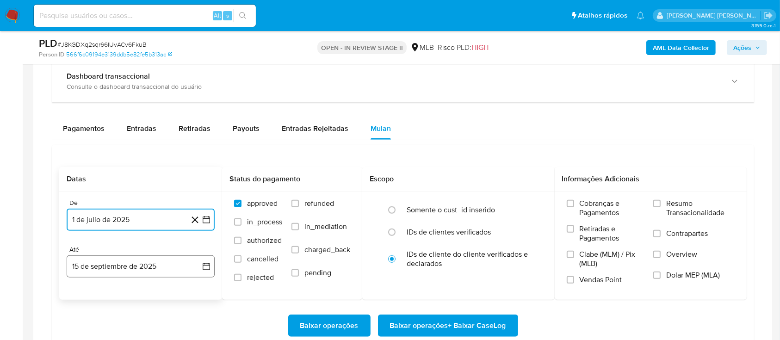
click at [124, 92] on button "15 de septiembre de 2025" at bounding box center [141, 266] width 148 height 22
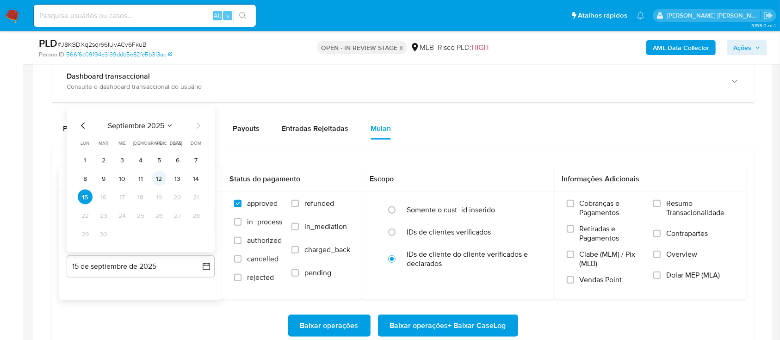
click at [159, 92] on button "12" at bounding box center [159, 178] width 15 height 15
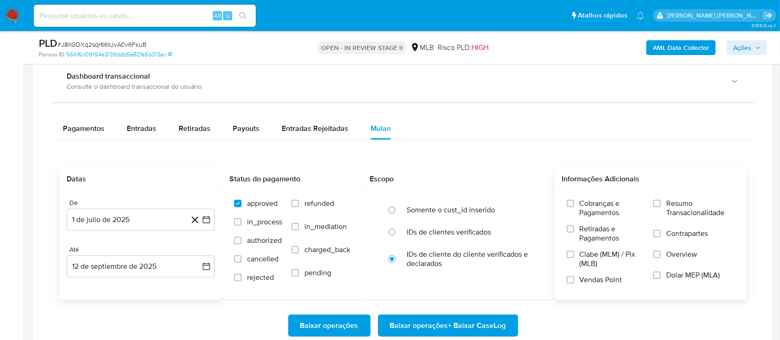
click at [663, 92] on label "Resumo Transacionalidade" at bounding box center [693, 214] width 81 height 30
click at [661, 92] on input "Resumo Transacionalidade" at bounding box center [656, 203] width 7 height 7
drag, startPoint x: 662, startPoint y: 232, endPoint x: 652, endPoint y: 241, distance: 13.5
click at [661, 92] on label "Contrapartes" at bounding box center [693, 239] width 81 height 21
click at [661, 92] on input "Contrapartes" at bounding box center [656, 233] width 7 height 7
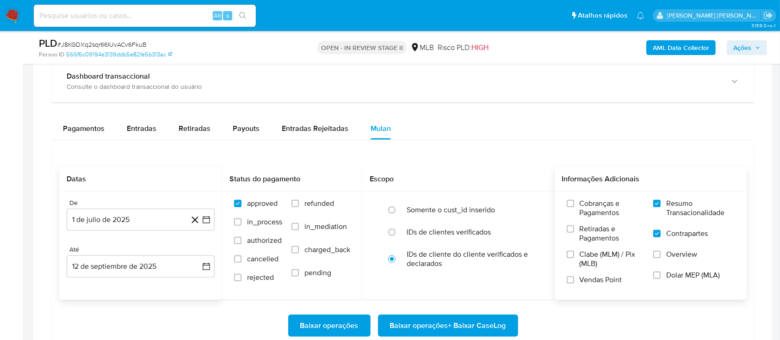
click at [577, 92] on label "Vendas Point" at bounding box center [606, 283] width 78 height 16
click at [574, 92] on input "Vendas Point" at bounding box center [570, 279] width 7 height 7
click at [486, 92] on span "Baixar operações + Baixar CaseLog" at bounding box center [448, 326] width 116 height 20
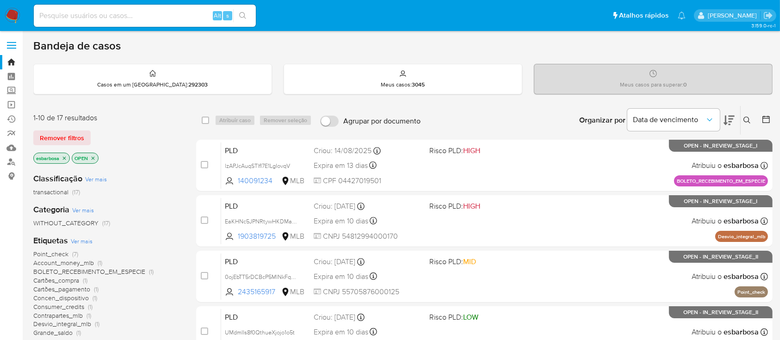
click at [746, 117] on icon at bounding box center [747, 120] width 7 height 7
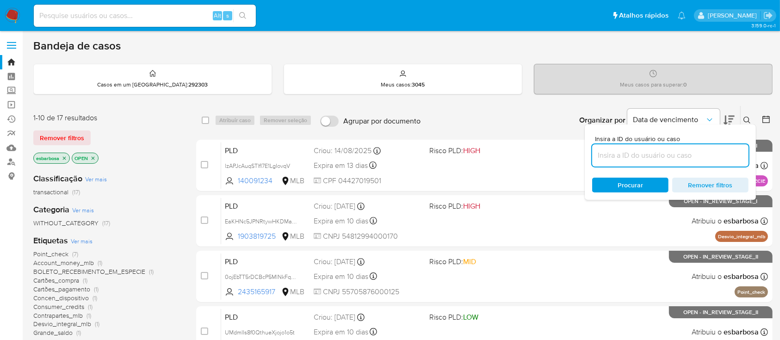
click at [624, 153] on input at bounding box center [670, 155] width 156 height 12
type input "6Z8YQiKtD7H9YmFY8nuv8l7t"
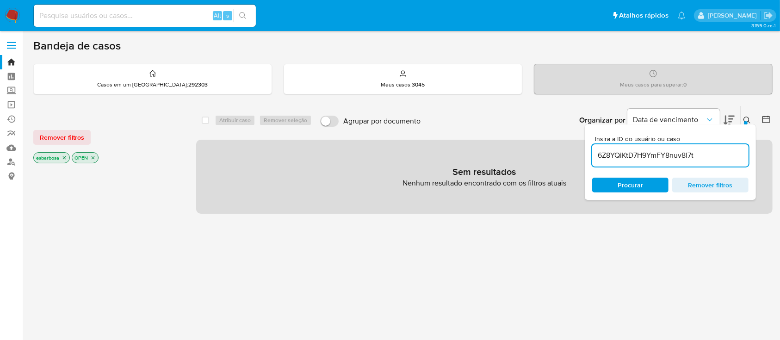
click at [63, 157] on icon "close-filter" at bounding box center [65, 158] width 6 height 6
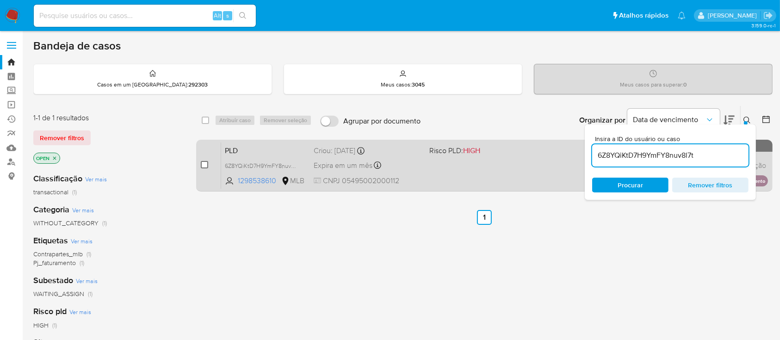
click at [207, 165] on input "checkbox" at bounding box center [204, 164] width 7 height 7
checkbox input "true"
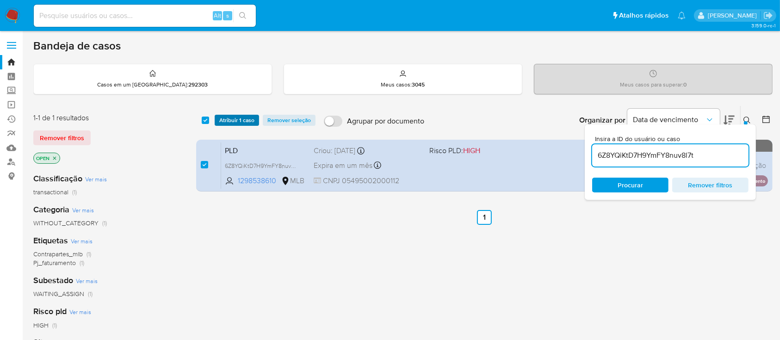
click at [235, 122] on span "Atribuir 1 caso" at bounding box center [236, 120] width 35 height 9
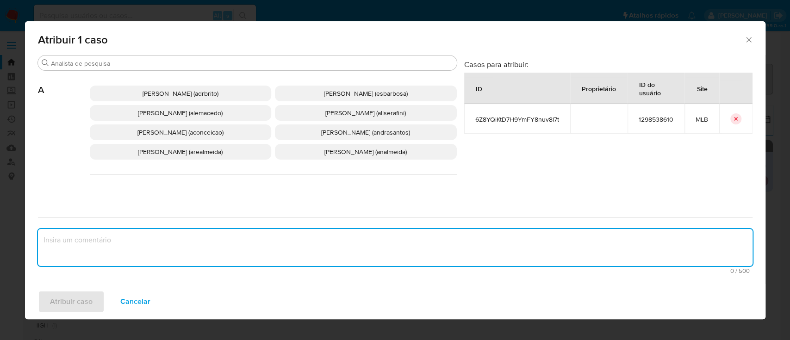
click at [266, 239] on textarea "assign-modal" at bounding box center [395, 247] width 714 height 37
paste textarea "6Z8YQiKtD7H9YmFY8nuv8l7t"
type textarea "6Z8YQiKtD7H9YmFY8nuv8l7t"
click at [346, 96] on span "Alessandra Da Silva Barbosa (esbarbosa)" at bounding box center [366, 93] width 84 height 9
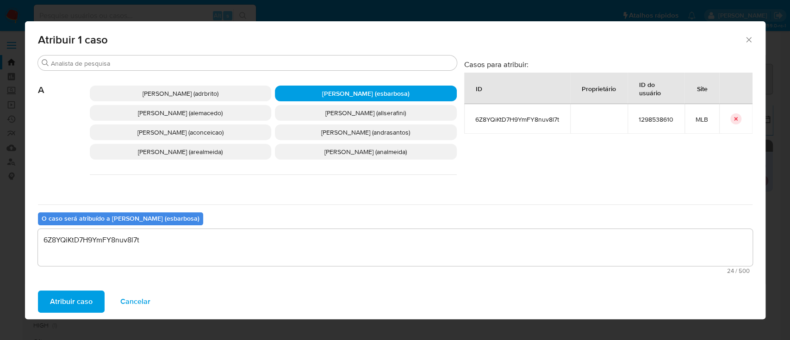
click at [79, 296] on span "Atribuir caso" at bounding box center [71, 302] width 43 height 20
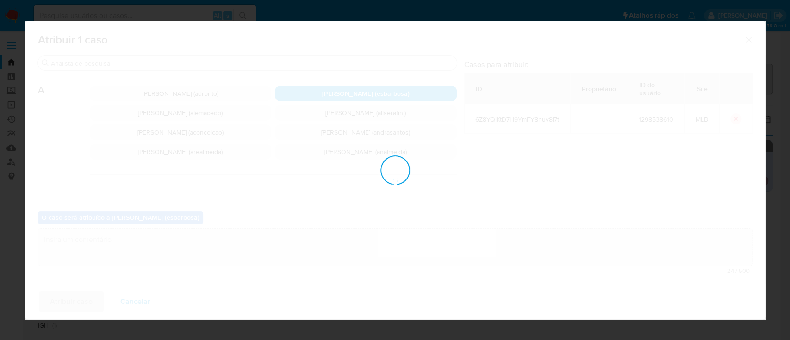
checkbox input "false"
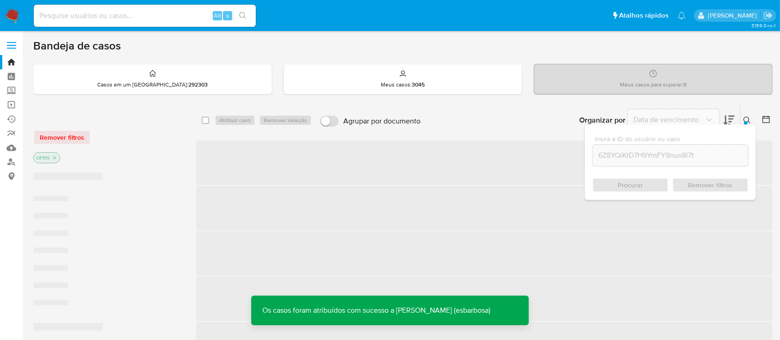
click at [13, 15] on img at bounding box center [13, 16] width 16 height 16
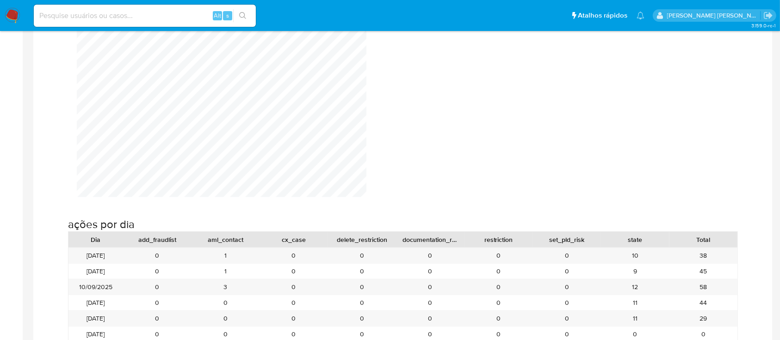
scroll to position [802, 0]
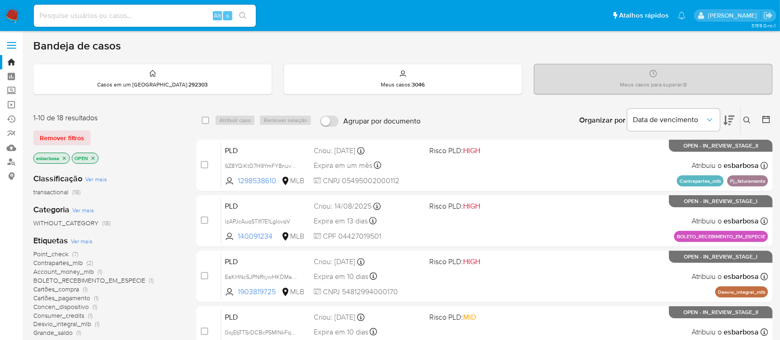
click at [752, 115] on button at bounding box center [748, 120] width 15 height 11
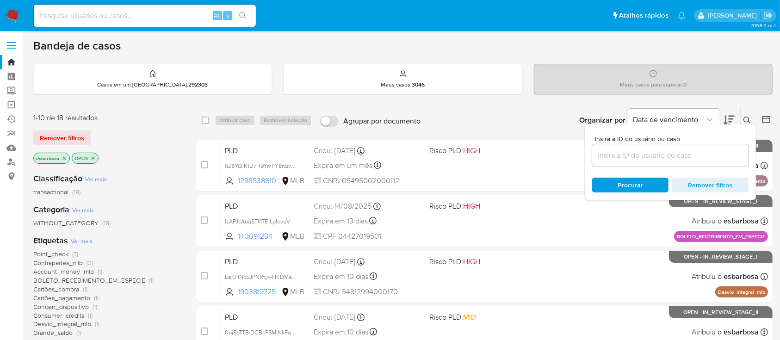
click at [674, 155] on input at bounding box center [670, 155] width 156 height 12
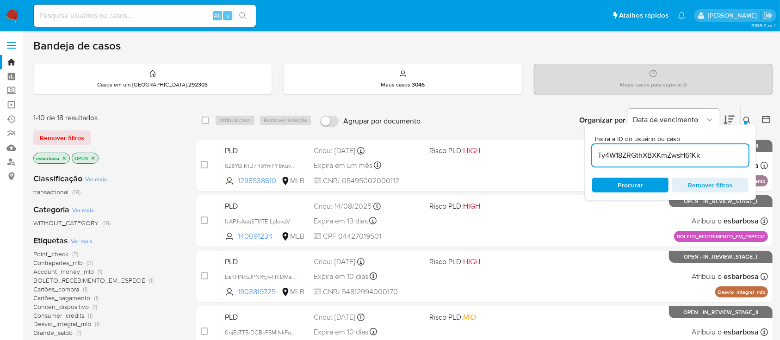
type input "Ty4W18ZRGthXBXKmZwsH61Kk"
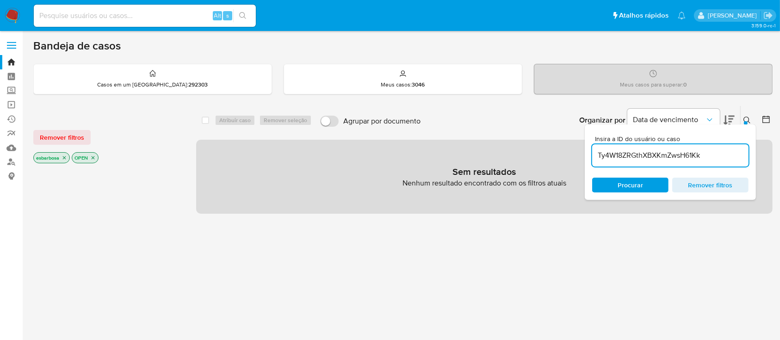
click at [66, 156] on icon "close-filter" at bounding box center [64, 157] width 3 height 3
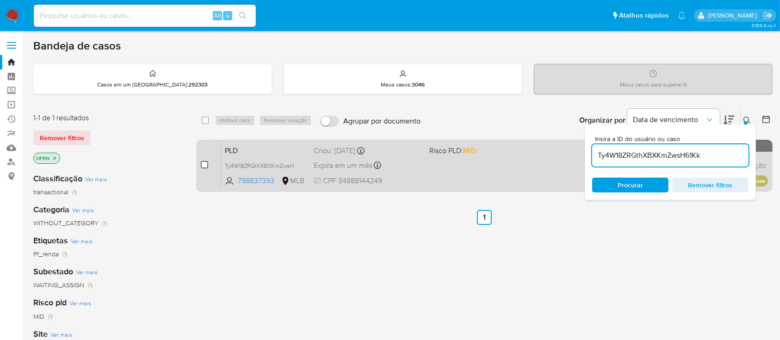
click at [205, 162] on input "checkbox" at bounding box center [204, 164] width 7 height 7
checkbox input "true"
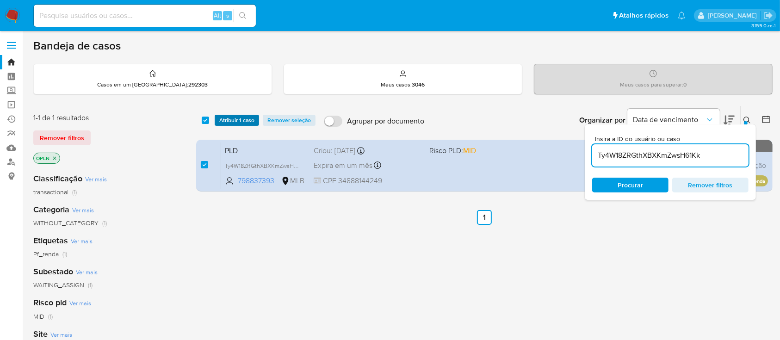
click at [235, 118] on span "Atribuir 1 caso" at bounding box center [236, 120] width 35 height 9
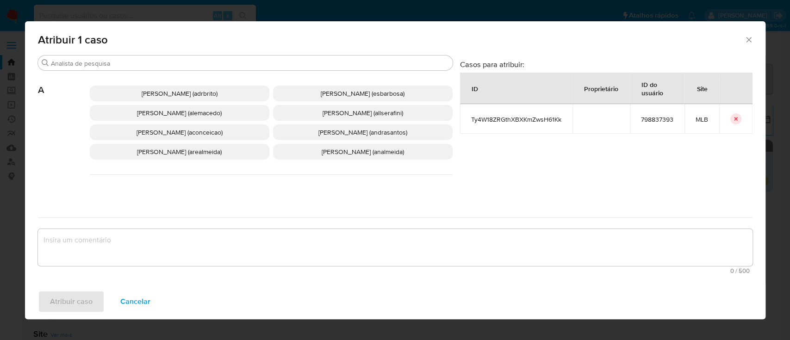
drag, startPoint x: 323, startPoint y: 254, endPoint x: 323, endPoint y: 183, distance: 70.8
click at [323, 253] on textarea "assign-modal" at bounding box center [395, 247] width 714 height 37
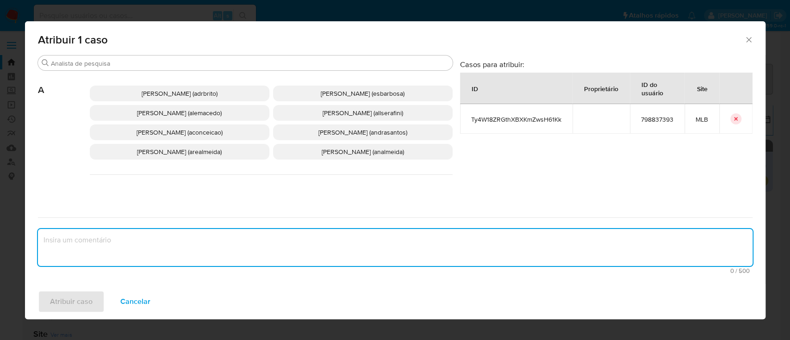
paste textarea "Ty4W18ZRGthXBXKmZwsH61Kk"
type textarea "Ty4W18ZRGthXBXKmZwsH61Kk"
click at [326, 95] on span "[PERSON_NAME] (esbarbosa)" at bounding box center [363, 93] width 84 height 9
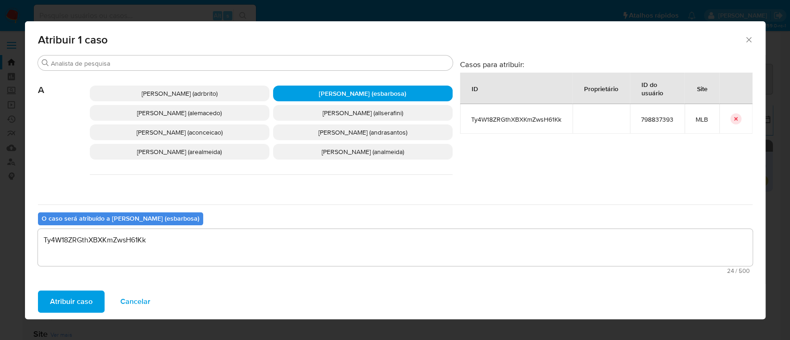
click at [74, 305] on span "Atribuir caso" at bounding box center [71, 302] width 43 height 20
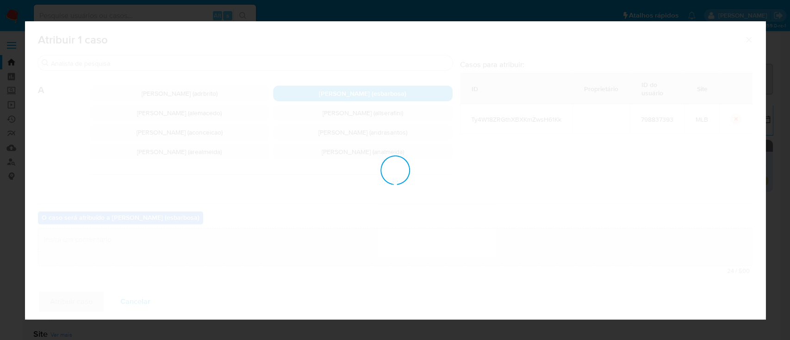
checkbox input "false"
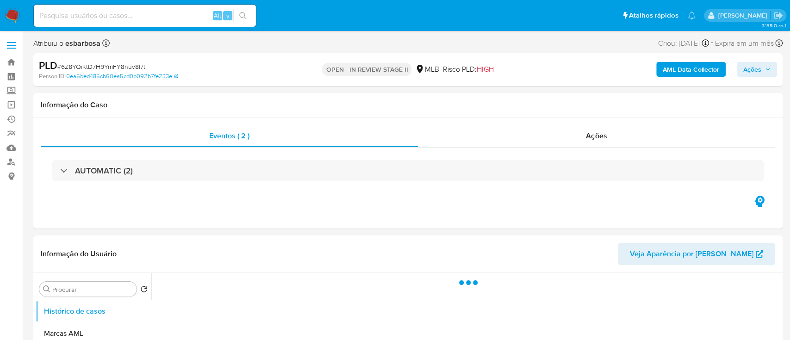
select select "10"
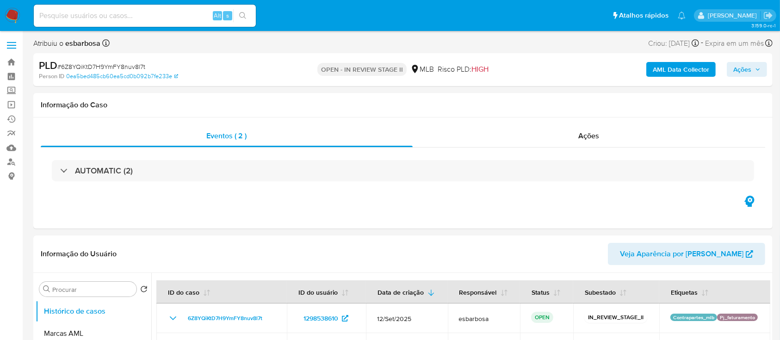
click at [117, 65] on span "# 6Z8YQiKtD7H9YmFY8nuv8l7t" at bounding box center [101, 66] width 88 height 9
click at [732, 67] on button "Ações" at bounding box center [747, 69] width 40 height 15
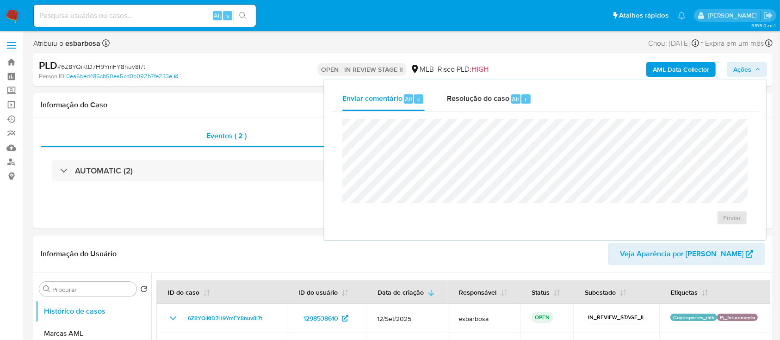
drag, startPoint x: 490, startPoint y: 98, endPoint x: 476, endPoint y: 111, distance: 19.0
click at [489, 98] on span "Resolução do caso" at bounding box center [478, 98] width 62 height 11
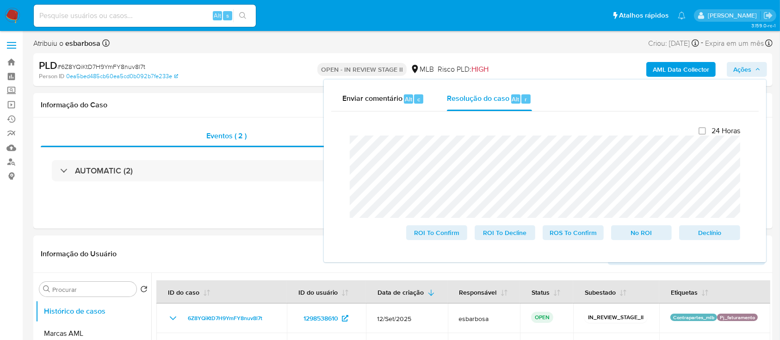
click at [0, 0] on lt-span "anali z ado" at bounding box center [0, 0] width 0 height 0
click at [629, 234] on span "No ROI" at bounding box center [642, 232] width 48 height 13
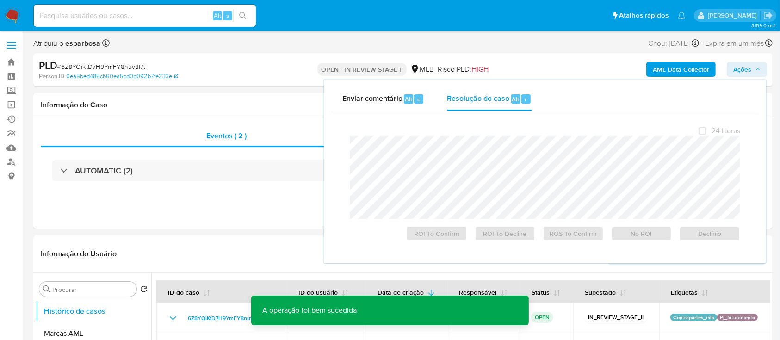
click at [115, 66] on span "# 6Z8YQiKtD7H9YmFY8nuv8l7t" at bounding box center [101, 66] width 88 height 9
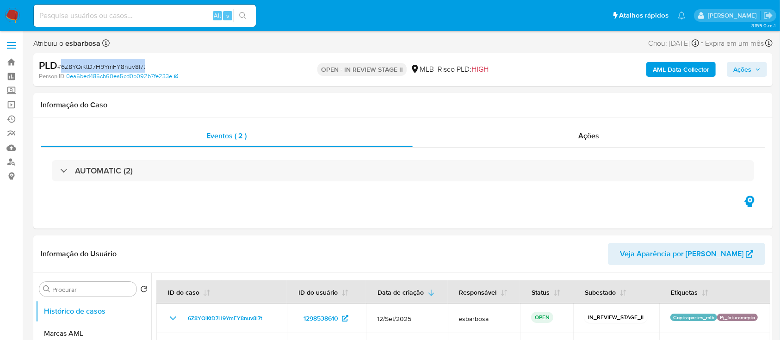
copy span "6Z8YQiKtD7H9YmFY8nuv8l7t"
click at [495, 143] on div "Ações" at bounding box center [589, 136] width 353 height 22
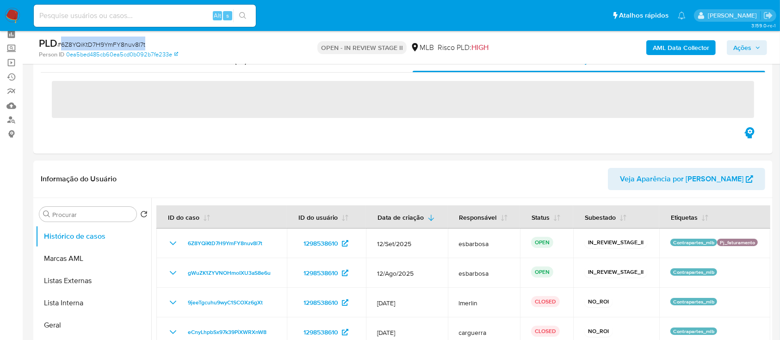
scroll to position [62, 0]
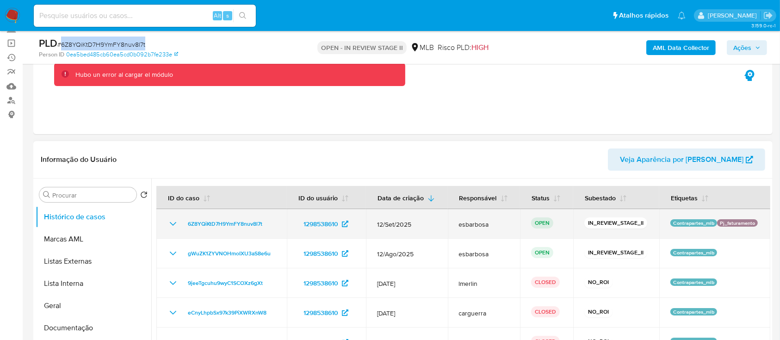
click at [170, 221] on icon "Mostrar/Ocultar" at bounding box center [173, 223] width 11 height 11
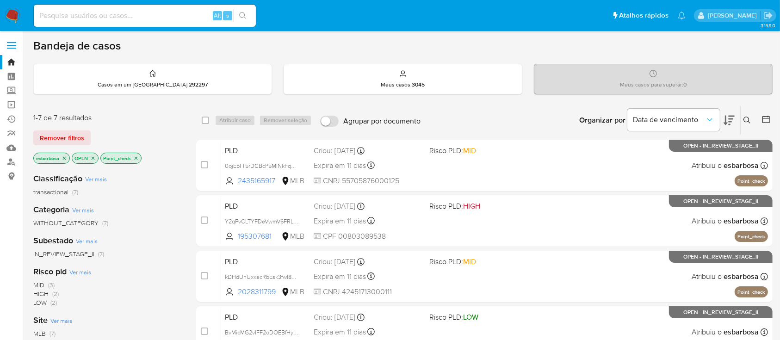
click at [13, 15] on img at bounding box center [13, 16] width 16 height 16
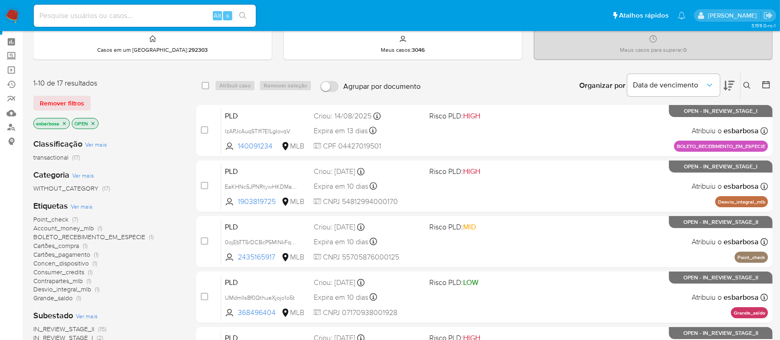
scroll to position [62, 0]
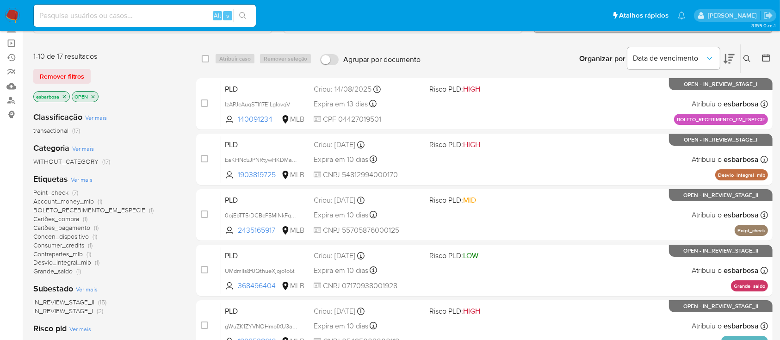
click at [63, 262] on span "Desvio_integral_mlb" at bounding box center [62, 262] width 58 height 9
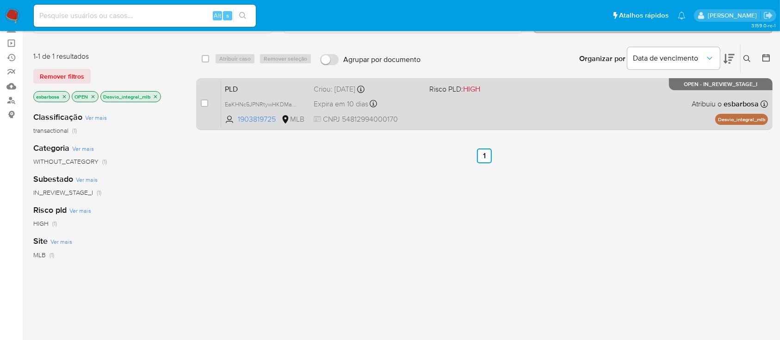
click at [550, 109] on div "PLD EaKHNc5JPNRtywHKDMaKP1i3 1903819725 MLB Risco PLD: HIGH Criou: [DATE] Criou…" at bounding box center [494, 104] width 547 height 47
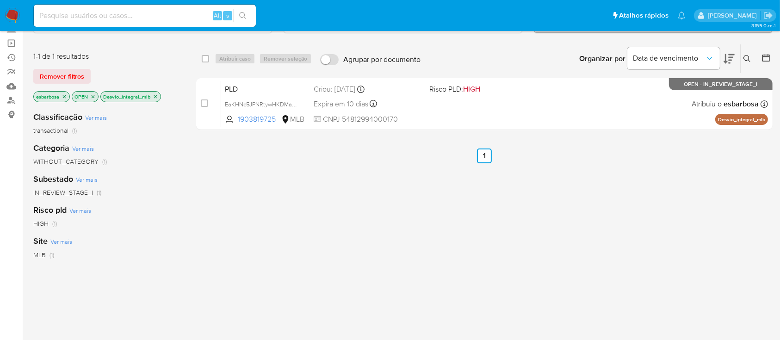
click at [155, 94] on icon "close-filter" at bounding box center [156, 97] width 6 height 6
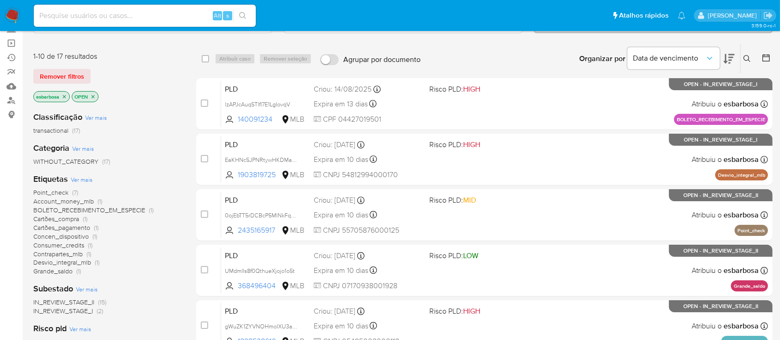
click at [50, 208] on span "BOLETO_RECEBIMENTO_EM_ESPECIE" at bounding box center [89, 209] width 112 height 9
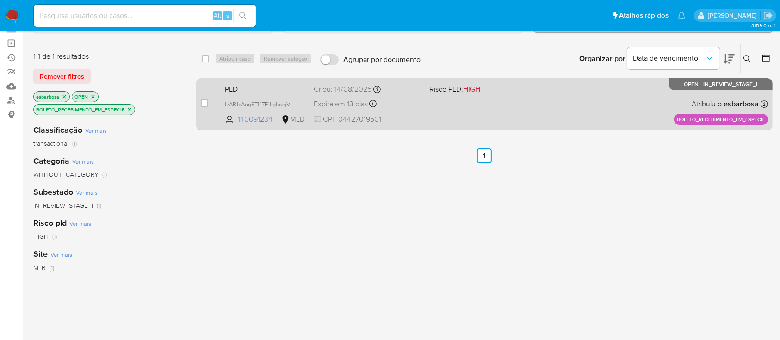
click at [505, 114] on div "PLD lzAPJcAuqSTlfI7E1LgIovqV 140091234 MLB Risco PLD: HIGH Criou: 14/08/2025 Cr…" at bounding box center [494, 104] width 547 height 47
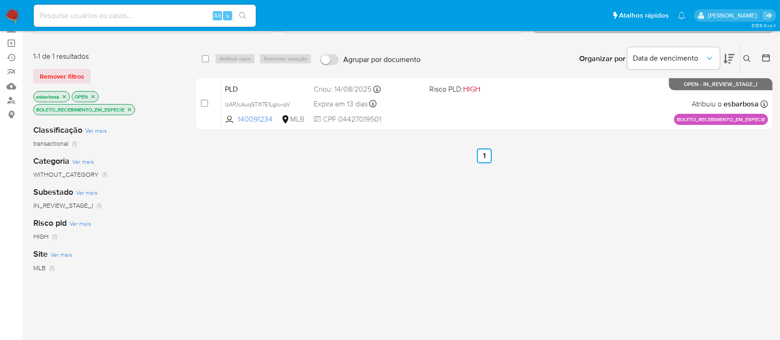
click at [131, 109] on icon "close-filter" at bounding box center [129, 109] width 3 height 3
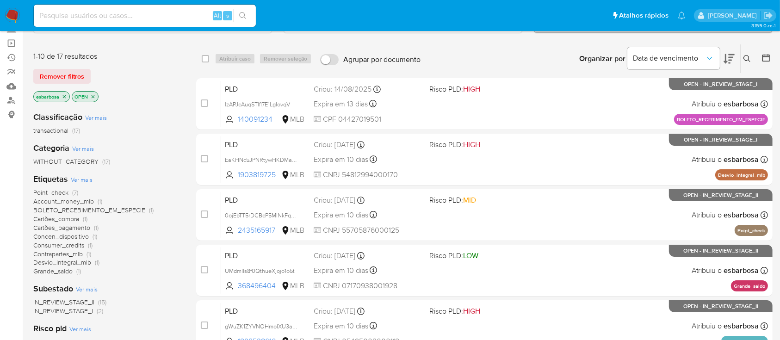
click at [61, 204] on span "Account_money_mlb" at bounding box center [63, 201] width 61 height 9
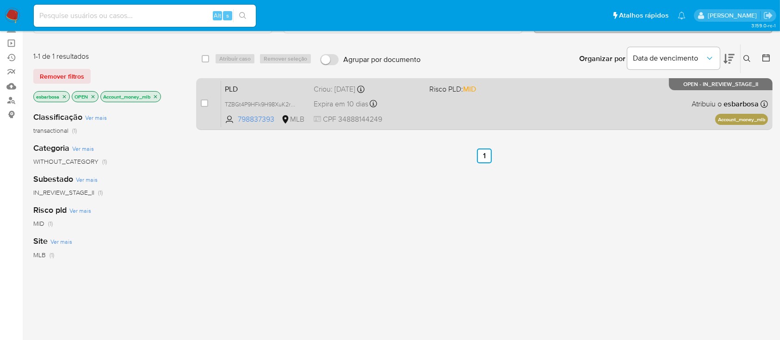
click at [570, 118] on div "PLD TZBGt4P9HFk9H98XuK2rXjh6 798837393 MLB Risco PLD: MID Criou: 12/08/2025 Cri…" at bounding box center [494, 104] width 547 height 47
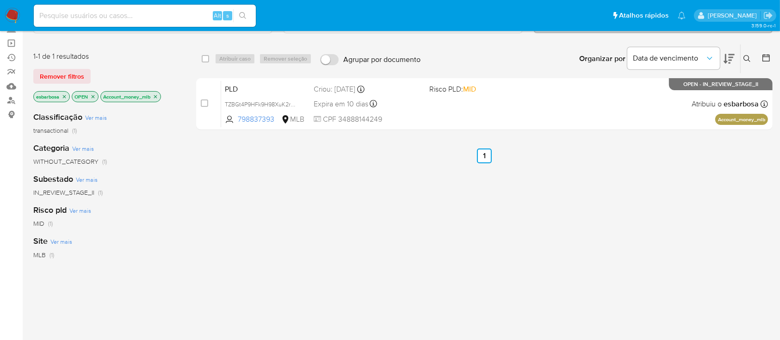
click at [13, 14] on img at bounding box center [13, 16] width 16 height 16
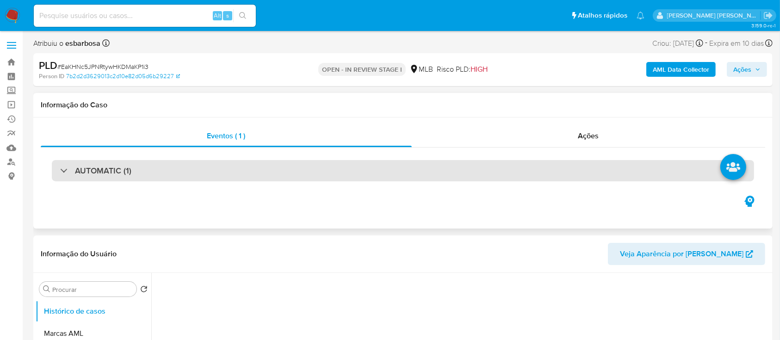
select select "10"
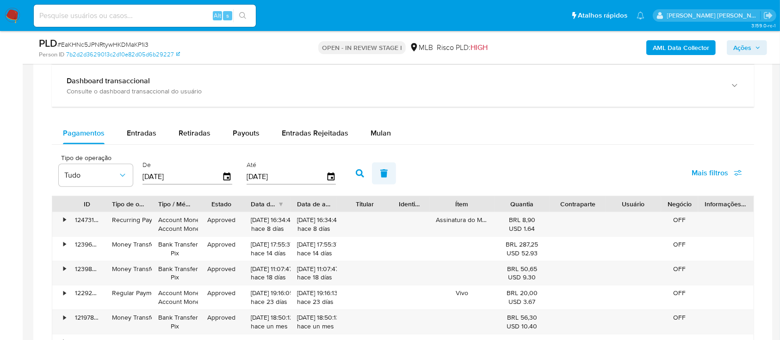
scroll to position [740, 0]
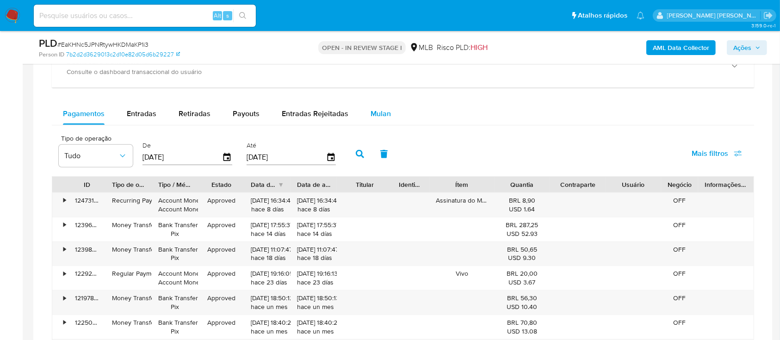
click at [372, 109] on span "Mulan" at bounding box center [381, 113] width 20 height 11
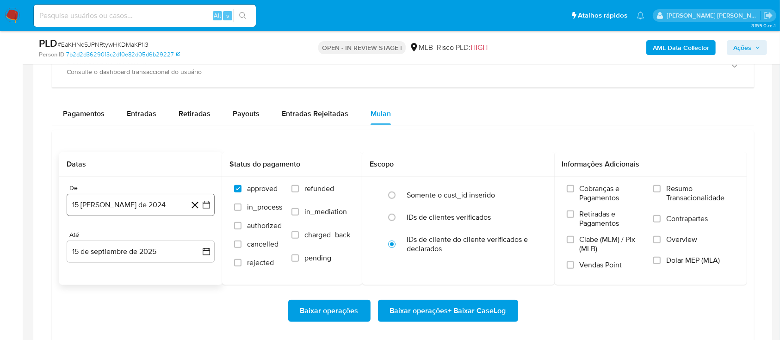
click at [136, 207] on button "[DATE]" at bounding box center [141, 205] width 148 height 22
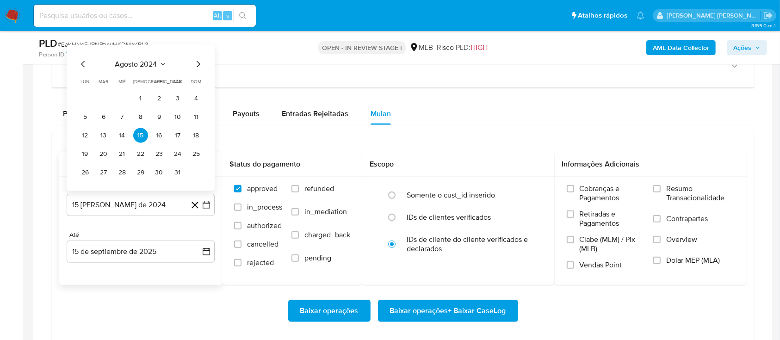
click at [136, 62] on span "agosto 2024" at bounding box center [136, 64] width 42 height 9
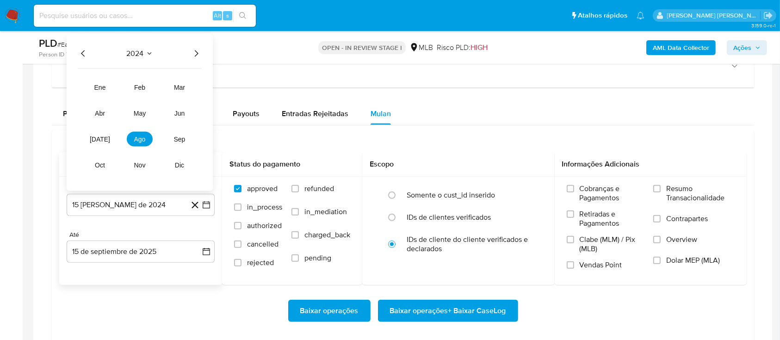
click at [194, 54] on icon "Año siguiente" at bounding box center [196, 53] width 11 height 11
click at [98, 137] on span "jul" at bounding box center [100, 139] width 20 height 7
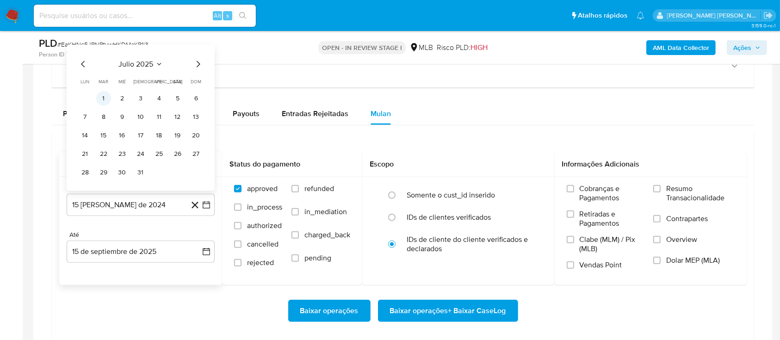
click at [99, 97] on button "1" at bounding box center [103, 98] width 15 height 15
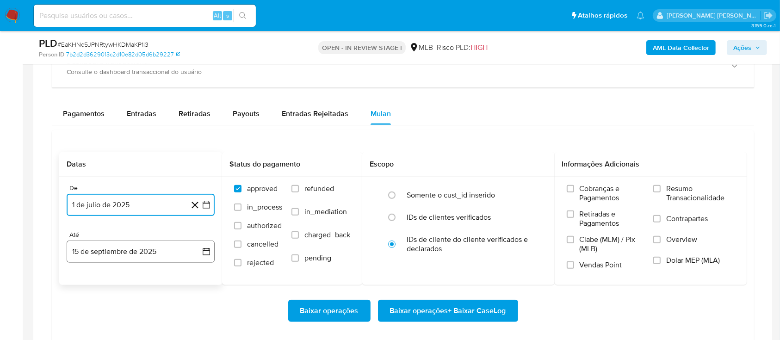
click at [147, 255] on button "15 de septiembre de 2025" at bounding box center [141, 252] width 148 height 22
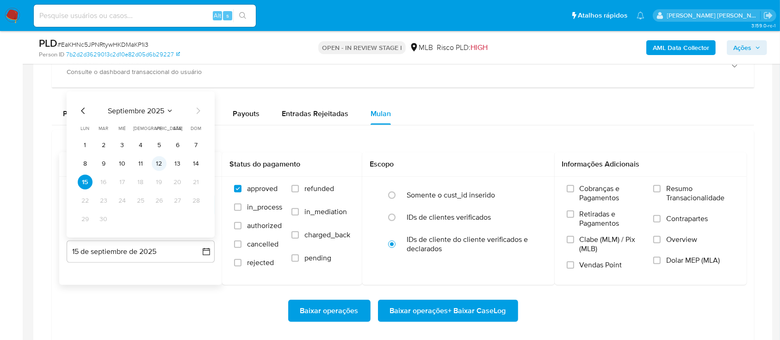
click at [159, 161] on button "12" at bounding box center [159, 163] width 15 height 15
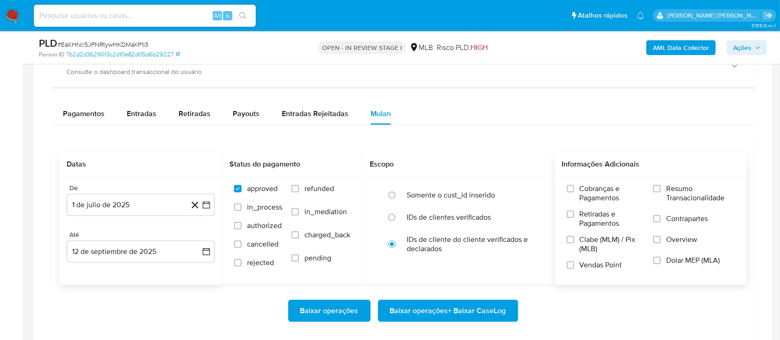
click at [663, 189] on label "Resumo Transacionalidade" at bounding box center [693, 199] width 81 height 30
click at [661, 189] on input "Resumo Transacionalidade" at bounding box center [656, 188] width 7 height 7
click at [658, 219] on input "Contrapartes" at bounding box center [656, 218] width 7 height 7
click at [574, 265] on input "Vendas Point" at bounding box center [570, 264] width 7 height 7
click at [465, 312] on span "Baixar operações + Baixar CaseLog" at bounding box center [448, 311] width 116 height 20
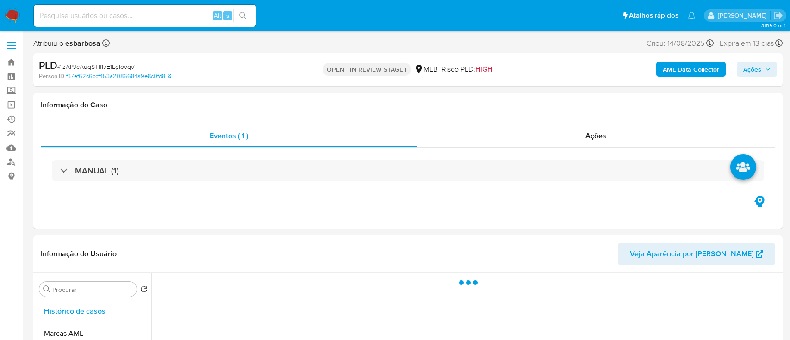
select select "10"
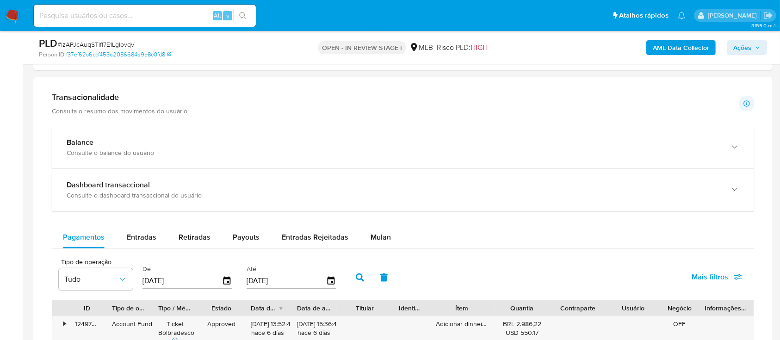
scroll to position [678, 0]
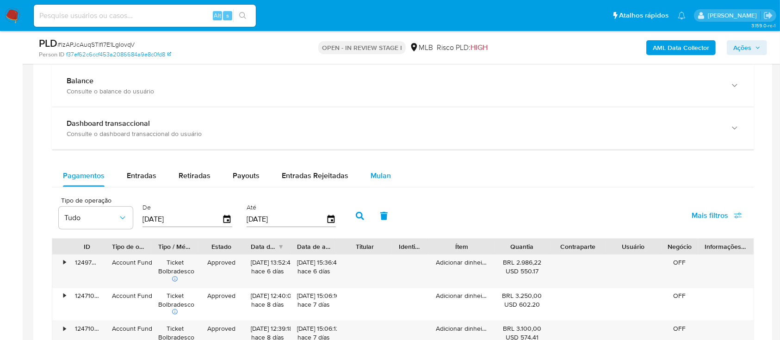
click at [376, 175] on span "Mulan" at bounding box center [381, 175] width 20 height 11
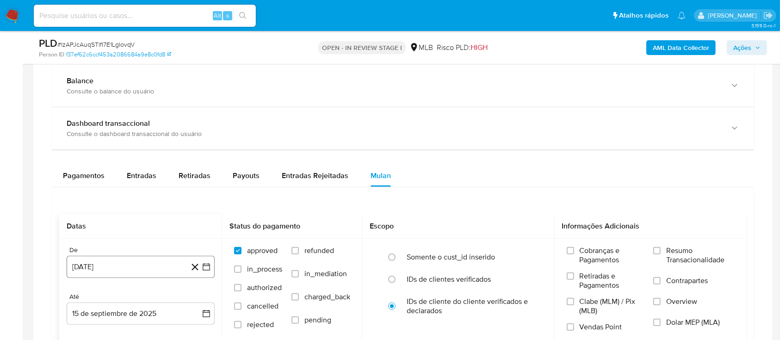
click at [139, 262] on button "[DATE]" at bounding box center [141, 267] width 148 height 22
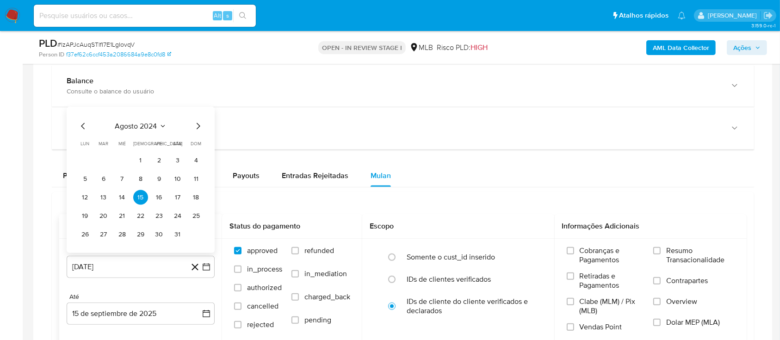
click at [138, 118] on div "[DATE] [DATE] lun lunes mar martes mié miércoles jue jueves vie viernes sáb sáb…" at bounding box center [141, 180] width 148 height 146
click at [155, 128] on span "agosto 2024" at bounding box center [136, 126] width 42 height 9
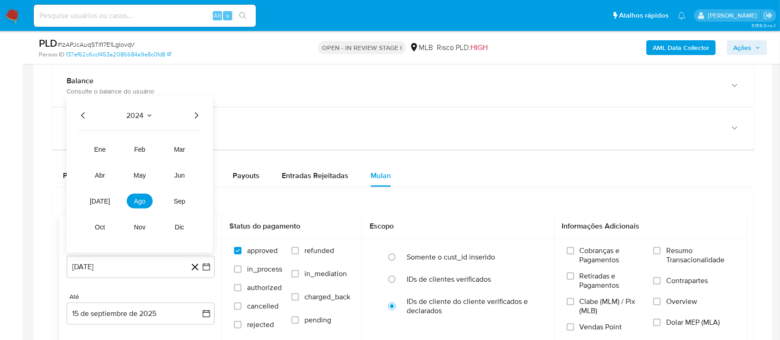
click at [198, 118] on icon "Año siguiente" at bounding box center [196, 115] width 11 height 11
click at [95, 203] on span "[DATE]" at bounding box center [100, 201] width 20 height 7
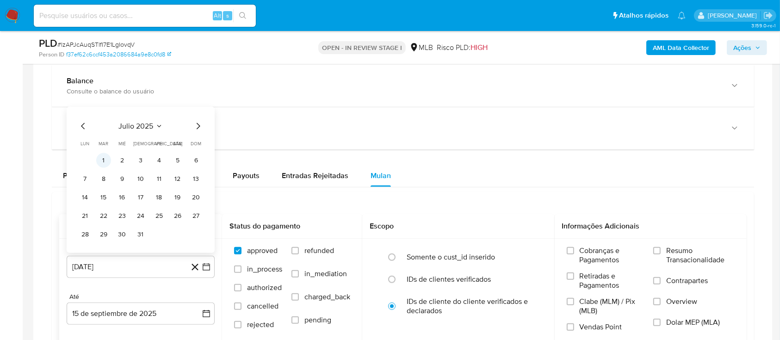
click at [100, 159] on button "1" at bounding box center [103, 160] width 15 height 15
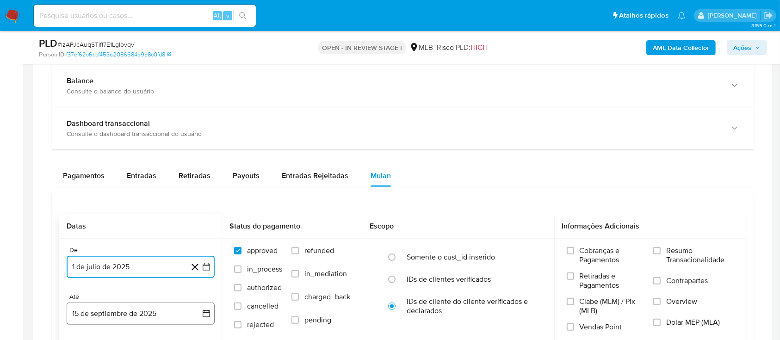
click at [106, 309] on button "15 de septiembre de 2025" at bounding box center [141, 314] width 148 height 22
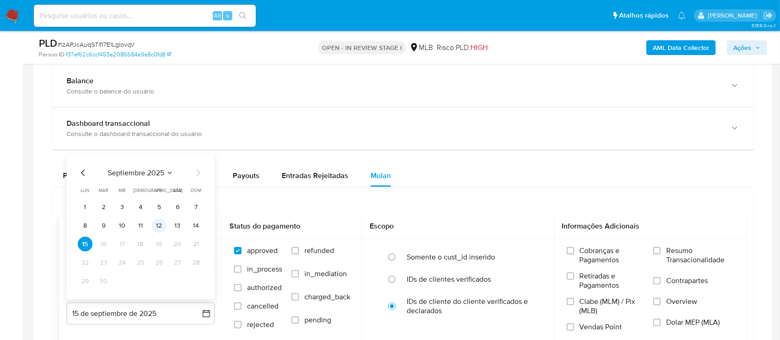
click at [160, 224] on button "12" at bounding box center [159, 225] width 15 height 15
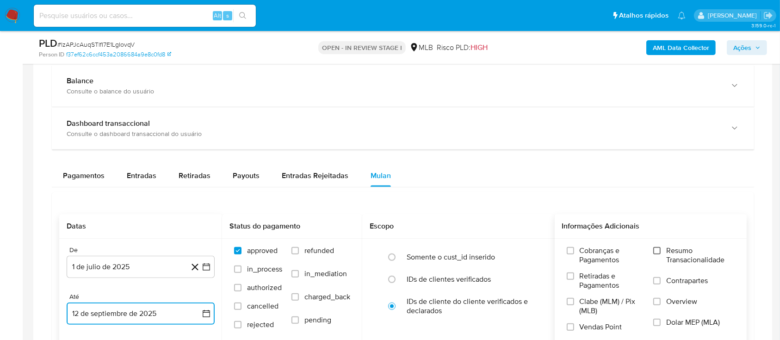
click at [659, 251] on input "Resumo Transacionalidade" at bounding box center [656, 250] width 7 height 7
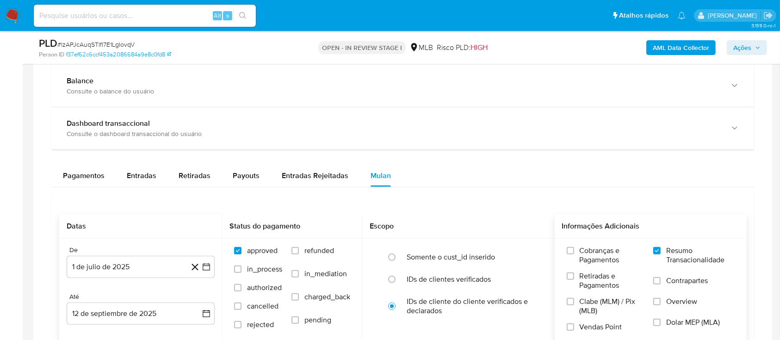
click at [661, 280] on input "Contrapartes" at bounding box center [656, 280] width 7 height 7
click at [573, 325] on input "Vendas Point" at bounding box center [570, 326] width 7 height 7
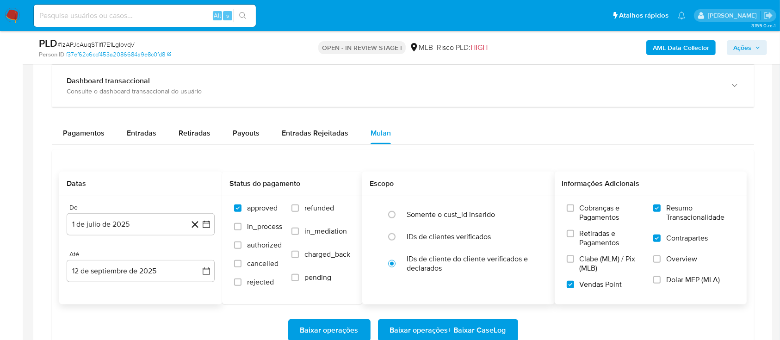
scroll to position [740, 0]
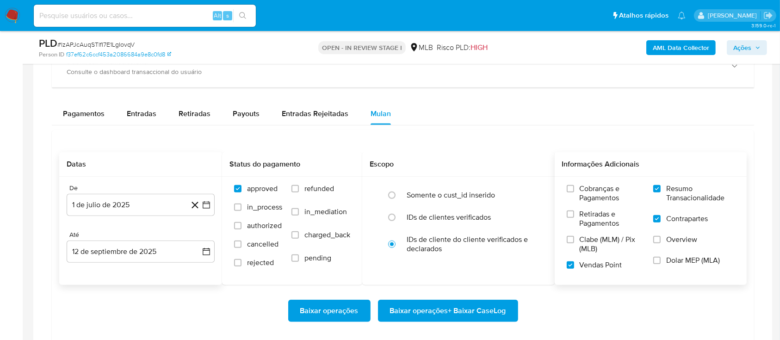
click at [425, 306] on span "Baixar operações + Baixar CaseLog" at bounding box center [448, 311] width 116 height 20
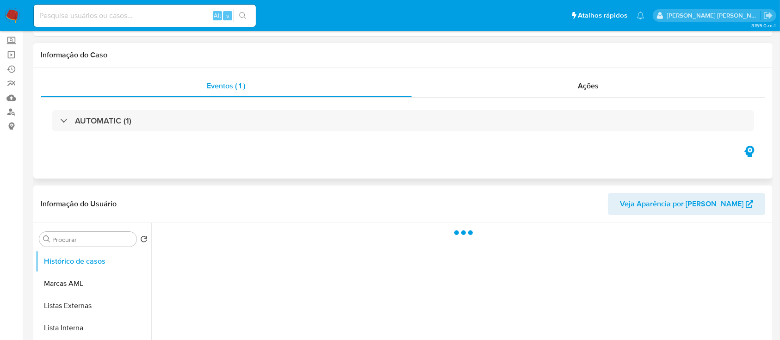
scroll to position [62, 0]
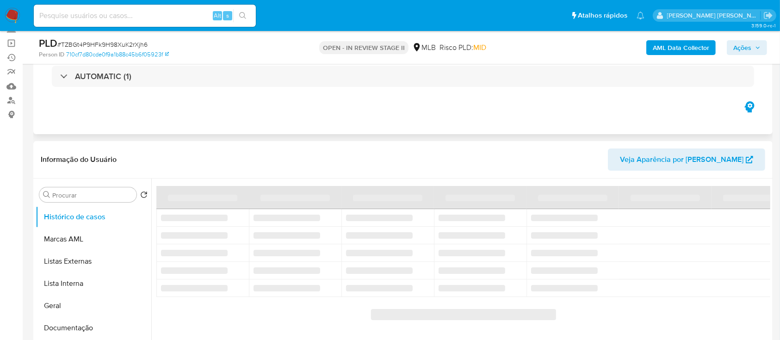
select select "10"
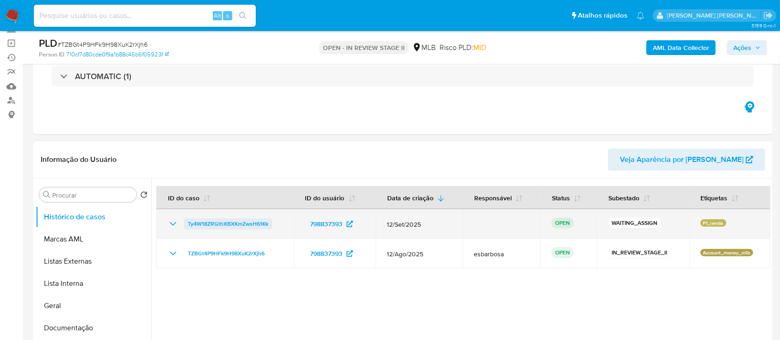
drag, startPoint x: 279, startPoint y: 226, endPoint x: 187, endPoint y: 221, distance: 92.2
click at [187, 221] on div "Ty4W18ZRGthXBXKmZwsH61Kk" at bounding box center [225, 223] width 115 height 11
click at [241, 222] on span "Ty4W18ZRGthXBXKmZwsH61Kk" at bounding box center [228, 223] width 81 height 11
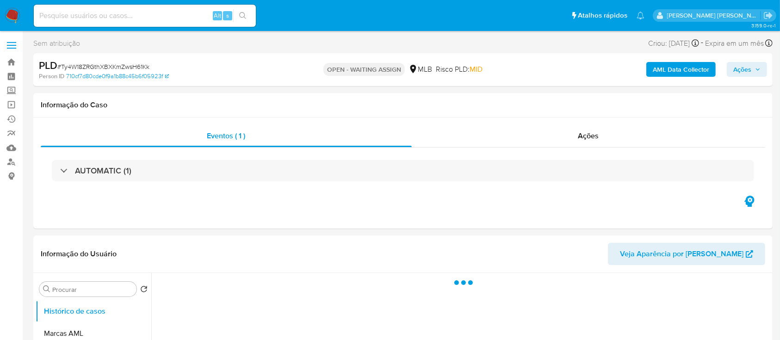
select select "10"
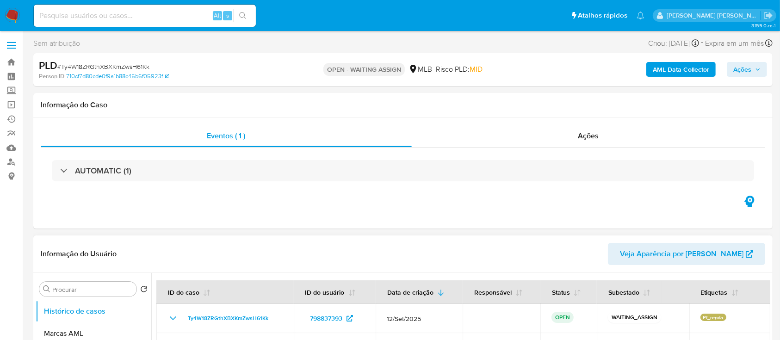
scroll to position [62, 0]
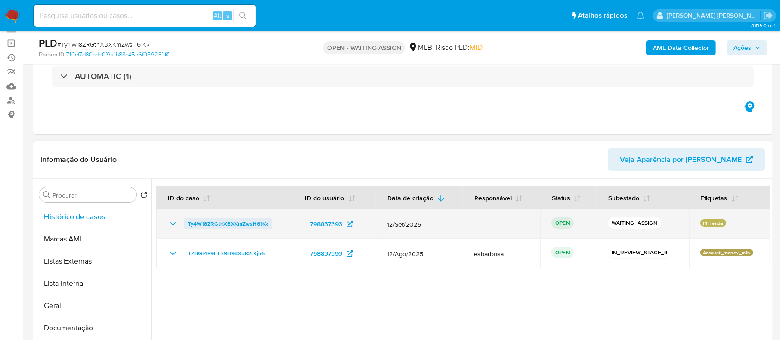
click at [235, 224] on span "Ty4W18ZRGthXBXKmZwsH61Kk" at bounding box center [228, 223] width 81 height 11
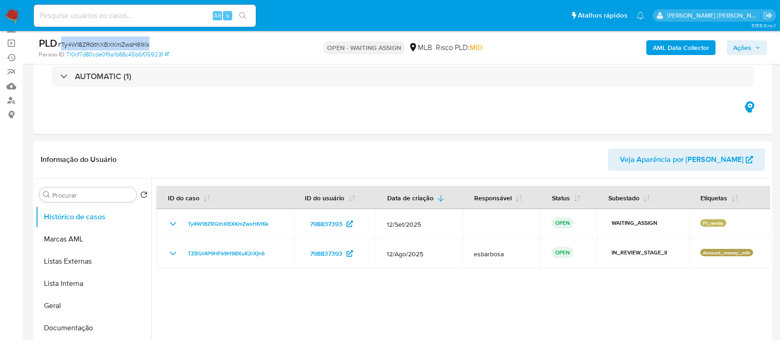
drag, startPoint x: 134, startPoint y: 43, endPoint x: 62, endPoint y: 43, distance: 72.2
click at [62, 43] on div "PLD # Ty4W18ZRGthXBXKmZwsH61Kk" at bounding box center [158, 44] width 239 height 14
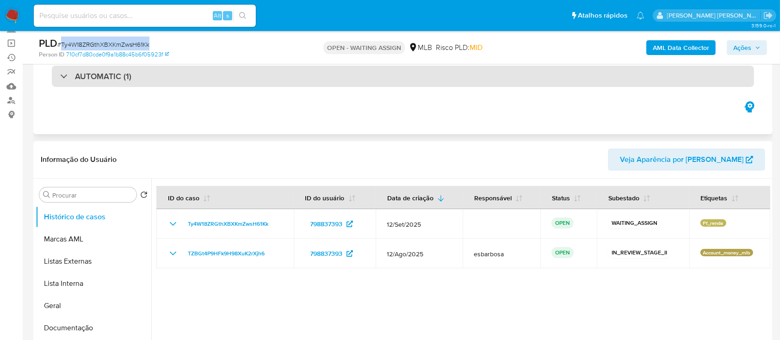
copy span "Ty4W18ZRGthXBXKmZwsH61Kk"
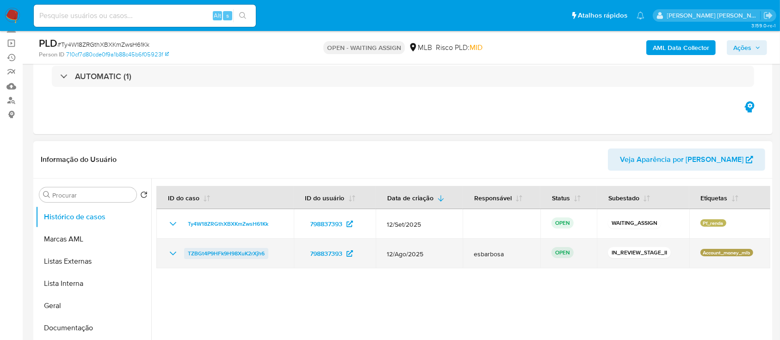
drag, startPoint x: 271, startPoint y: 257, endPoint x: 187, endPoint y: 257, distance: 84.2
click at [187, 257] on div "TZBGt4P9HFk9H98XuK2rXjh6" at bounding box center [225, 253] width 115 height 11
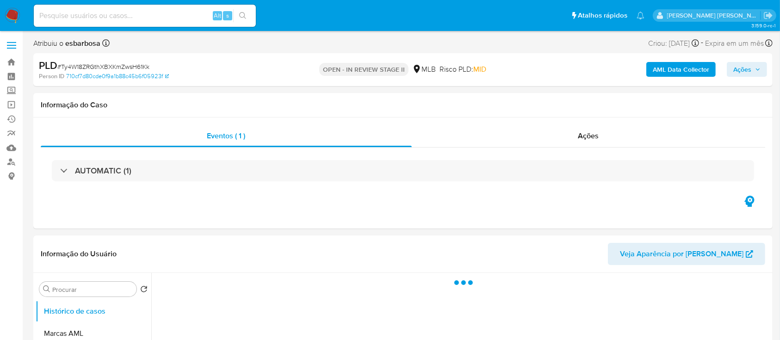
click at [737, 68] on span "Ações" at bounding box center [742, 69] width 18 height 15
select select "10"
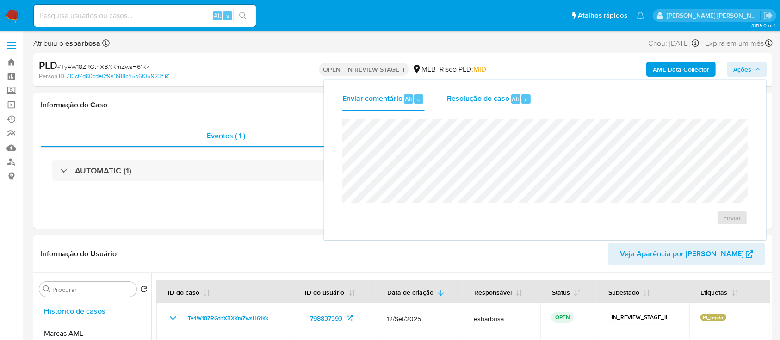
click at [450, 97] on span "Resolução do caso" at bounding box center [478, 98] width 62 height 11
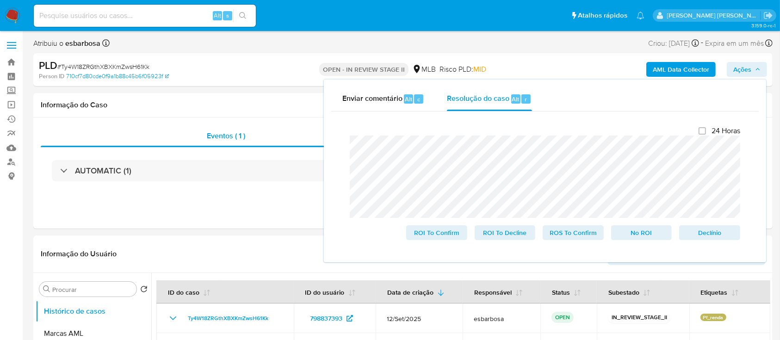
click at [0, 0] on lt-span "per í odo" at bounding box center [0, 0] width 0 height 0
click at [647, 230] on span "No ROI" at bounding box center [642, 232] width 48 height 13
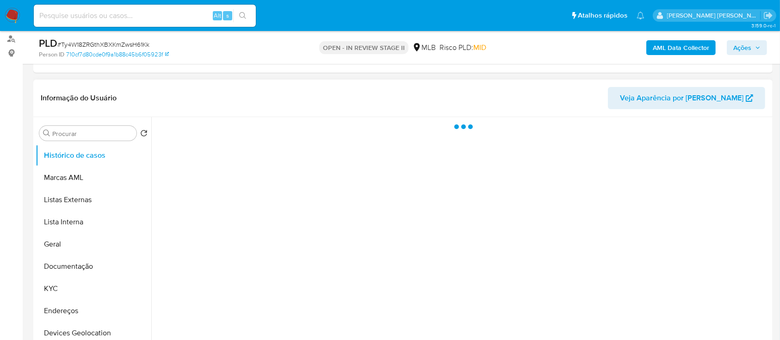
select select "10"
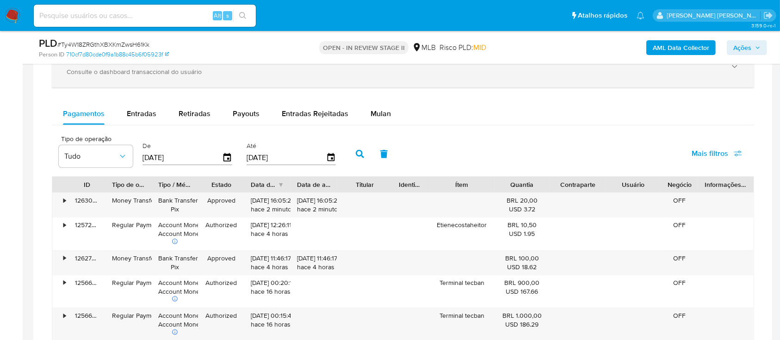
scroll to position [678, 0]
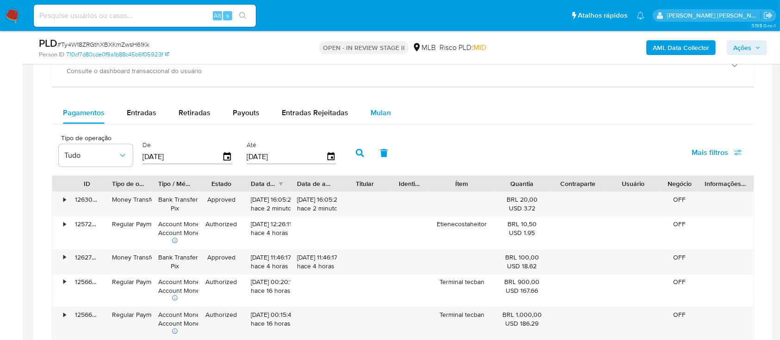
click at [377, 106] on div "Mulan" at bounding box center [381, 113] width 20 height 22
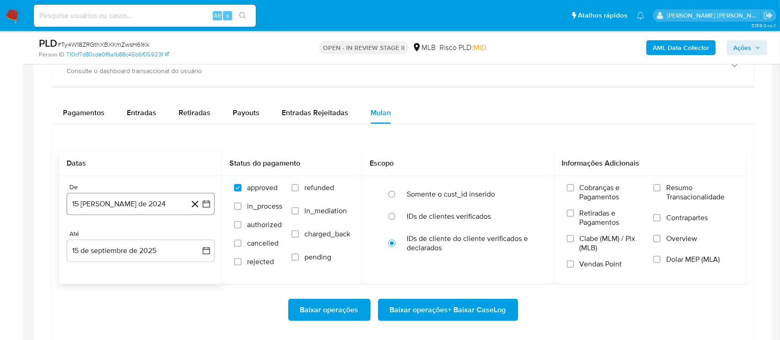
click at [155, 206] on button "15 [PERSON_NAME] de 2024" at bounding box center [141, 204] width 148 height 22
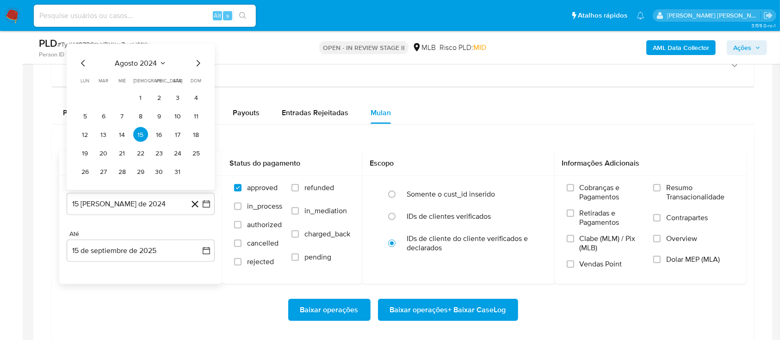
click at [130, 65] on span "agosto 2024" at bounding box center [136, 63] width 42 height 9
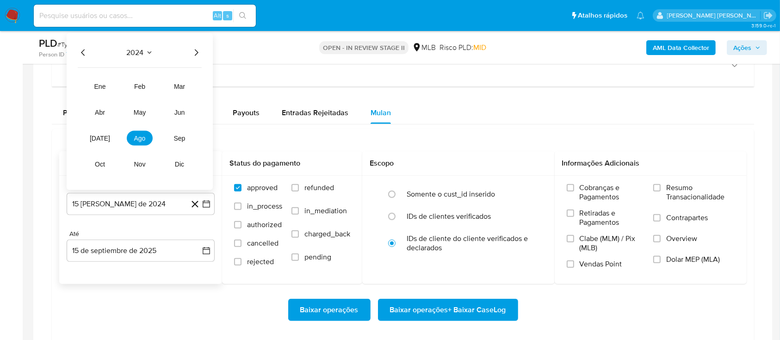
click at [192, 50] on icon "Año siguiente" at bounding box center [196, 52] width 11 height 11
click at [96, 136] on span "[DATE]" at bounding box center [100, 138] width 20 height 7
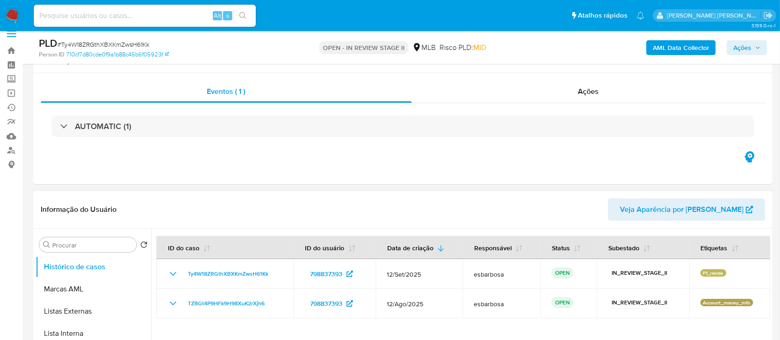
scroll to position [62, 0]
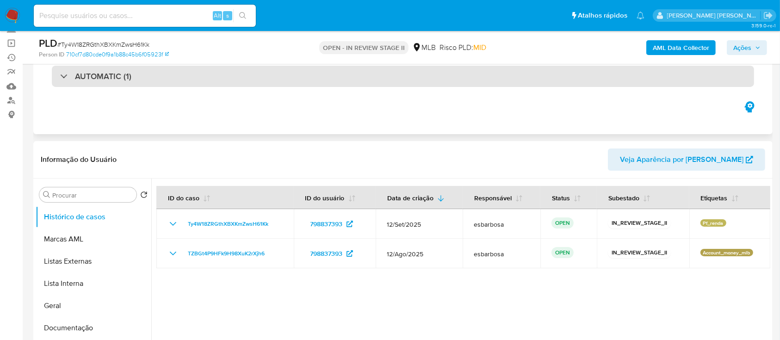
click at [155, 84] on div "AUTOMATIC (1)" at bounding box center [403, 76] width 702 height 21
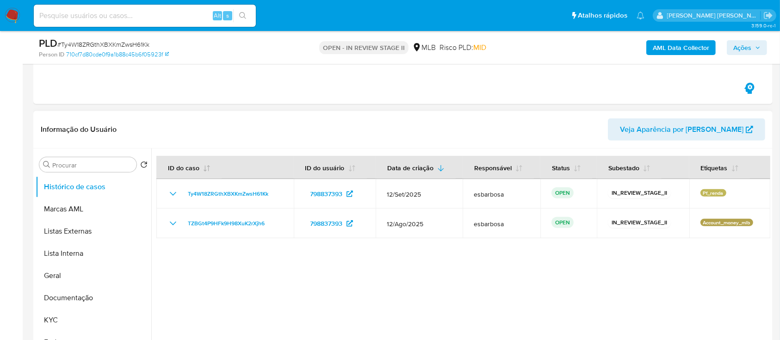
scroll to position [432, 0]
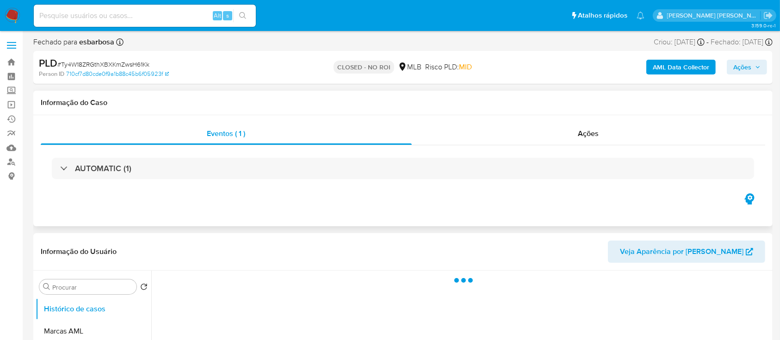
click at [500, 146] on div "AUTOMATIC (1)" at bounding box center [403, 168] width 725 height 46
select select "10"
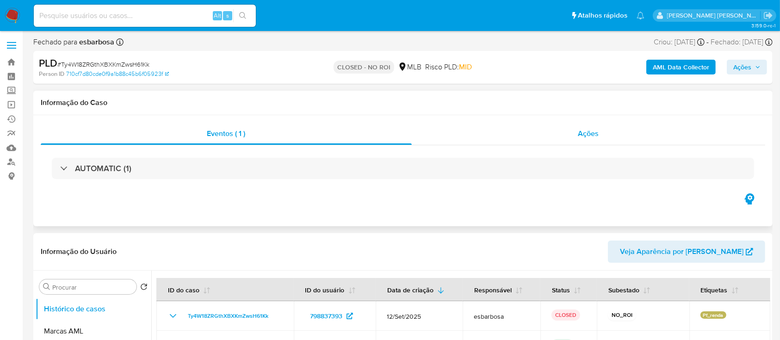
click at [501, 139] on div "Ações" at bounding box center [589, 134] width 354 height 22
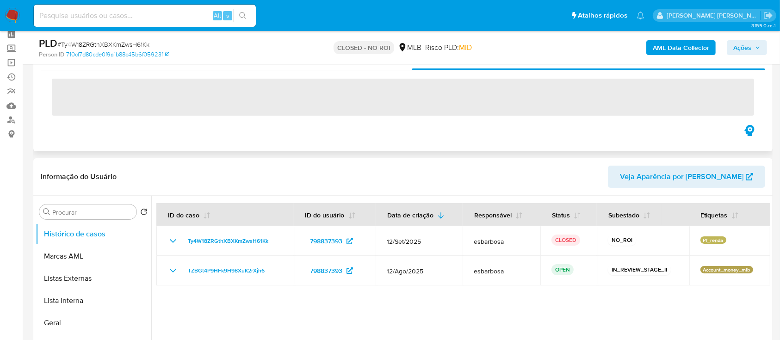
scroll to position [62, 0]
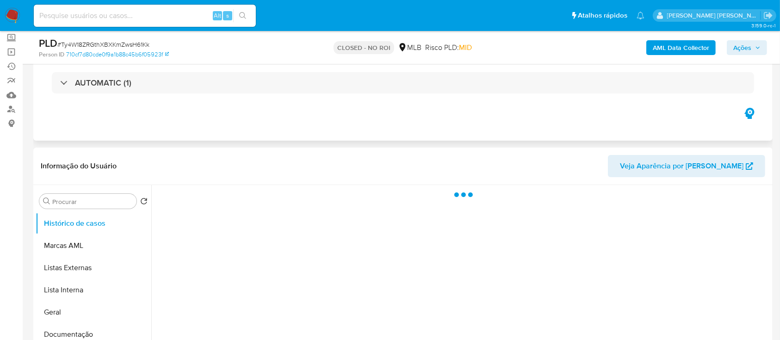
scroll to position [123, 0]
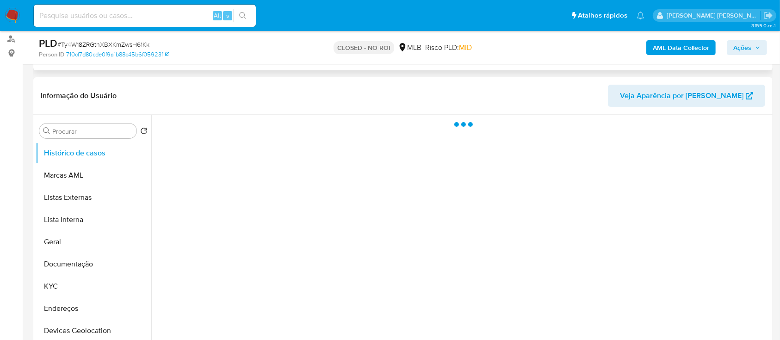
select select "10"
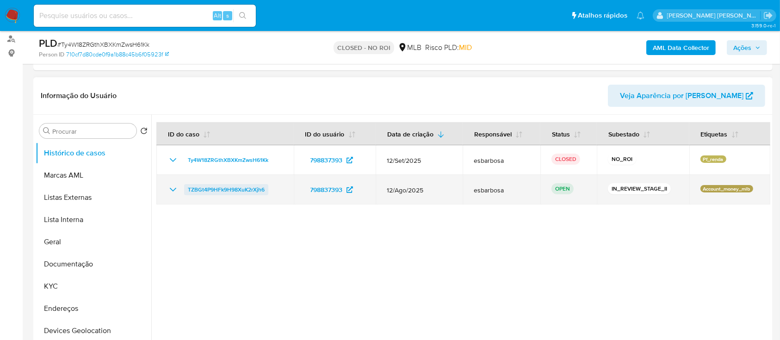
click at [233, 191] on span "TZBGt4P9HFk9H98XuK2rXjh6" at bounding box center [226, 189] width 77 height 11
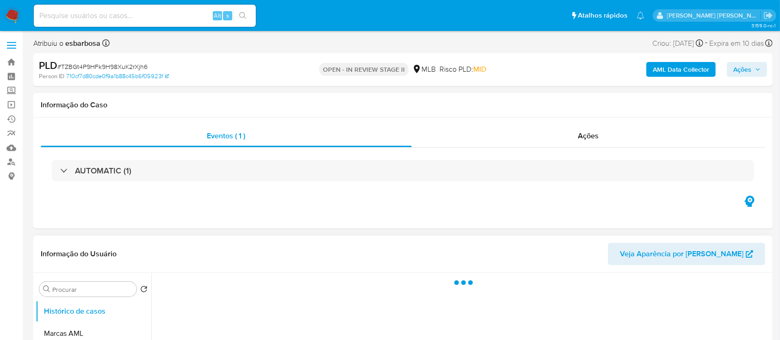
select select "10"
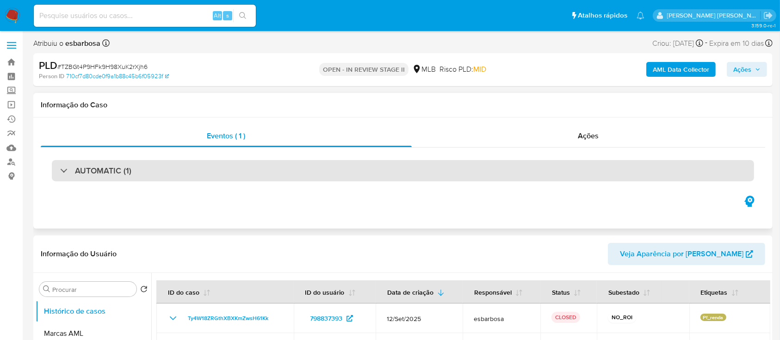
click at [222, 180] on div "AUTOMATIC (1)" at bounding box center [403, 170] width 702 height 21
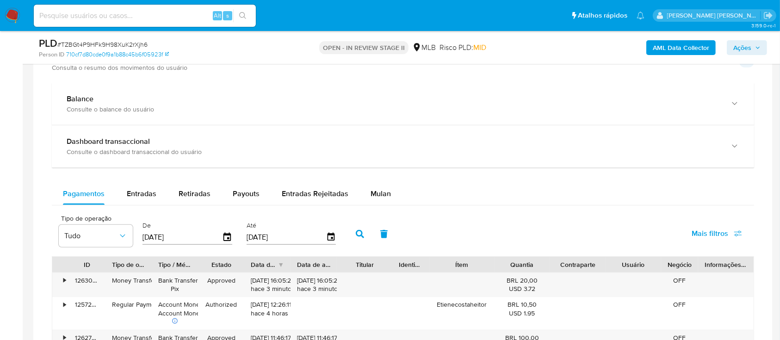
scroll to position [802, 0]
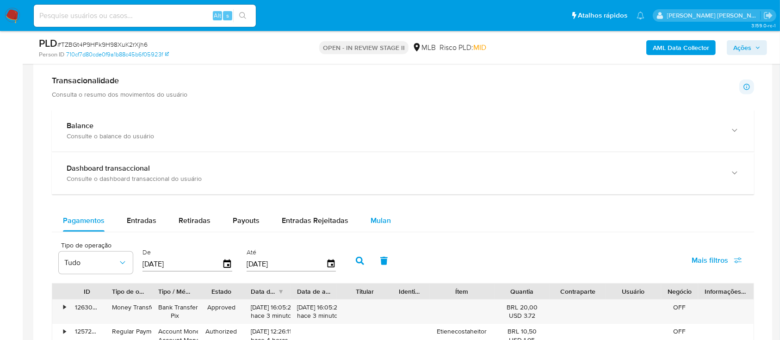
click at [371, 223] on span "Mulan" at bounding box center [381, 220] width 20 height 11
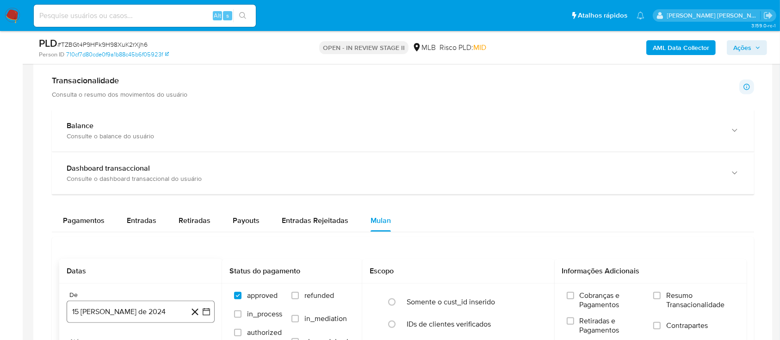
click at [145, 307] on button "15 [PERSON_NAME] de 2024" at bounding box center [141, 312] width 148 height 22
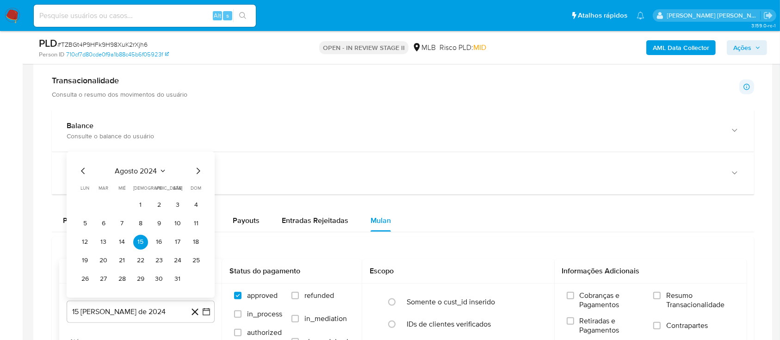
click at [124, 171] on span "agosto 2024" at bounding box center [136, 170] width 42 height 9
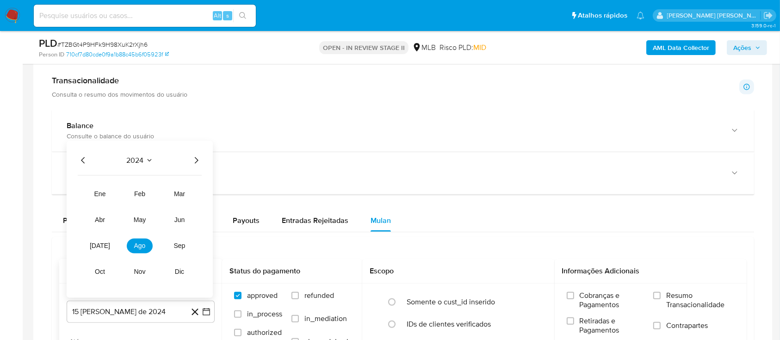
click at [194, 165] on icon "Año siguiente" at bounding box center [196, 160] width 11 height 11
click at [101, 248] on span "jul" at bounding box center [100, 245] width 20 height 7
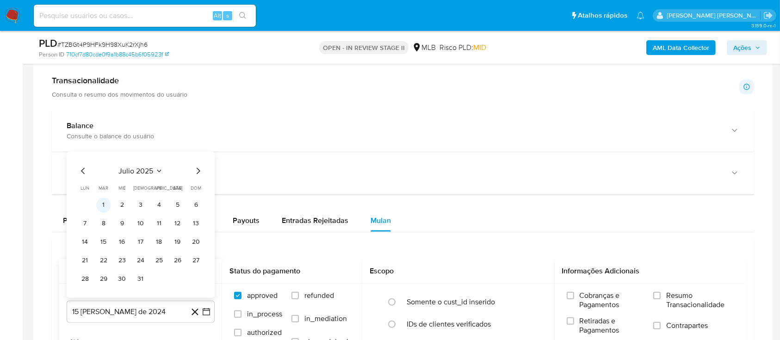
click at [104, 204] on button "1" at bounding box center [103, 205] width 15 height 15
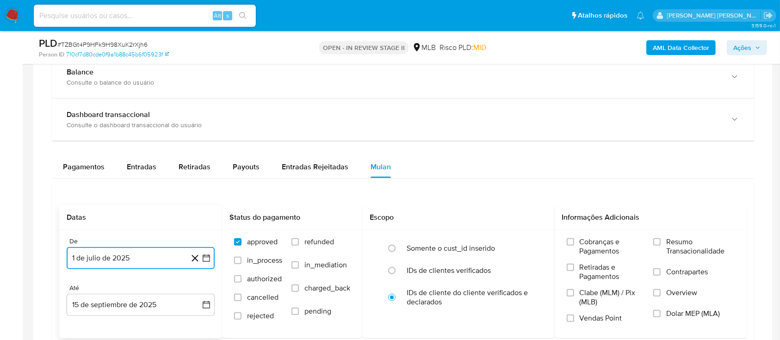
scroll to position [925, 0]
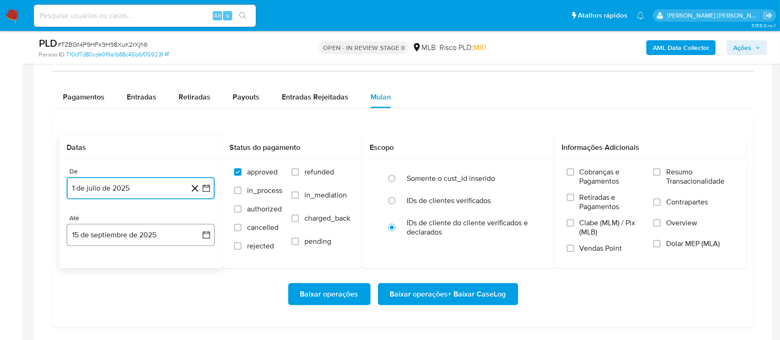
click at [144, 236] on button "15 de septiembre de 2025" at bounding box center [141, 235] width 148 height 22
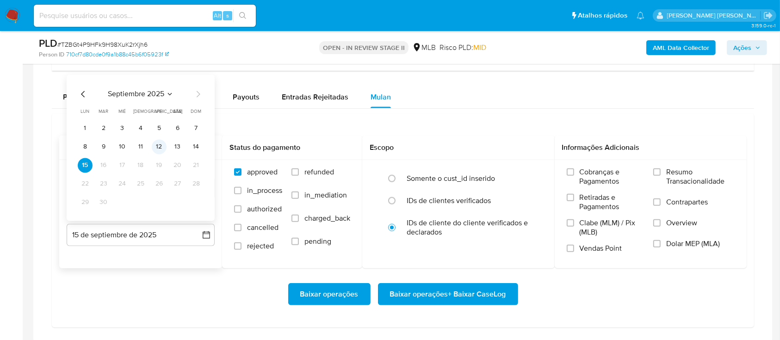
click at [157, 144] on button "12" at bounding box center [159, 146] width 15 height 15
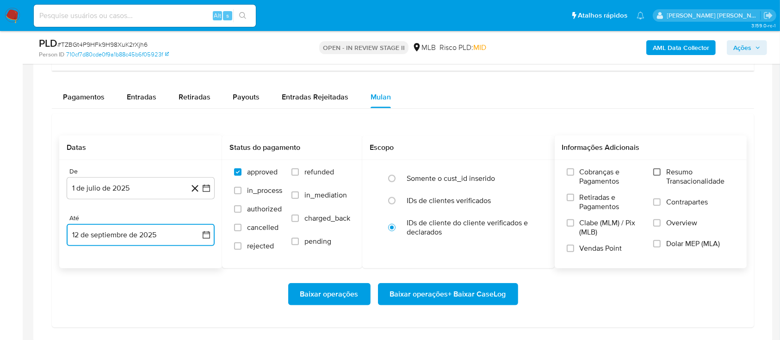
click at [656, 168] on input "Resumo Transacionalidade" at bounding box center [656, 171] width 7 height 7
drag, startPoint x: 656, startPoint y: 199, endPoint x: 650, endPoint y: 211, distance: 13.7
click at [656, 201] on input "Contrapartes" at bounding box center [656, 202] width 7 height 7
drag, startPoint x: 572, startPoint y: 245, endPoint x: 518, endPoint y: 270, distance: 59.4
click at [571, 246] on input "Vendas Point" at bounding box center [570, 248] width 7 height 7
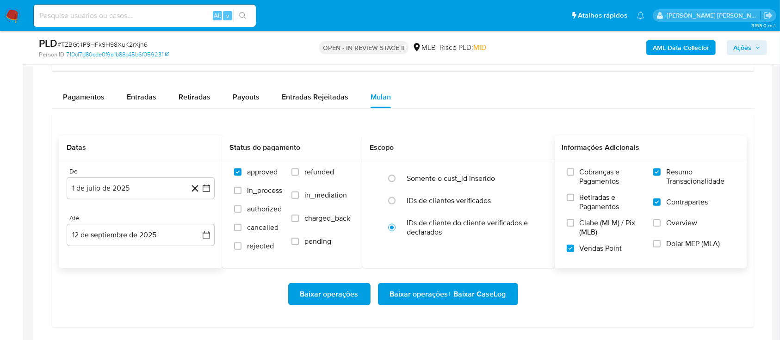
click at [459, 297] on span "Baixar operações + Baixar CaseLog" at bounding box center [448, 294] width 116 height 20
click at [122, 43] on span "# TZBGt4P9HFk9H98XuK2rXjh6" at bounding box center [102, 44] width 90 height 9
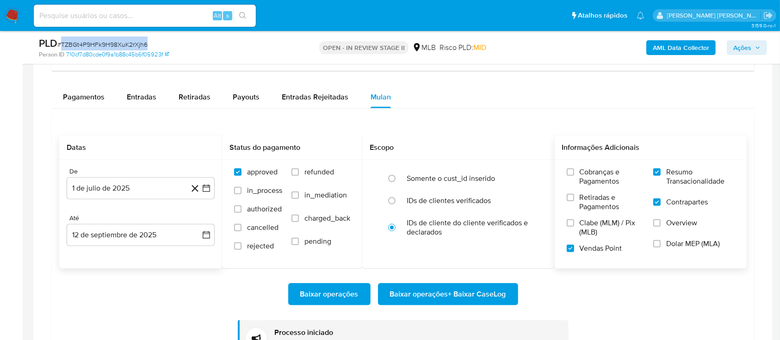
click at [122, 43] on span "# TZBGt4P9HFk9H98XuK2rXjh6" at bounding box center [102, 44] width 90 height 9
copy span "TZBGt4P9HFk9H98XuK2rXjh6"
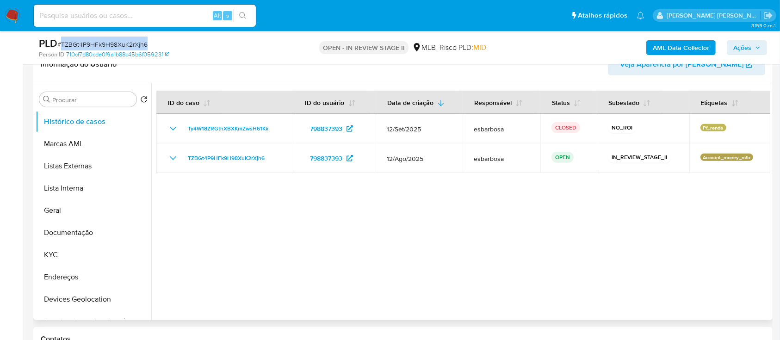
scroll to position [308, 0]
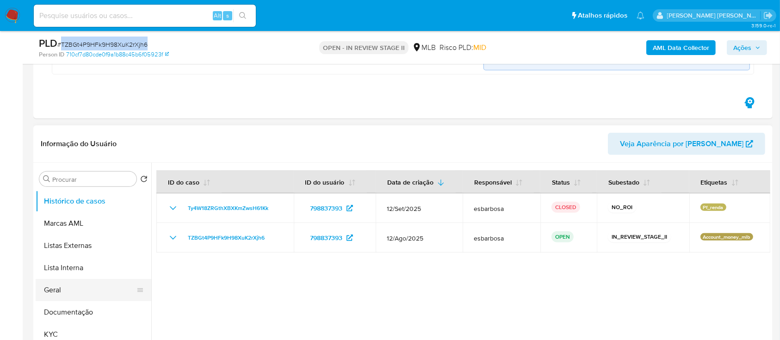
click at [59, 290] on button "Geral" at bounding box center [90, 290] width 108 height 22
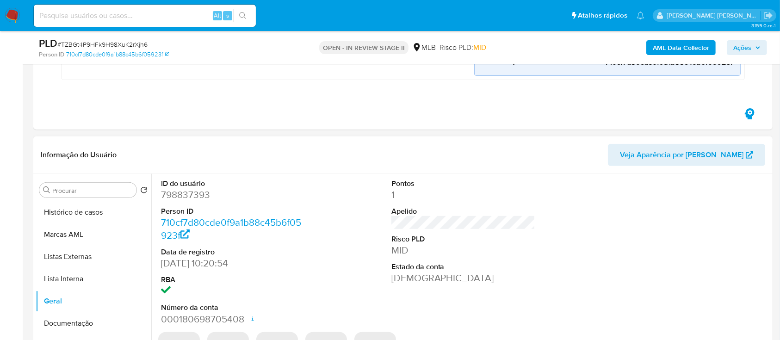
click at [190, 199] on dd "798837393" at bounding box center [233, 194] width 144 height 13
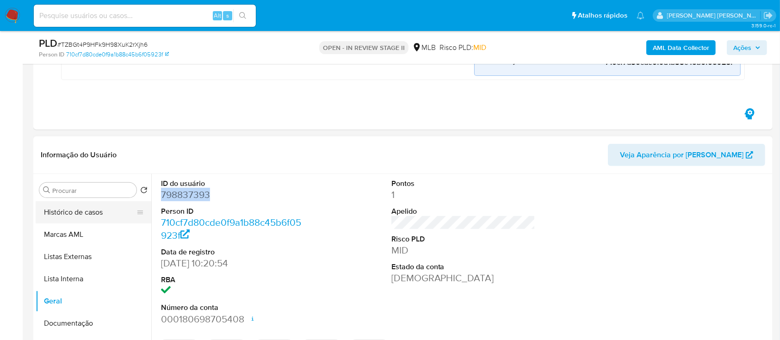
copy dd "798837393"
click at [104, 210] on button "Histórico de casos" at bounding box center [90, 212] width 108 height 22
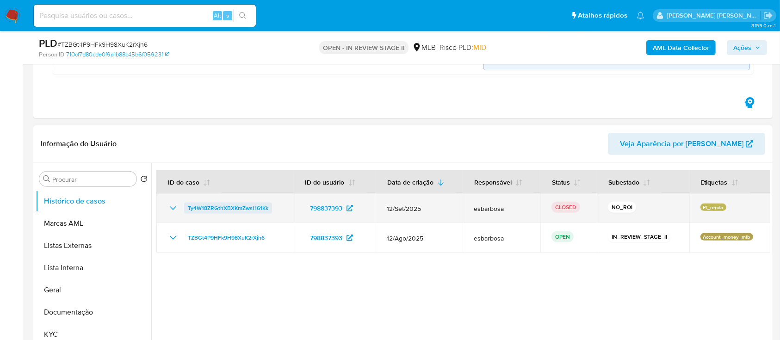
drag, startPoint x: 182, startPoint y: 205, endPoint x: 270, endPoint y: 205, distance: 87.9
click at [270, 205] on div "Ty4W18ZRGthXBXKmZwsH61Kk" at bounding box center [225, 208] width 115 height 11
drag, startPoint x: 729, startPoint y: 209, endPoint x: 695, endPoint y: 208, distance: 34.3
click at [695, 208] on td "Pf_renda" at bounding box center [729, 208] width 81 height 30
click at [175, 208] on icon "Mostrar/Ocultar" at bounding box center [173, 208] width 11 height 11
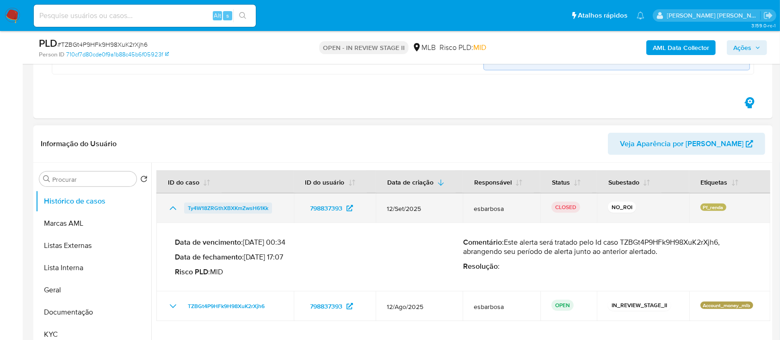
click at [216, 211] on span "Ty4W18ZRGthXBXKmZwsH61Kk" at bounding box center [228, 208] width 81 height 11
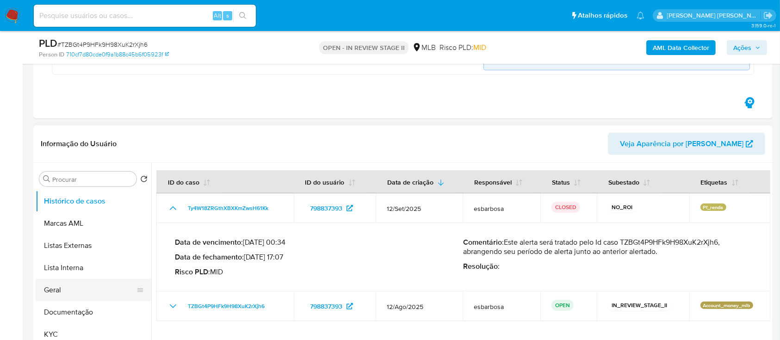
click at [80, 295] on button "Geral" at bounding box center [90, 290] width 108 height 22
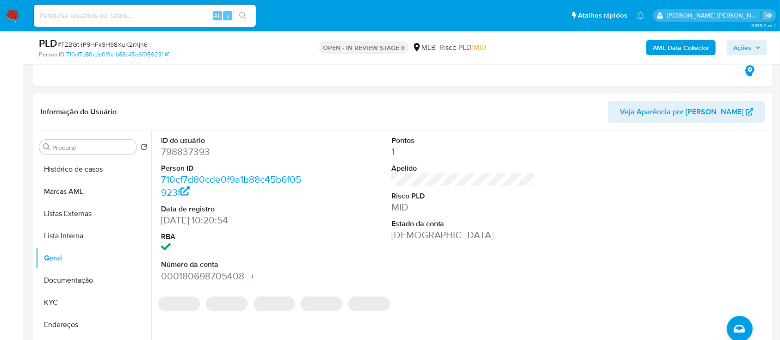
scroll to position [370, 0]
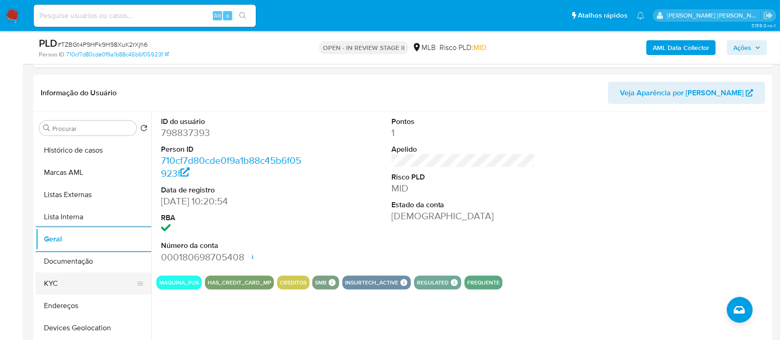
click at [56, 287] on button "KYC" at bounding box center [90, 284] width 108 height 22
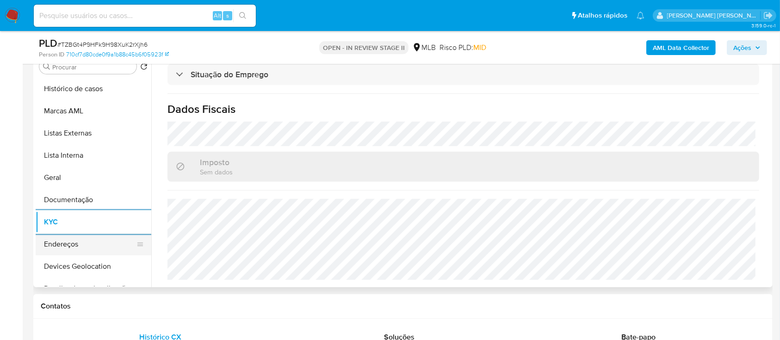
scroll to position [62, 0]
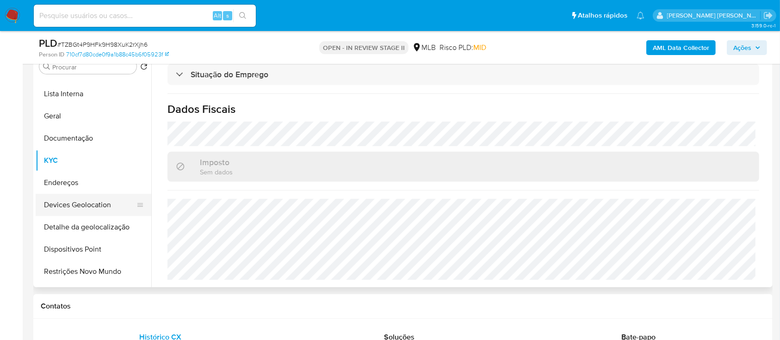
click at [98, 203] on button "Devices Geolocation" at bounding box center [90, 205] width 108 height 22
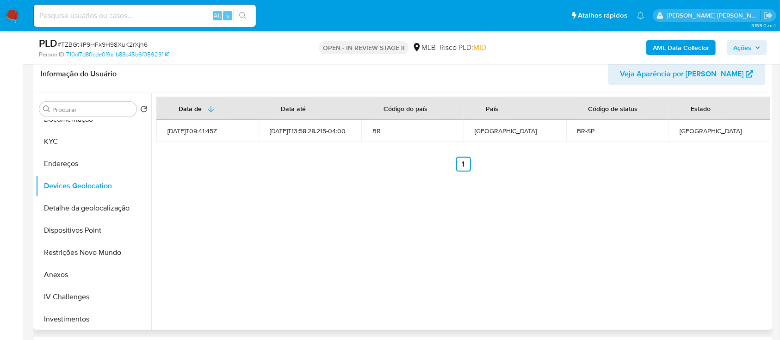
scroll to position [370, 0]
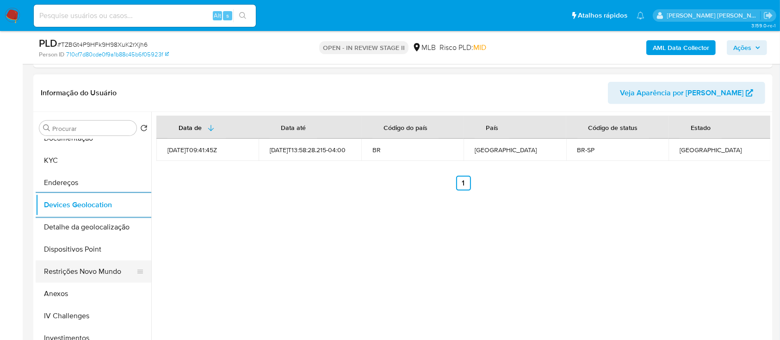
click at [74, 271] on button "Restrições Novo Mundo" at bounding box center [90, 272] width 108 height 22
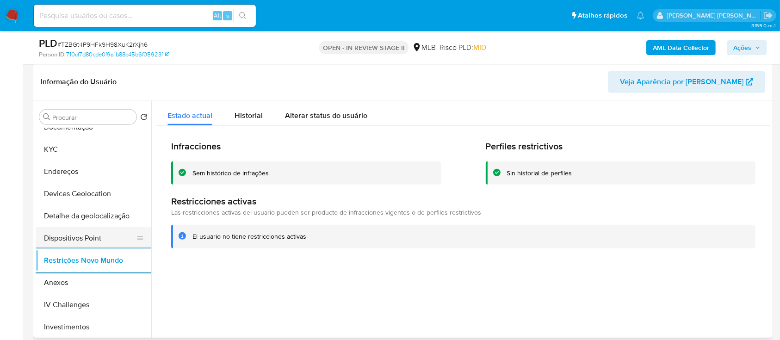
click at [100, 239] on button "Dispositivos Point" at bounding box center [90, 238] width 108 height 22
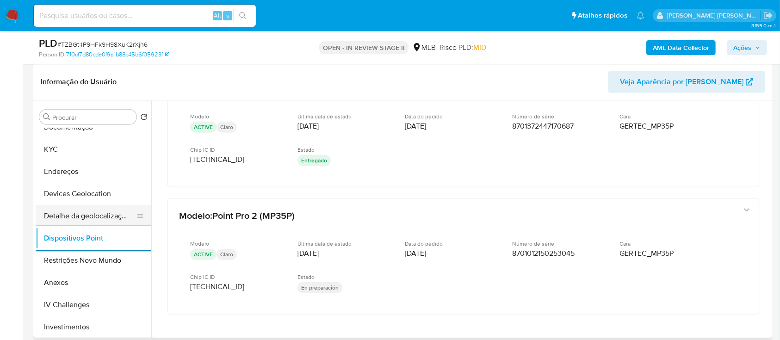
scroll to position [74, 0]
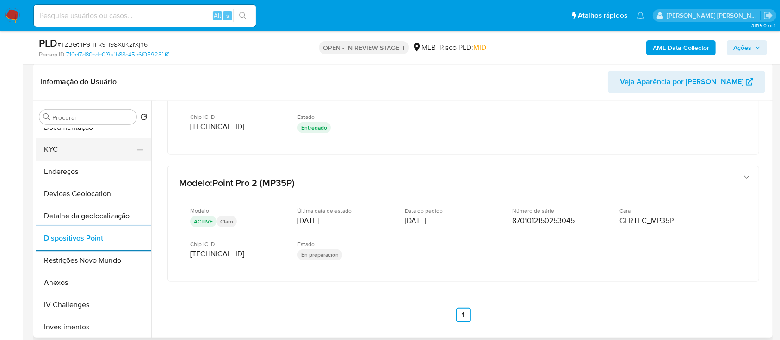
click at [85, 151] on button "KYC" at bounding box center [90, 149] width 108 height 22
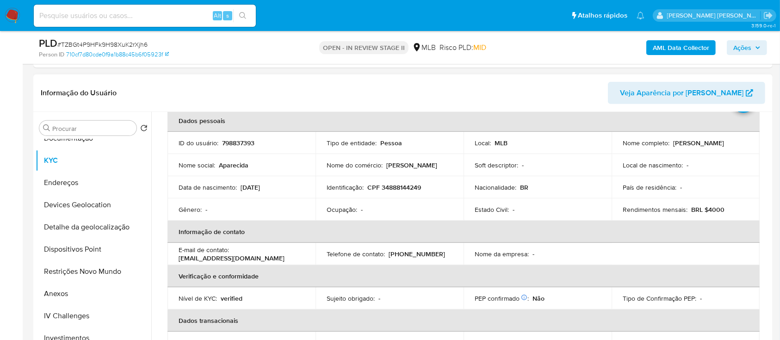
scroll to position [62, 0]
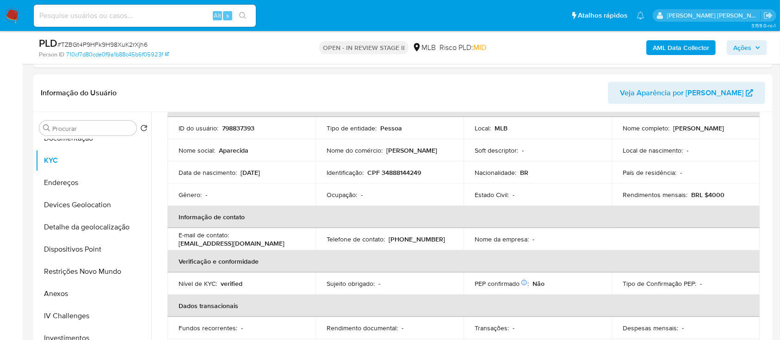
click at [401, 172] on p "CPF 34888144249" at bounding box center [394, 172] width 54 height 8
copy p "34888144249"
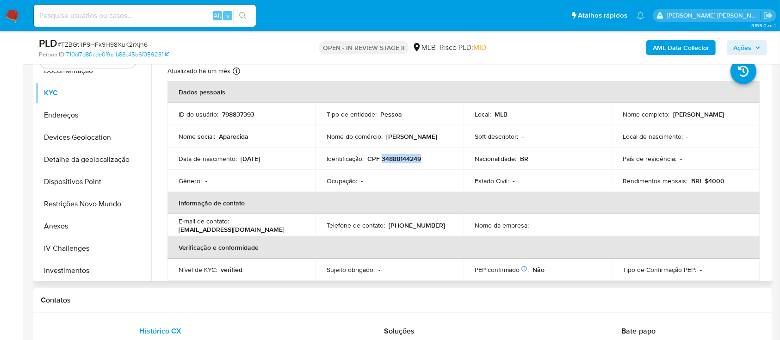
scroll to position [0, 0]
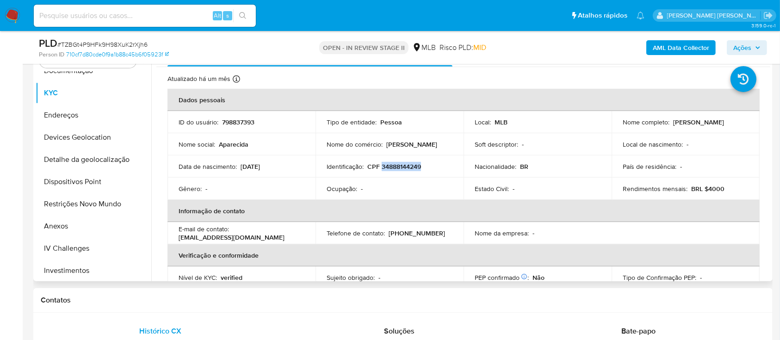
copy p "34888144249"
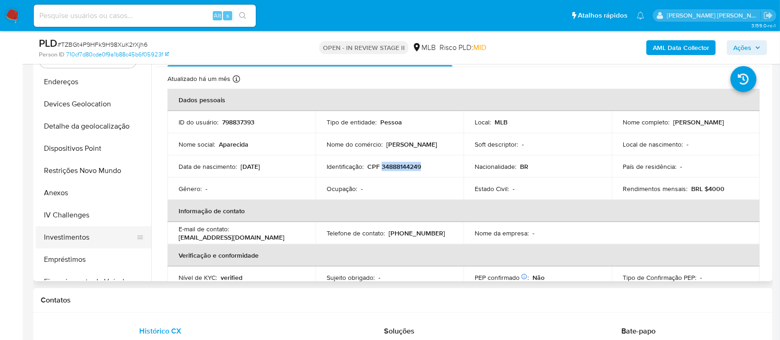
scroll to position [185, 0]
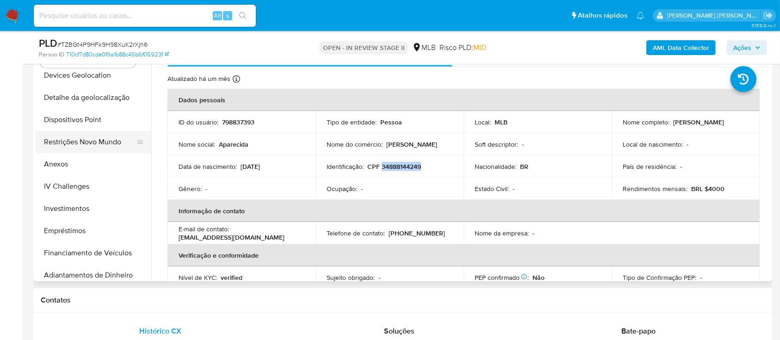
click at [75, 140] on button "Restrições Novo Mundo" at bounding box center [90, 142] width 108 height 22
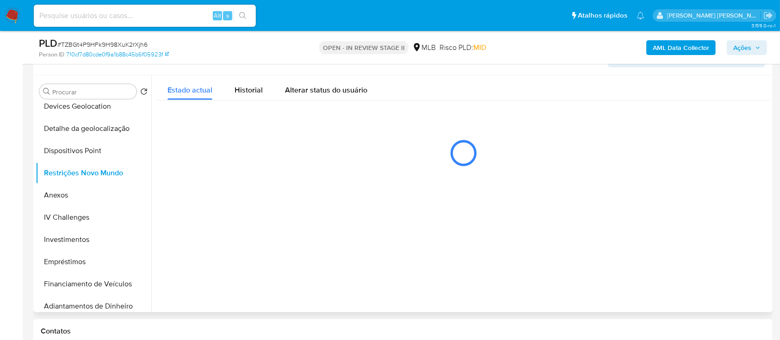
scroll to position [376, 0]
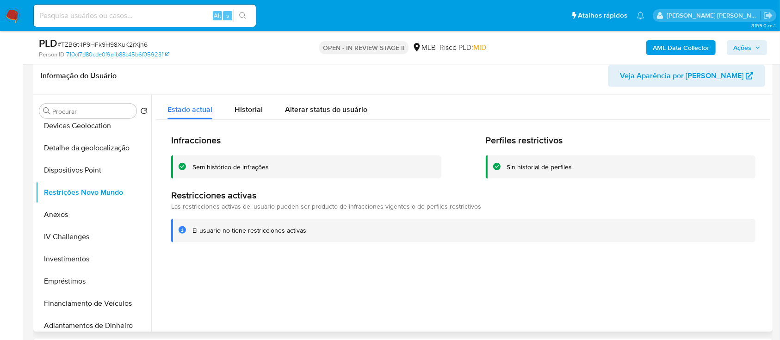
click at [243, 160] on div "Sem histórico de infrações" at bounding box center [306, 167] width 270 height 24
click at [243, 163] on div "Sem histórico de infrações" at bounding box center [230, 167] width 76 height 9
click at [243, 164] on div "Sem histórico de infrações" at bounding box center [230, 167] width 76 height 9
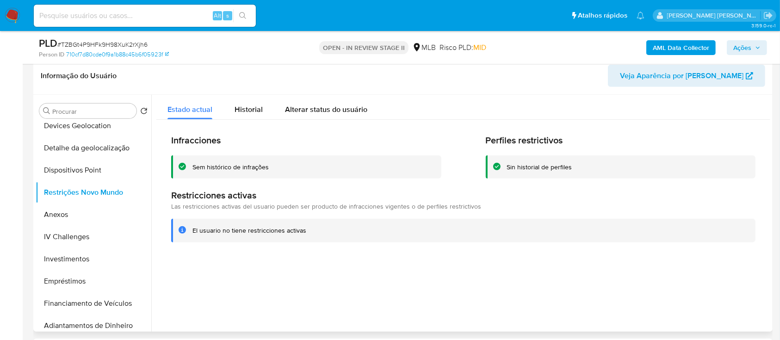
click at [243, 164] on div "Sem histórico de infrações" at bounding box center [230, 167] width 76 height 9
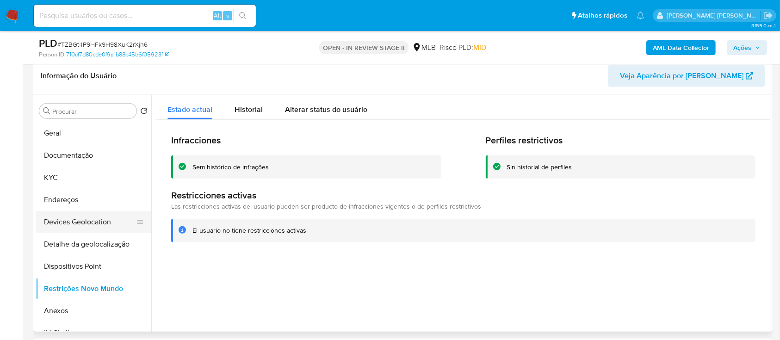
scroll to position [62, 0]
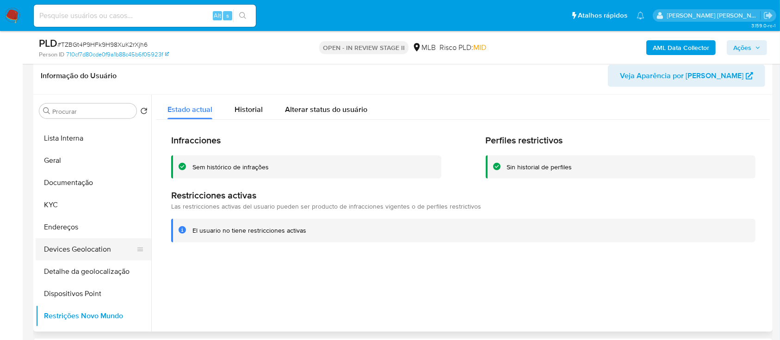
click at [74, 185] on button "Documentação" at bounding box center [94, 183] width 116 height 22
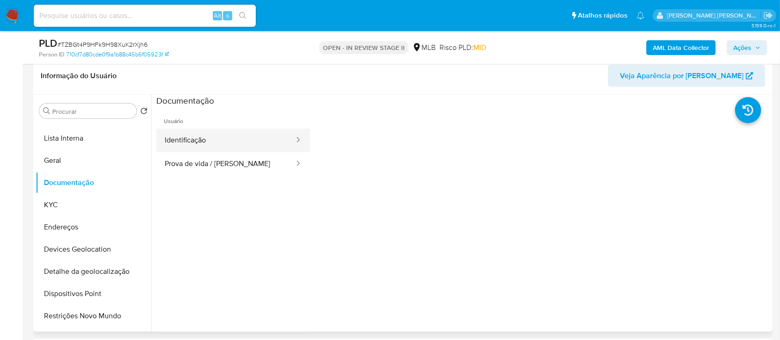
click at [248, 132] on button "Identificação" at bounding box center [225, 141] width 139 height 24
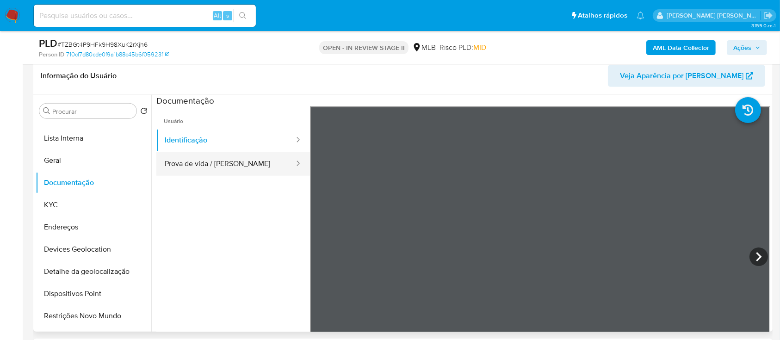
click at [224, 166] on button "Prova de vida / Selfie" at bounding box center [225, 164] width 139 height 24
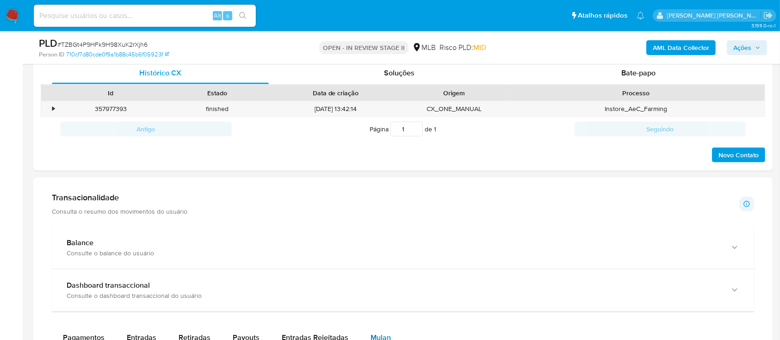
scroll to position [746, 0]
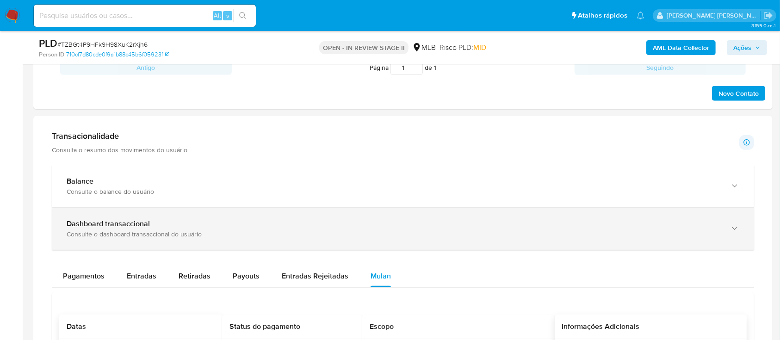
click at [737, 225] on icon "button" at bounding box center [734, 228] width 9 height 9
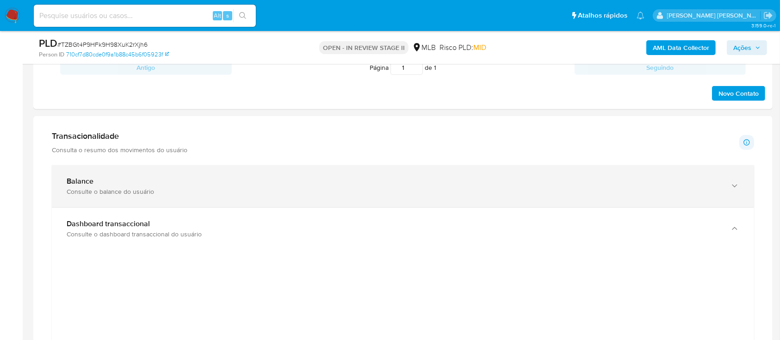
click at [288, 183] on div "Balance" at bounding box center [394, 181] width 654 height 9
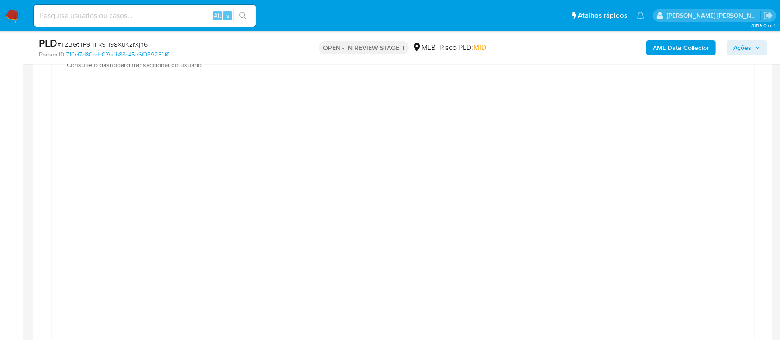
scroll to position [1240, 0]
click at [76, 117] on div at bounding box center [403, 277] width 688 height 416
click at [226, 64] on div "PLD # TZBGt4P9HFk9H98XuK2rXjh6 Person ID 710cf7d80cde0f9a1b88c45b6f05923f OPEN …" at bounding box center [402, 47] width 739 height 33
click at [279, 61] on div "PLD # TZBGt4P9HFk9H98XuK2rXjh6 Person ID 710cf7d80cde0f9a1b88c45b6f05923f OPEN …" at bounding box center [402, 47] width 739 height 33
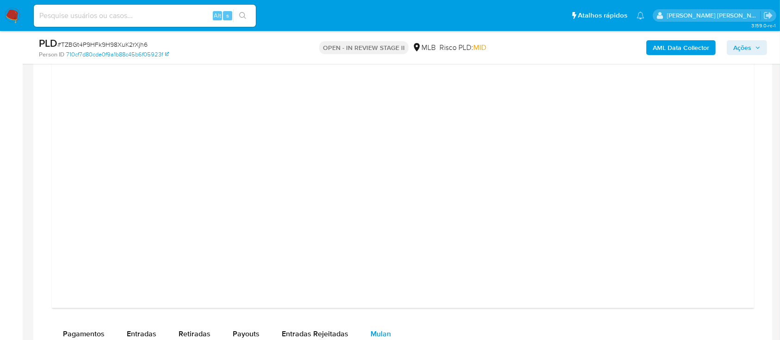
scroll to position [1487, 0]
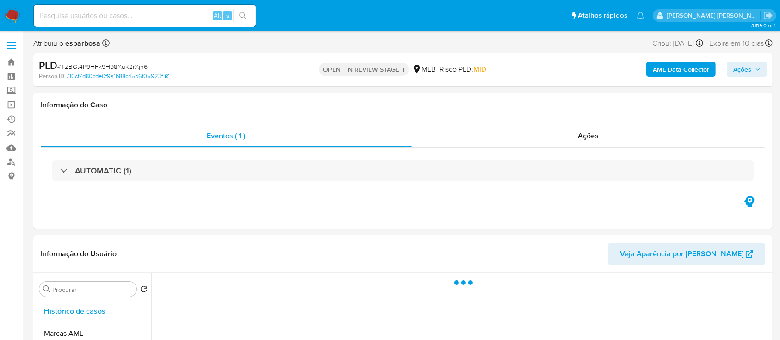
select select "10"
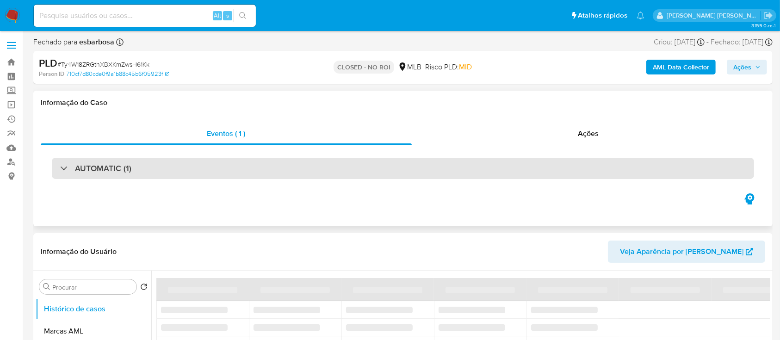
click at [179, 169] on div "AUTOMATIC (1)" at bounding box center [403, 168] width 702 height 21
select select "10"
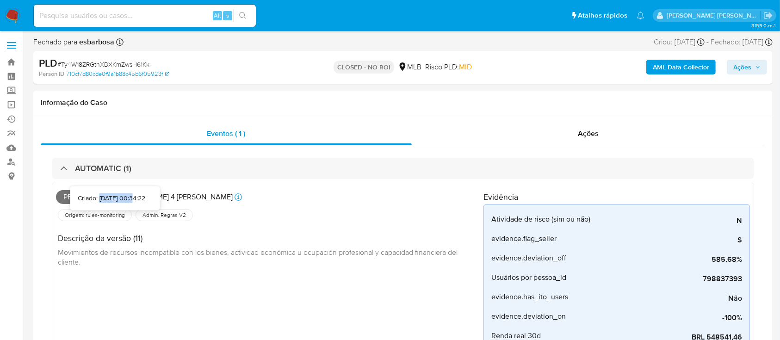
drag, startPoint x: 120, startPoint y: 199, endPoint x: 85, endPoint y: 196, distance: 34.9
click at [85, 196] on div "Criado: 12/09/2025 00:34:22" at bounding box center [112, 198] width 68 height 9
copy div "12/09/2025"
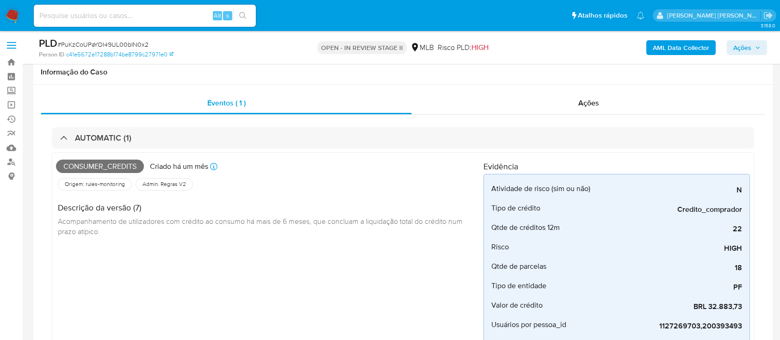
select select "100"
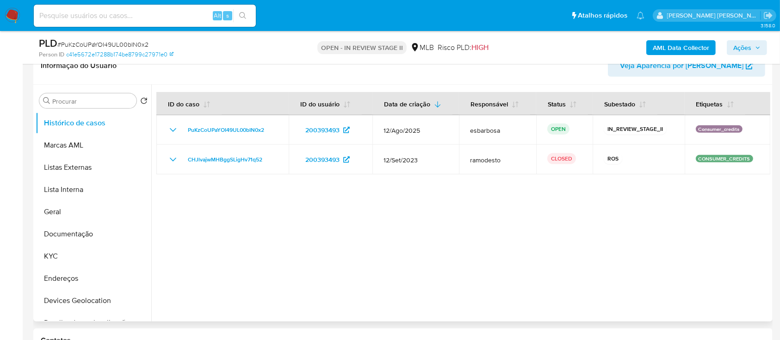
scroll to position [348, 0]
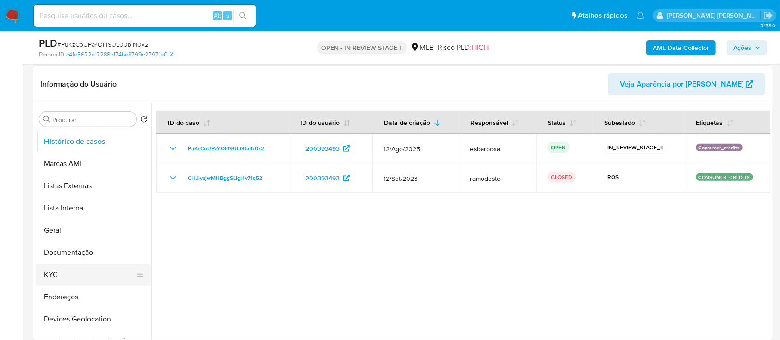
click at [62, 268] on button "KYC" at bounding box center [90, 275] width 108 height 22
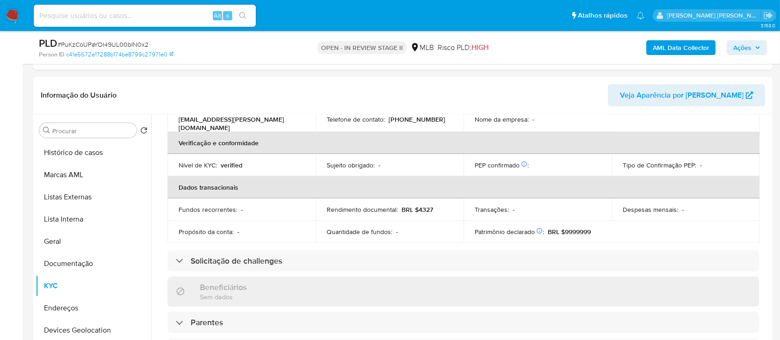
scroll to position [393, 0]
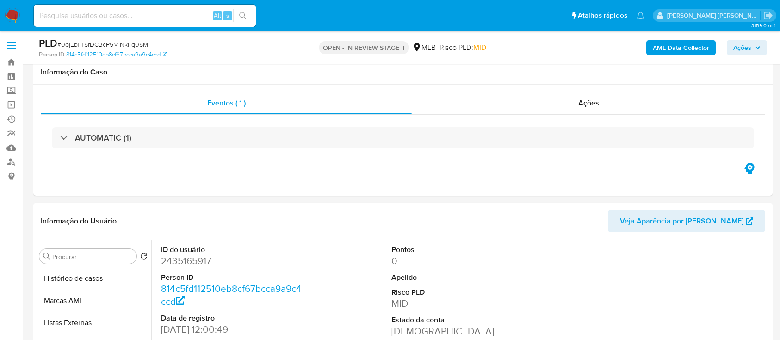
select select "10"
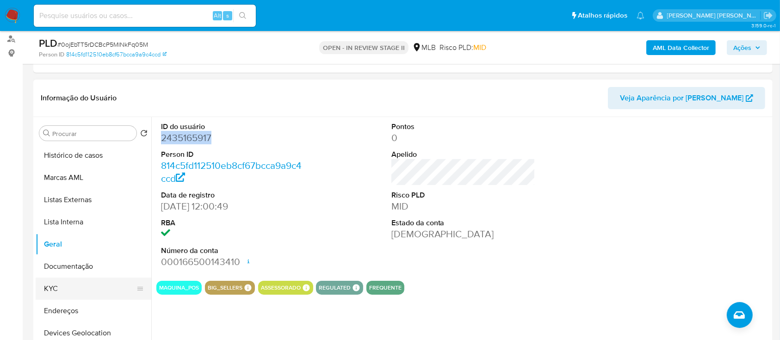
click at [80, 291] on button "KYC" at bounding box center [90, 289] width 108 height 22
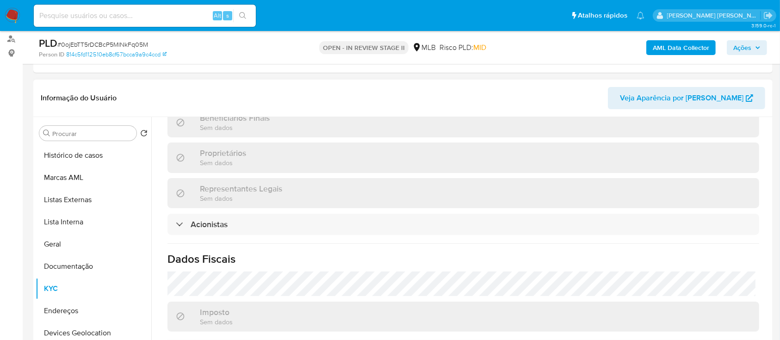
scroll to position [569, 0]
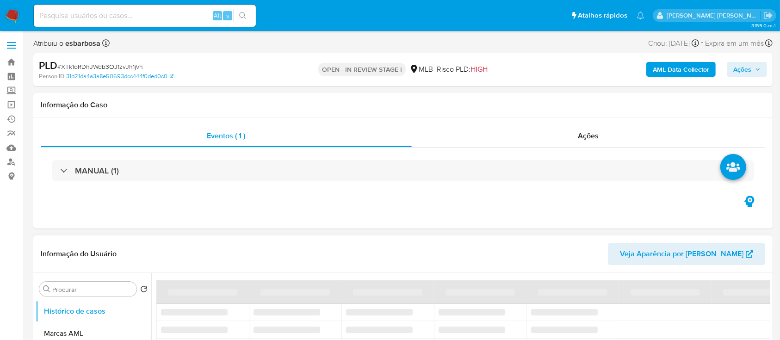
select select "10"
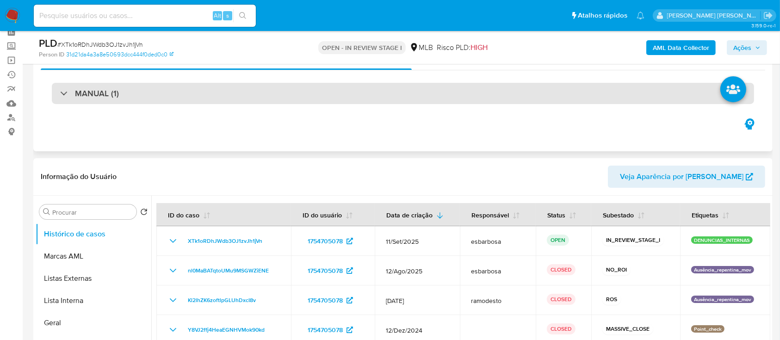
scroll to position [62, 0]
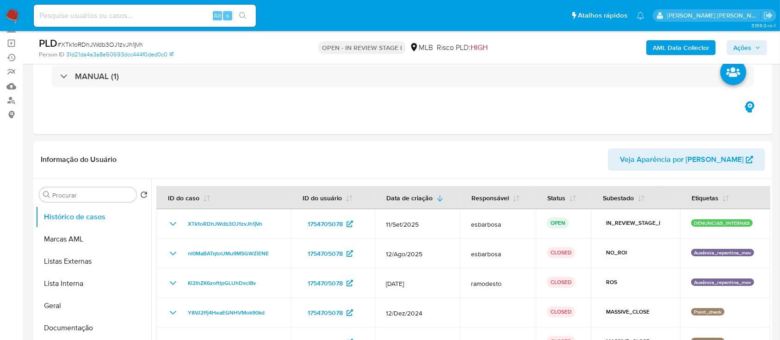
click at [130, 45] on span "# XTk1oRDhJWdb3OJ1zvJh1jVn" at bounding box center [100, 44] width 86 height 9
copy span "XTk1oRDhJWdb3OJ1zvJh1jVn"
click at [68, 302] on button "Geral" at bounding box center [90, 306] width 108 height 22
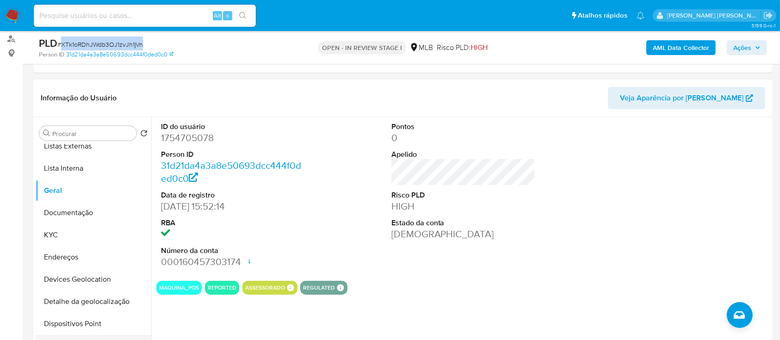
scroll to position [123, 0]
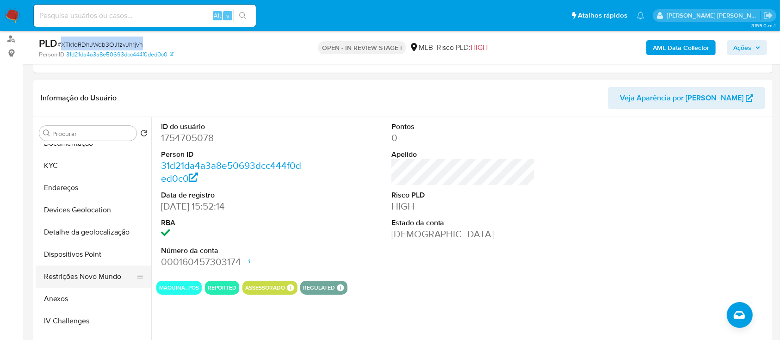
click at [80, 279] on button "Restrições Novo Mundo" at bounding box center [90, 277] width 108 height 22
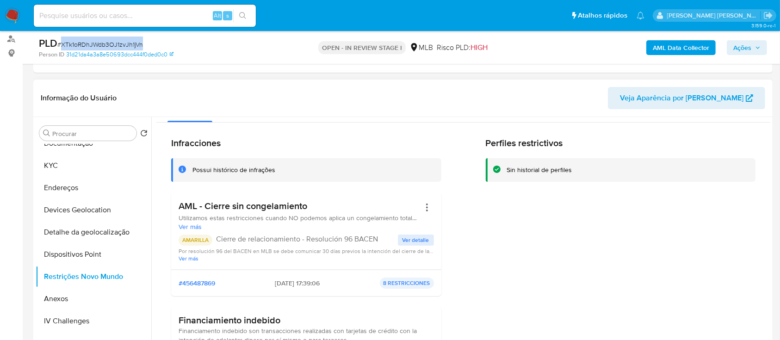
scroll to position [0, 0]
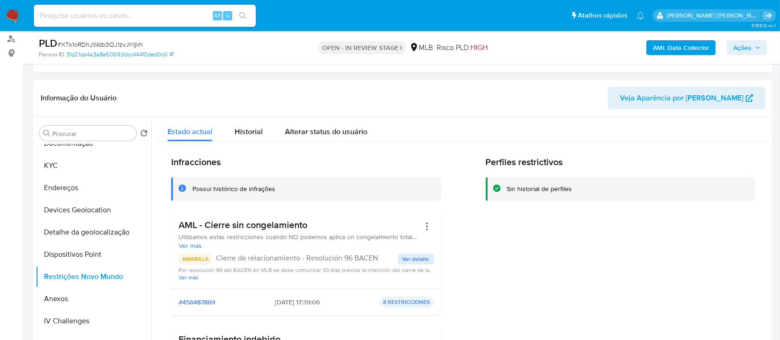
drag, startPoint x: 309, startPoint y: 224, endPoint x: 179, endPoint y: 224, distance: 130.5
click at [179, 224] on h3 "AML - Cierre sin congelamiento" at bounding box center [300, 225] width 242 height 12
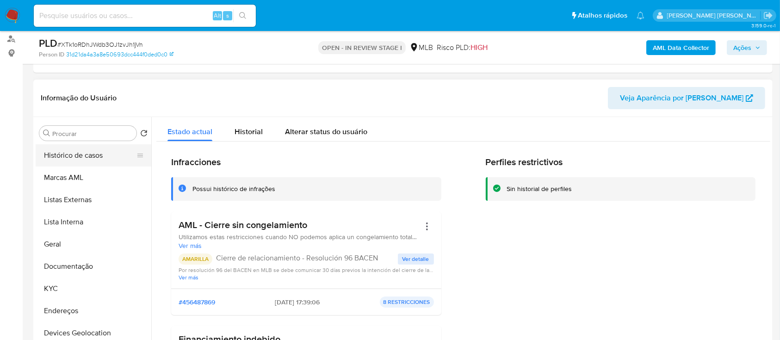
click at [80, 156] on button "Histórico de casos" at bounding box center [90, 155] width 108 height 22
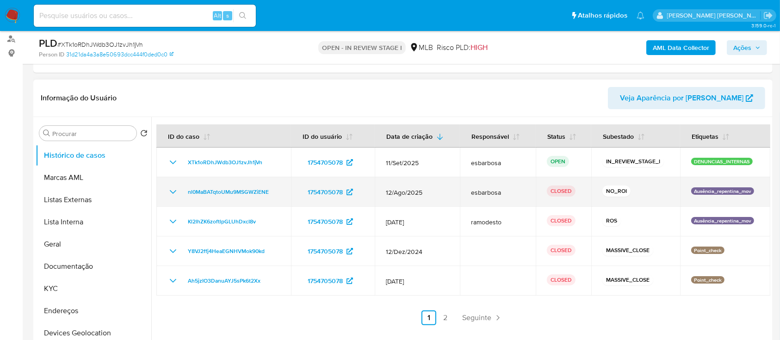
click at [175, 189] on icon "Mostrar/Ocultar" at bounding box center [173, 191] width 11 height 11
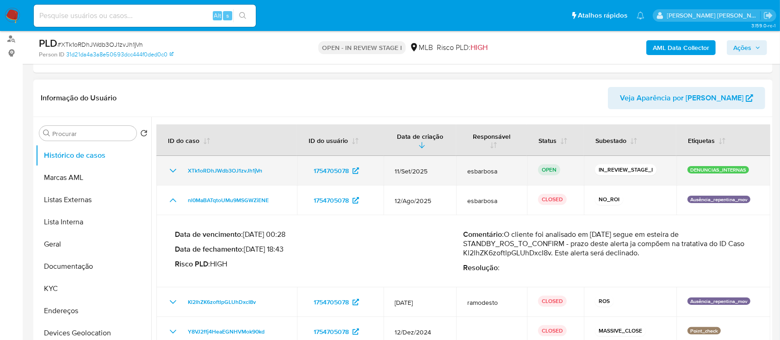
click at [172, 170] on icon "Mostrar/Ocultar" at bounding box center [173, 170] width 11 height 11
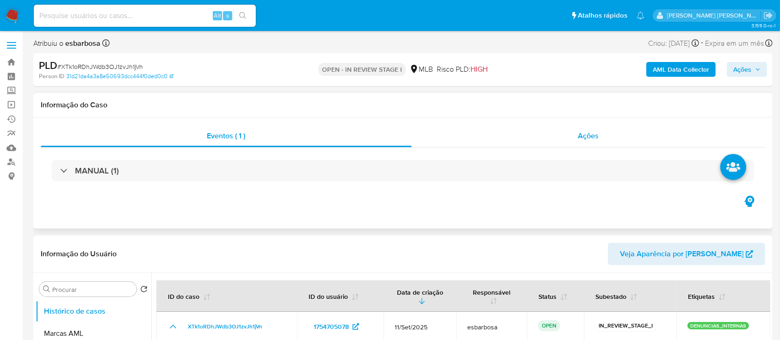
click at [478, 135] on div "Ações" at bounding box center [589, 136] width 354 height 22
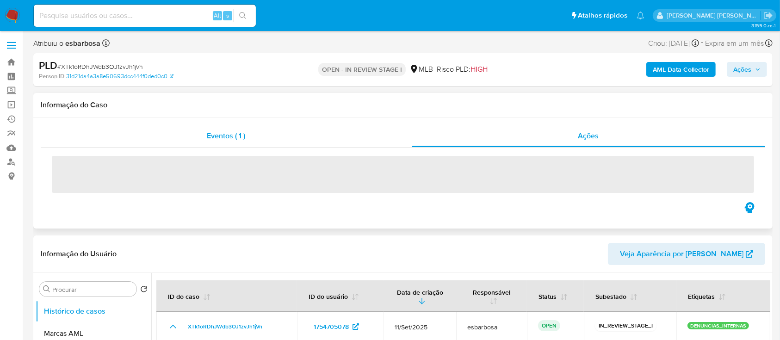
click at [267, 136] on div "Eventos ( 1 )" at bounding box center [226, 136] width 371 height 22
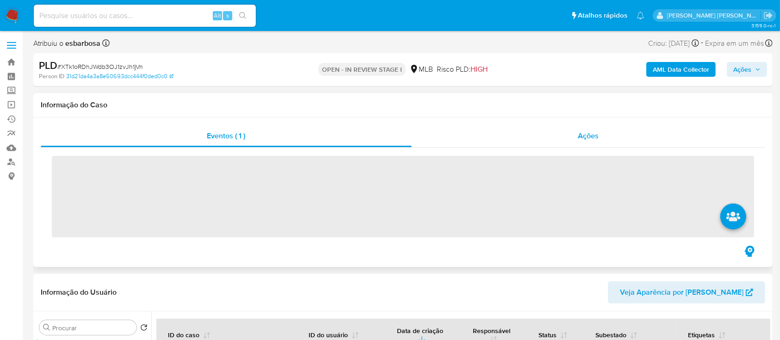
click at [518, 135] on div "Ações" at bounding box center [589, 136] width 354 height 22
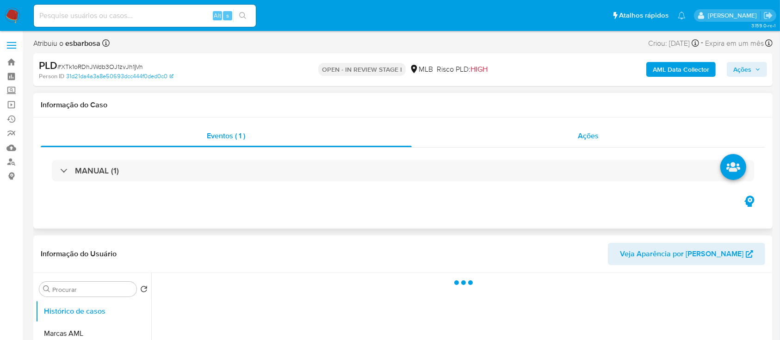
click at [486, 143] on div "Ações" at bounding box center [589, 136] width 354 height 22
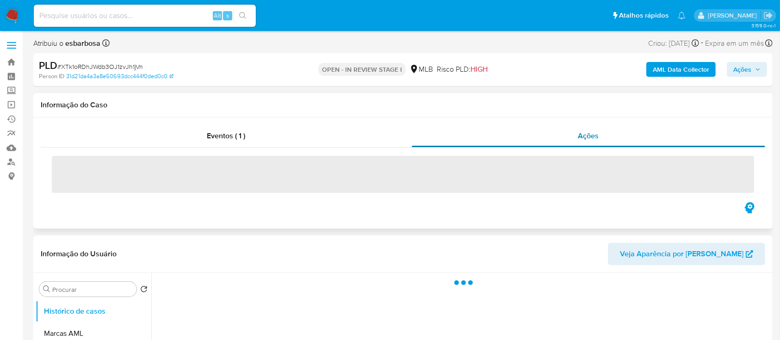
select select "10"
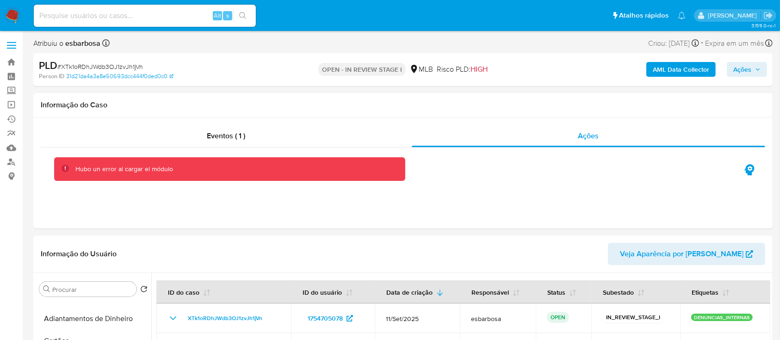
click at [96, 68] on span "# XTk1oRDhJWdb3OJ1zvJh1jVn" at bounding box center [100, 66] width 86 height 9
click at [739, 70] on span "Ações" at bounding box center [742, 69] width 18 height 15
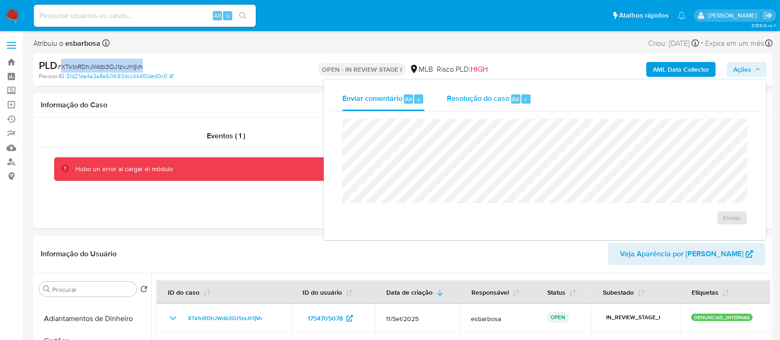
drag, startPoint x: 474, startPoint y: 105, endPoint x: 478, endPoint y: 110, distance: 6.9
click at [474, 104] on div "Resolução do caso Alt r" at bounding box center [489, 99] width 85 height 24
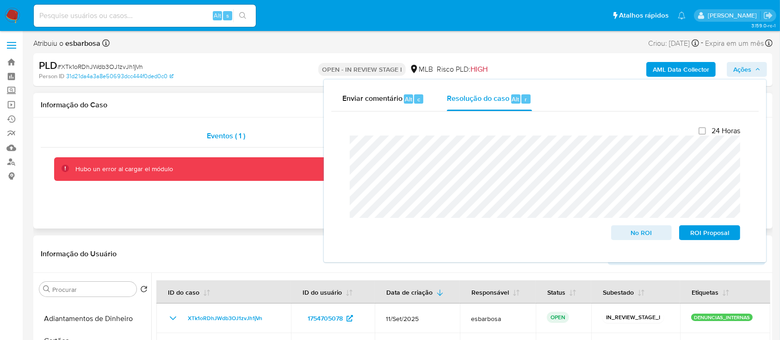
drag, startPoint x: 189, startPoint y: 114, endPoint x: 206, endPoint y: 130, distance: 22.9
click at [189, 114] on div "Informação do Caso" at bounding box center [402, 105] width 739 height 25
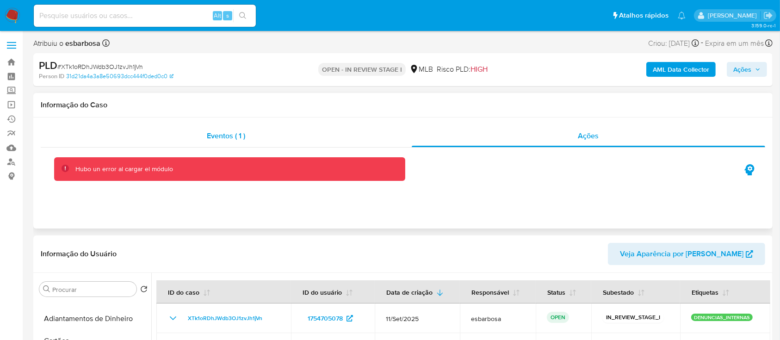
click at [220, 139] on span "Eventos ( 1 )" at bounding box center [226, 135] width 38 height 11
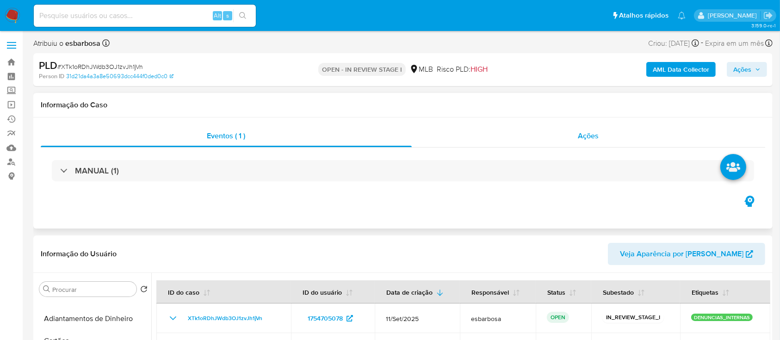
click at [549, 133] on div "Ações" at bounding box center [589, 136] width 354 height 22
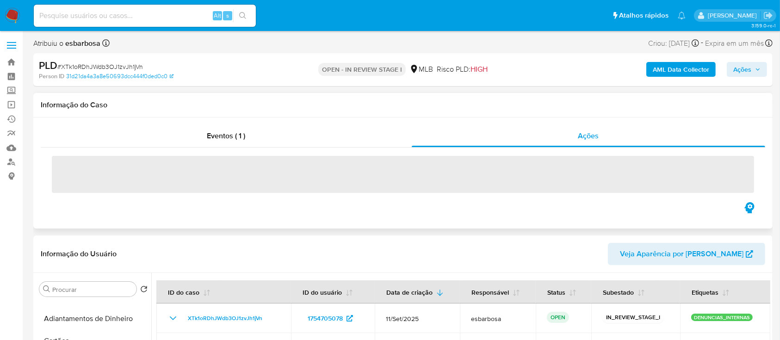
click at [430, 107] on h1 "Informação do Caso" at bounding box center [403, 104] width 725 height 9
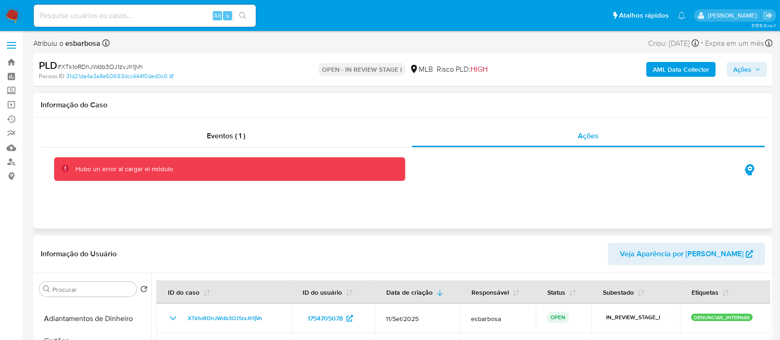
click at [460, 112] on div "Informação do Caso" at bounding box center [402, 105] width 739 height 25
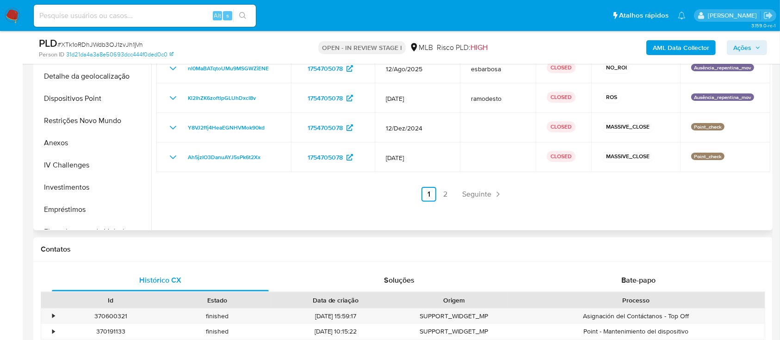
scroll to position [127, 0]
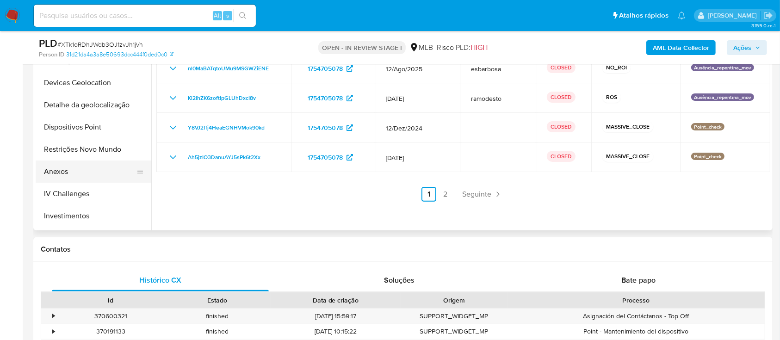
click at [74, 171] on button "Anexos" at bounding box center [90, 172] width 108 height 22
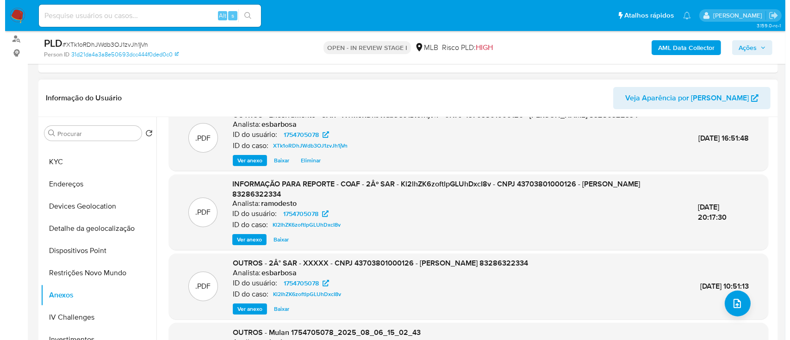
scroll to position [0, 0]
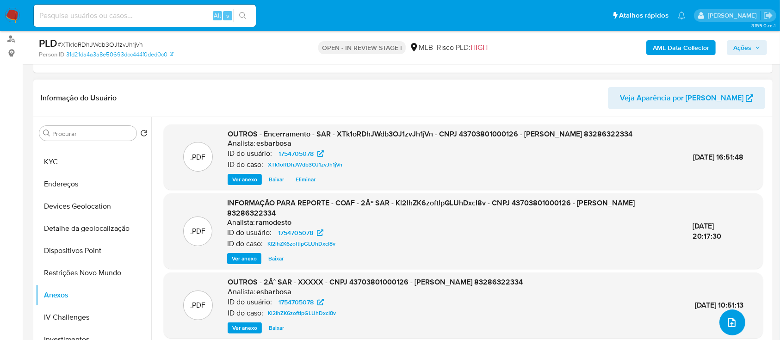
click at [731, 320] on icon "upload-file" at bounding box center [731, 322] width 7 height 9
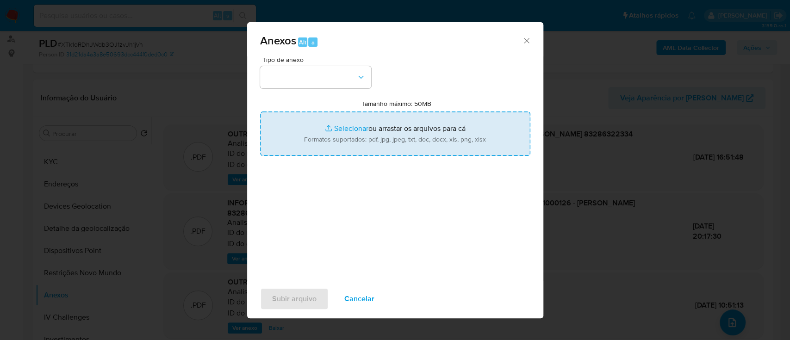
type input "C:\fakepath\Encerramento - SAR - XTk1oRDhJWdb3OJ1zvJh1jVn - CNPJ 43703801000126…"
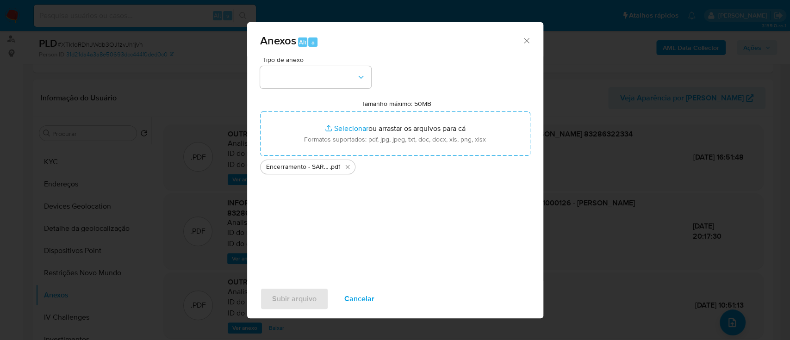
click at [525, 39] on icon "Fechar" at bounding box center [526, 40] width 9 height 9
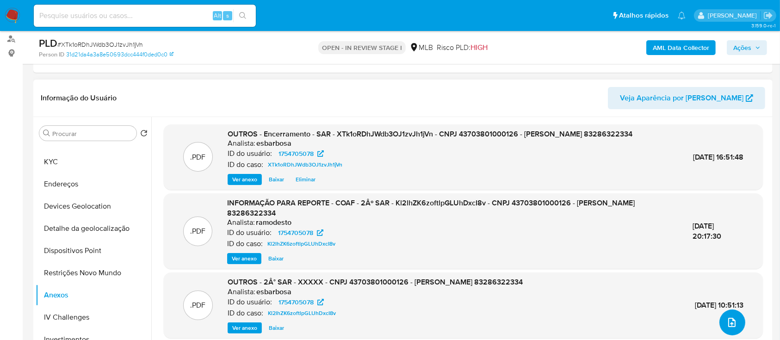
click at [733, 324] on icon "upload-file" at bounding box center [731, 322] width 11 height 11
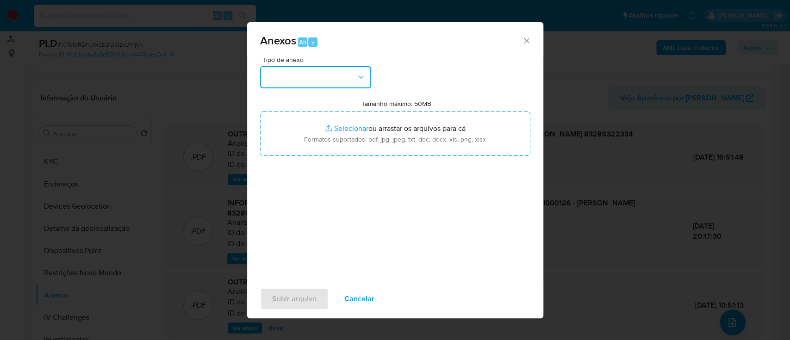
click at [331, 72] on button "button" at bounding box center [315, 77] width 111 height 22
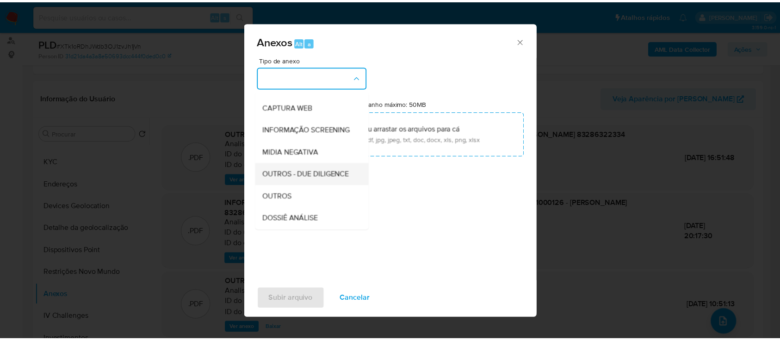
scroll to position [142, 0]
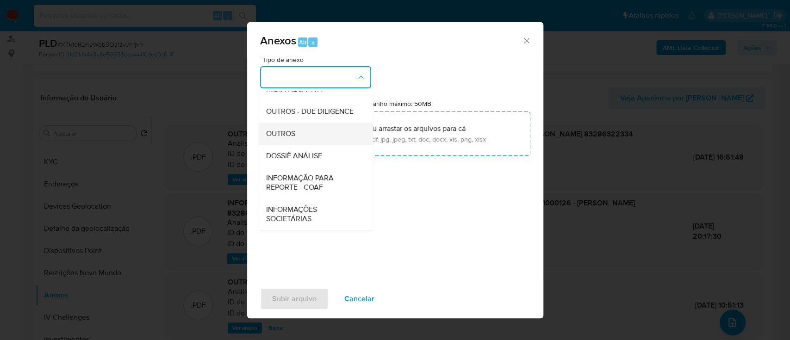
click at [289, 131] on span "OUTROS" at bounding box center [280, 133] width 29 height 9
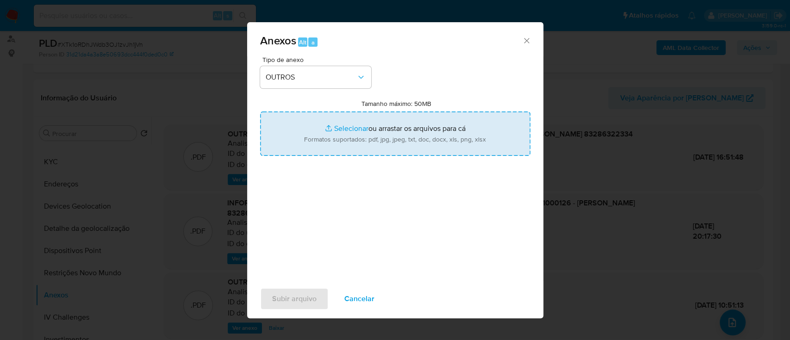
type input "C:\fakepath\Declinio Encerramento - SAR - XTk1oRDhJWdb3OJ1zvJh1jVn - CNPJ 43703…"
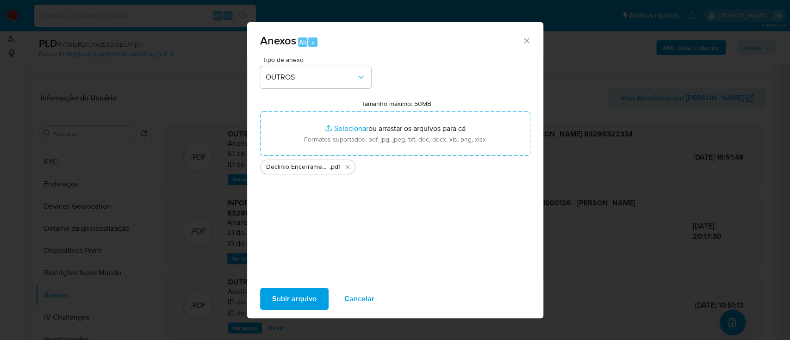
click at [299, 299] on span "Subir arquivo" at bounding box center [294, 299] width 44 height 20
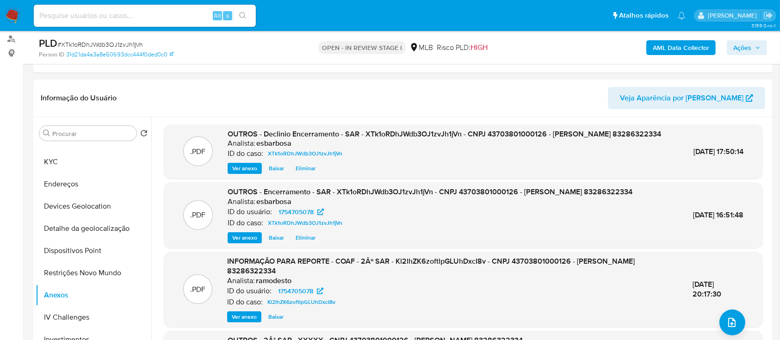
click at [745, 46] on span "Ações" at bounding box center [742, 47] width 18 height 15
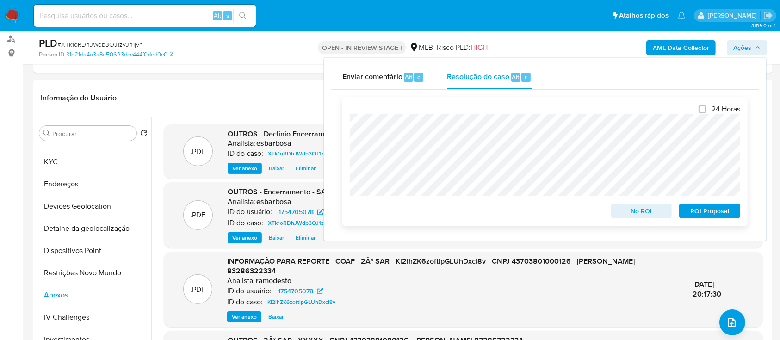
click at [633, 215] on span "No ROI" at bounding box center [642, 211] width 48 height 13
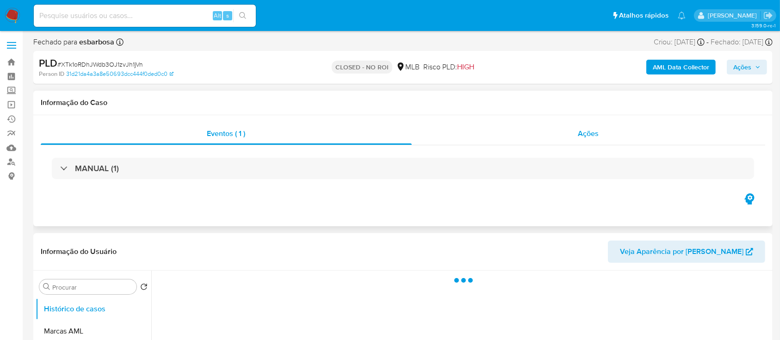
select select "10"
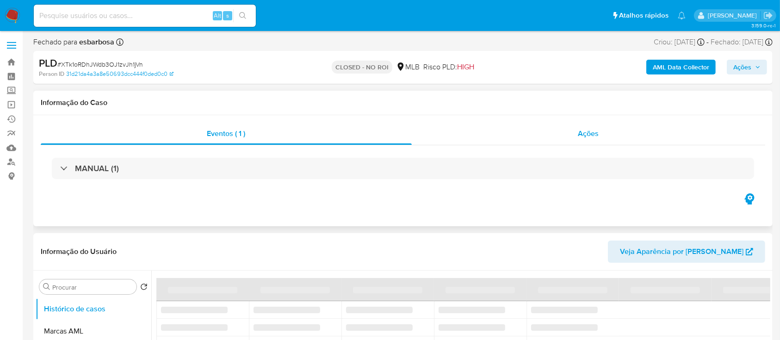
click at [489, 141] on div "Ações" at bounding box center [589, 134] width 354 height 22
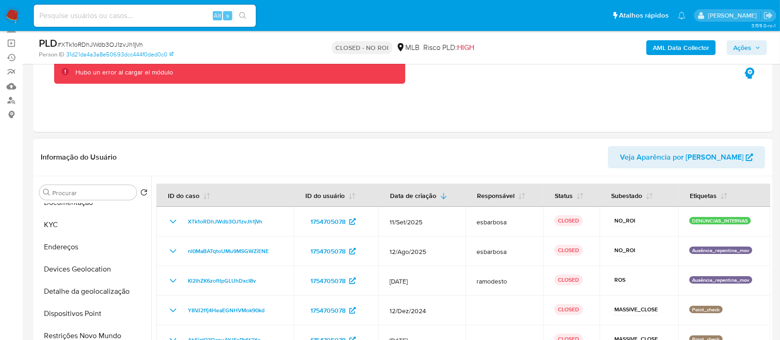
scroll to position [185, 0]
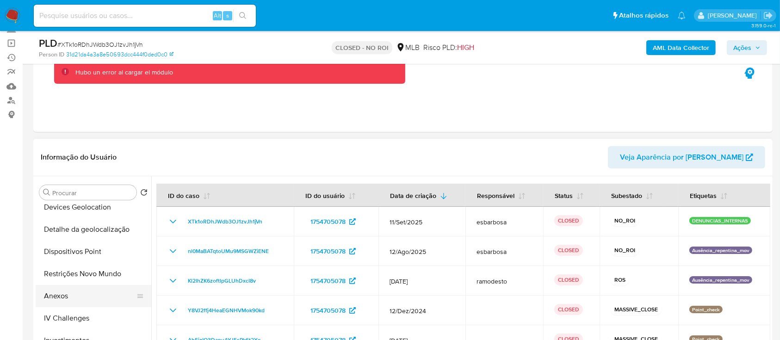
click at [79, 293] on button "Anexos" at bounding box center [90, 296] width 108 height 22
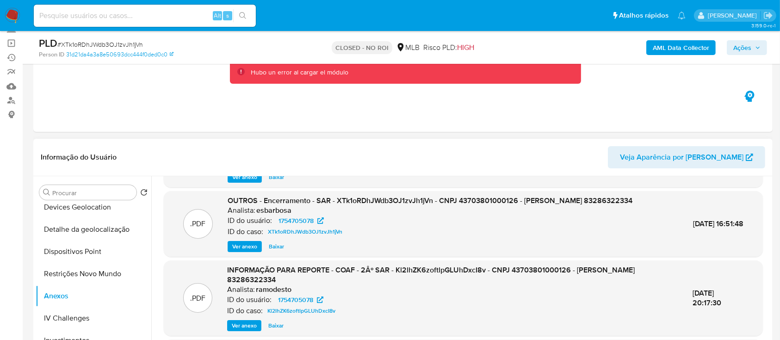
scroll to position [0, 0]
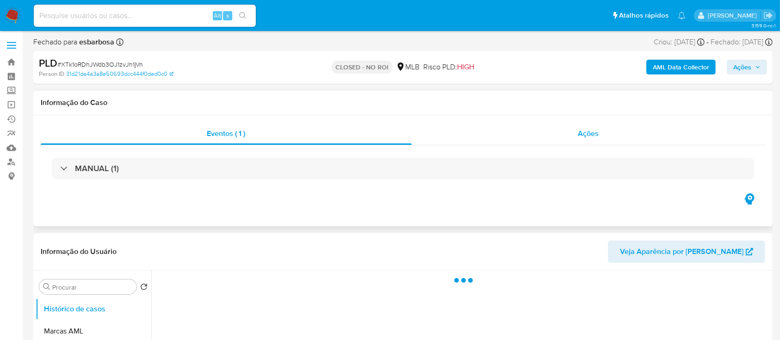
select select "10"
click at [458, 139] on div "Ações" at bounding box center [589, 134] width 354 height 22
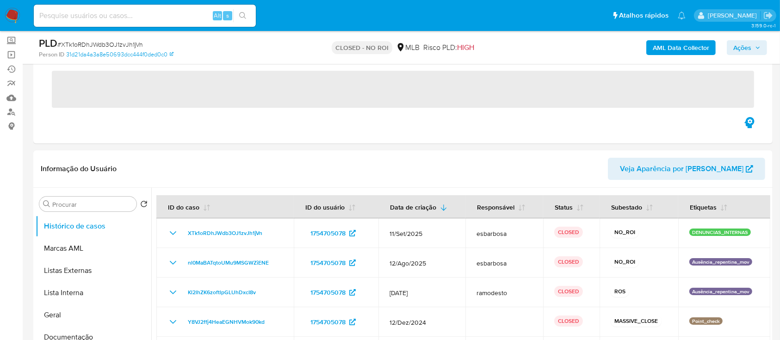
scroll to position [62, 0]
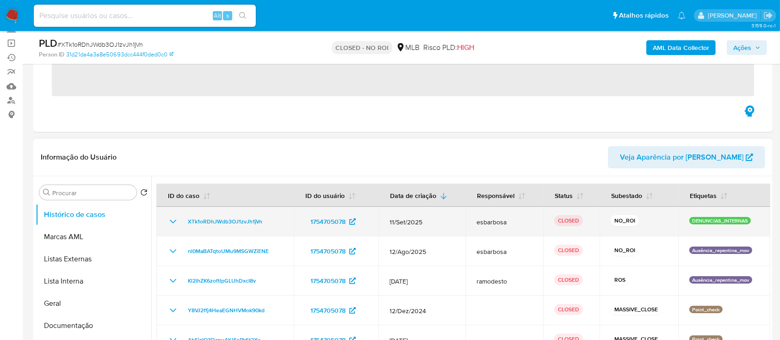
click at [174, 220] on icon "Mostrar/Ocultar" at bounding box center [173, 221] width 11 height 11
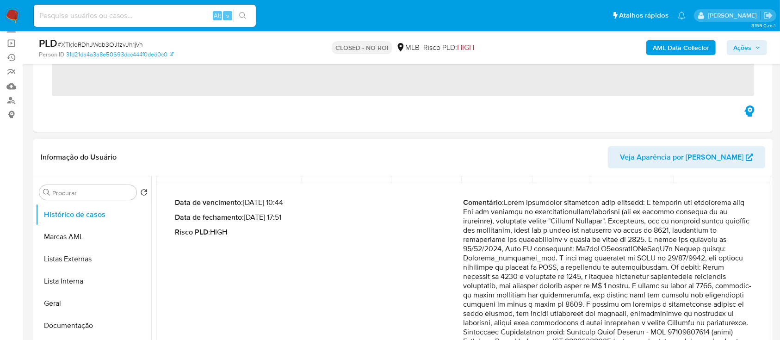
scroll to position [0, 0]
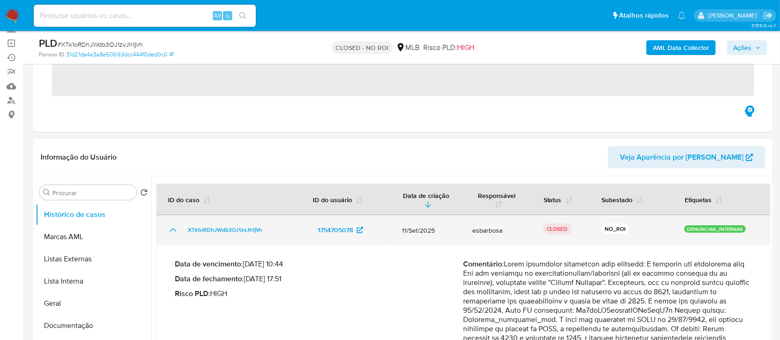
drag, startPoint x: 171, startPoint y: 228, endPoint x: 174, endPoint y: 232, distance: 5.4
click at [172, 229] on icon "Mostrar/Ocultar" at bounding box center [173, 229] width 11 height 11
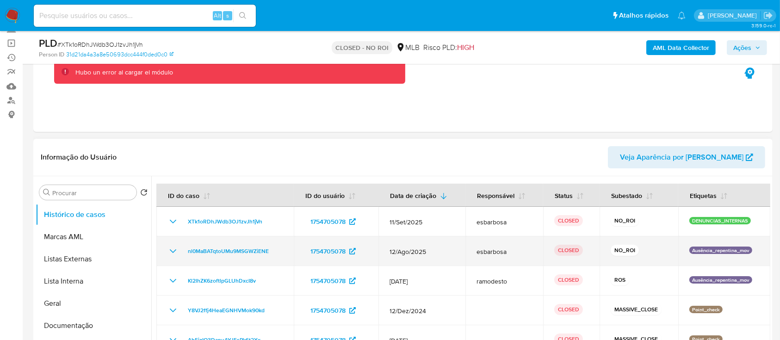
click at [173, 249] on icon "Mostrar/Ocultar" at bounding box center [173, 251] width 11 height 11
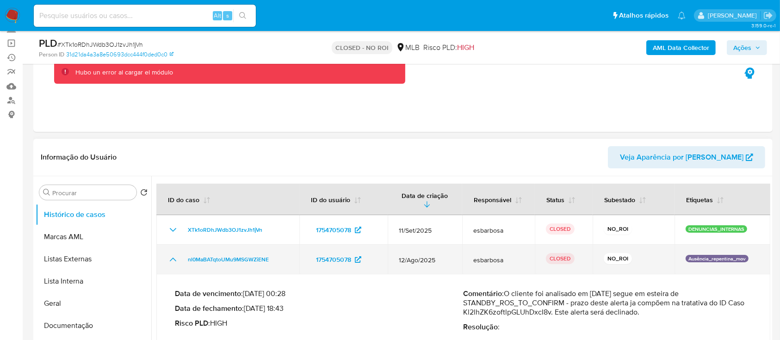
click at [173, 260] on icon "Mostrar/Ocultar" at bounding box center [173, 259] width 11 height 11
